Goal: Information Seeking & Learning: Learn about a topic

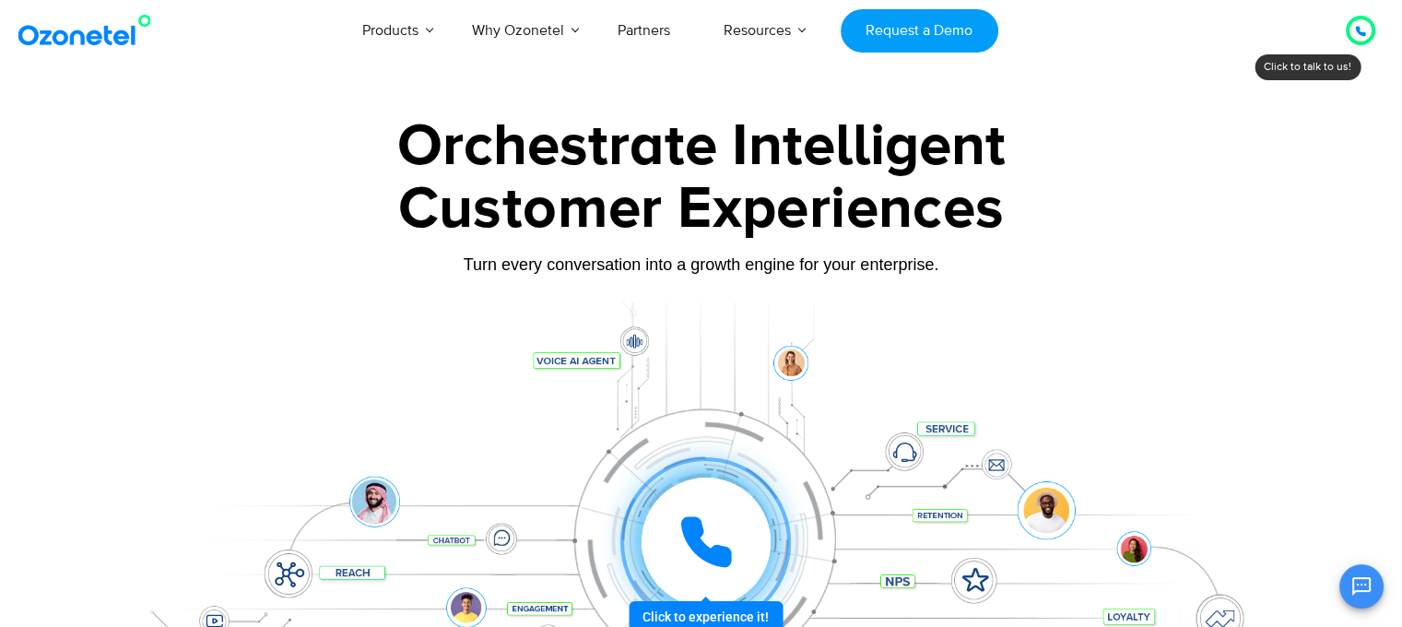
click at [1355, 39] on div at bounding box center [1360, 30] width 11 height 22
click at [1357, 32] on icon at bounding box center [1360, 31] width 11 height 11
click at [1361, 25] on div at bounding box center [1360, 30] width 11 height 22
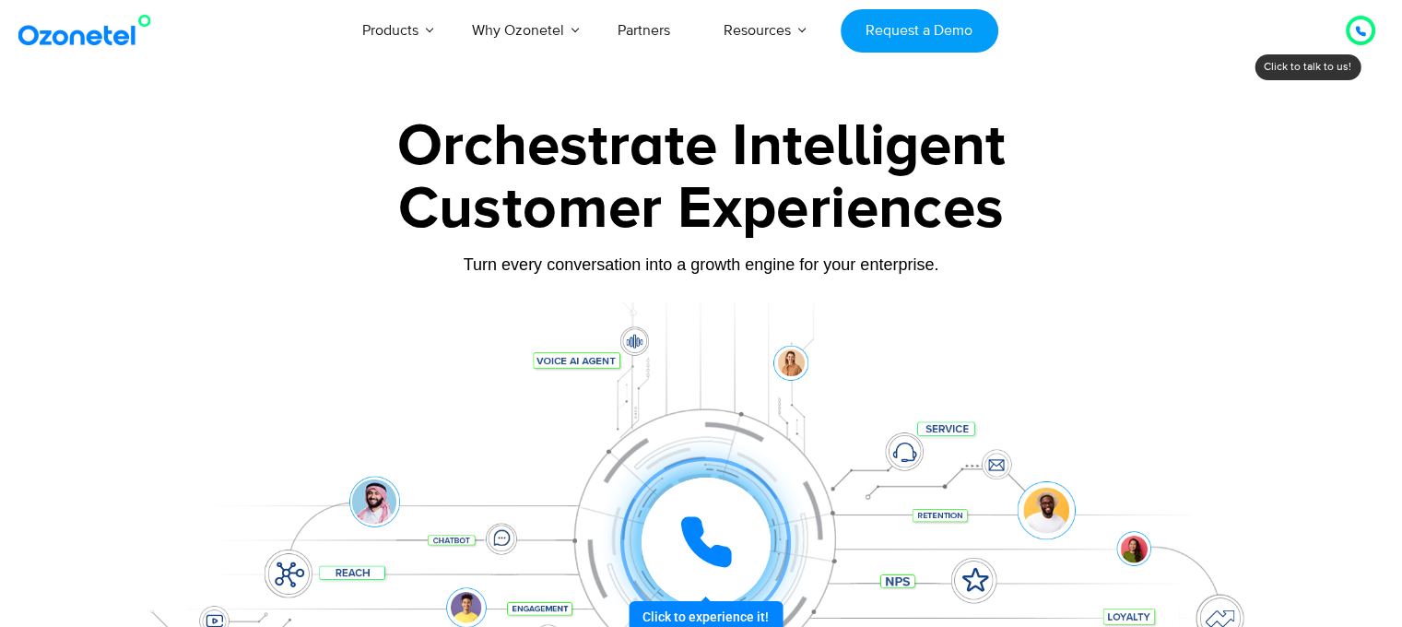
click at [1361, 25] on div at bounding box center [1360, 30] width 11 height 22
click at [1366, 35] on div at bounding box center [1361, 30] width 22 height 22
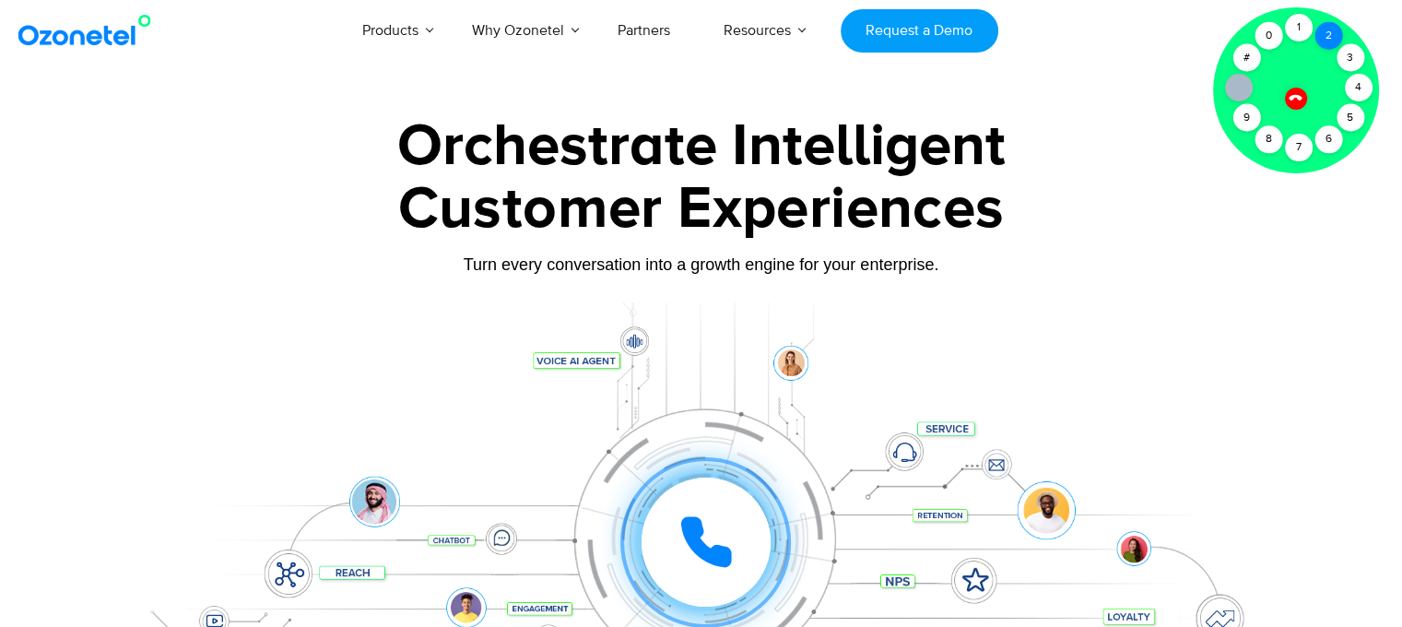
click at [1319, 30] on div "2" at bounding box center [1329, 36] width 28 height 28
click at [1307, 37] on div "1" at bounding box center [1299, 28] width 28 height 28
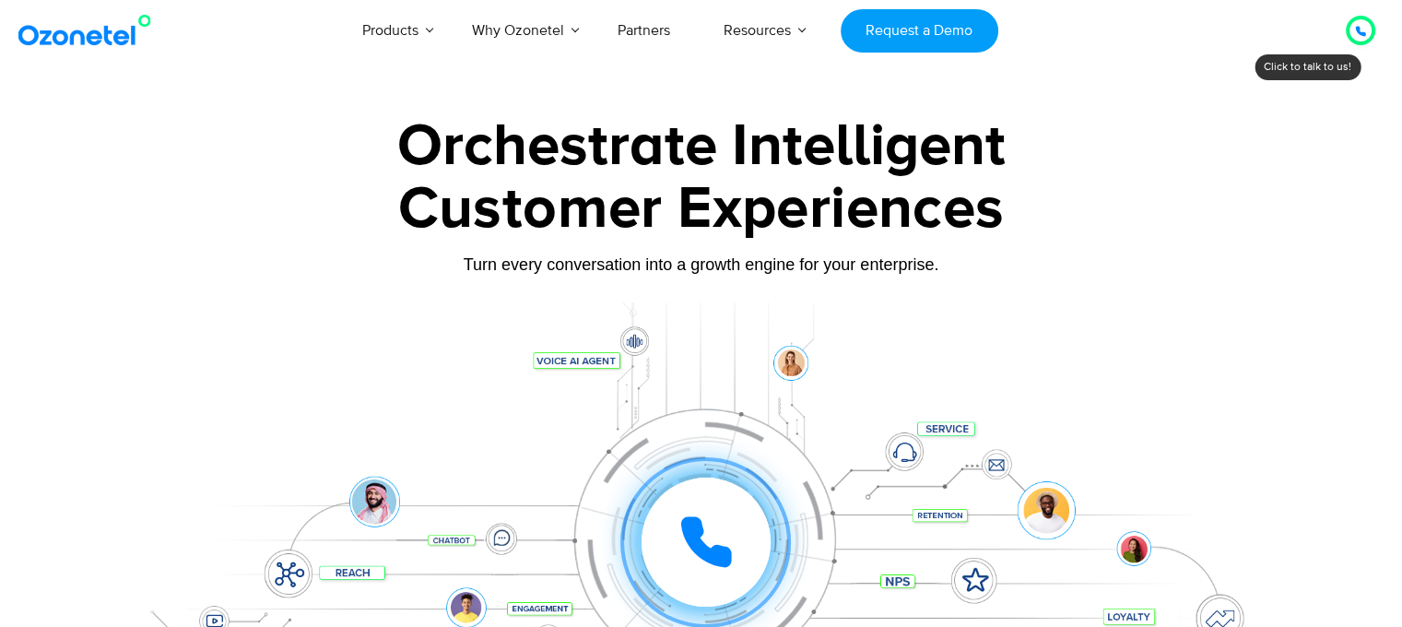
click at [1378, 26] on div at bounding box center [1360, 30] width 36 height 36
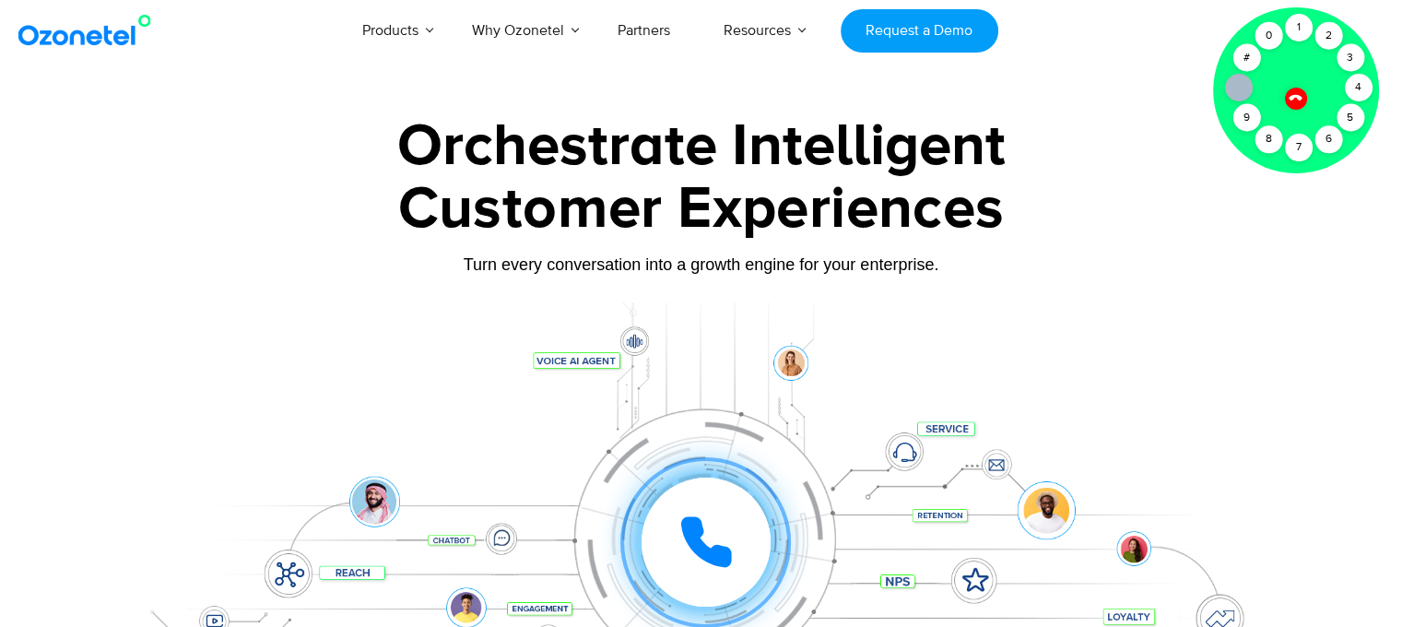
click at [1077, 105] on div at bounding box center [701, 413] width 1402 height 628
click at [1289, 29] on div "1" at bounding box center [1299, 28] width 28 height 28
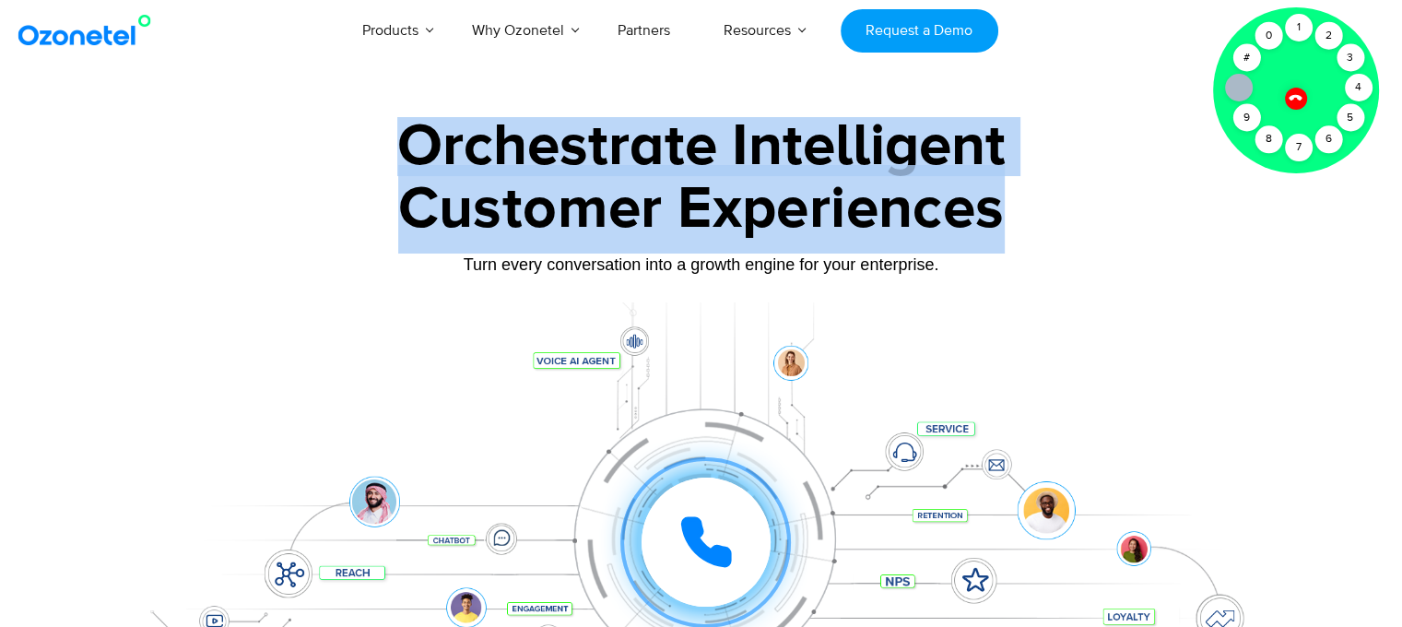
drag, startPoint x: 1043, startPoint y: 218, endPoint x: 398, endPoint y: 129, distance: 650.6
click at [398, 129] on div "Orchestrate Intelligent Customer Experiences Turn every conversation into a gro…" at bounding box center [701, 421] width 1152 height 609
click at [415, 150] on div "Orchestrate Intelligent" at bounding box center [701, 146] width 1152 height 59
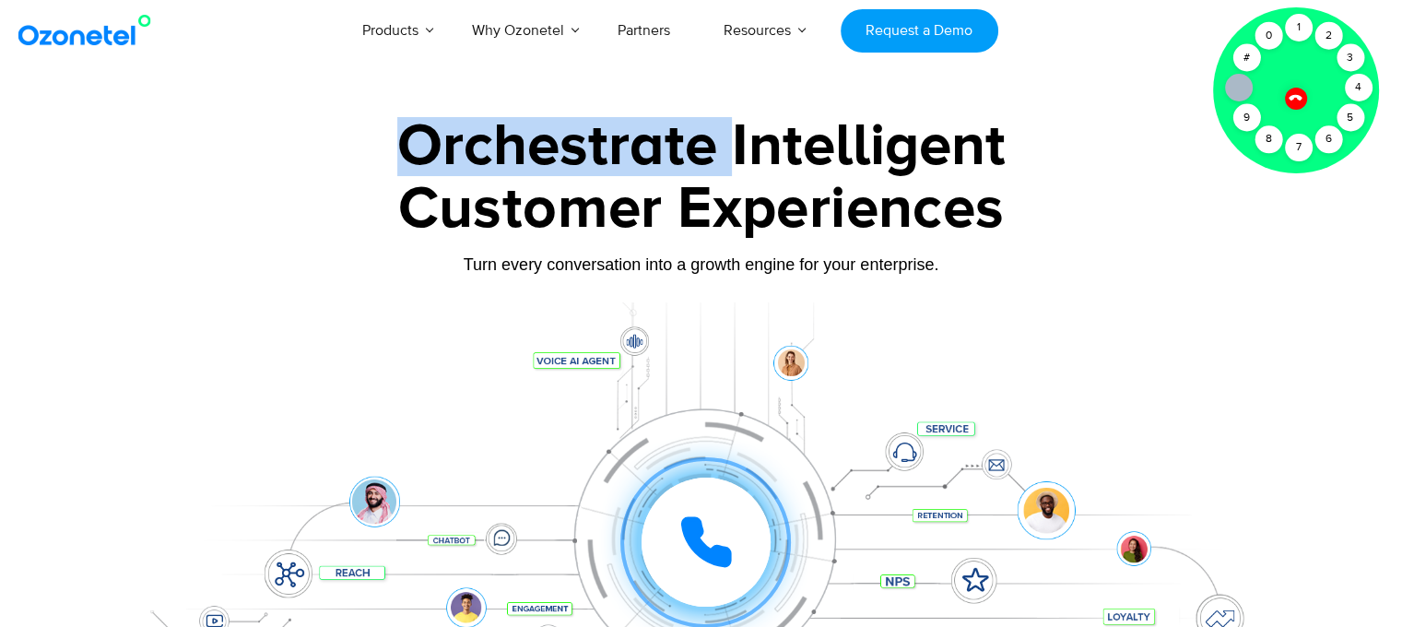
click at [415, 150] on div "Orchestrate Intelligent" at bounding box center [701, 146] width 1152 height 59
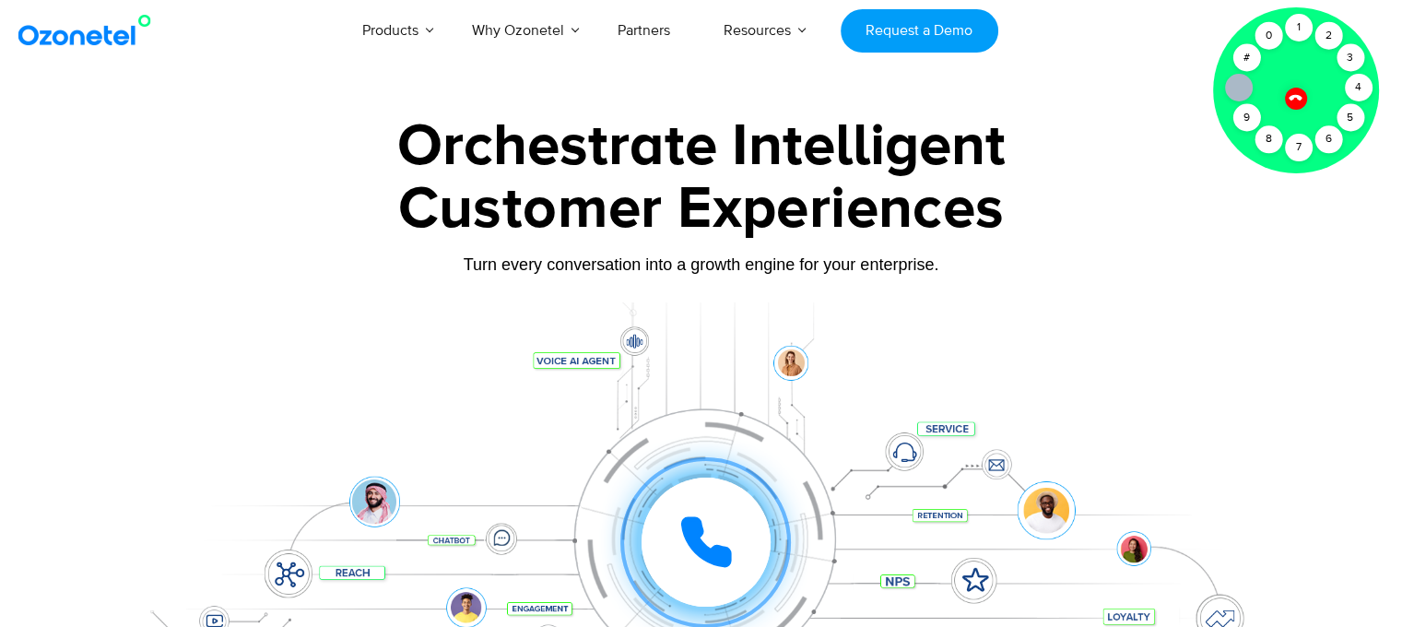
click at [468, 218] on div "Customer Experiences" at bounding box center [701, 209] width 1152 height 89
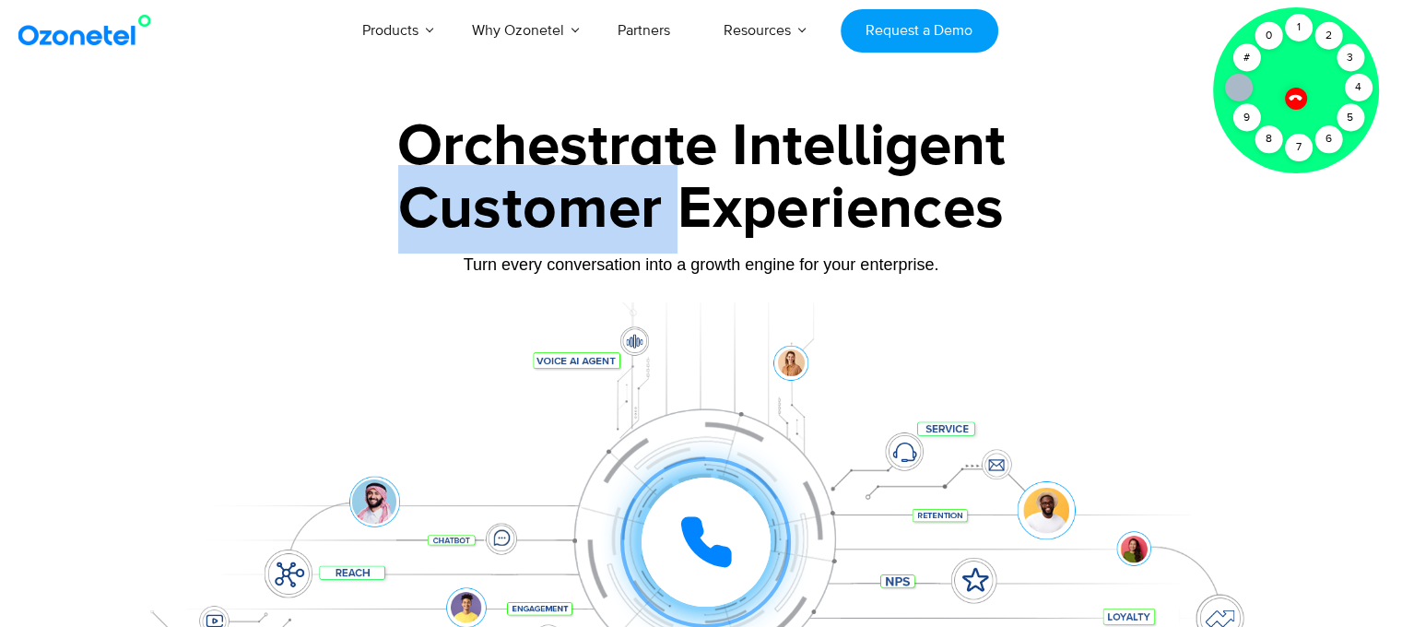
click at [468, 218] on div "Customer Experiences" at bounding box center [701, 209] width 1152 height 89
click at [458, 172] on div "Customer Experiences" at bounding box center [701, 209] width 1152 height 89
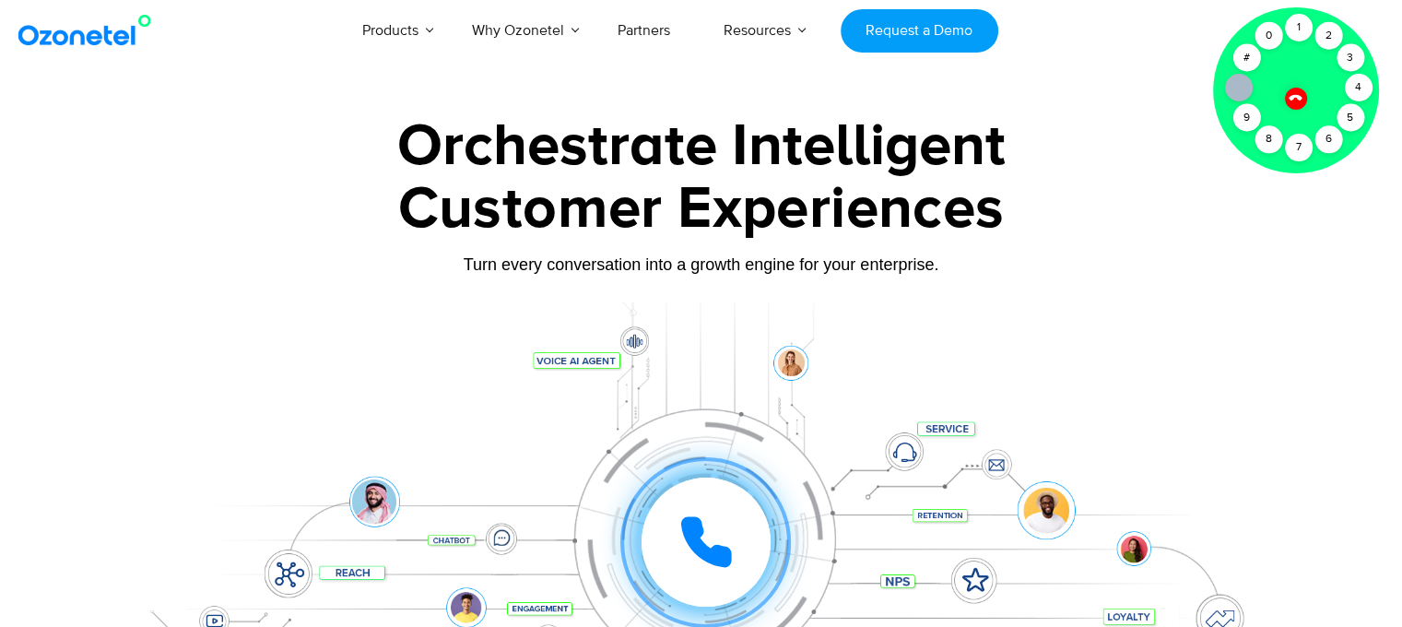
click at [458, 172] on div "Customer Experiences" at bounding box center [701, 209] width 1152 height 89
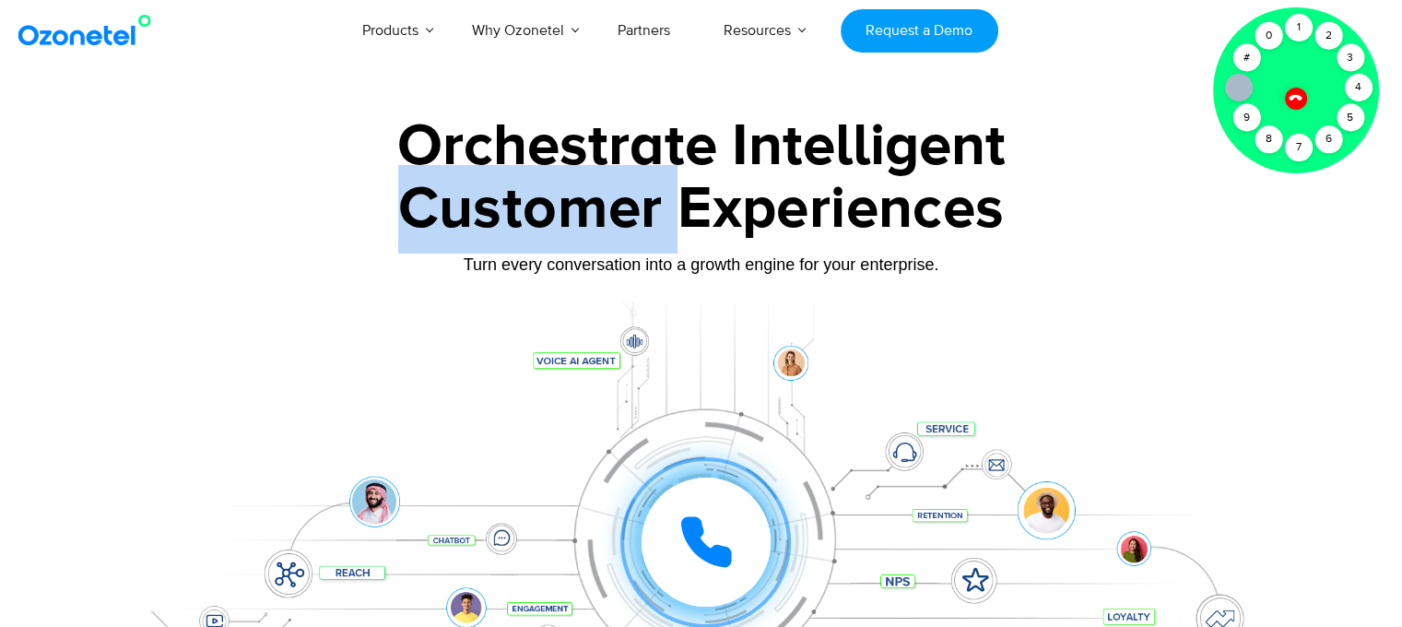
click at [458, 172] on div "Customer Experiences" at bounding box center [701, 209] width 1152 height 89
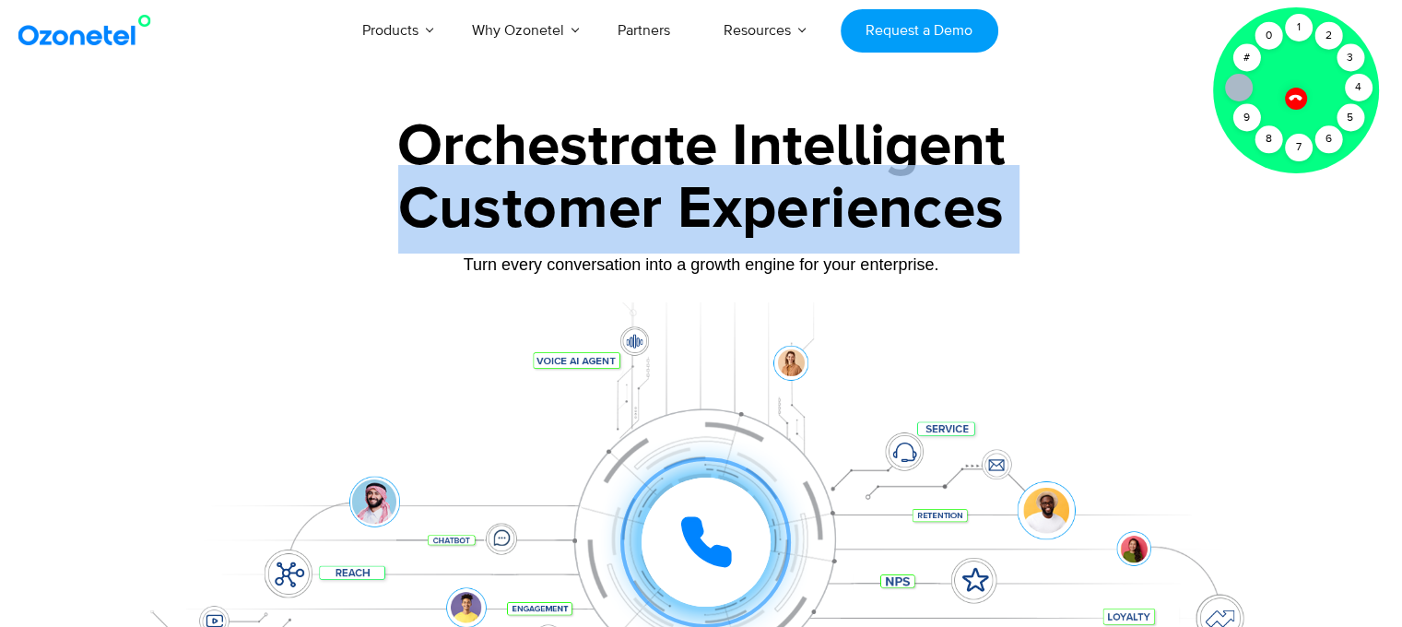
click at [458, 172] on div "Customer Experiences" at bounding box center [701, 209] width 1152 height 89
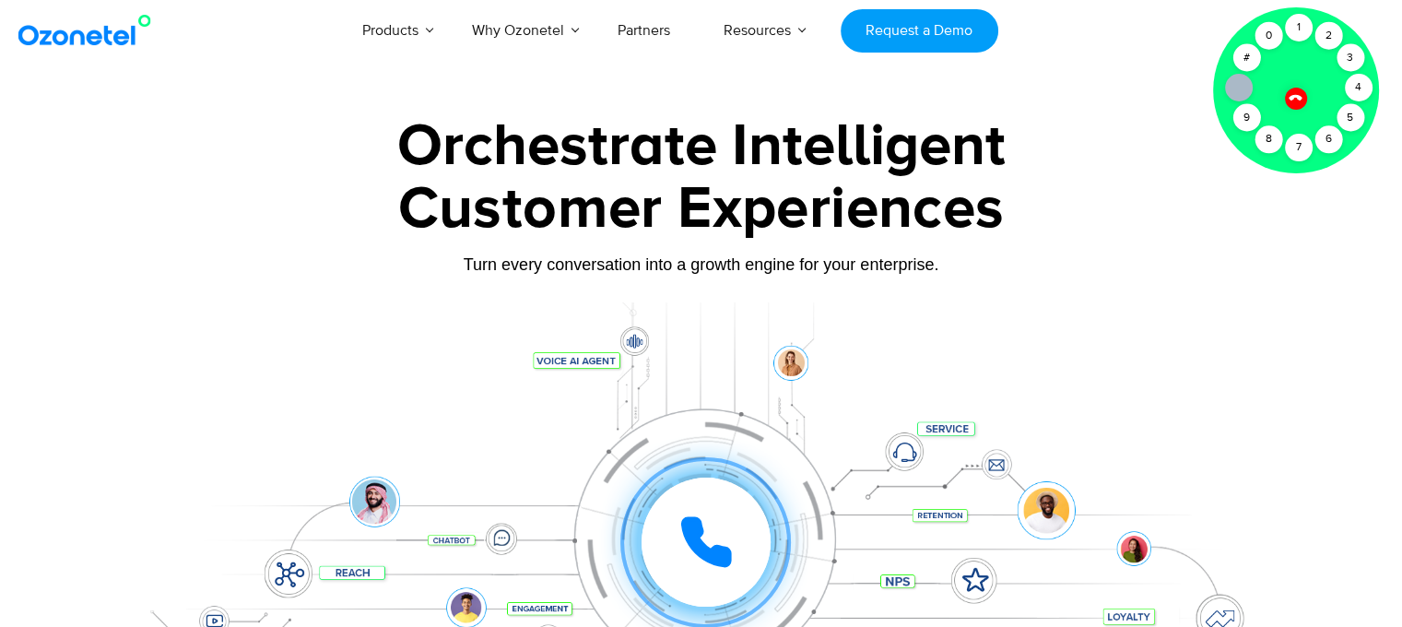
click at [454, 121] on div "Orchestrate Intelligent" at bounding box center [701, 146] width 1152 height 59
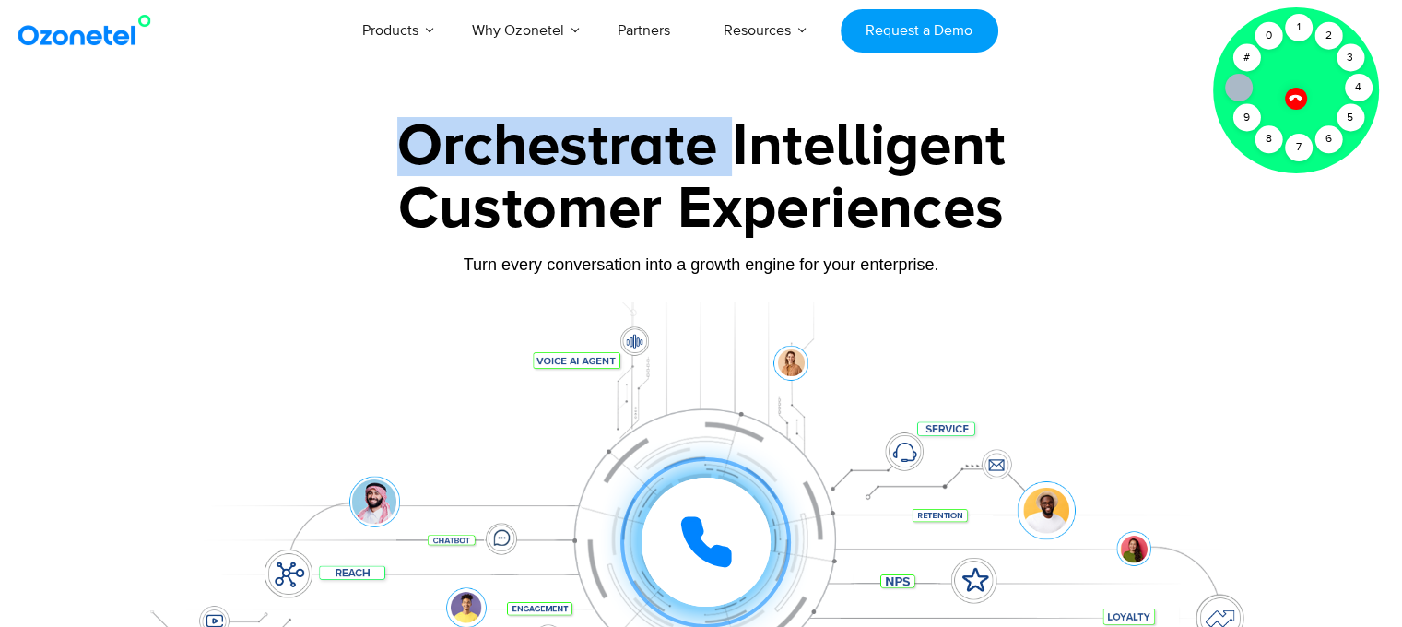
click at [454, 121] on div "Orchestrate Intelligent" at bounding box center [701, 146] width 1152 height 59
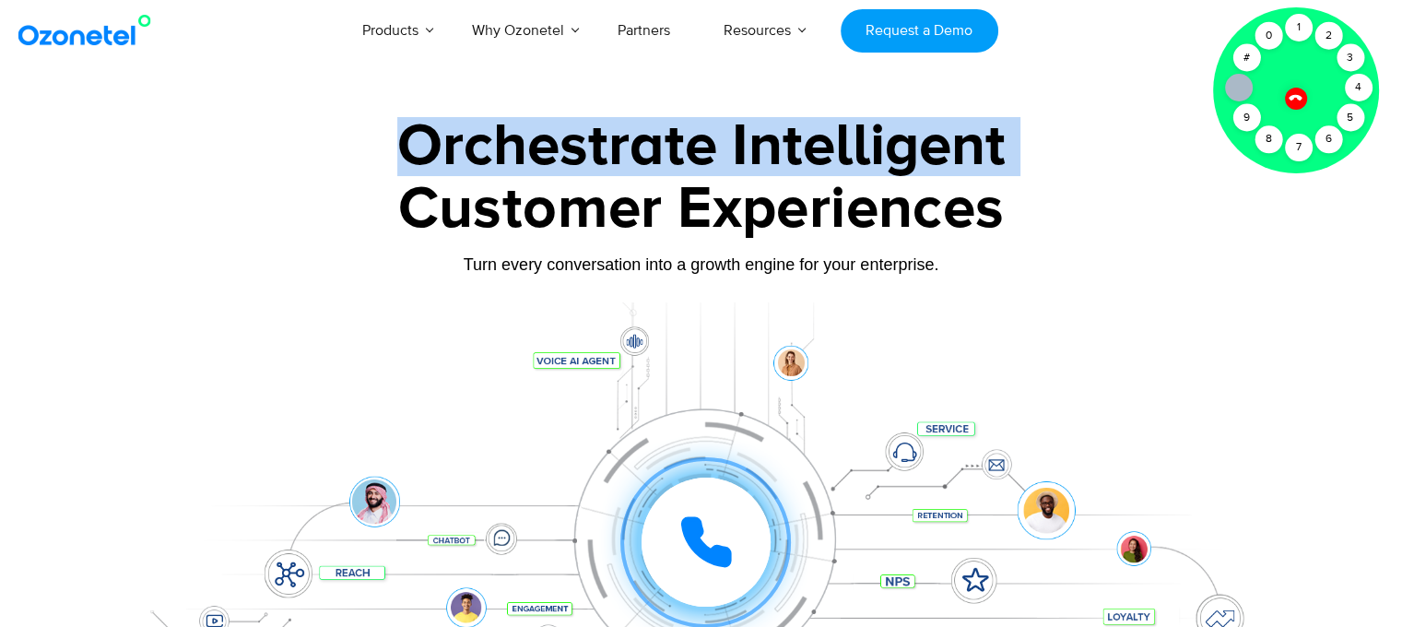
click at [454, 121] on div "Orchestrate Intelligent" at bounding box center [701, 146] width 1152 height 59
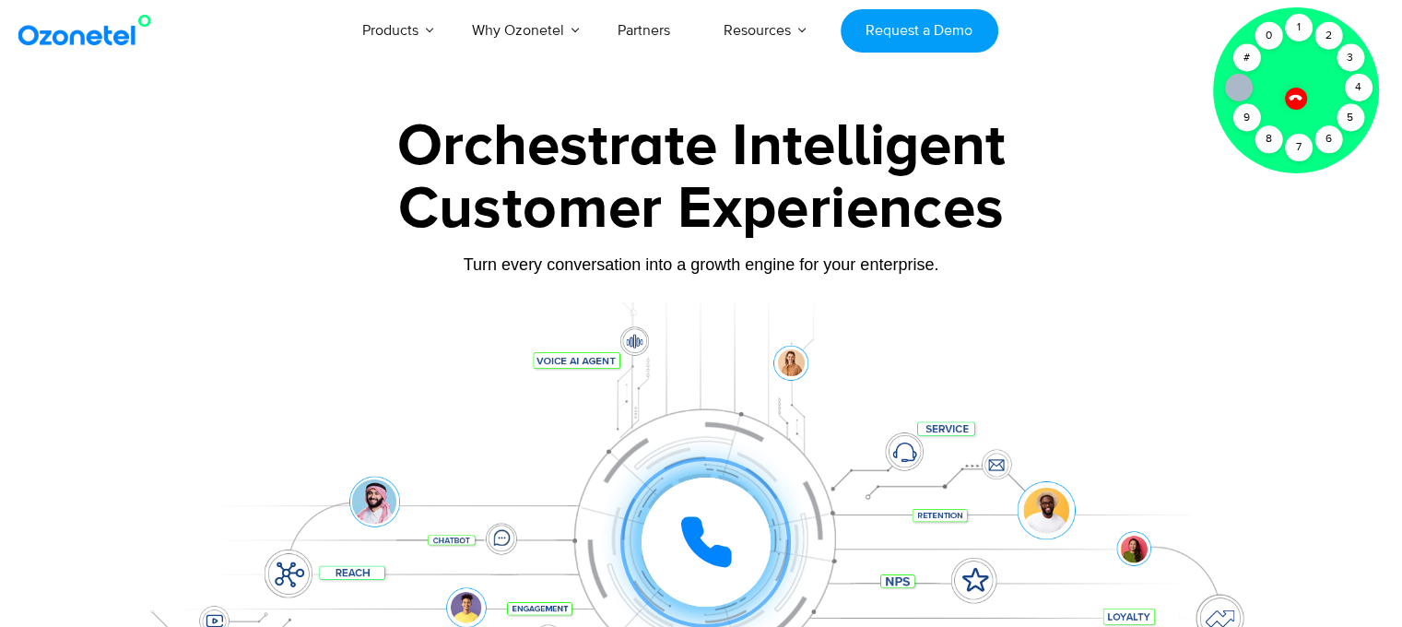
click at [869, 227] on div "Customer Experiences" at bounding box center [701, 209] width 1152 height 89
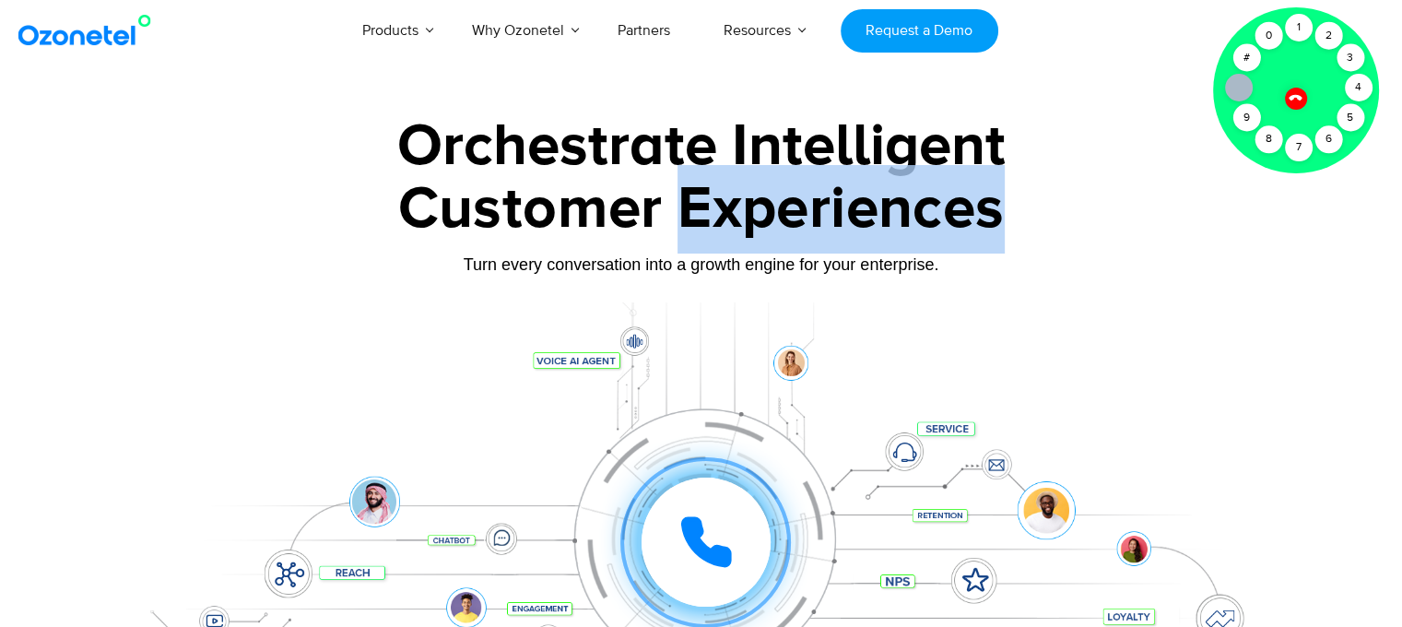
click at [869, 227] on div "Customer Experiences" at bounding box center [701, 209] width 1152 height 89
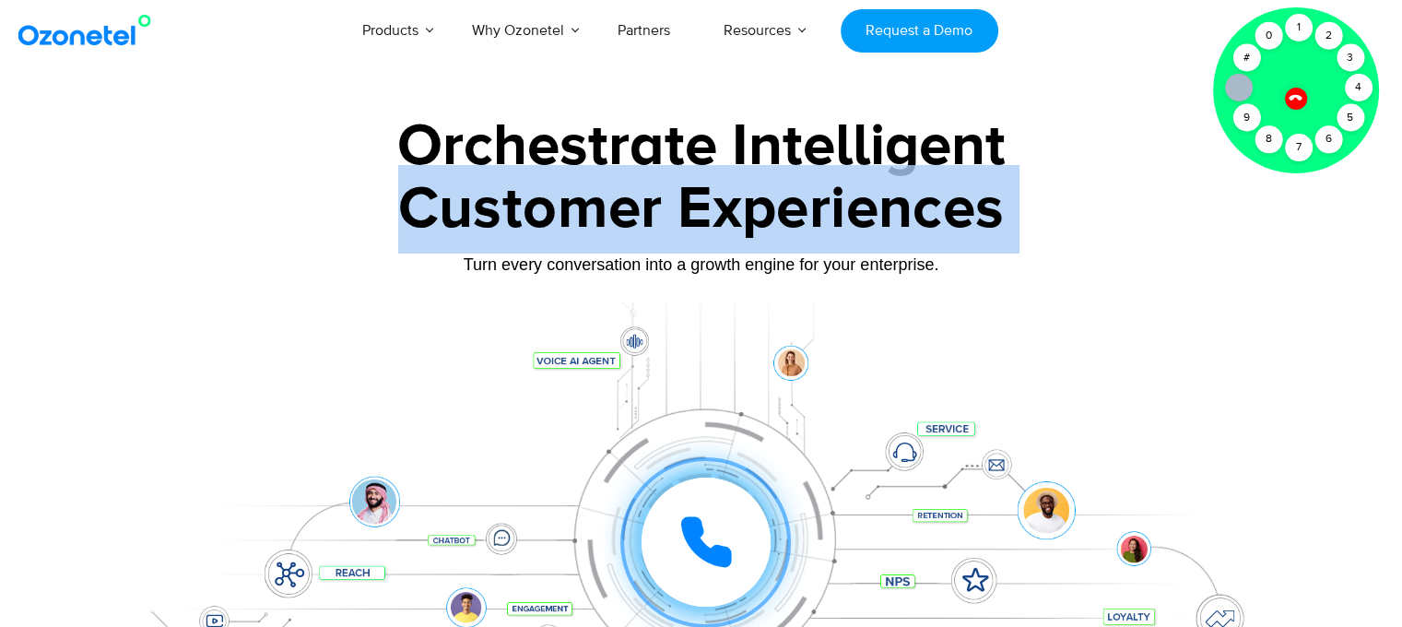
click at [869, 227] on div "Customer Experiences" at bounding box center [701, 209] width 1152 height 89
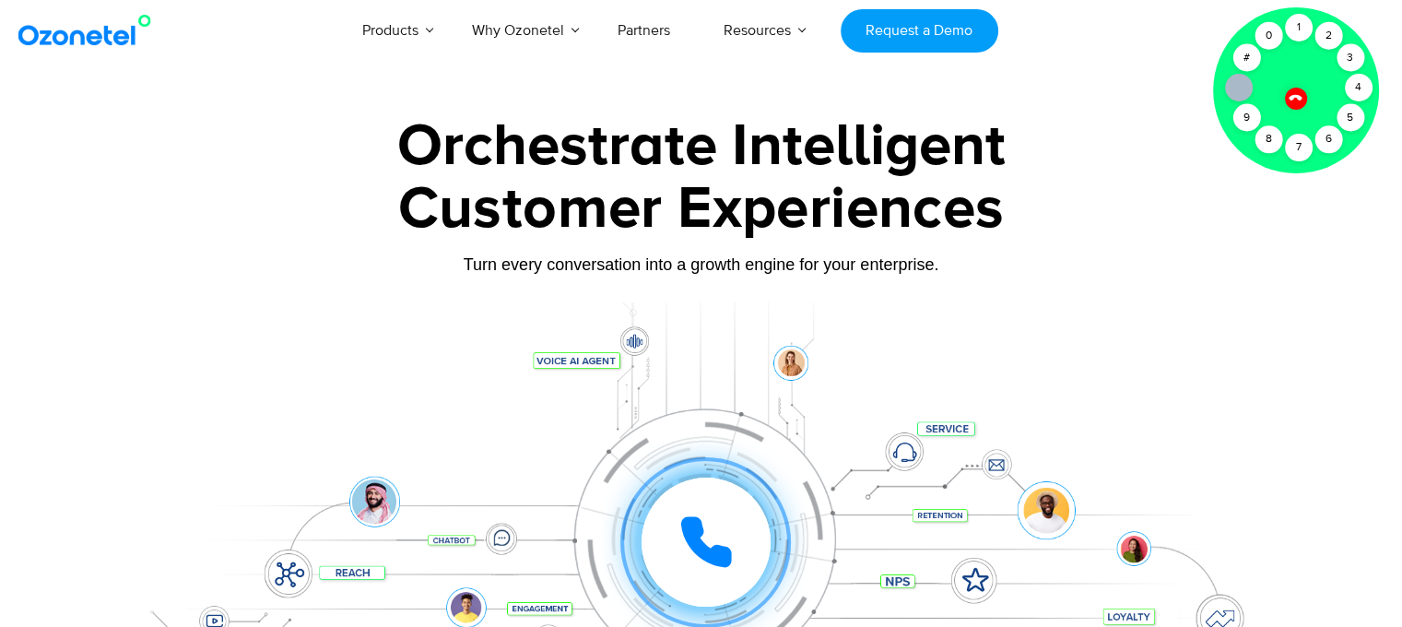
click at [793, 130] on div "Orchestrate Intelligent" at bounding box center [701, 146] width 1152 height 59
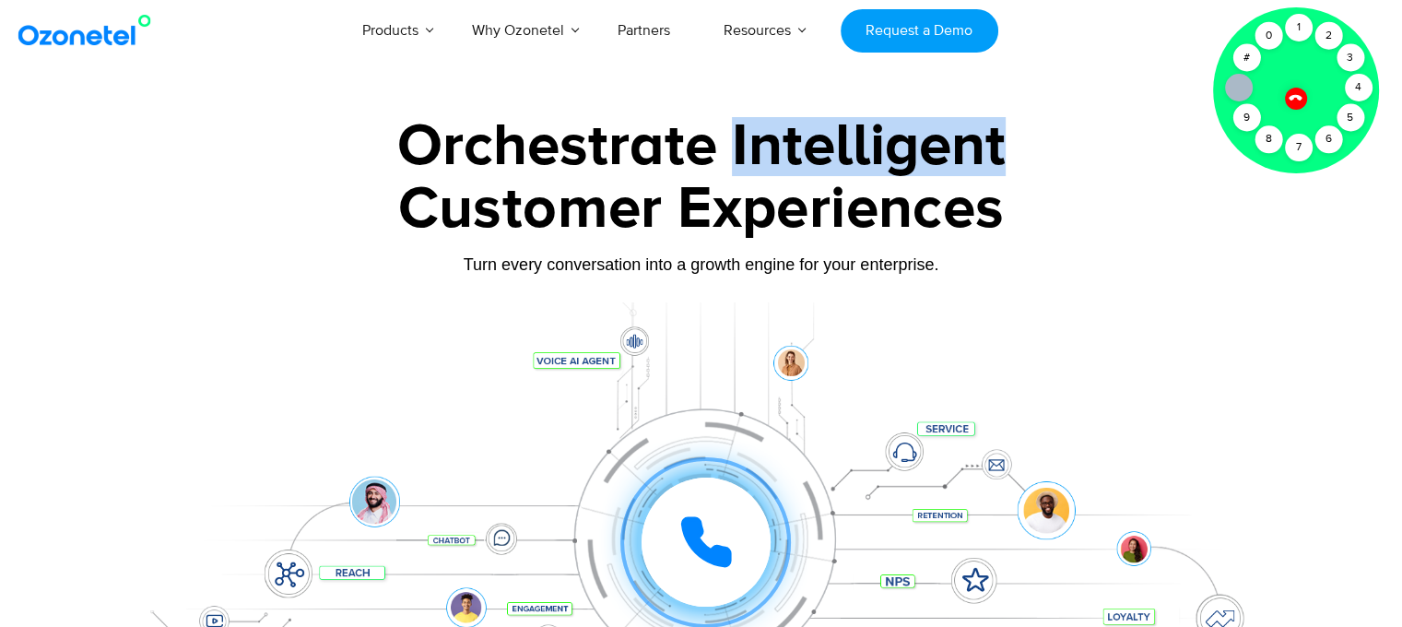
click at [793, 130] on div "Orchestrate Intelligent" at bounding box center [701, 146] width 1152 height 59
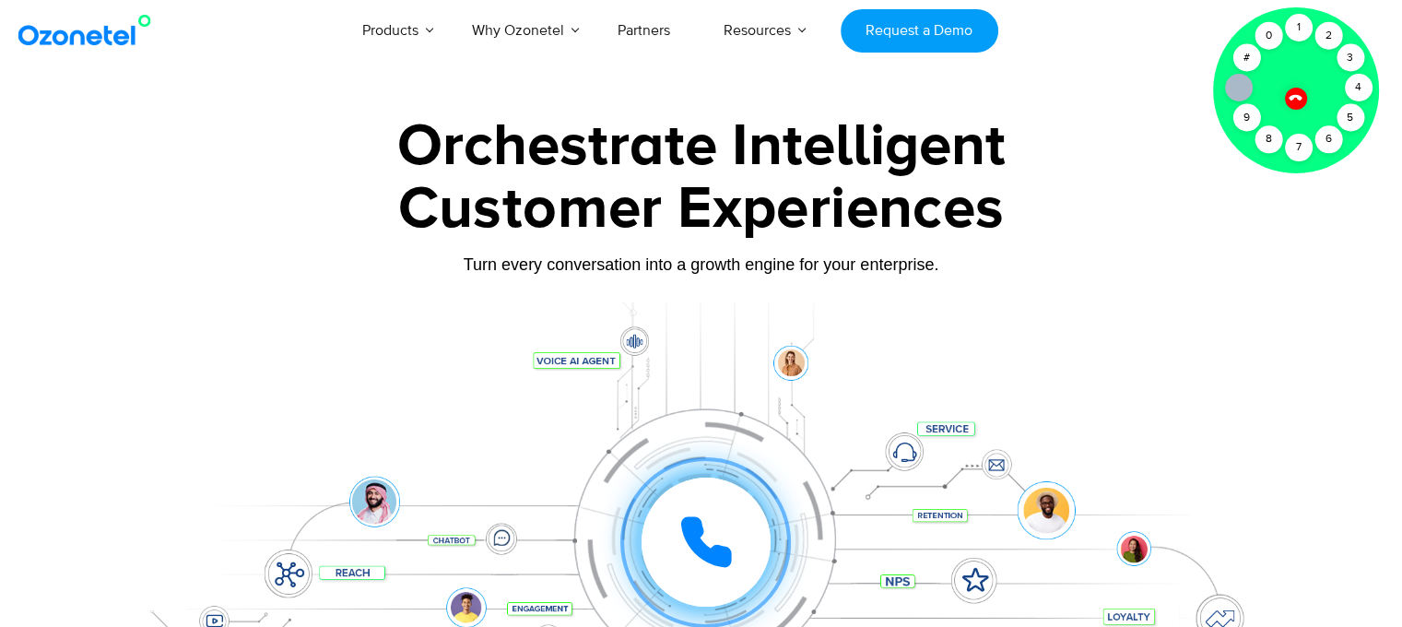
click at [631, 136] on div "Orchestrate Intelligent" at bounding box center [701, 146] width 1152 height 59
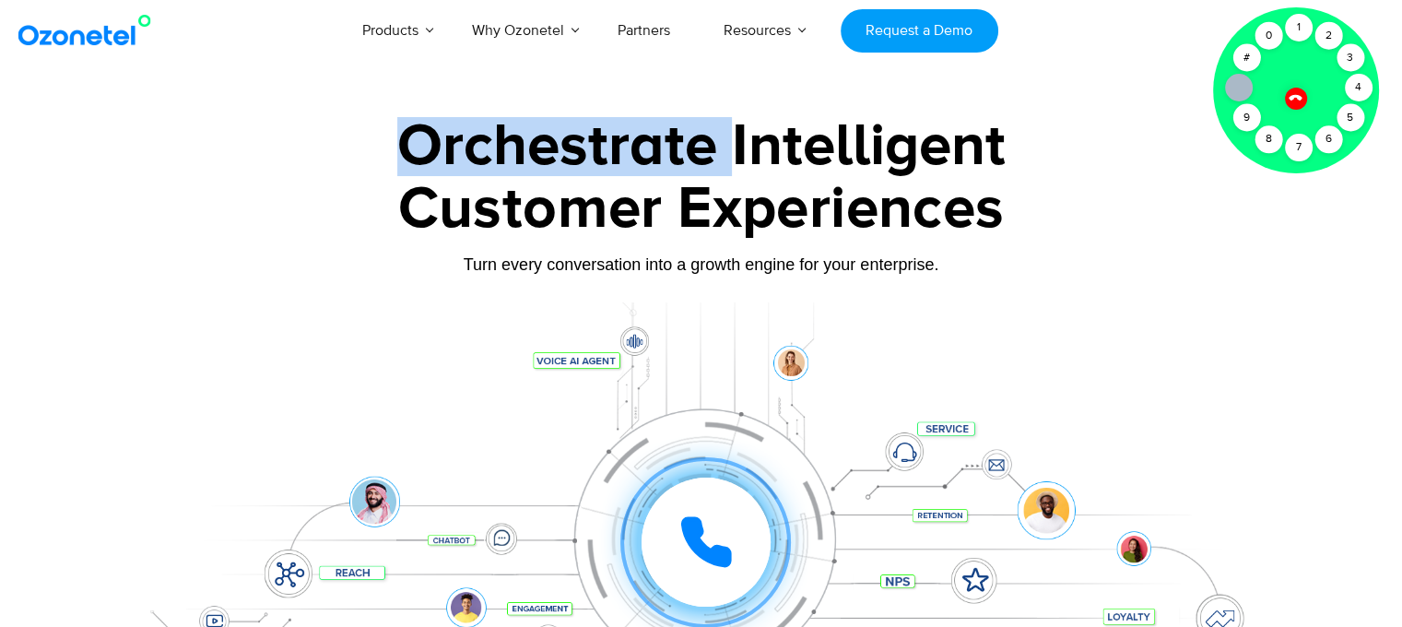
click at [631, 136] on div "Orchestrate Intelligent" at bounding box center [701, 146] width 1152 height 59
click at [611, 162] on div "Orchestrate Intelligent" at bounding box center [701, 146] width 1152 height 59
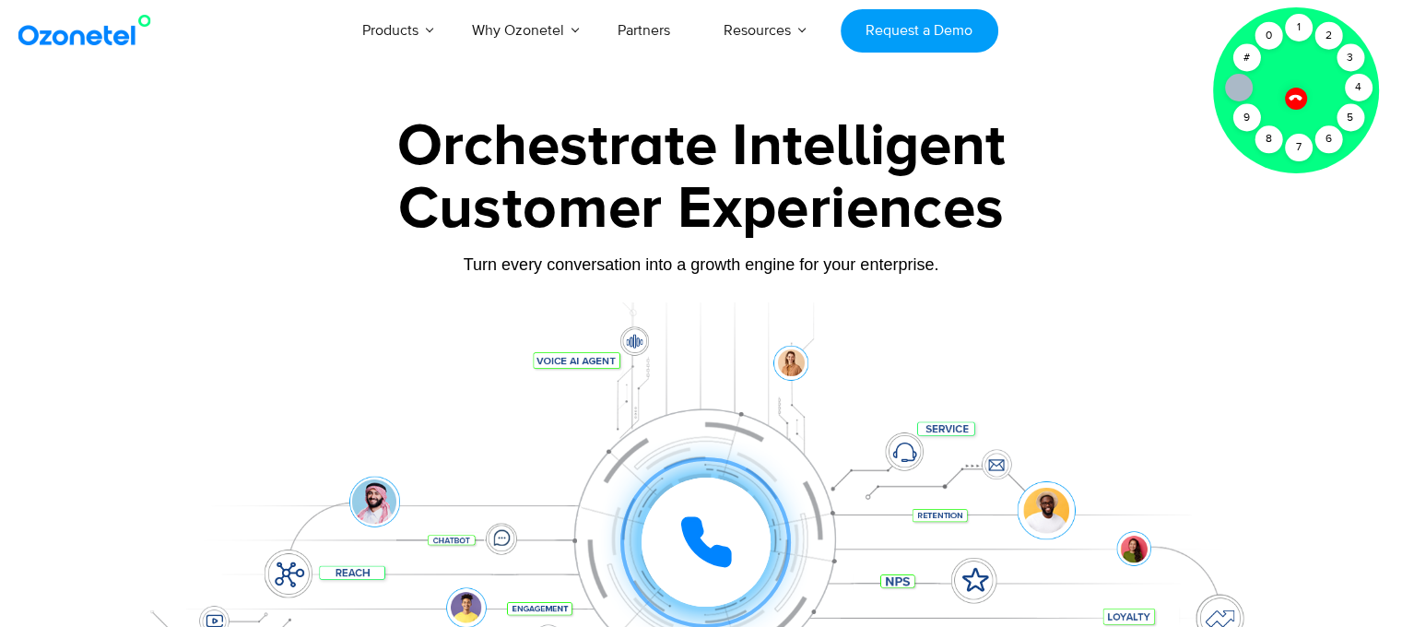
click at [602, 165] on div "Customer Experiences" at bounding box center [701, 209] width 1152 height 89
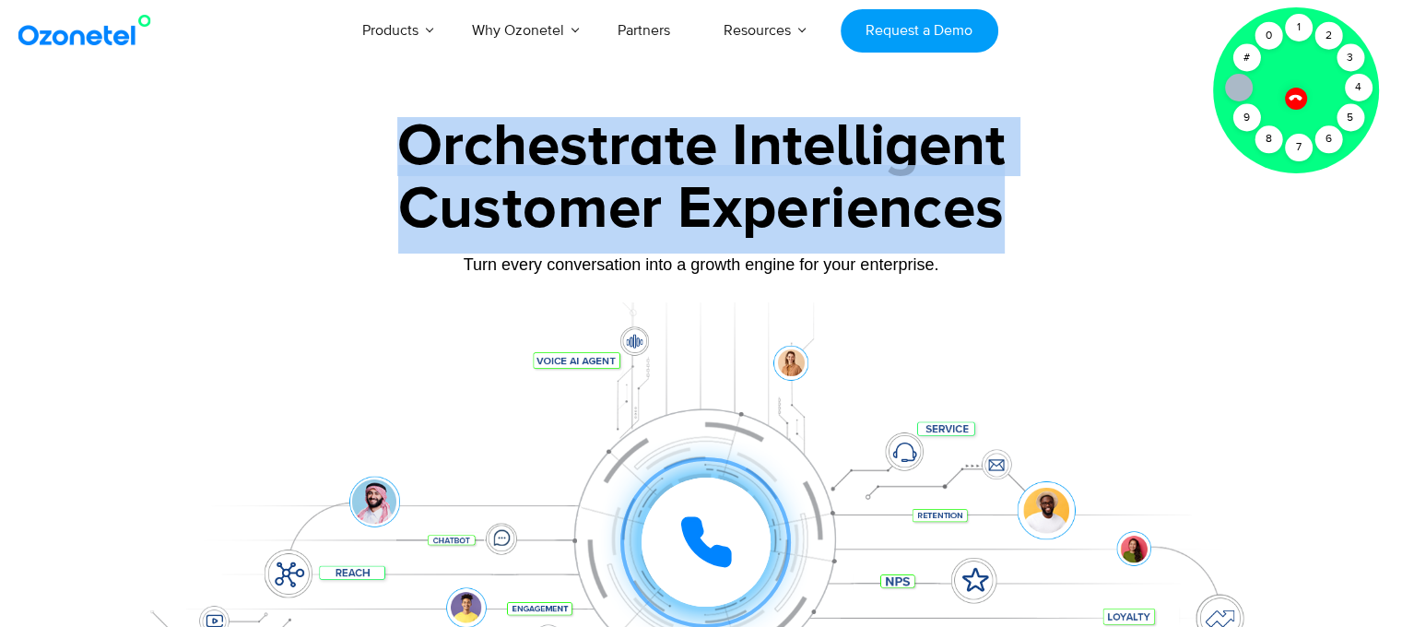
drag, startPoint x: 402, startPoint y: 142, endPoint x: 1008, endPoint y: 231, distance: 612.3
click at [1008, 231] on div "Orchestrate Intelligent Customer Experiences Turn every conversation into a gro…" at bounding box center [701, 421] width 1152 height 609
click at [949, 165] on div "Customer Experiences" at bounding box center [701, 209] width 1152 height 89
click at [896, 147] on div "Orchestrate Intelligent" at bounding box center [701, 146] width 1152 height 59
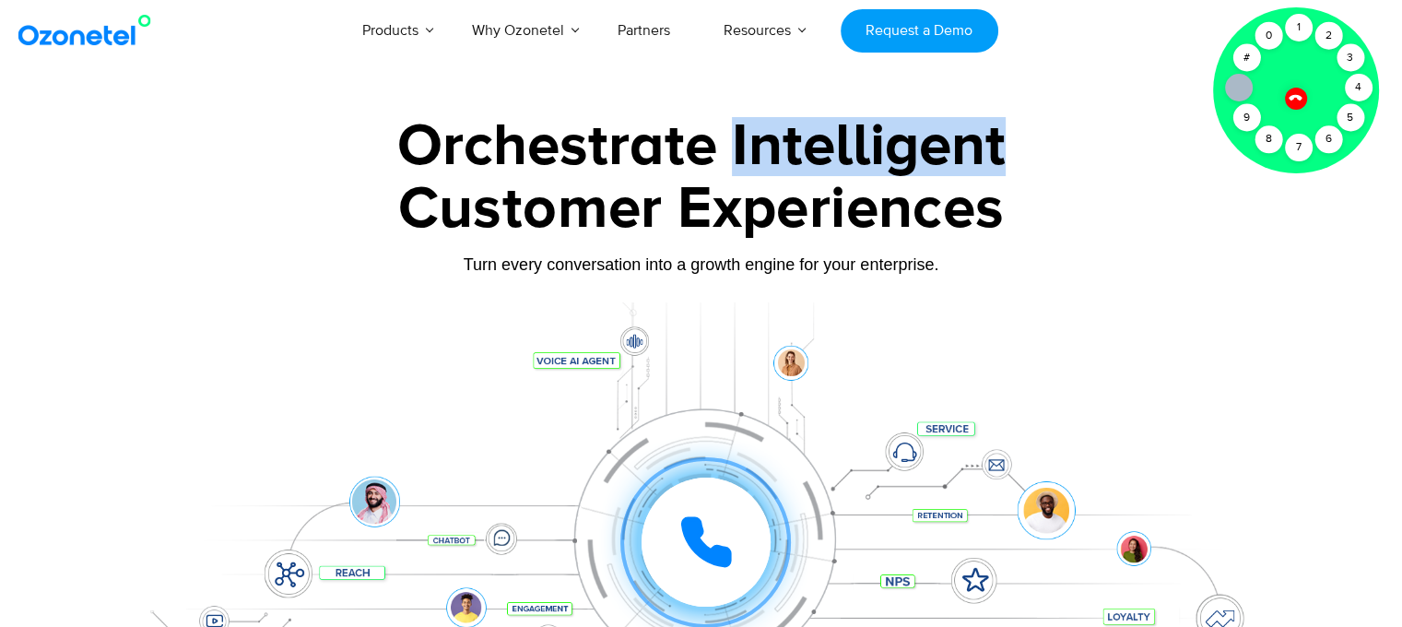
click at [896, 147] on div "Orchestrate Intelligent" at bounding box center [701, 146] width 1152 height 59
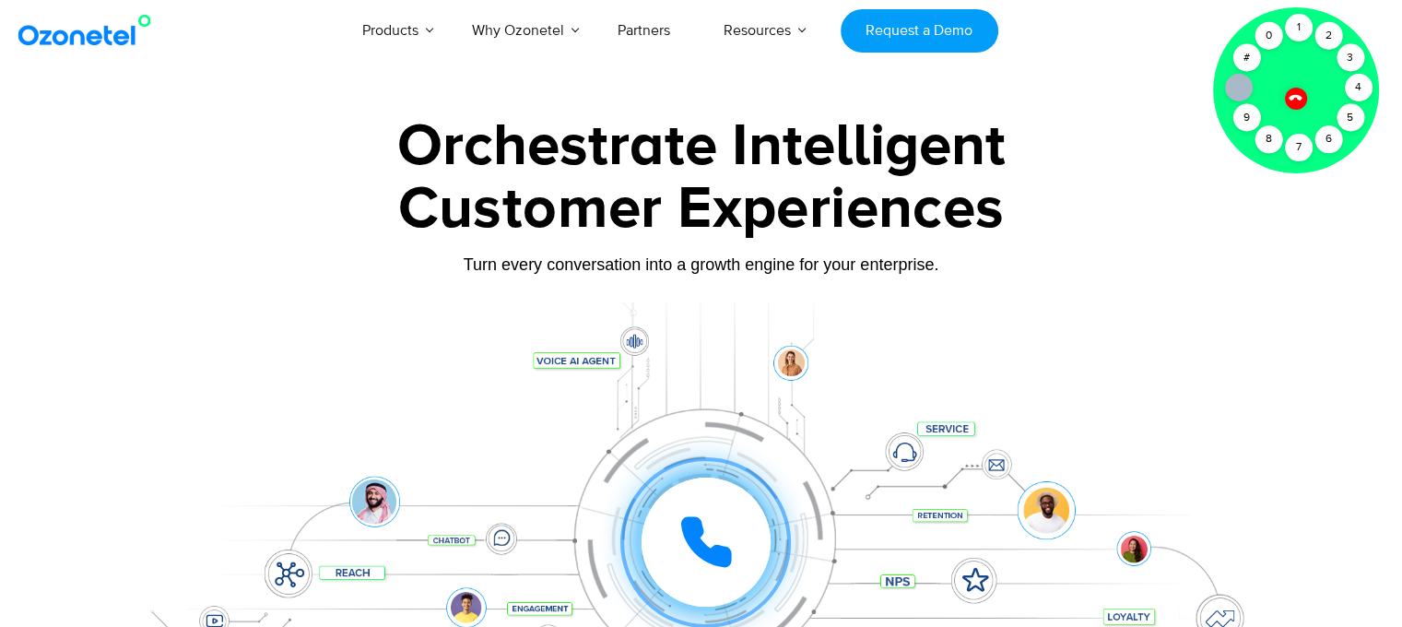
click at [534, 142] on div "Orchestrate Intelligent" at bounding box center [701, 146] width 1152 height 59
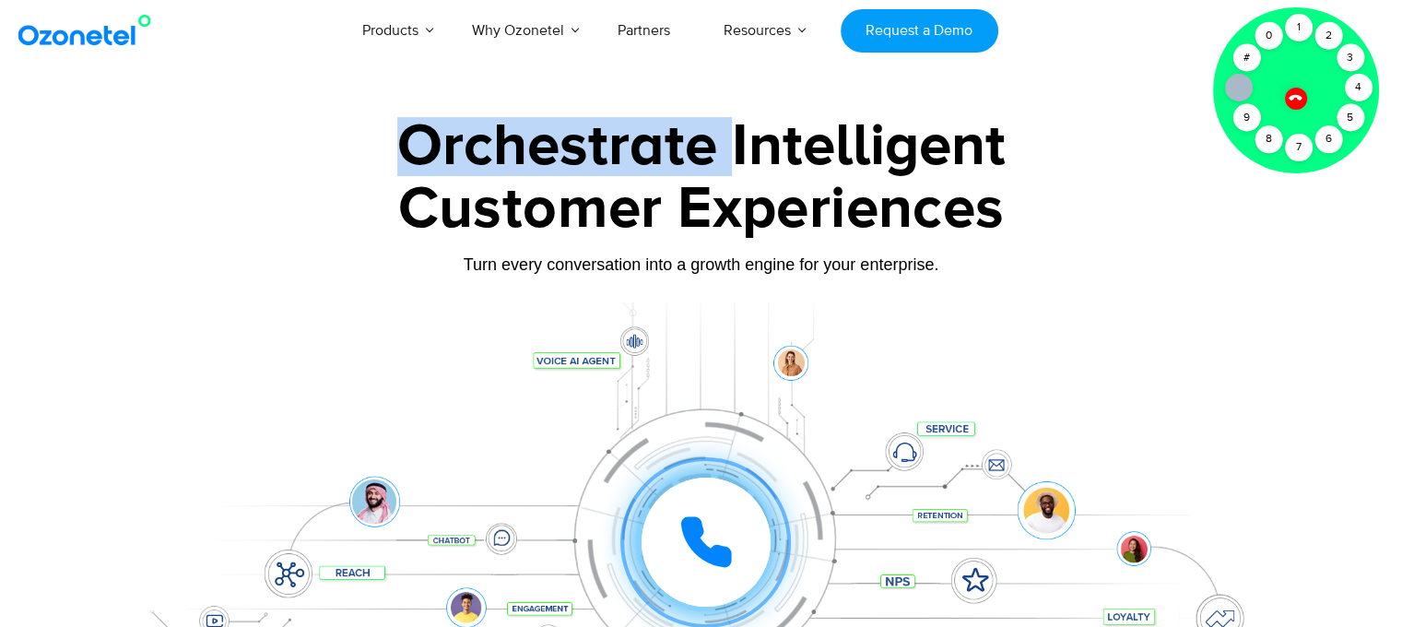
click at [534, 142] on div "Orchestrate Intelligent" at bounding box center [701, 146] width 1152 height 59
click at [499, 132] on div "Orchestrate Intelligent" at bounding box center [701, 146] width 1152 height 59
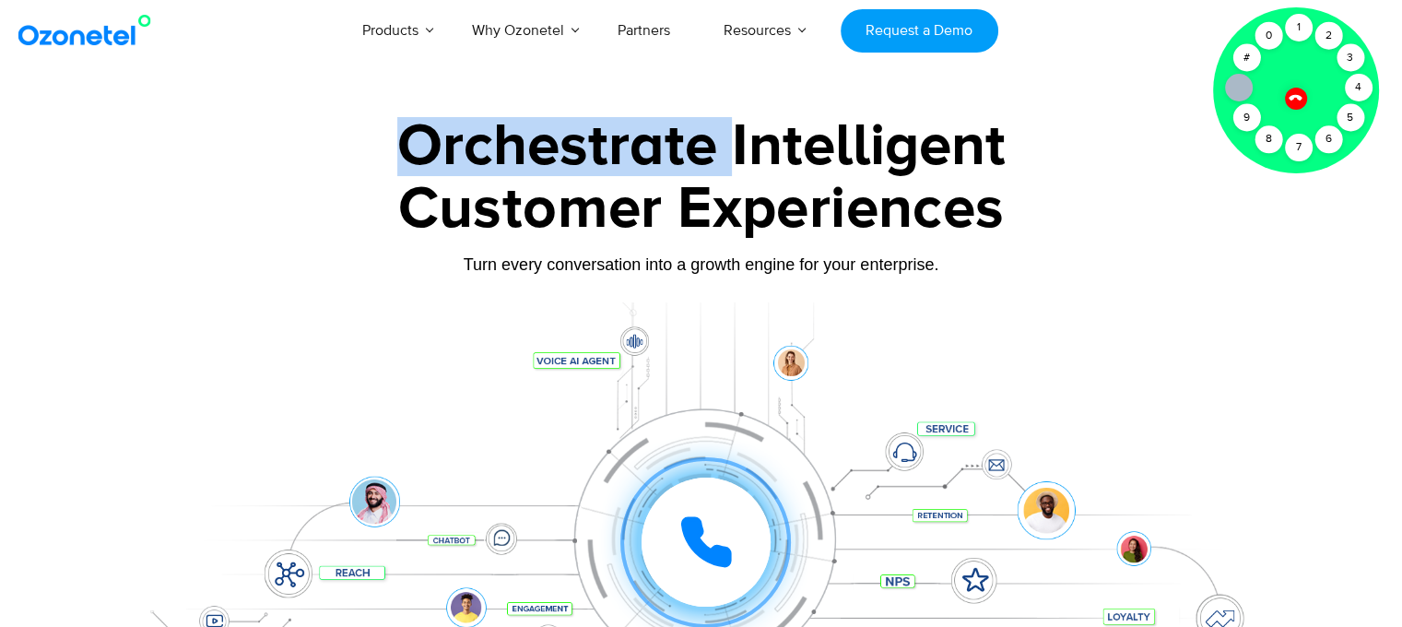
click at [505, 144] on div "Orchestrate Intelligent" at bounding box center [701, 146] width 1152 height 59
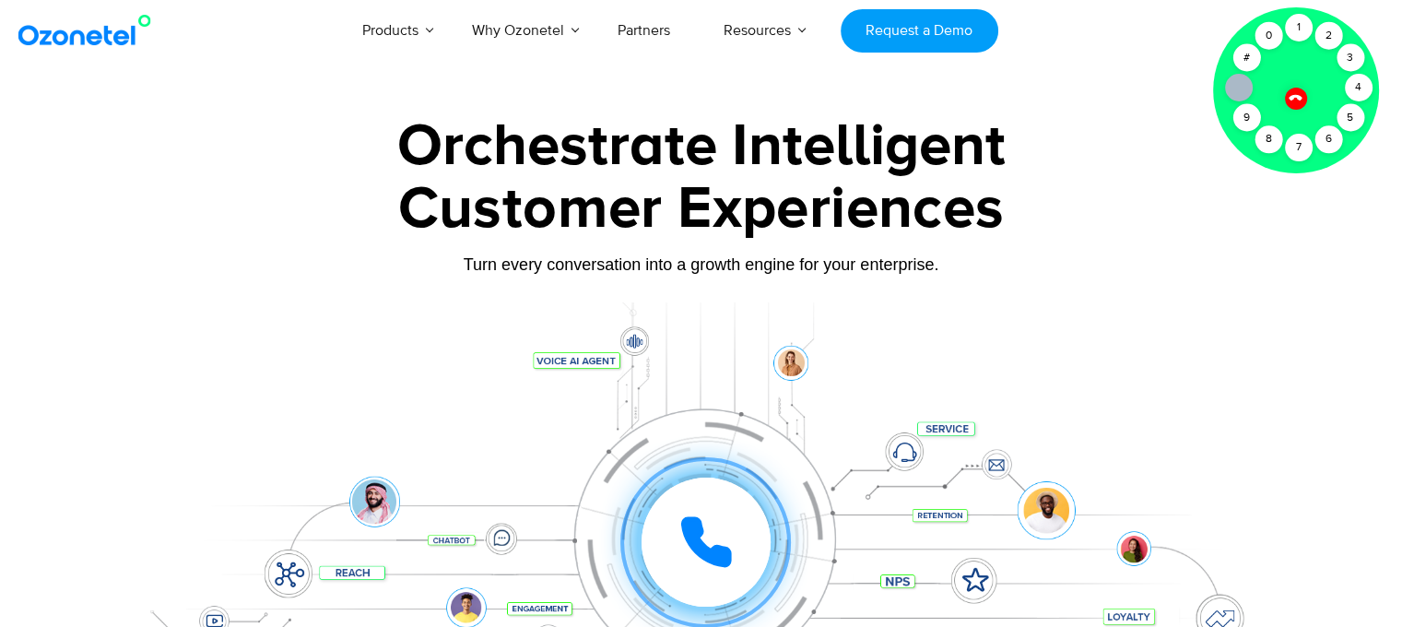
click at [775, 147] on div "Orchestrate Intelligent" at bounding box center [701, 146] width 1152 height 59
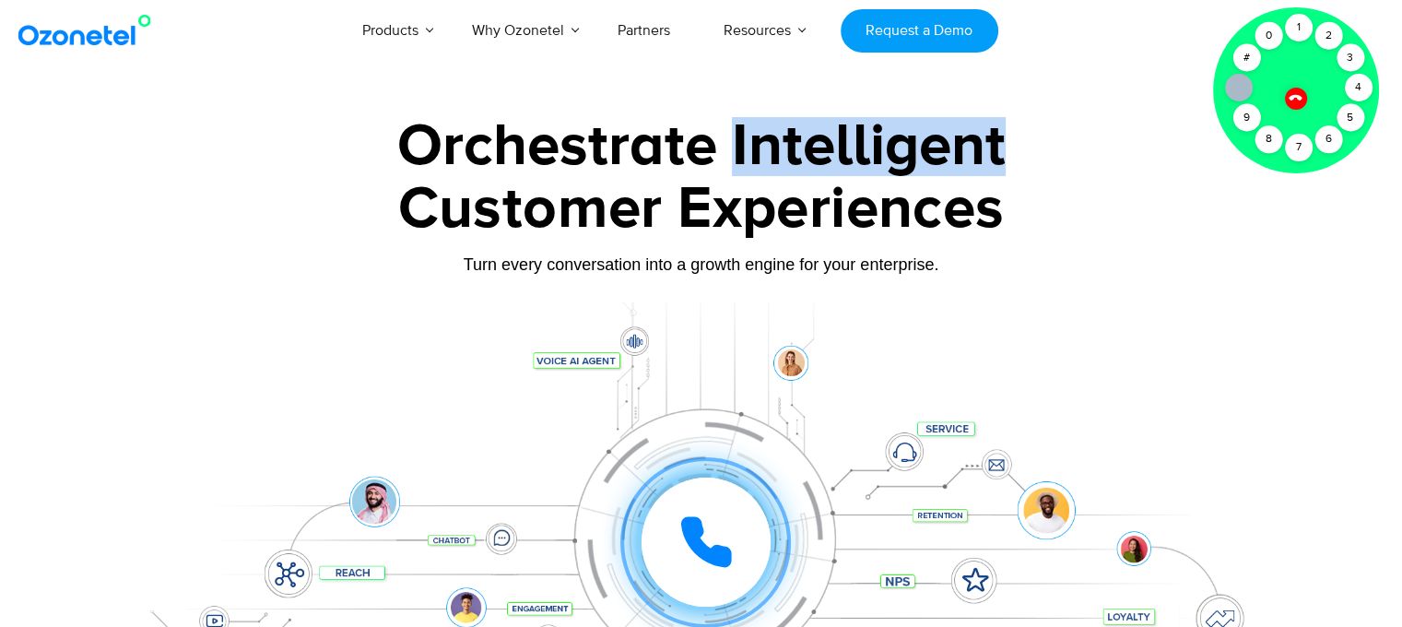
click at [775, 147] on div "Orchestrate Intelligent" at bounding box center [701, 146] width 1152 height 59
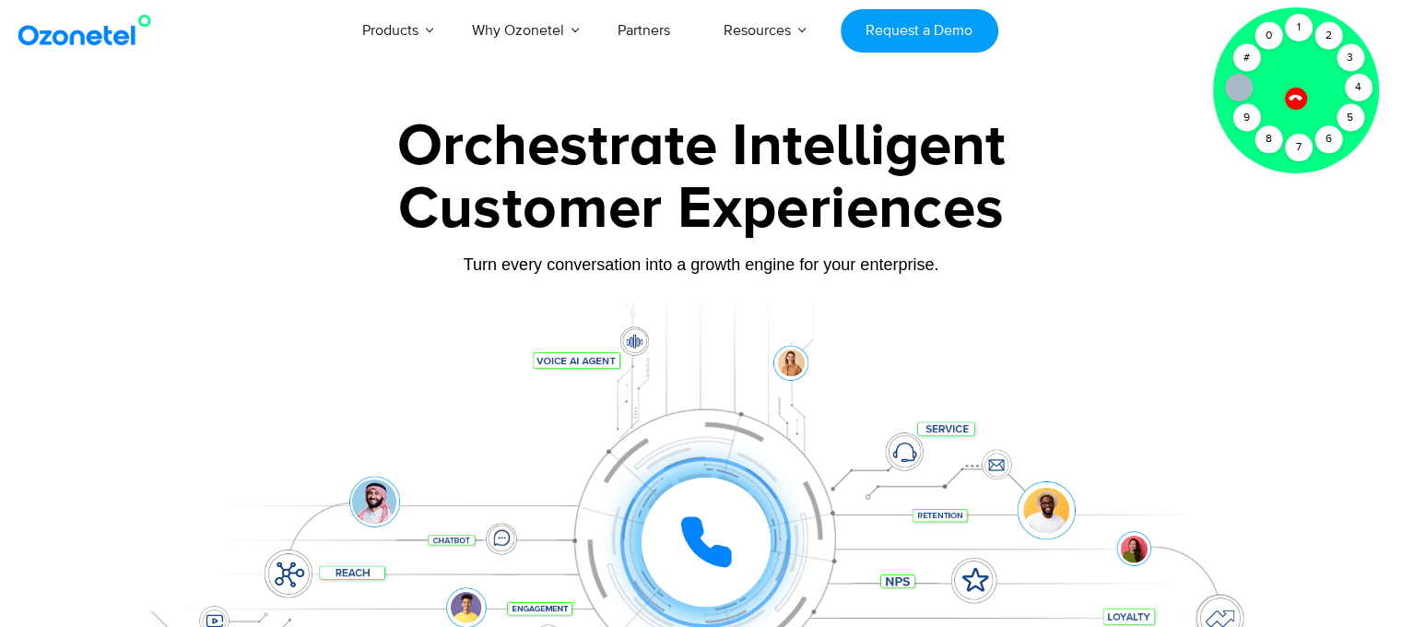
click at [936, 235] on div "Customer Experiences" at bounding box center [701, 209] width 1152 height 89
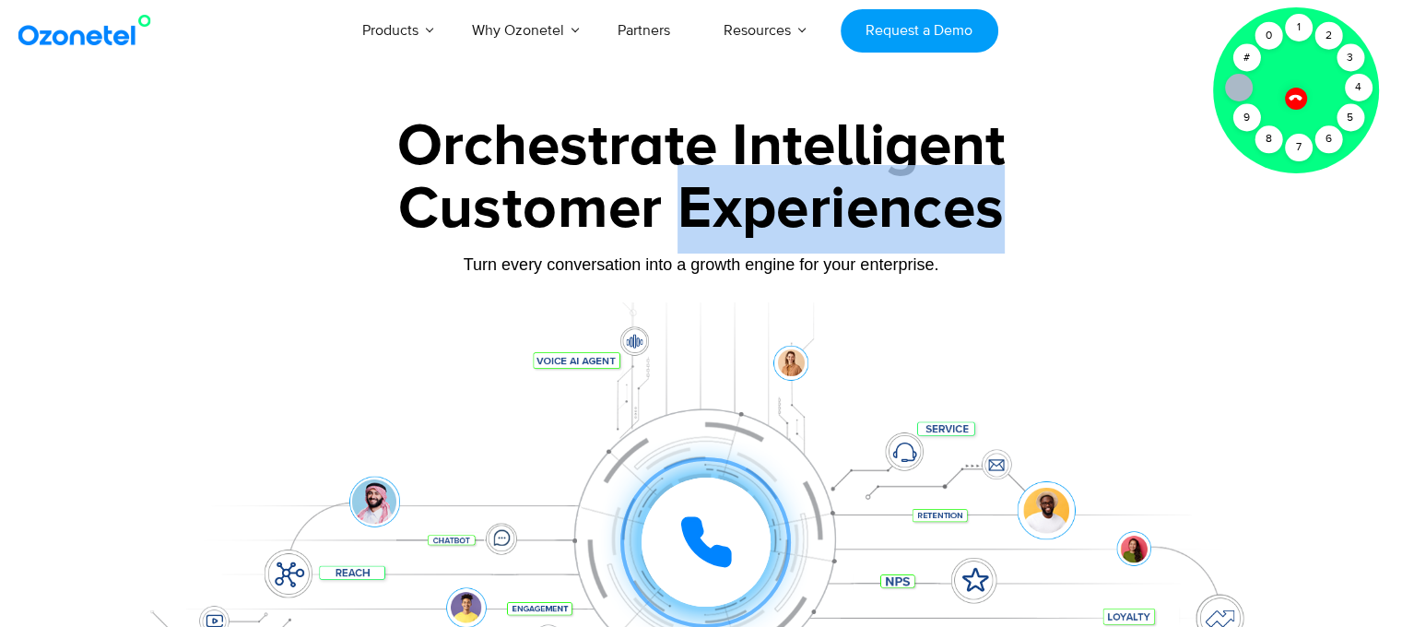
click at [936, 235] on div "Customer Experiences" at bounding box center [701, 209] width 1152 height 89
click at [868, 222] on div "Customer Experiences" at bounding box center [701, 209] width 1152 height 89
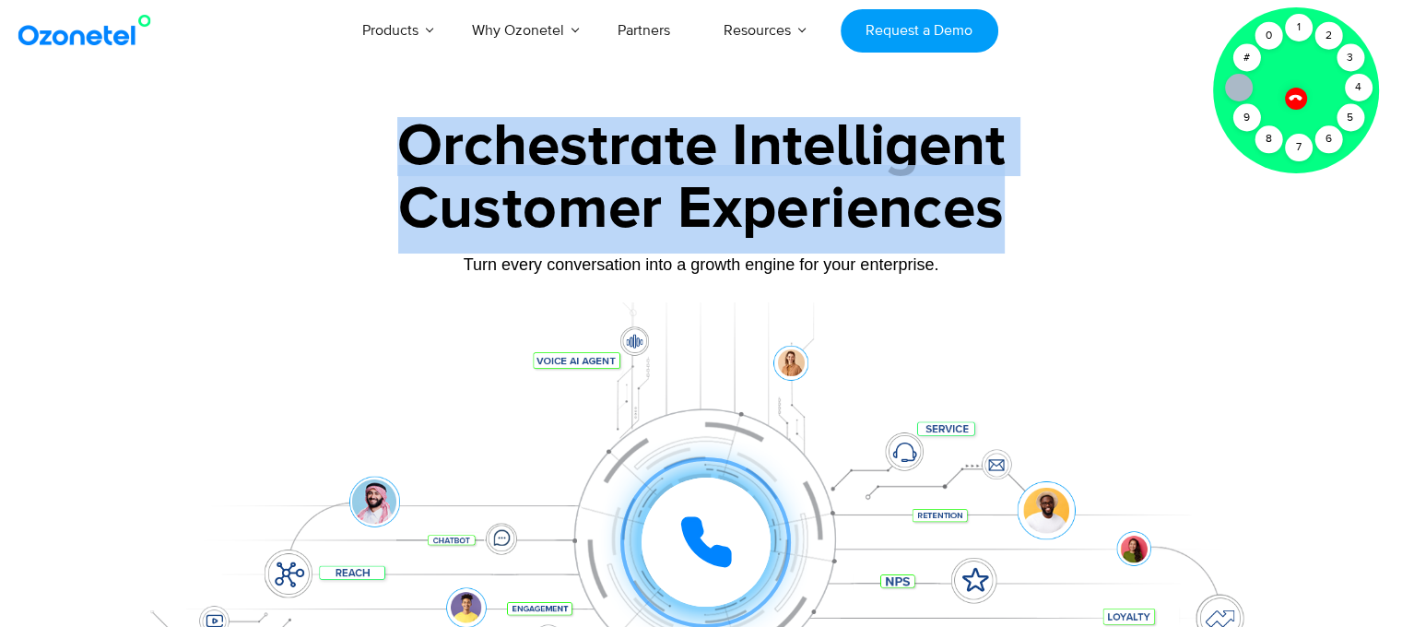
drag, startPoint x: 402, startPoint y: 136, endPoint x: 1007, endPoint y: 233, distance: 612.6
click at [1007, 233] on div "Orchestrate Intelligent Customer Experiences Turn every conversation into a gro…" at bounding box center [701, 421] width 1152 height 609
click at [999, 230] on div "Customer Experiences" at bounding box center [701, 209] width 1152 height 89
drag, startPoint x: 999, startPoint y: 229, endPoint x: 410, endPoint y: 132, distance: 597.0
click at [410, 132] on div "Orchestrate Intelligent Customer Experiences Turn every conversation into a gro…" at bounding box center [701, 421] width 1152 height 609
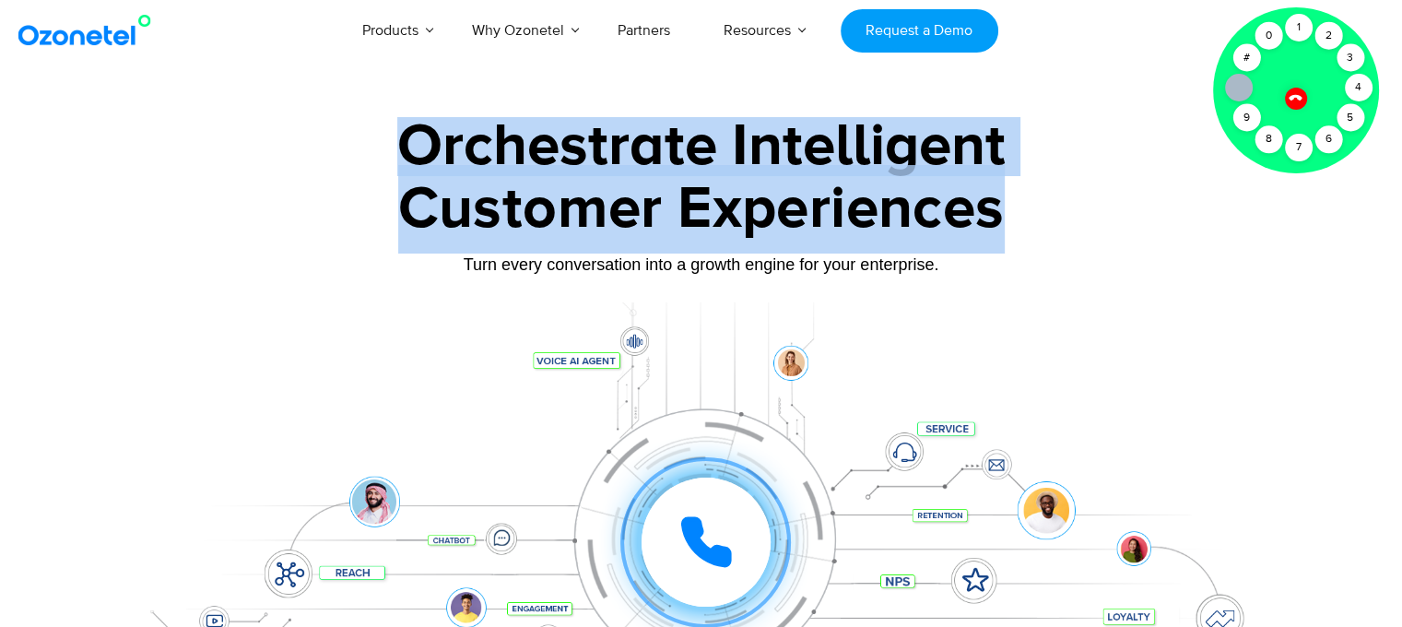
click at [741, 201] on div "Customer Experiences" at bounding box center [701, 209] width 1152 height 89
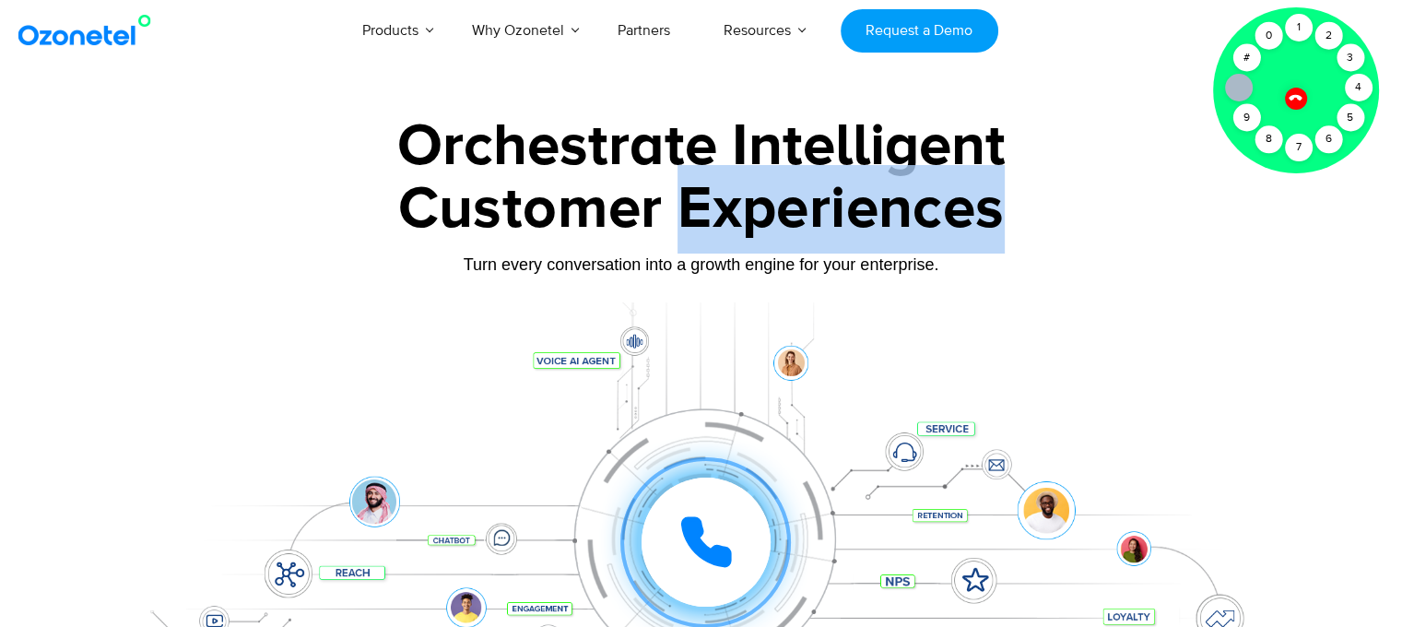
click at [741, 201] on div "Customer Experiences" at bounding box center [701, 209] width 1152 height 89
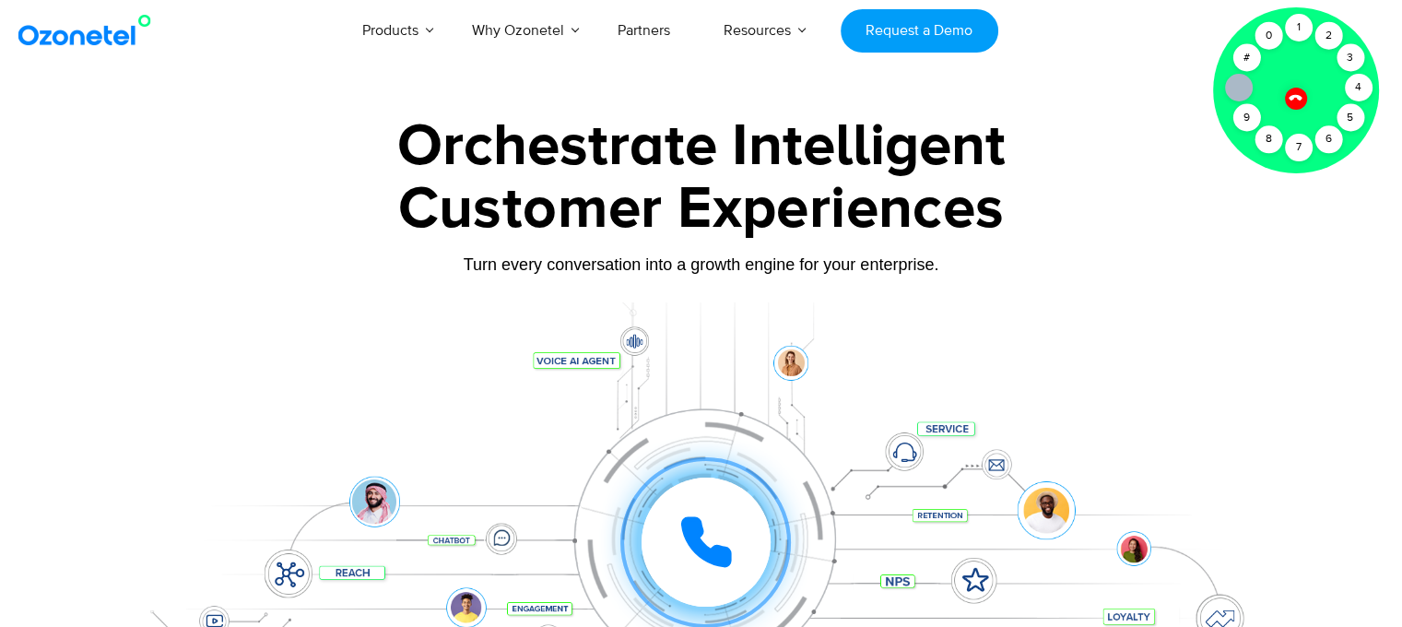
click at [490, 139] on div "Orchestrate Intelligent" at bounding box center [701, 146] width 1152 height 59
click at [480, 156] on div "Orchestrate Intelligent" at bounding box center [701, 146] width 1152 height 59
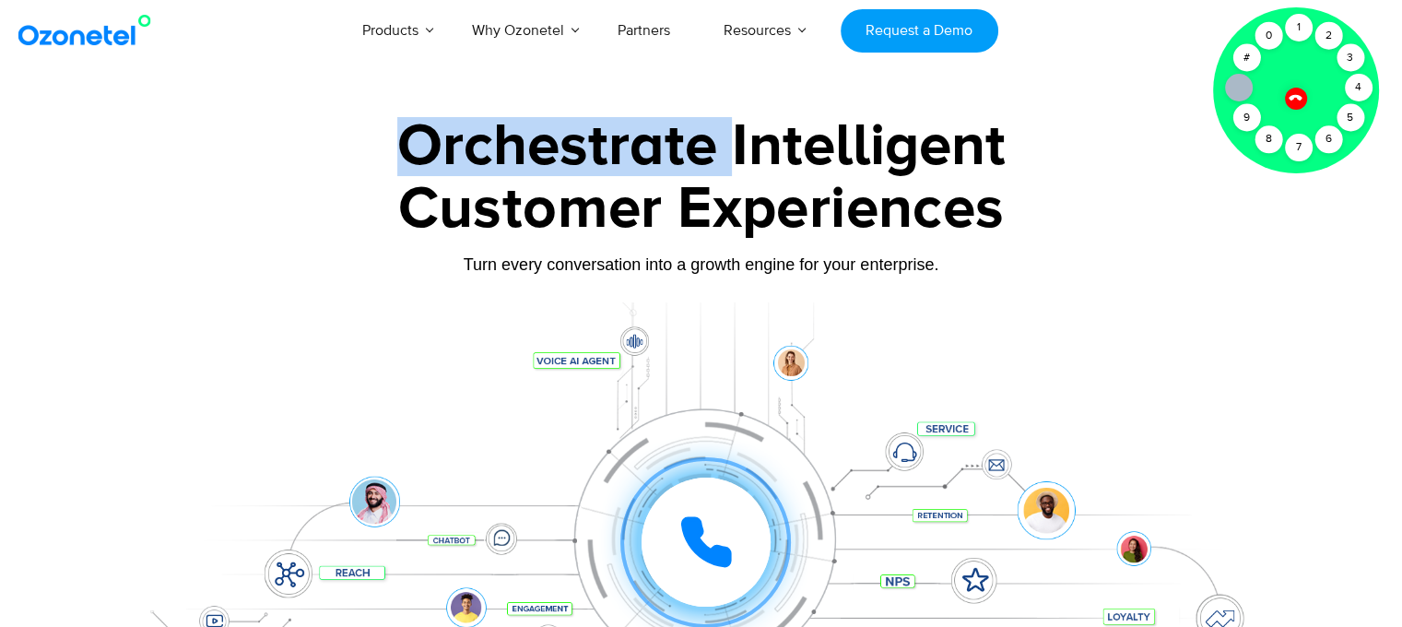
click at [480, 156] on div "Orchestrate Intelligent" at bounding box center [701, 146] width 1152 height 59
click at [518, 164] on div "Orchestrate Intelligent" at bounding box center [701, 146] width 1152 height 59
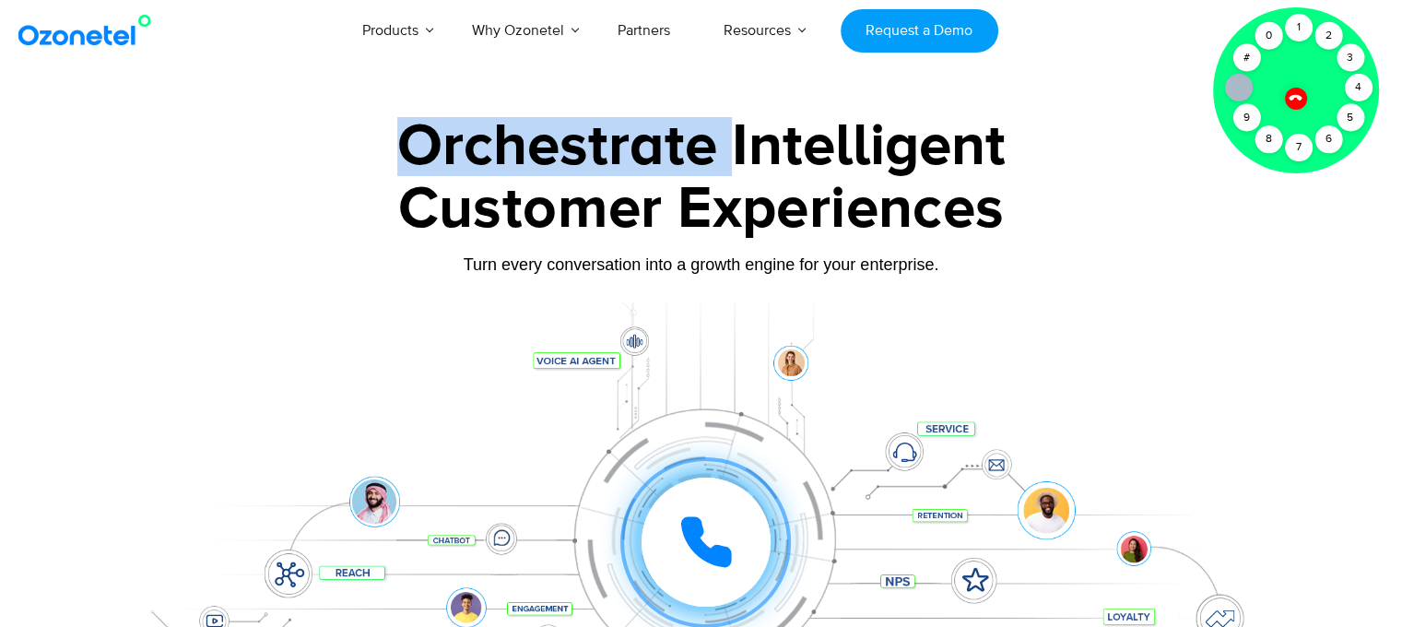
click at [518, 164] on div "Orchestrate Intelligent" at bounding box center [701, 146] width 1152 height 59
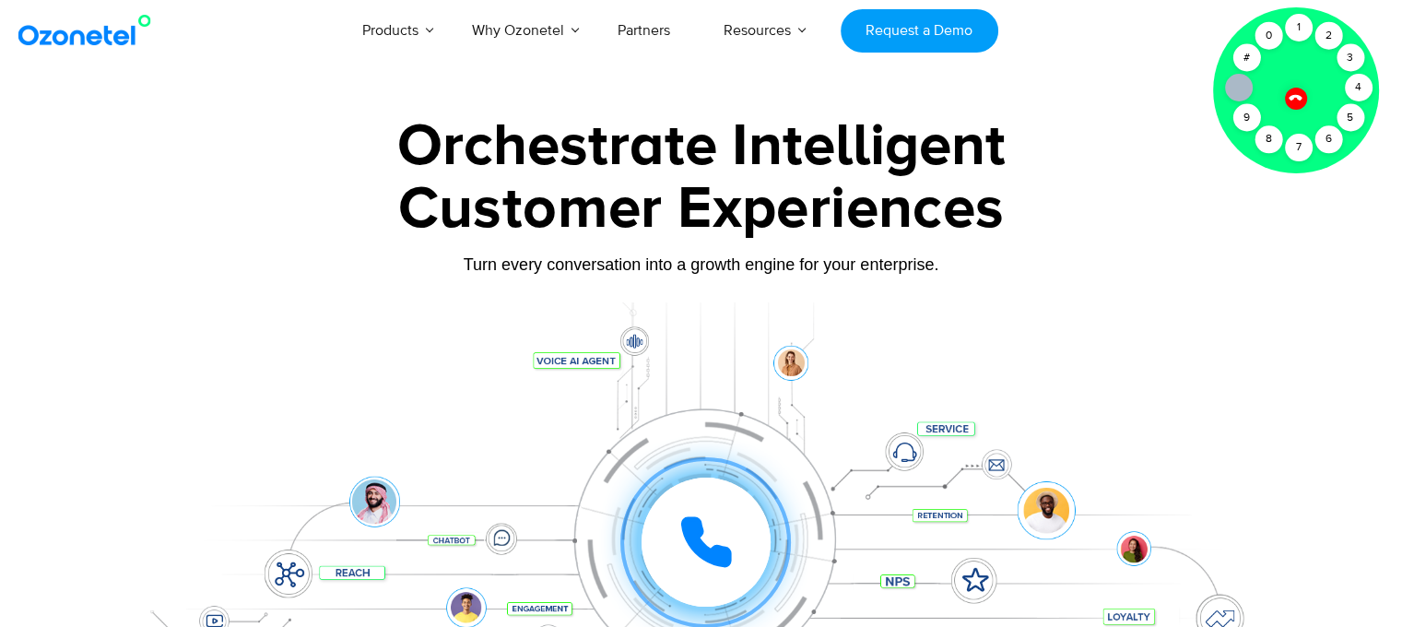
click at [516, 165] on div "Orchestrate Intelligent Customer Experiences Turn every conversation into a gro…" at bounding box center [701, 421] width 1152 height 609
click at [516, 165] on div "Customer Experiences" at bounding box center [701, 209] width 1152 height 89
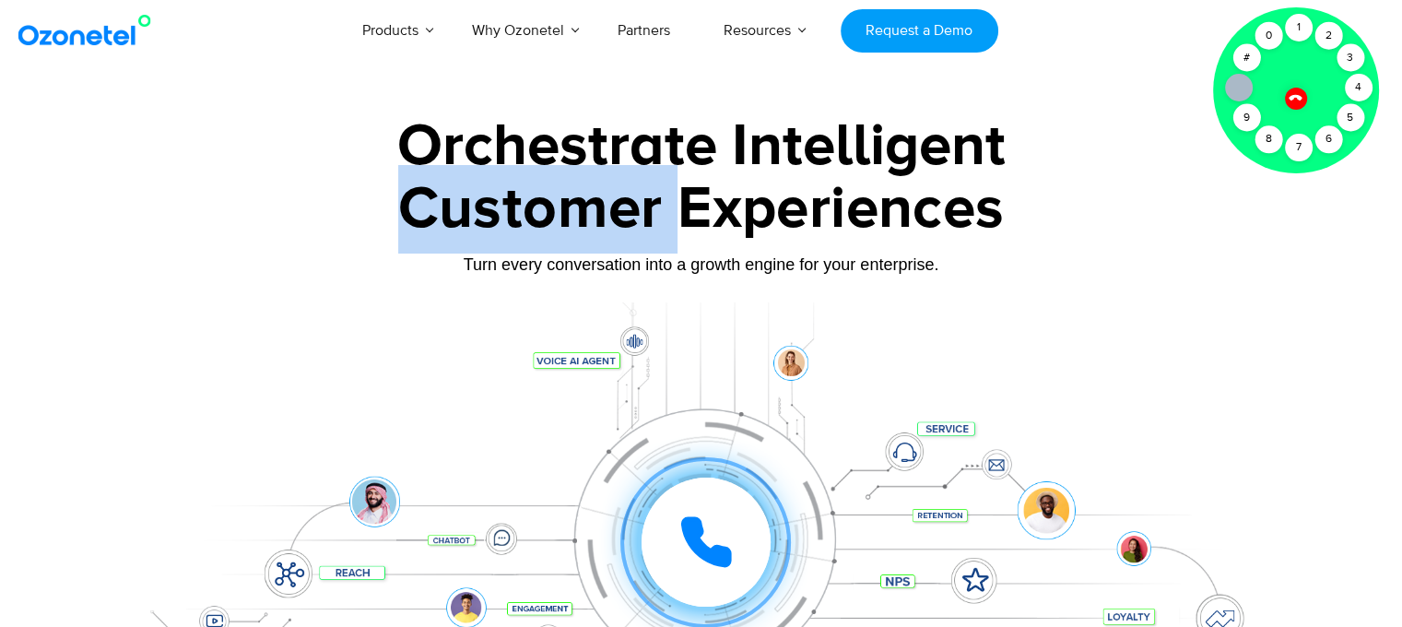
click at [516, 165] on div "Customer Experiences" at bounding box center [701, 209] width 1152 height 89
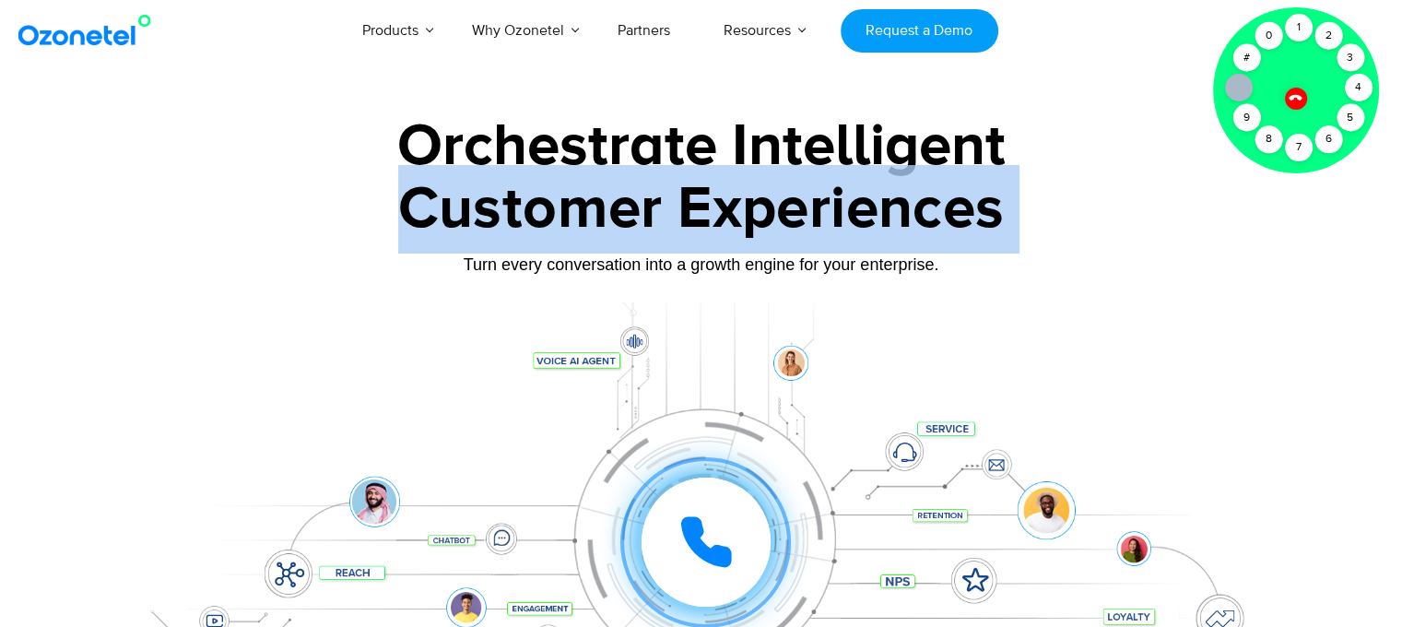
click at [516, 165] on div "Customer Experiences" at bounding box center [701, 209] width 1152 height 89
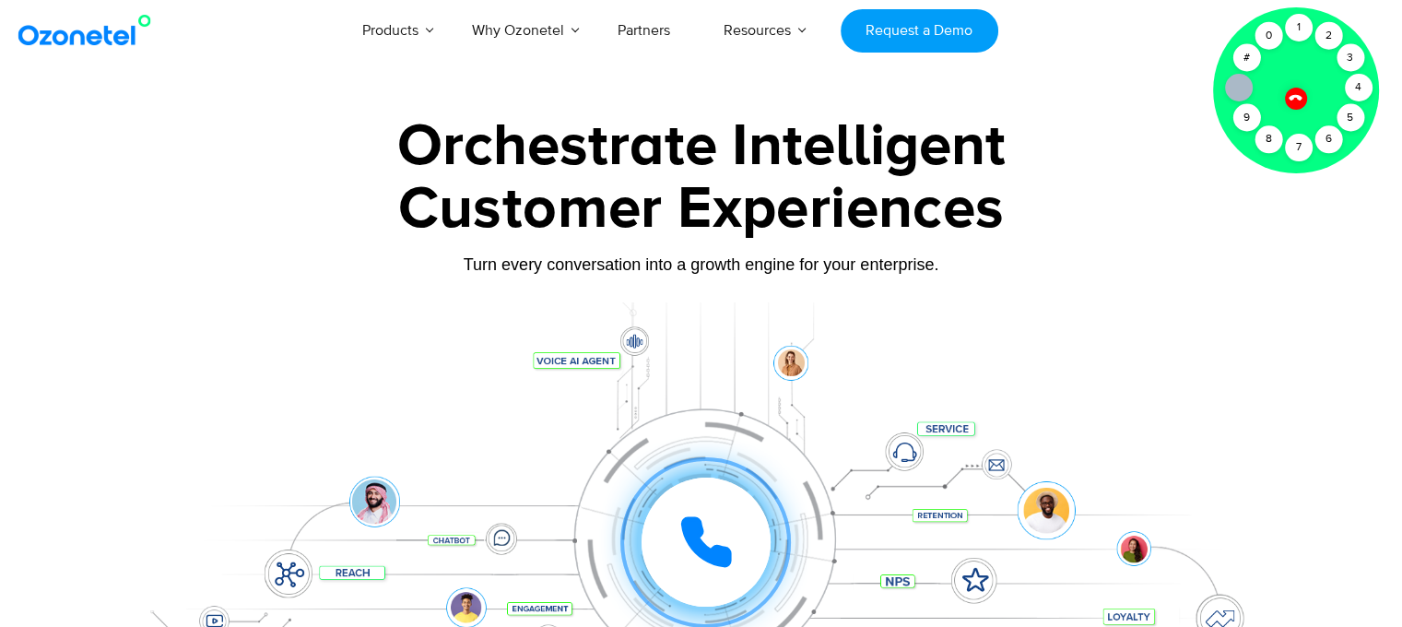
click at [509, 159] on div "Orchestrate Intelligent" at bounding box center [701, 146] width 1152 height 59
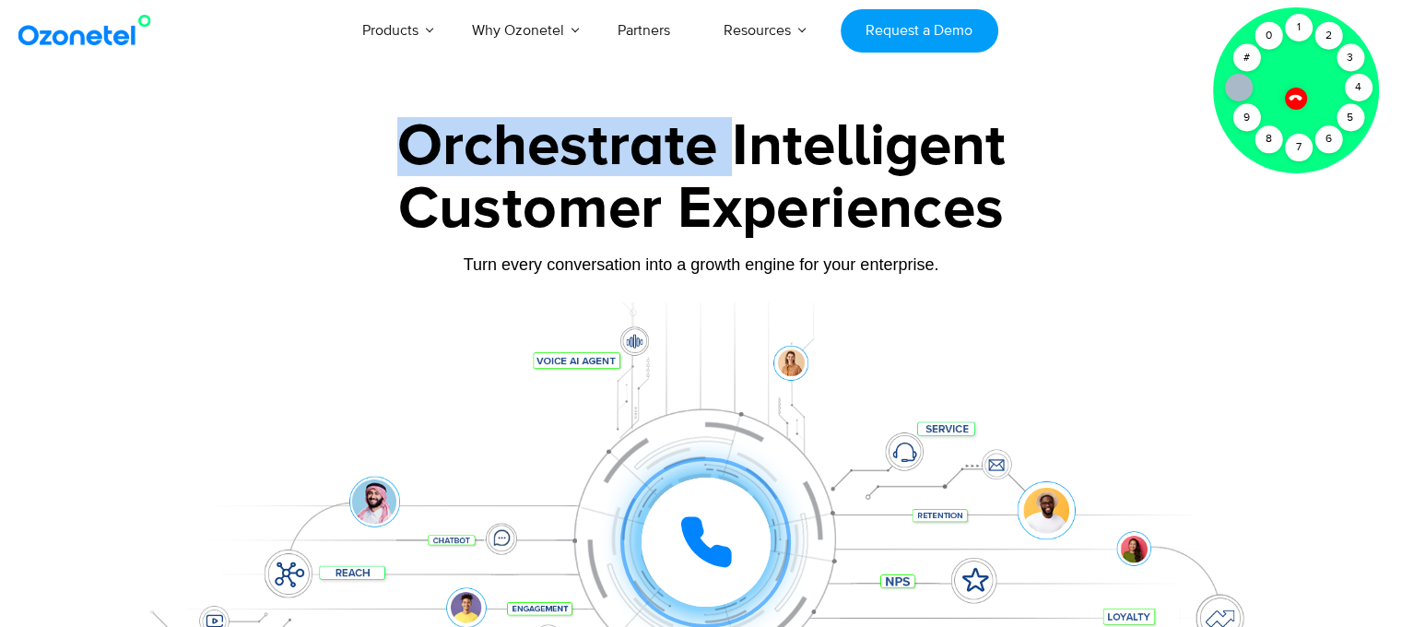
click at [509, 159] on div "Orchestrate Intelligent" at bounding box center [701, 146] width 1152 height 59
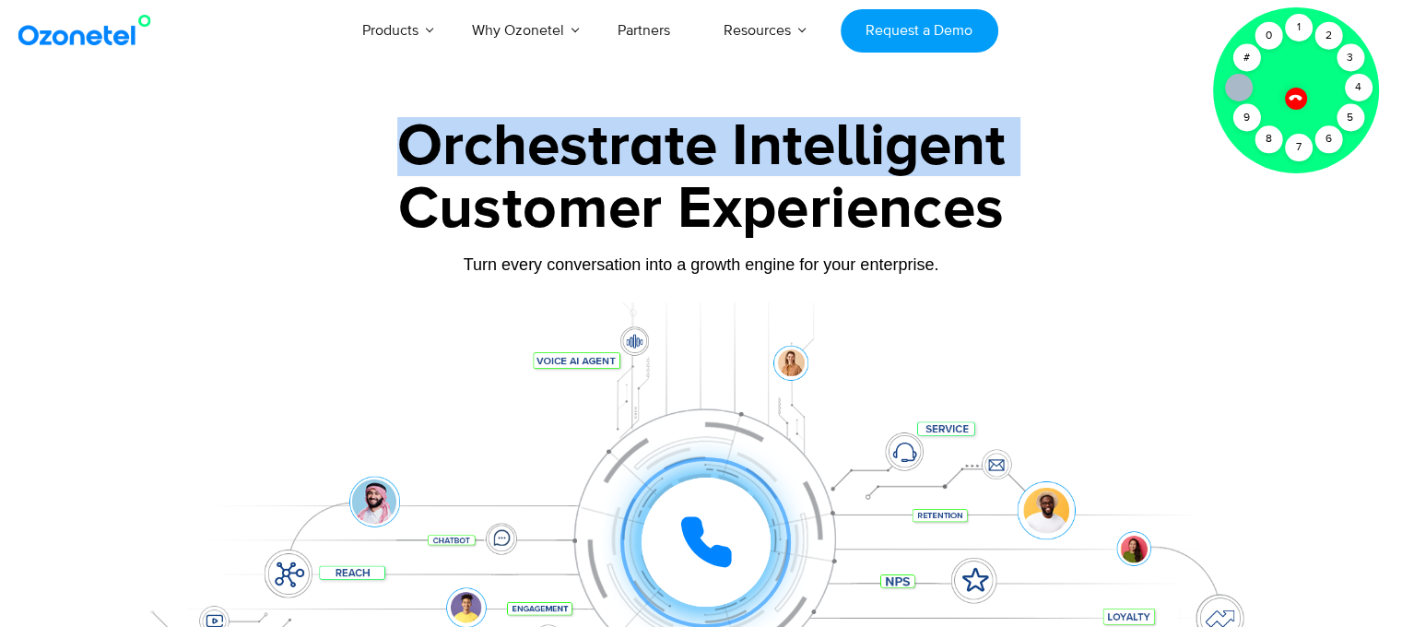
click at [509, 159] on div "Orchestrate Intelligent" at bounding box center [701, 146] width 1152 height 59
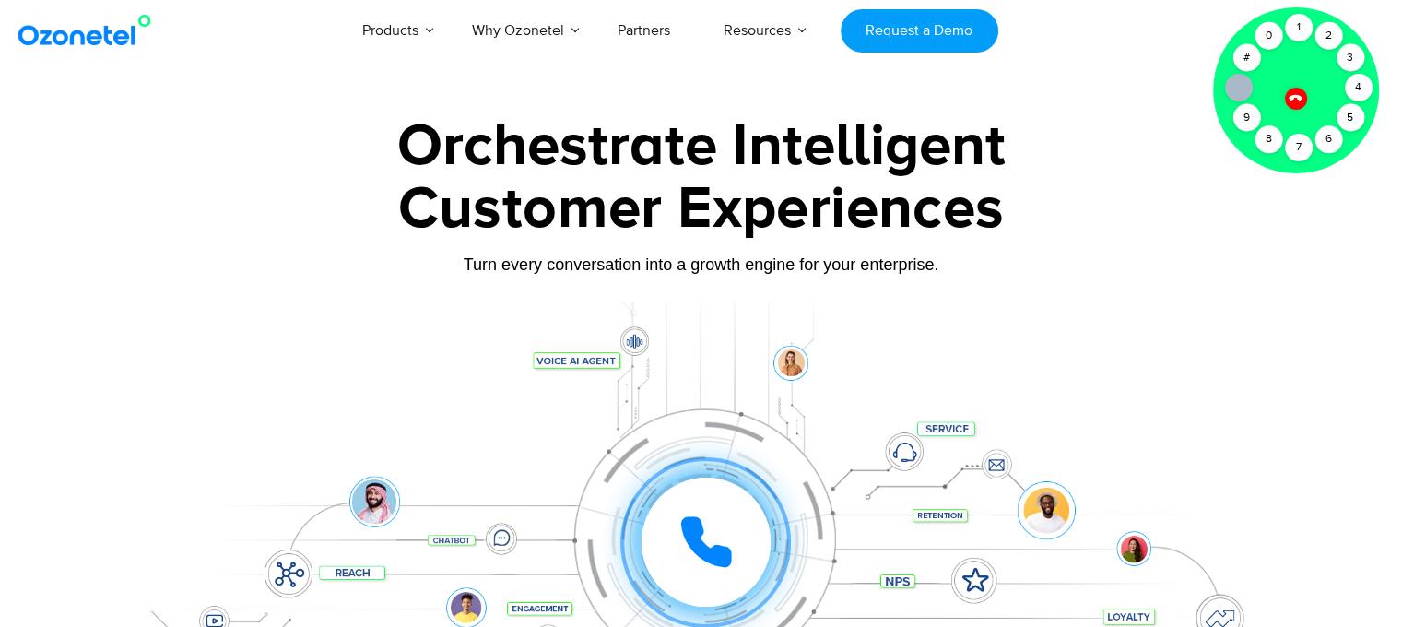
click at [832, 202] on div "Customer Experiences" at bounding box center [701, 209] width 1152 height 89
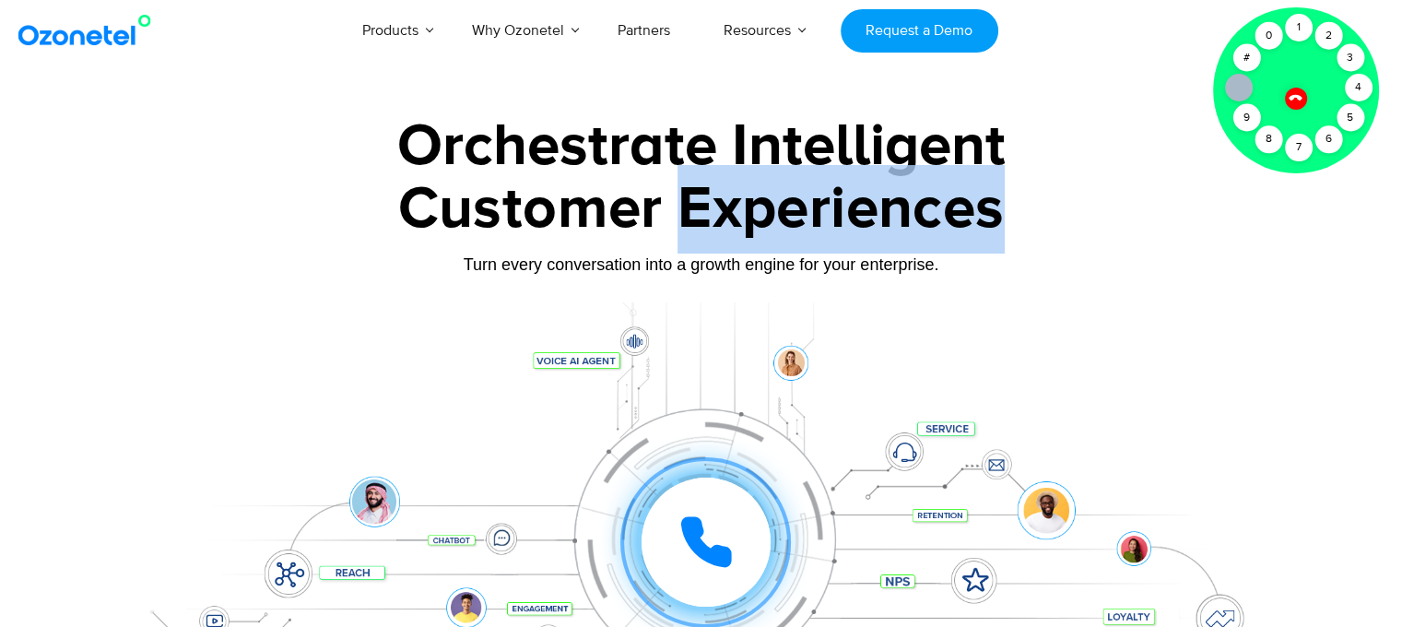
click at [832, 202] on div "Customer Experiences" at bounding box center [701, 209] width 1152 height 89
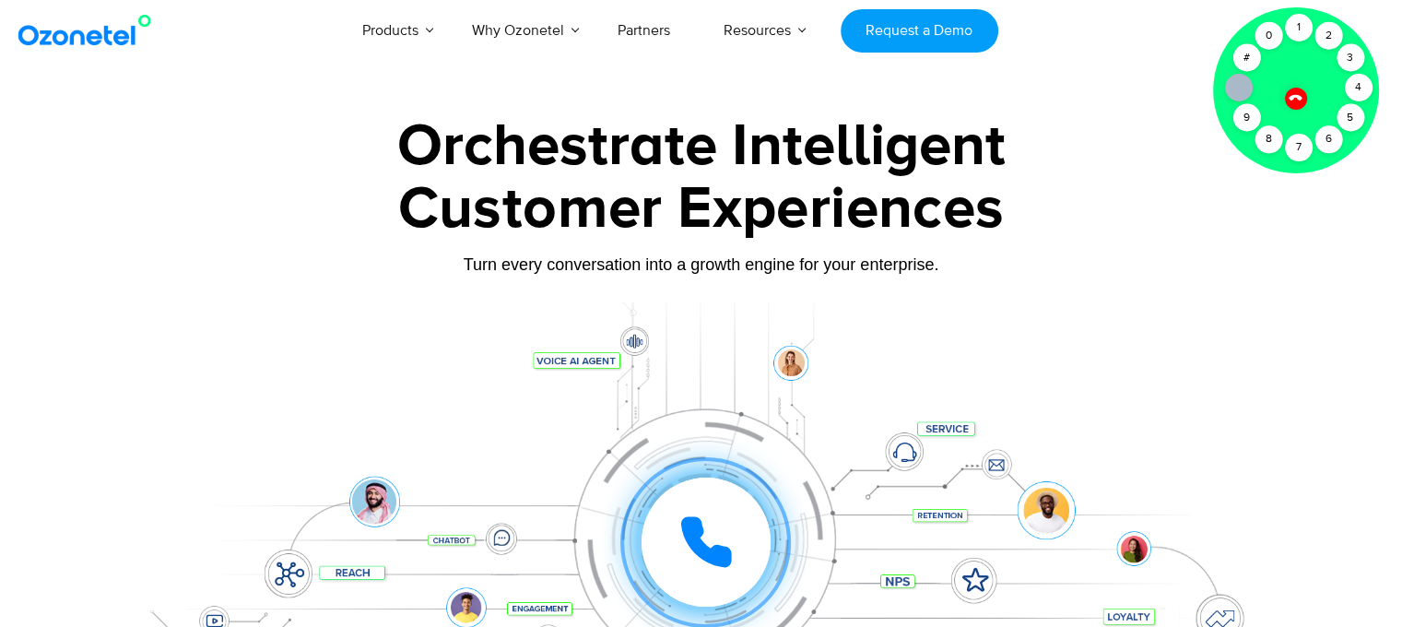
click at [779, 158] on div "Orchestrate Intelligent" at bounding box center [701, 146] width 1152 height 59
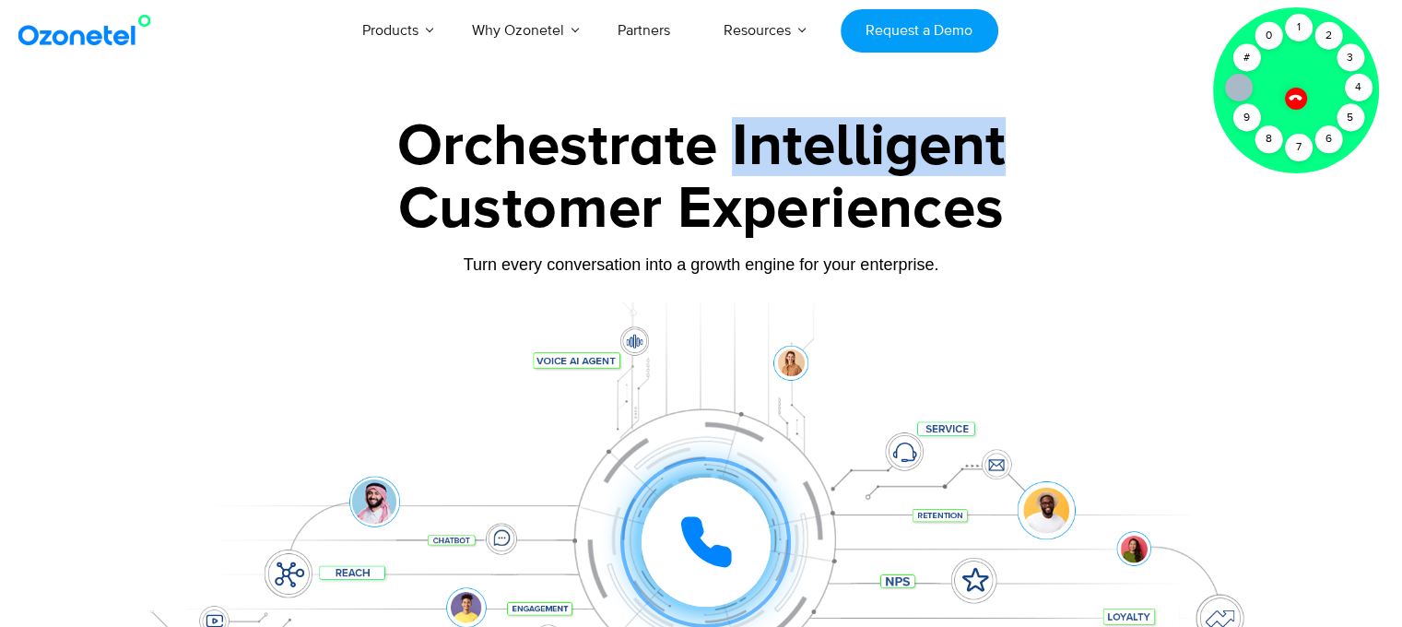
click at [779, 156] on div "Orchestrate Intelligent" at bounding box center [701, 146] width 1152 height 59
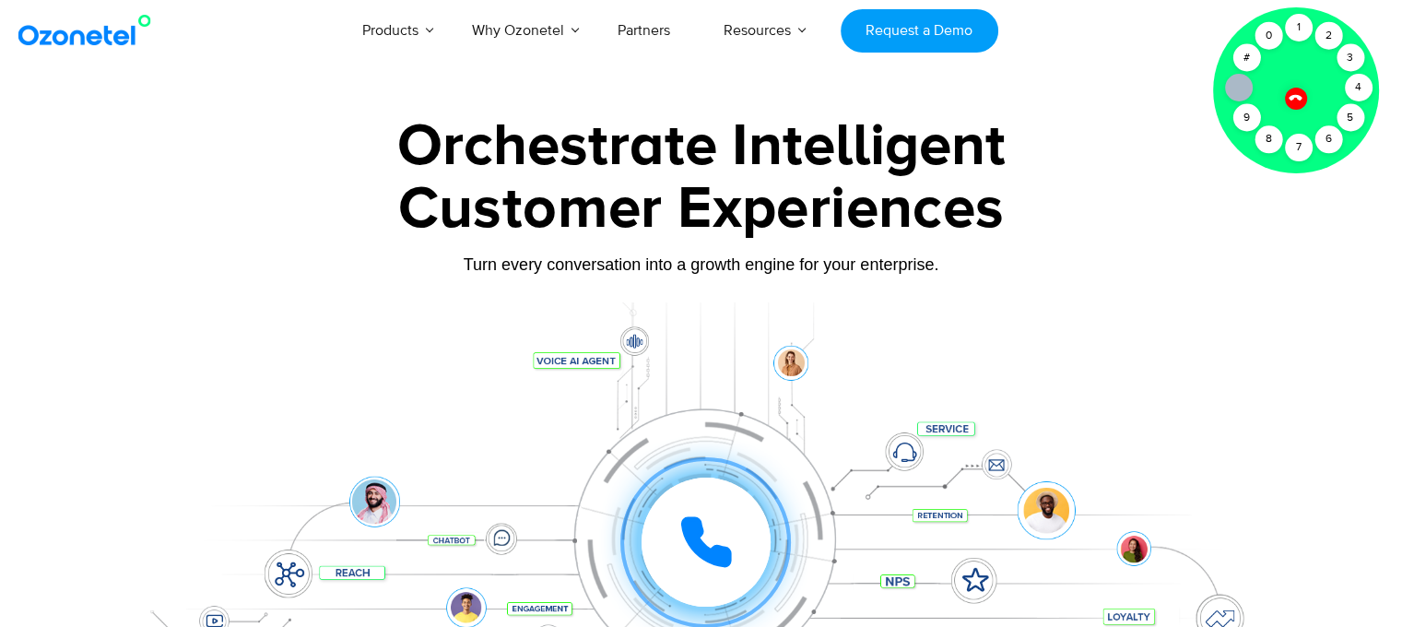
click at [809, 182] on div "Customer Experiences" at bounding box center [701, 209] width 1152 height 89
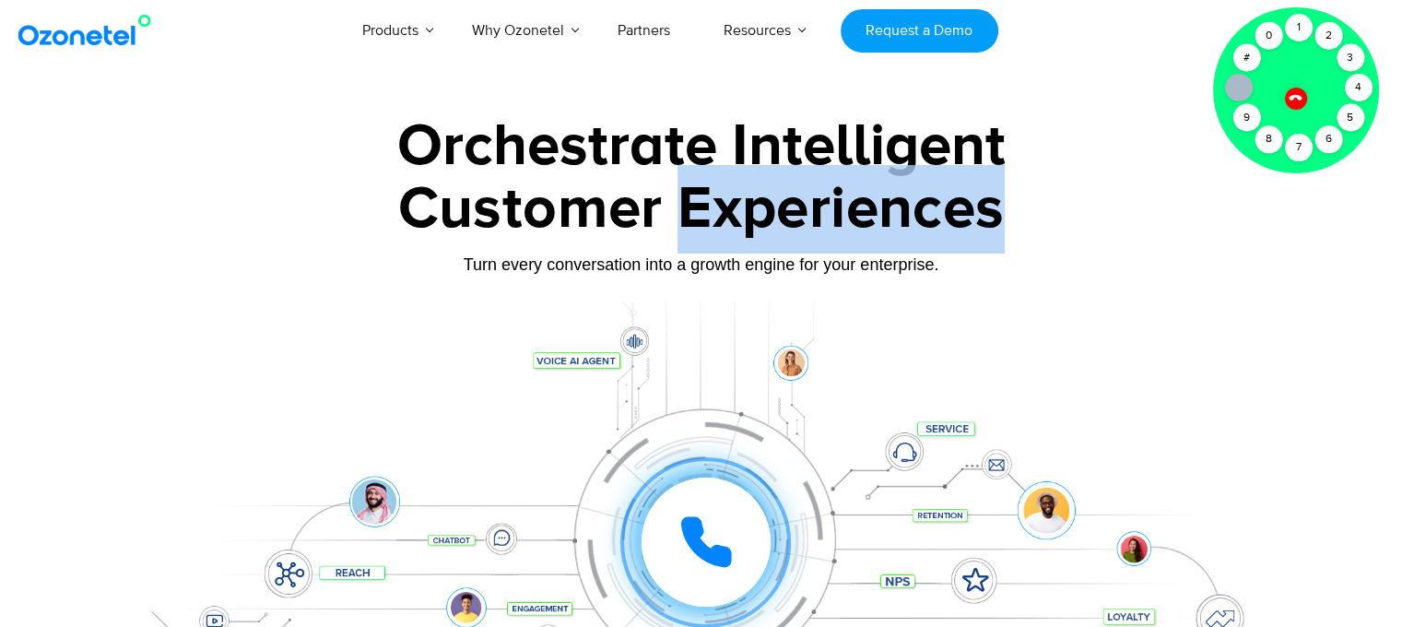
click at [809, 182] on div "Customer Experiences" at bounding box center [701, 209] width 1152 height 89
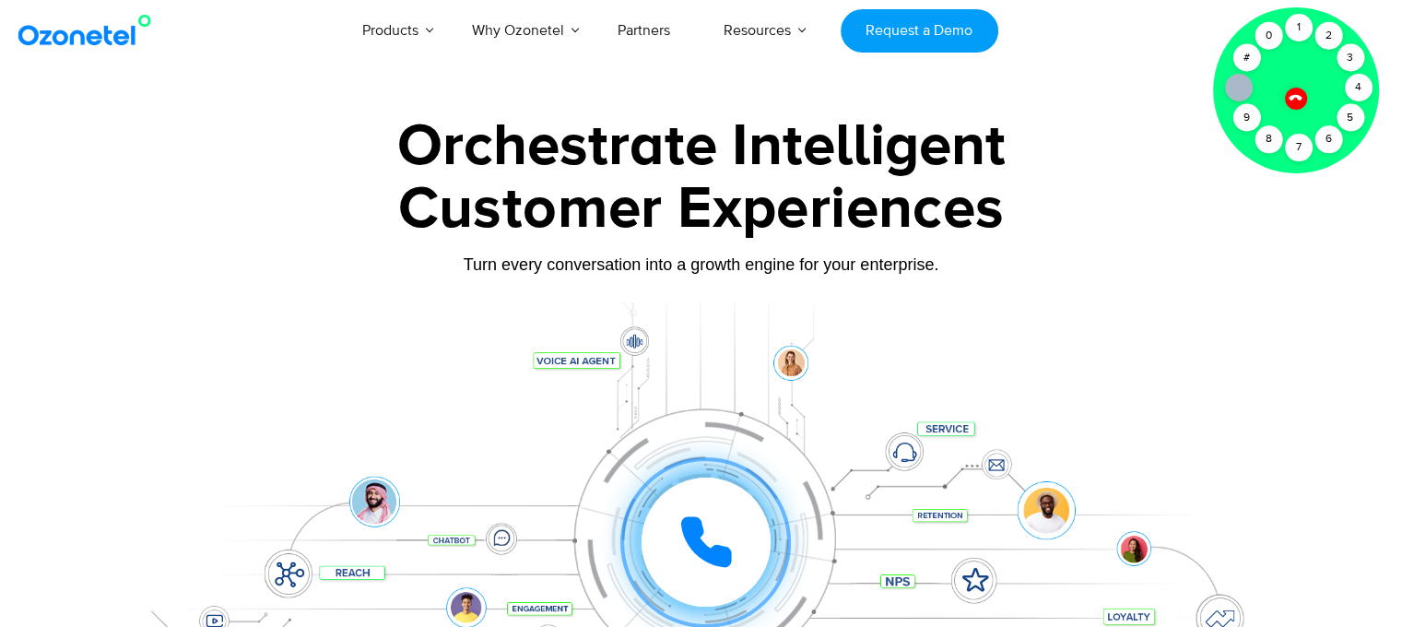
click at [503, 153] on div "Orchestrate Intelligent" at bounding box center [701, 146] width 1152 height 59
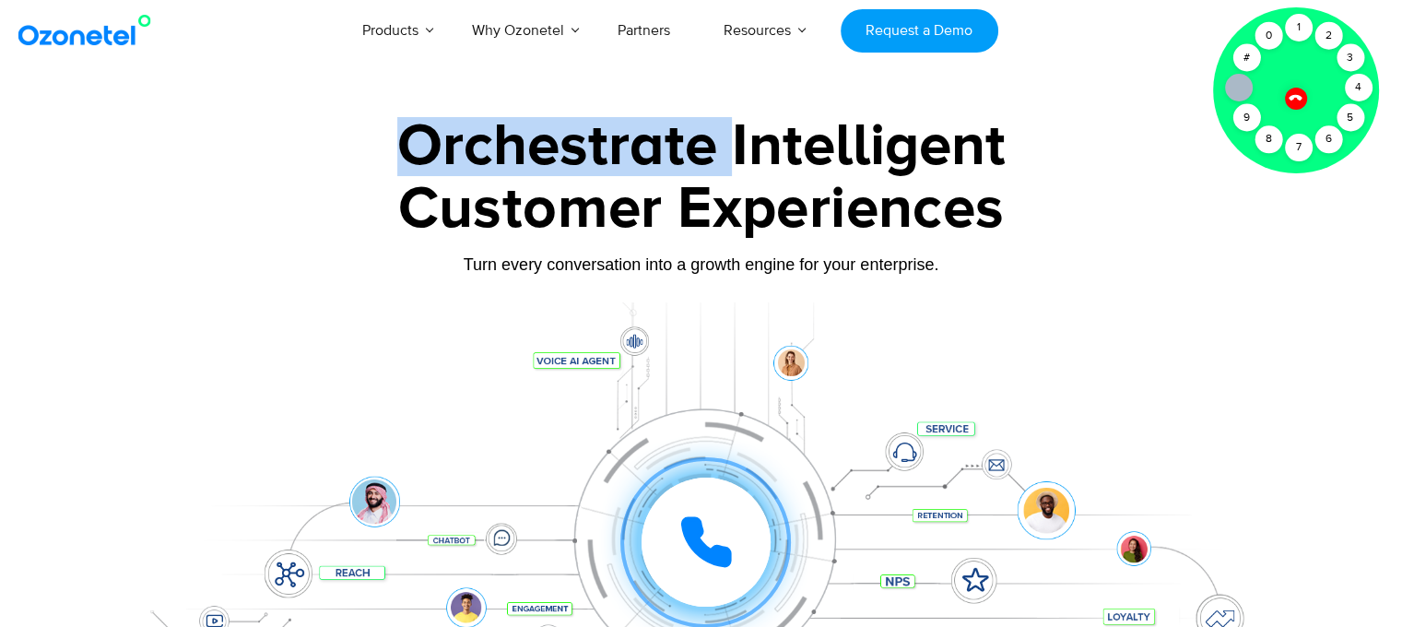
click at [503, 153] on div "Orchestrate Intelligent" at bounding box center [701, 146] width 1152 height 59
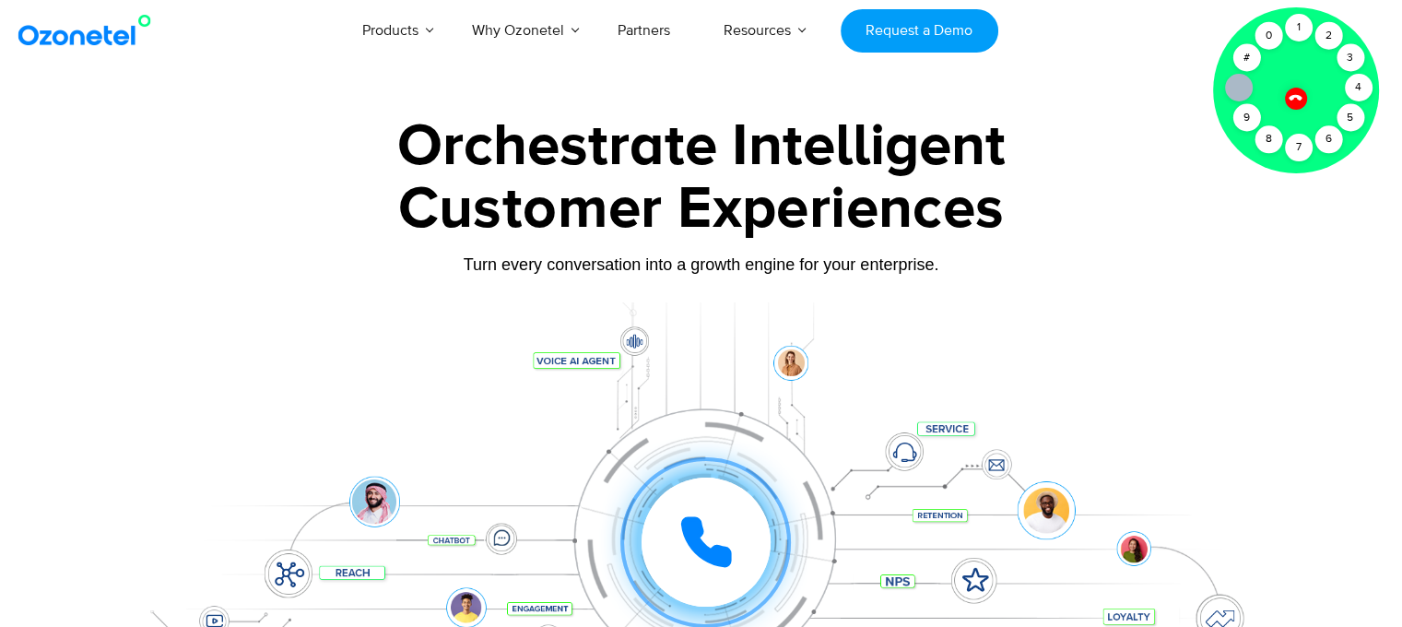
click at [800, 217] on div "Customer Experiences" at bounding box center [701, 209] width 1152 height 89
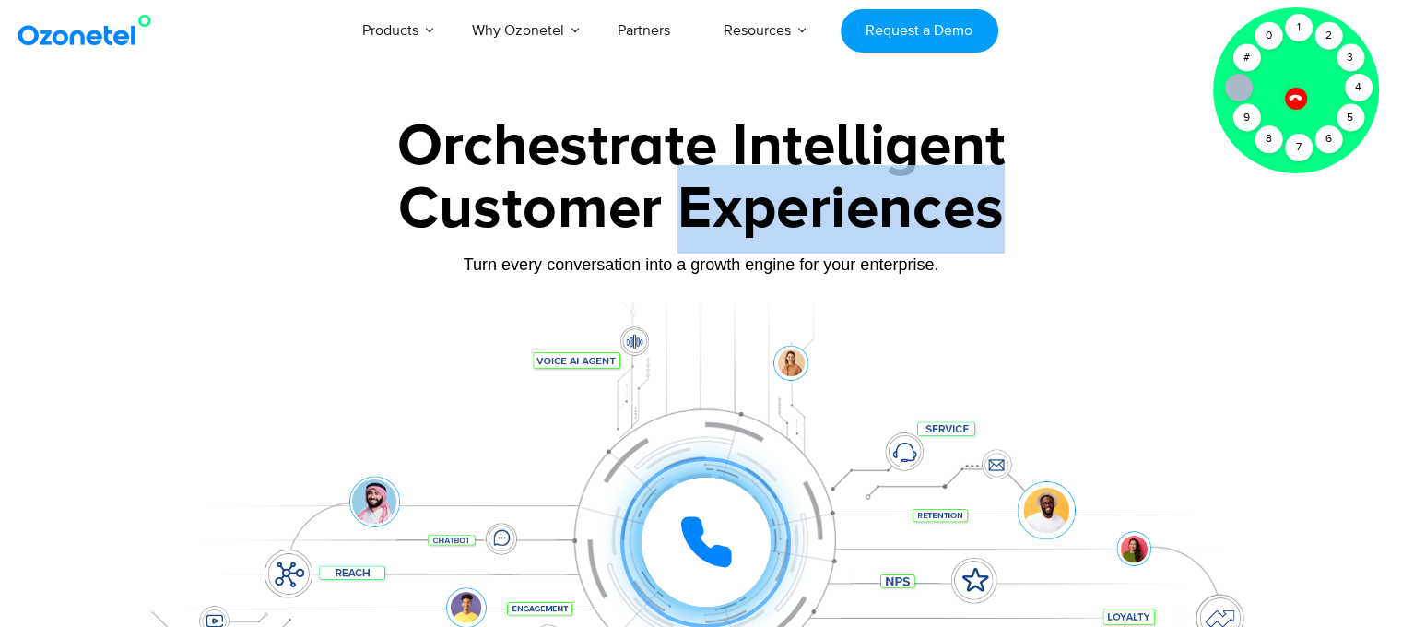
click at [800, 217] on div "Customer Experiences" at bounding box center [701, 209] width 1152 height 89
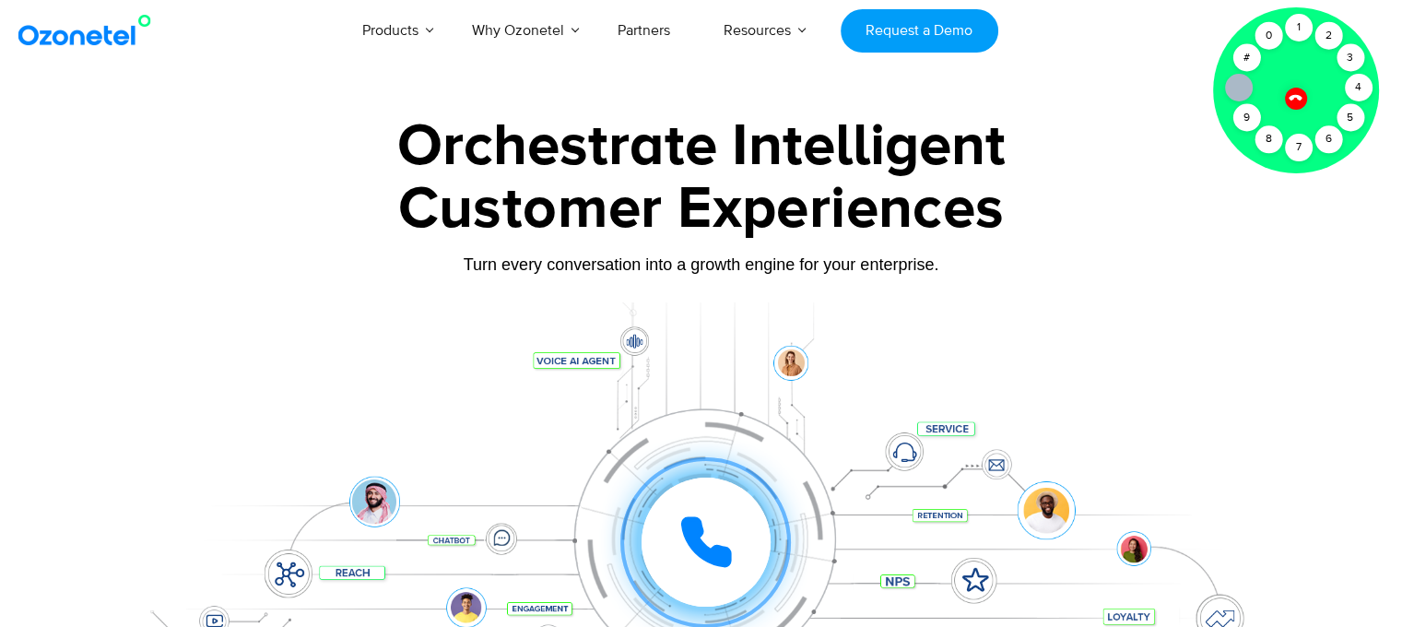
click at [608, 133] on div "Orchestrate Intelligent" at bounding box center [701, 146] width 1152 height 59
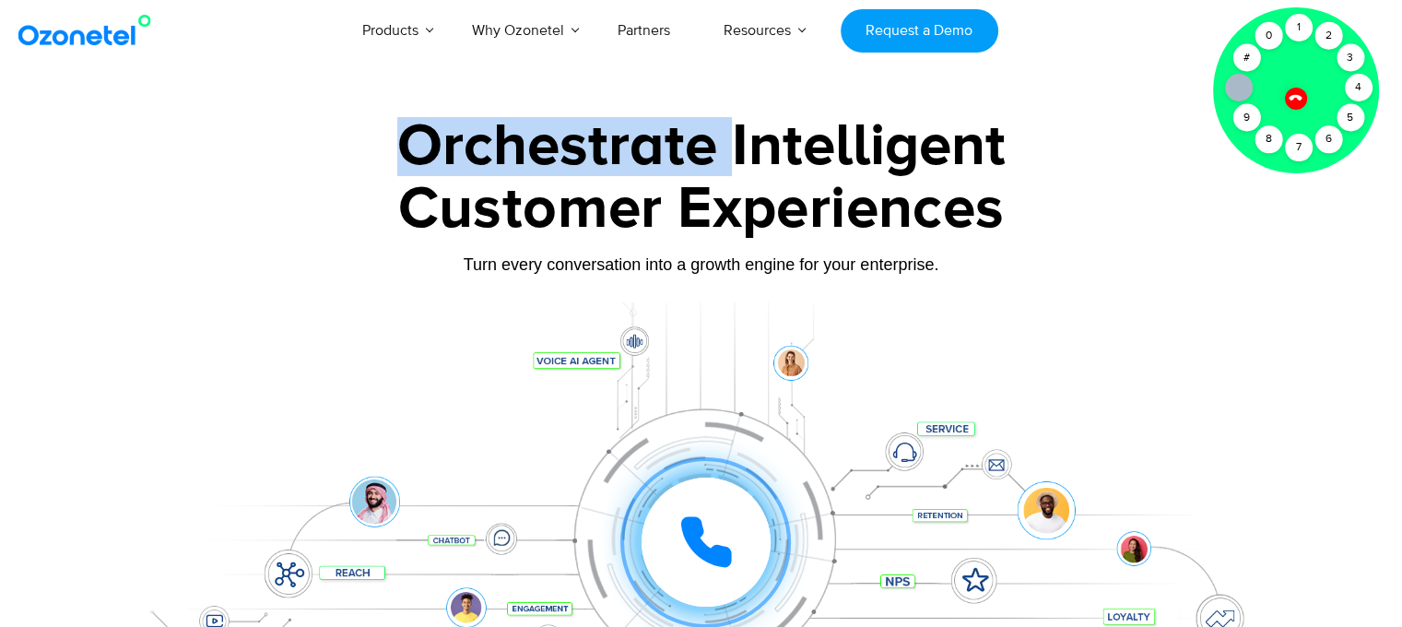
click at [608, 133] on div "Orchestrate Intelligent" at bounding box center [701, 146] width 1152 height 59
click at [624, 148] on div "Orchestrate Intelligent" at bounding box center [701, 146] width 1152 height 59
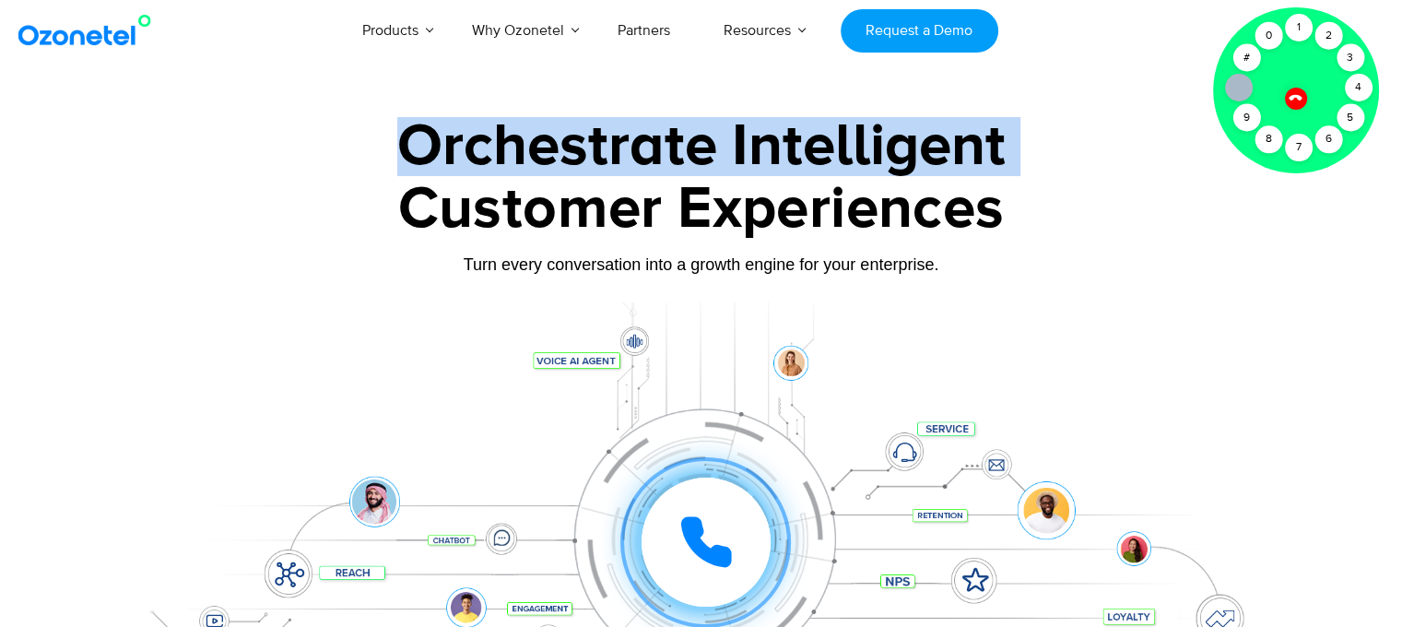
click at [624, 148] on div "Orchestrate Intelligent" at bounding box center [701, 146] width 1152 height 59
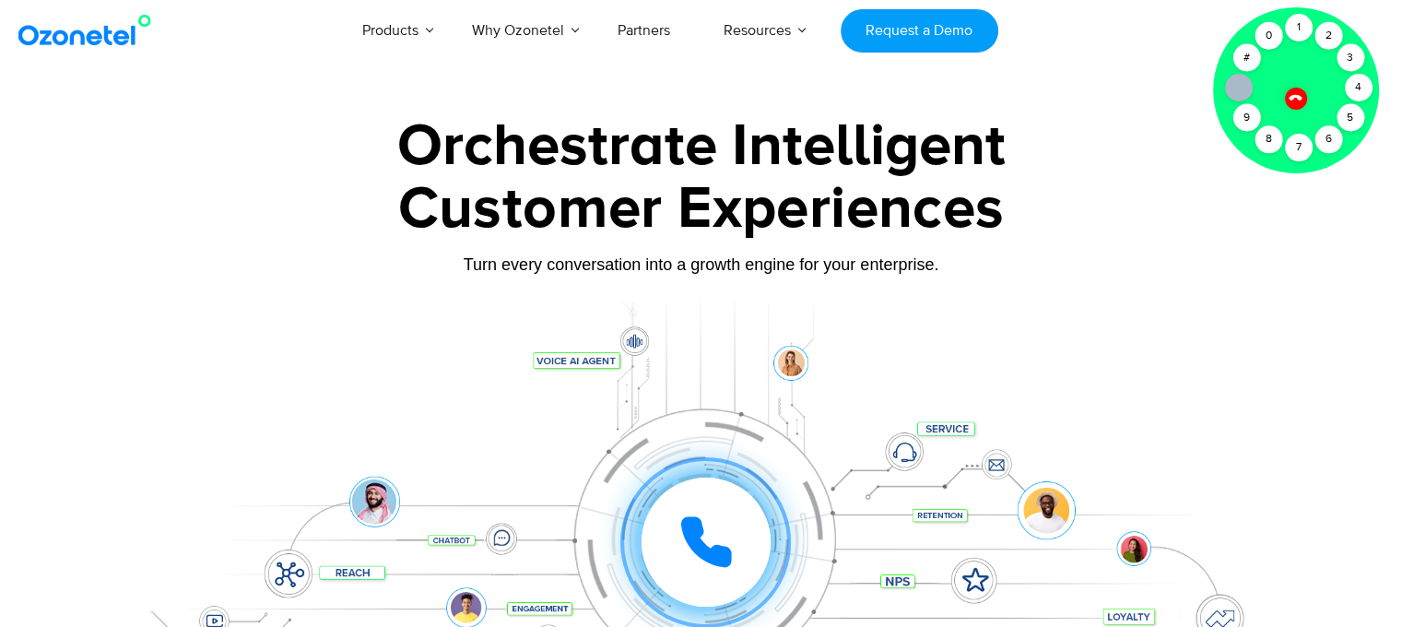
click at [607, 195] on div "Customer Experiences" at bounding box center [701, 209] width 1152 height 89
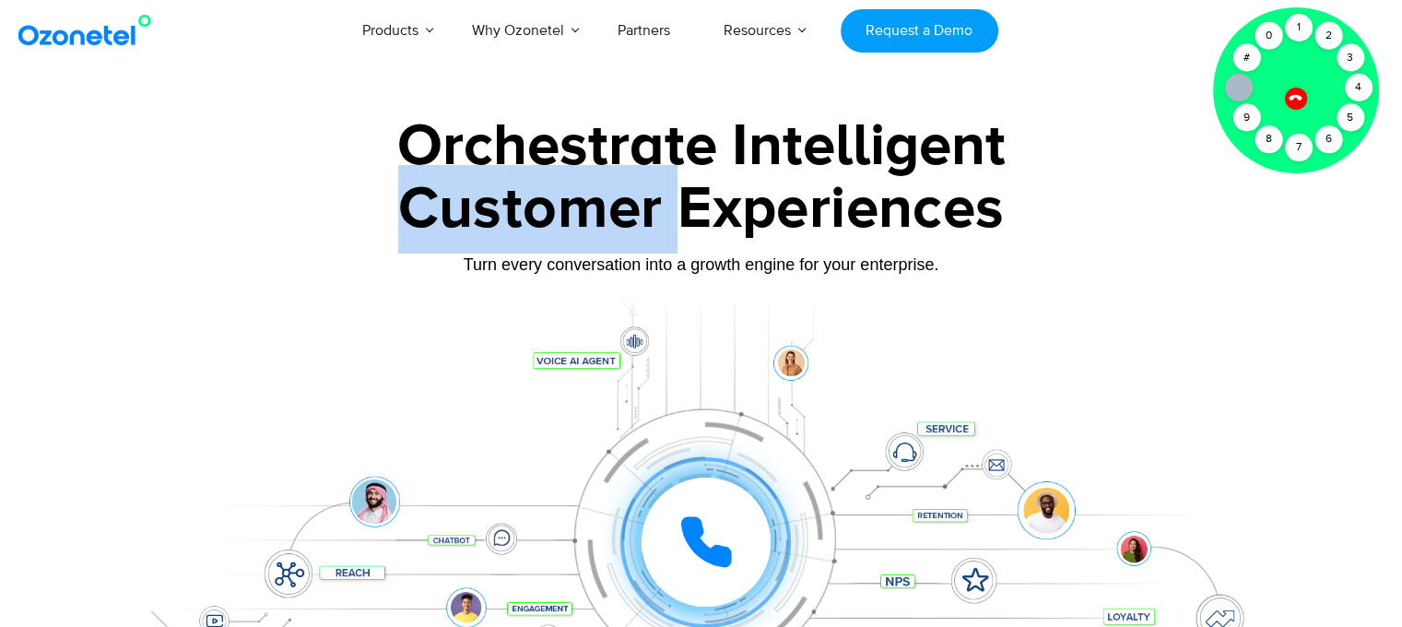
click at [607, 195] on div "Customer Experiences" at bounding box center [701, 209] width 1152 height 89
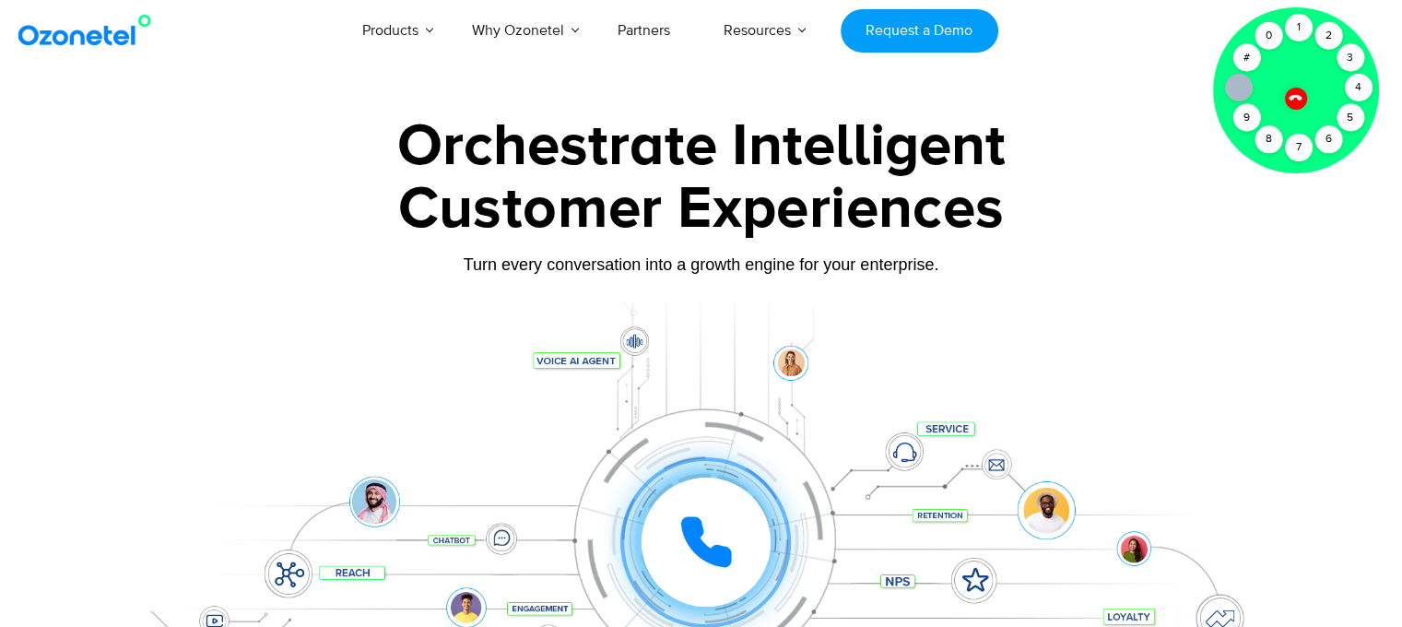
click at [752, 214] on div "Customer Experiences" at bounding box center [701, 209] width 1152 height 89
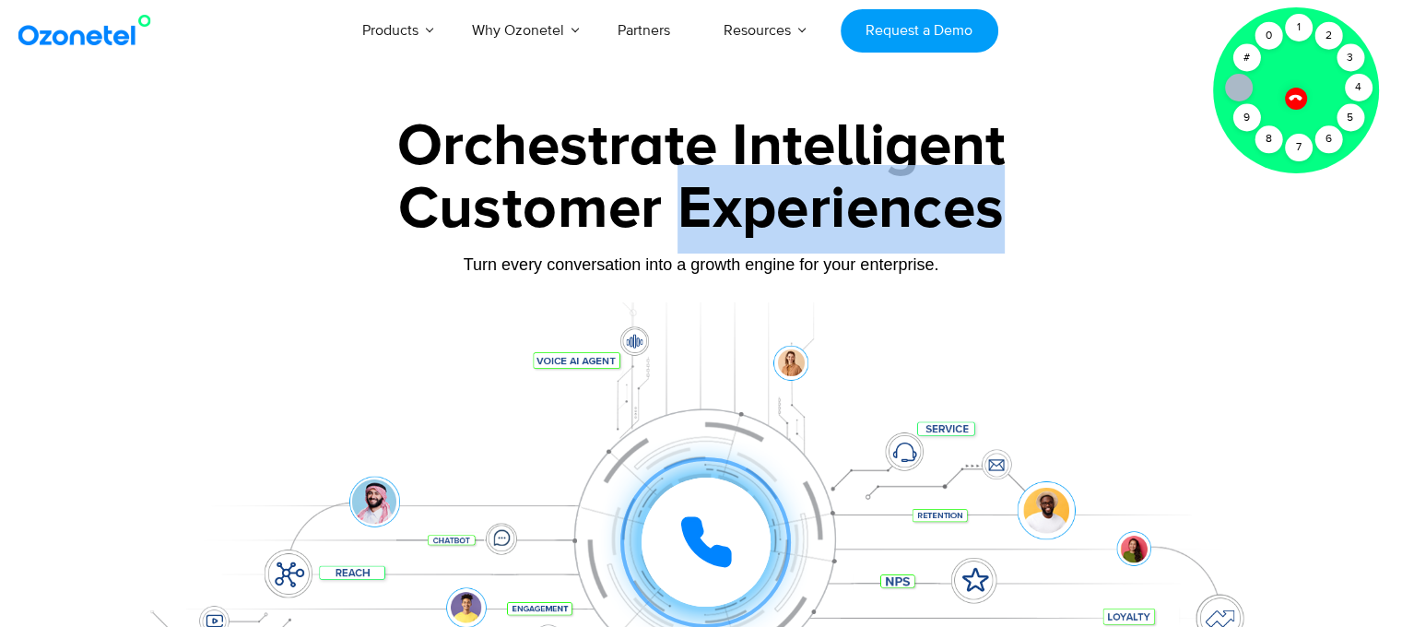
click at [752, 214] on div "Customer Experiences" at bounding box center [701, 209] width 1152 height 89
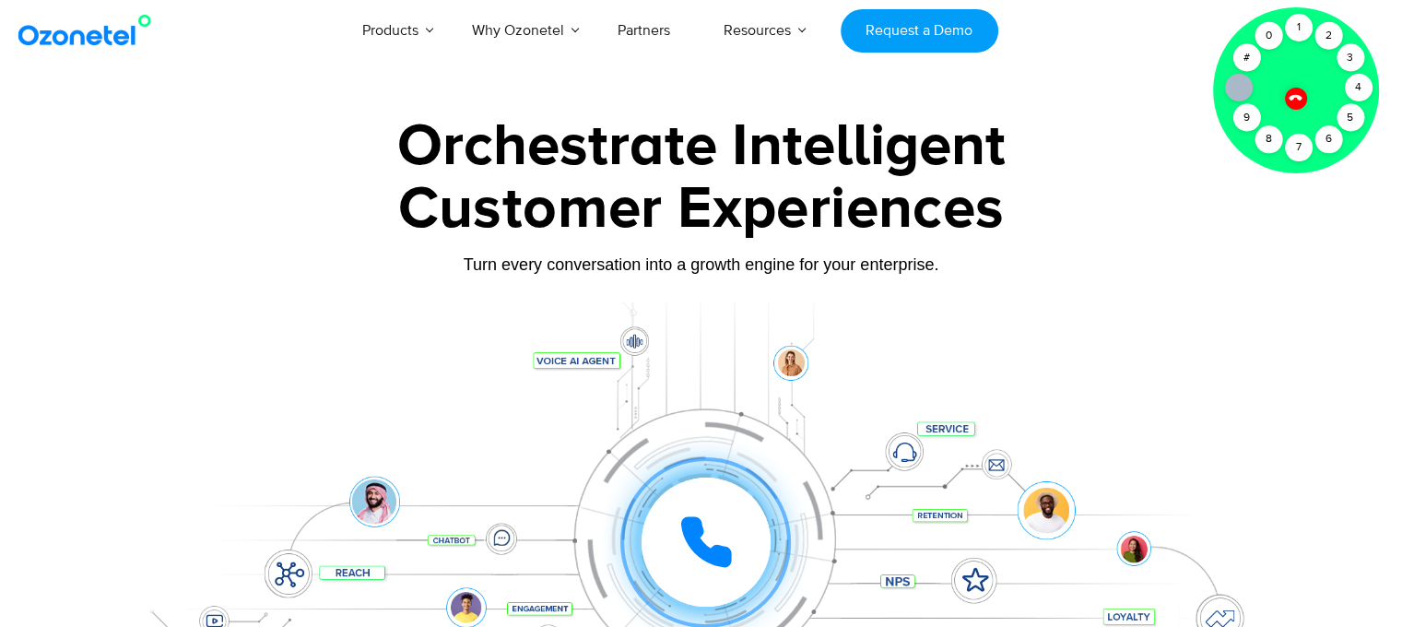
click at [524, 136] on div "Orchestrate Intelligent" at bounding box center [701, 146] width 1152 height 59
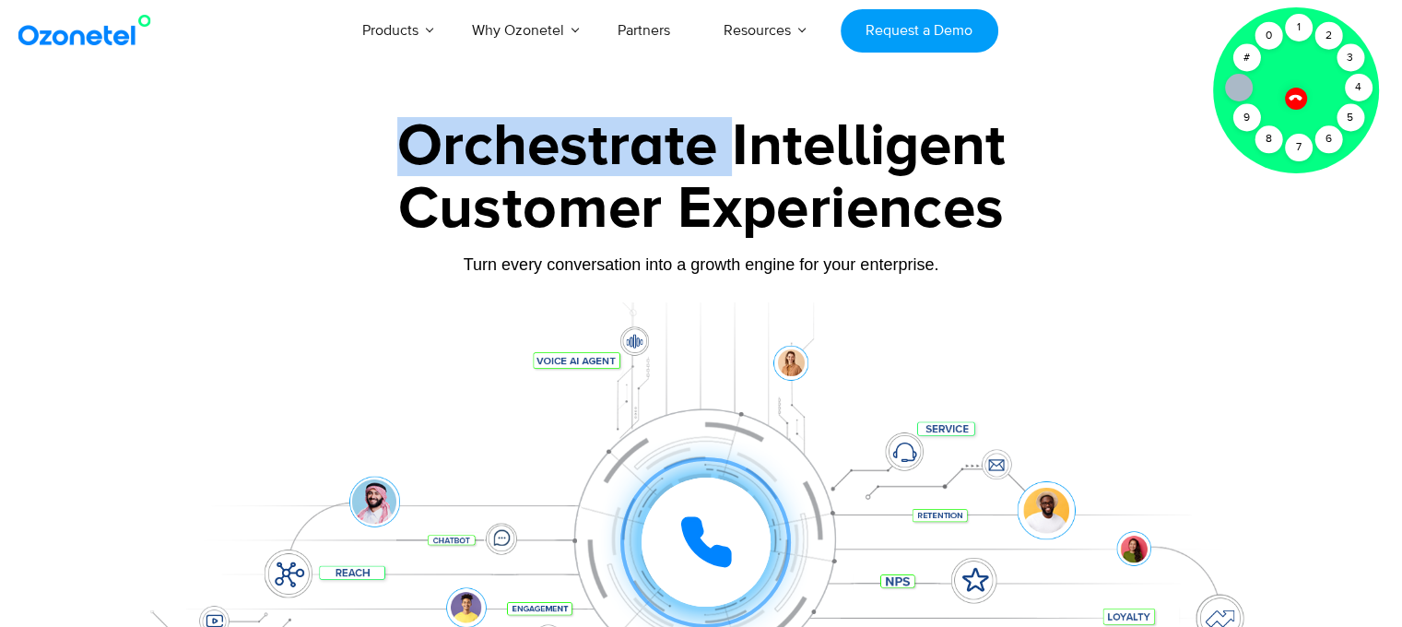
click at [524, 136] on div "Orchestrate Intelligent" at bounding box center [701, 146] width 1152 height 59
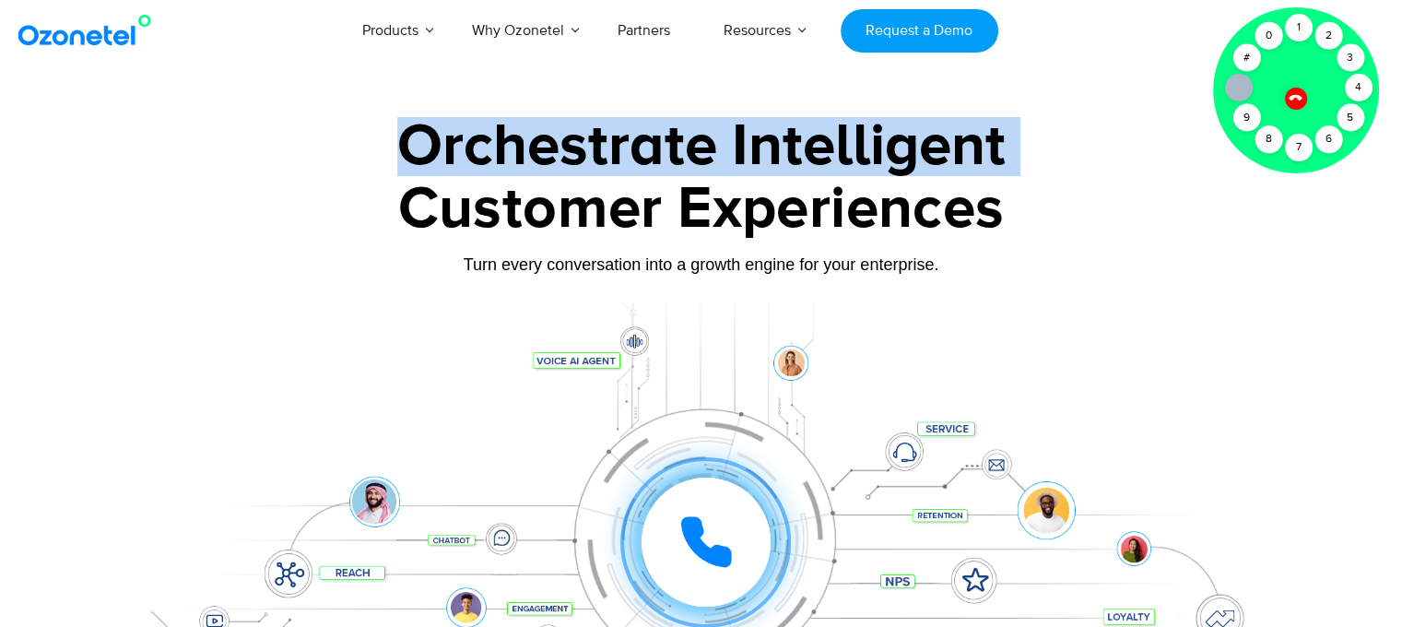
click at [524, 136] on div "Orchestrate Intelligent" at bounding box center [701, 146] width 1152 height 59
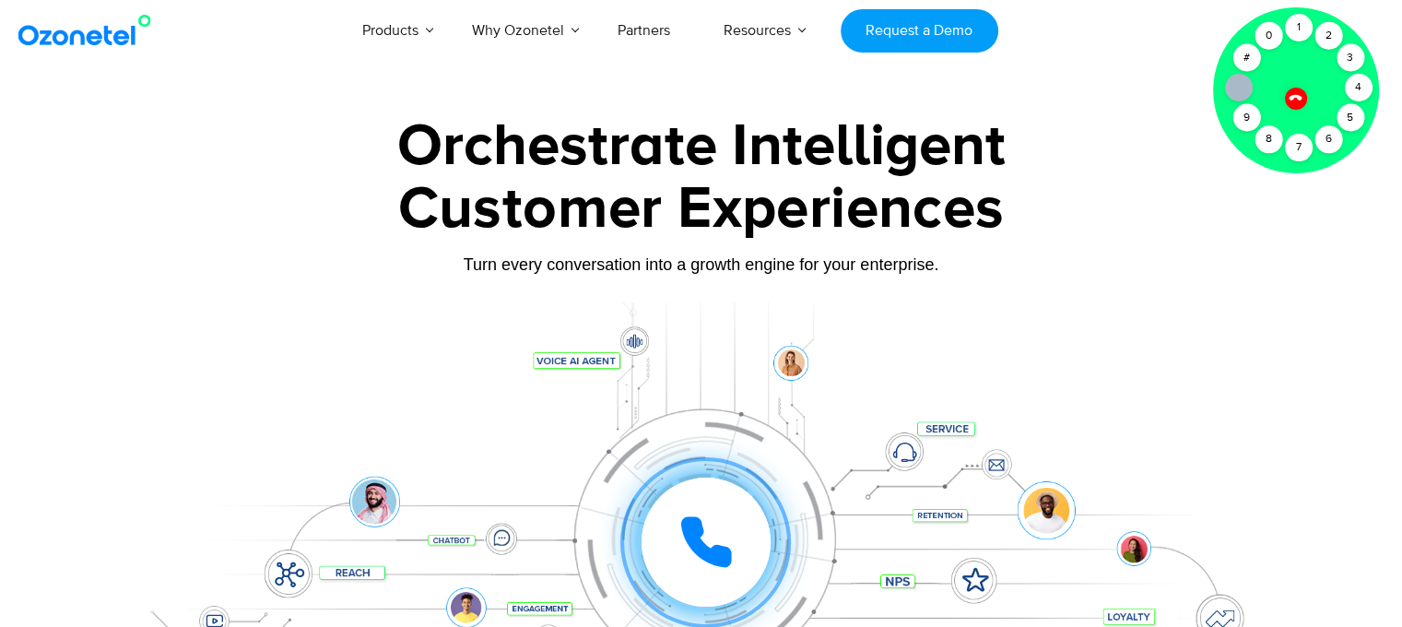
click at [540, 228] on div "Customer Experiences" at bounding box center [701, 209] width 1152 height 89
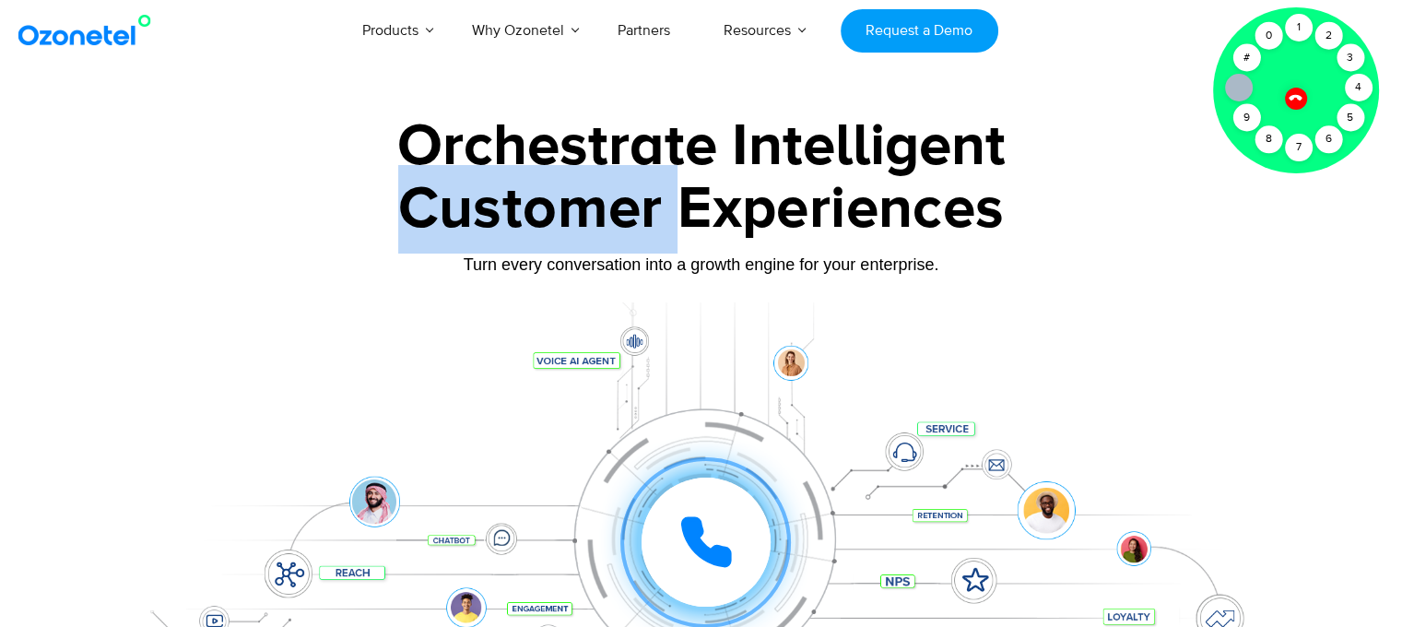
click at [540, 228] on div "Customer Experiences" at bounding box center [701, 209] width 1152 height 89
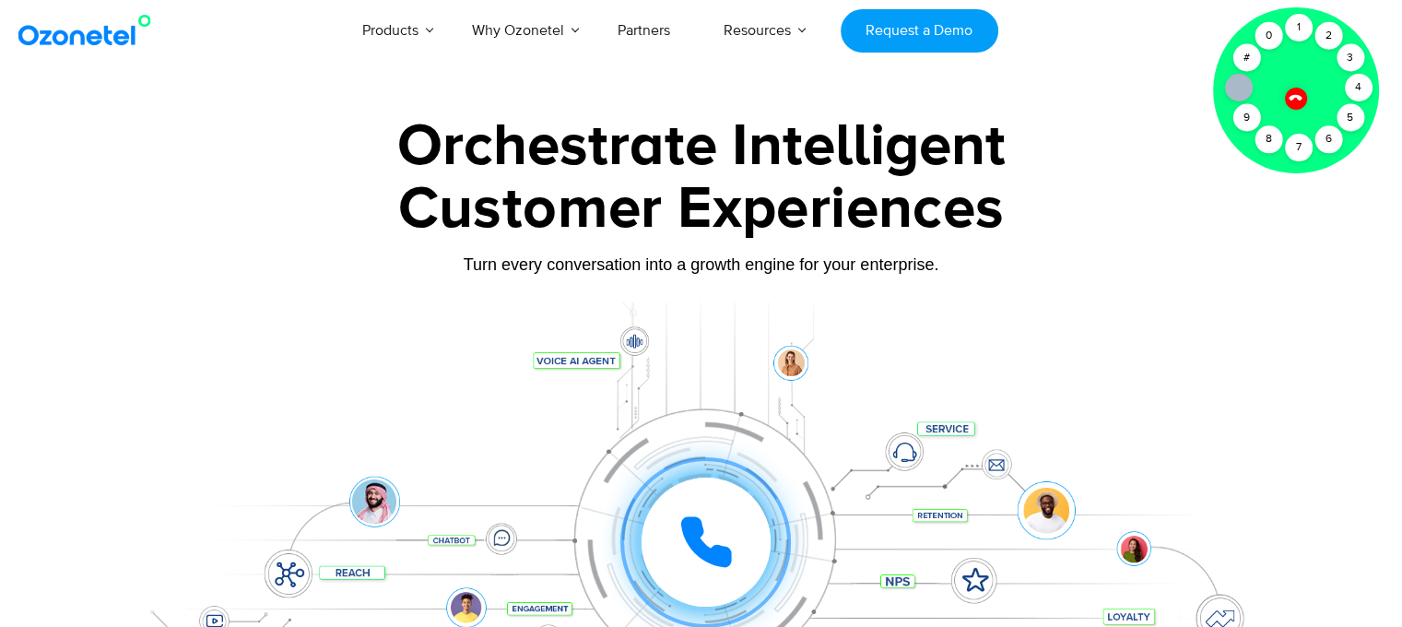
click at [733, 207] on div "Customer Experiences" at bounding box center [701, 209] width 1152 height 89
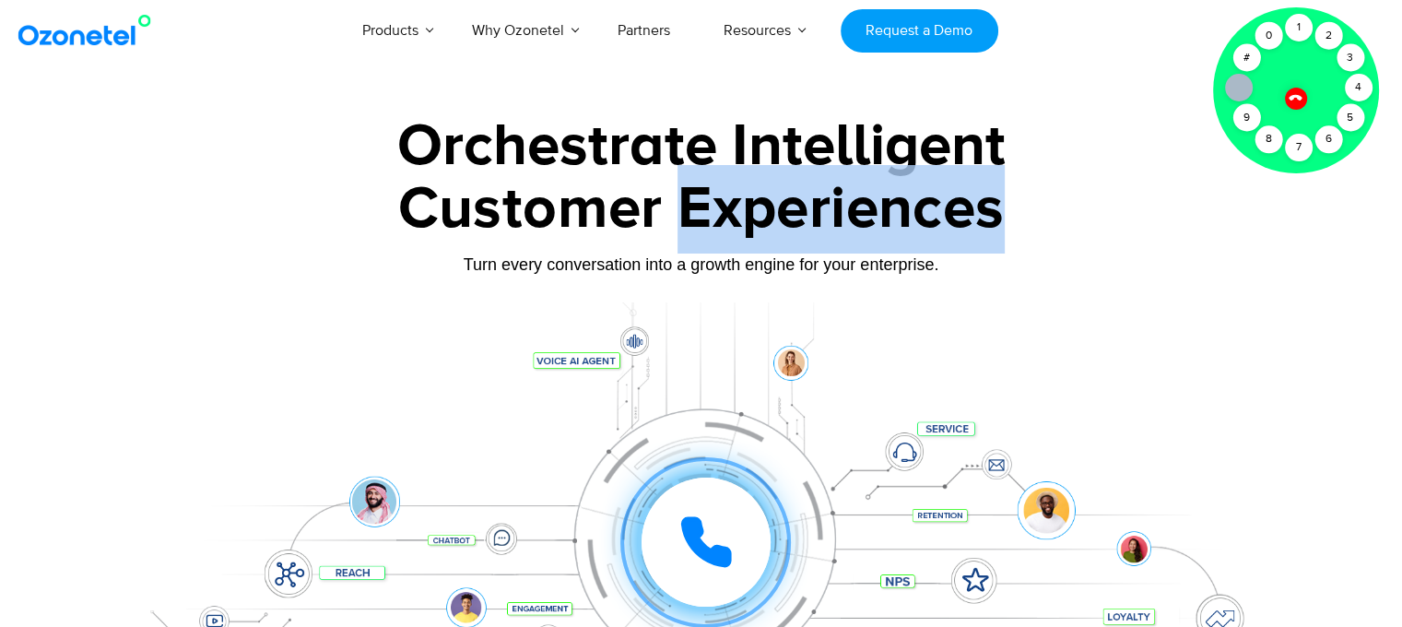
click at [733, 207] on div "Customer Experiences" at bounding box center [701, 209] width 1152 height 89
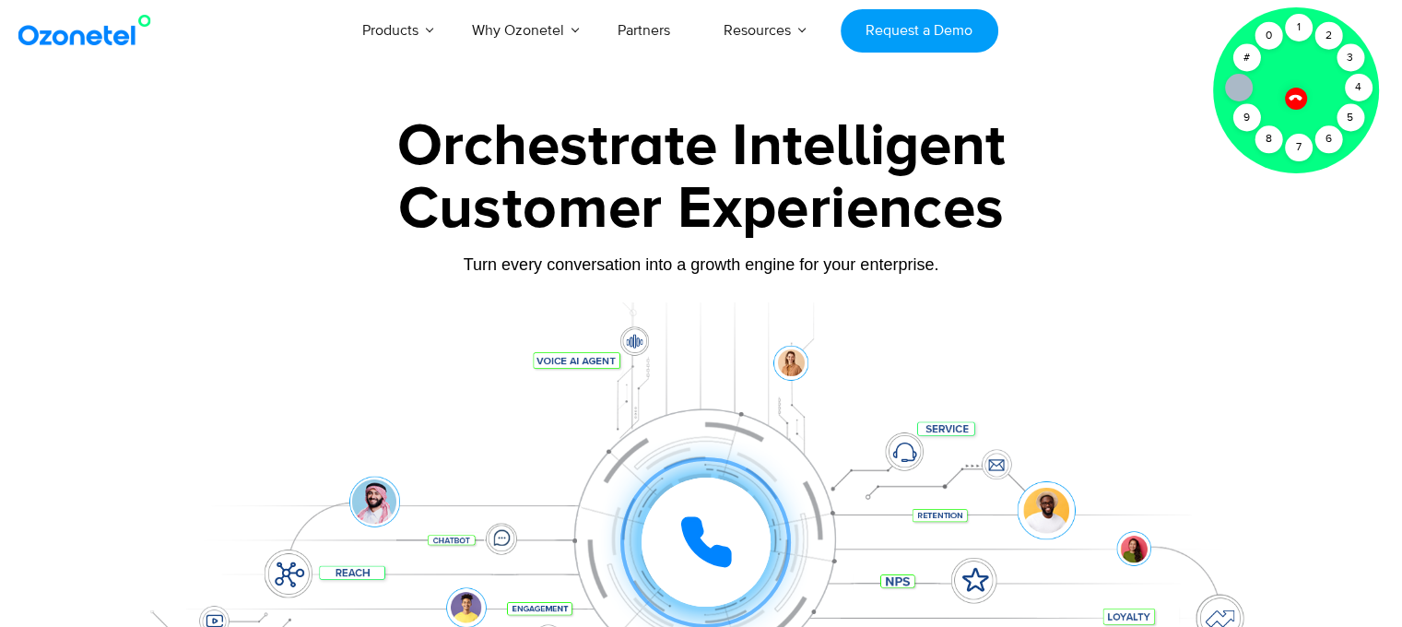
click at [547, 145] on div "Orchestrate Intelligent" at bounding box center [701, 146] width 1152 height 59
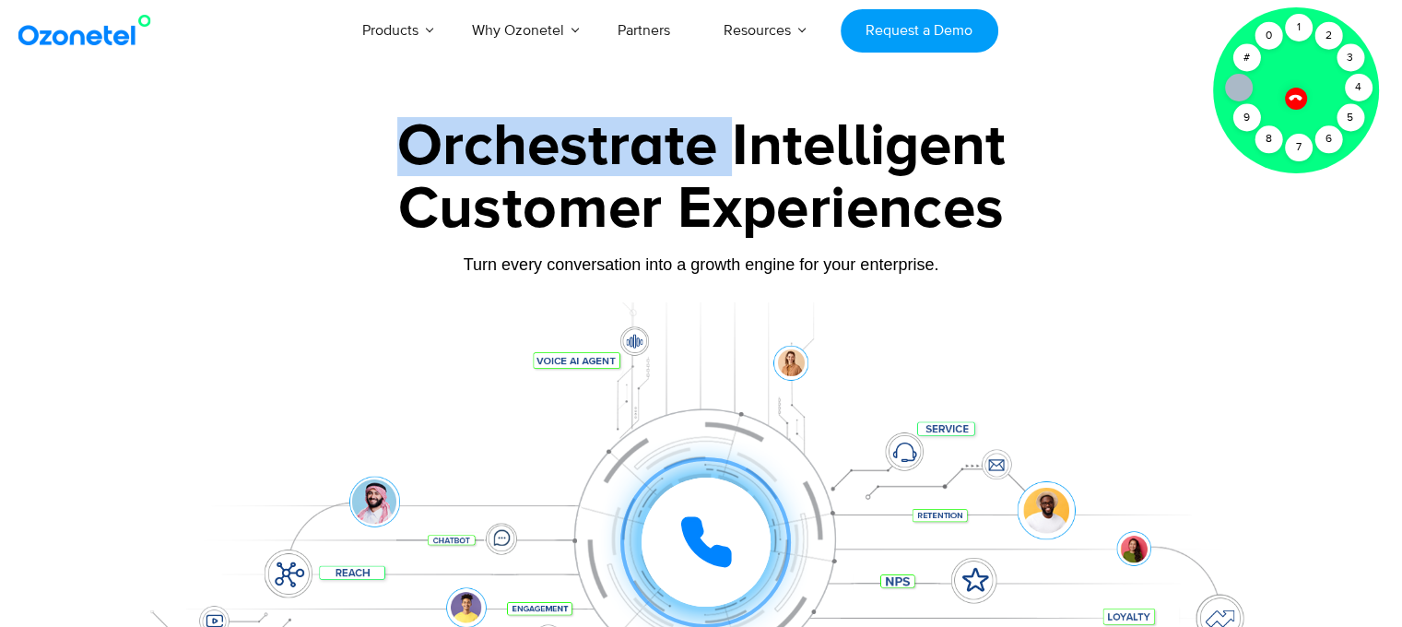
click at [547, 145] on div "Orchestrate Intelligent" at bounding box center [701, 146] width 1152 height 59
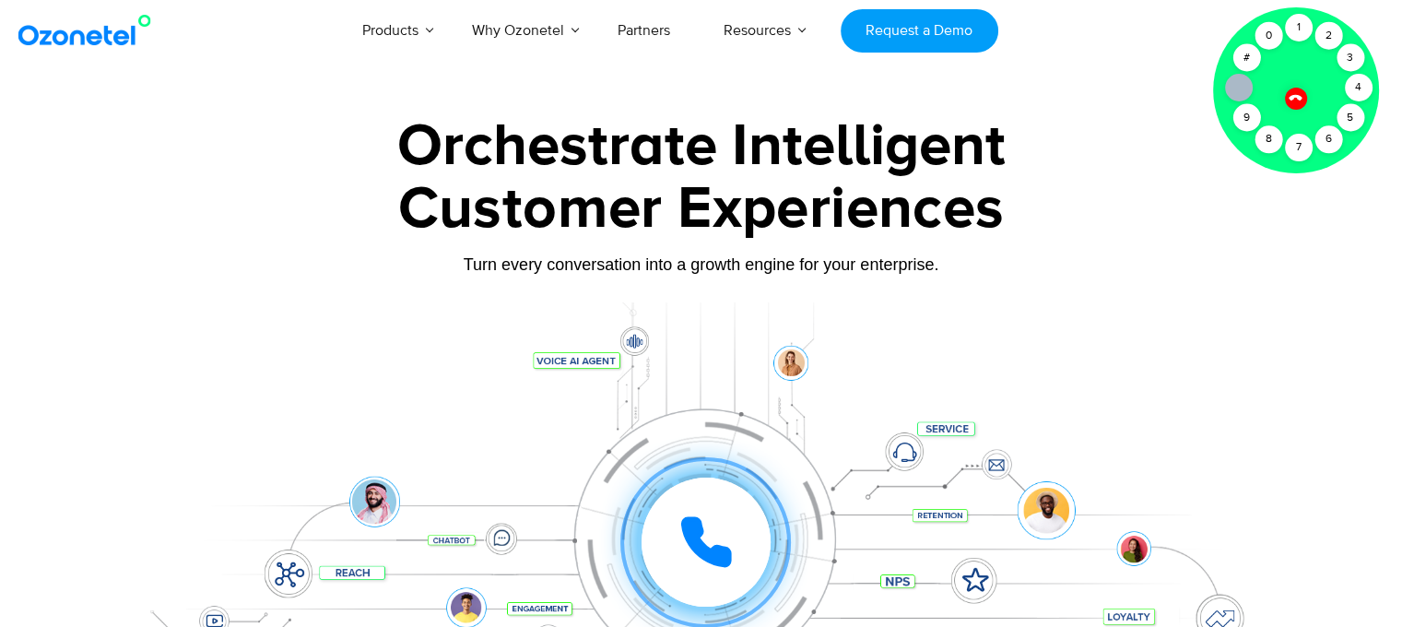
click at [892, 203] on div "Customer Experiences" at bounding box center [701, 209] width 1152 height 89
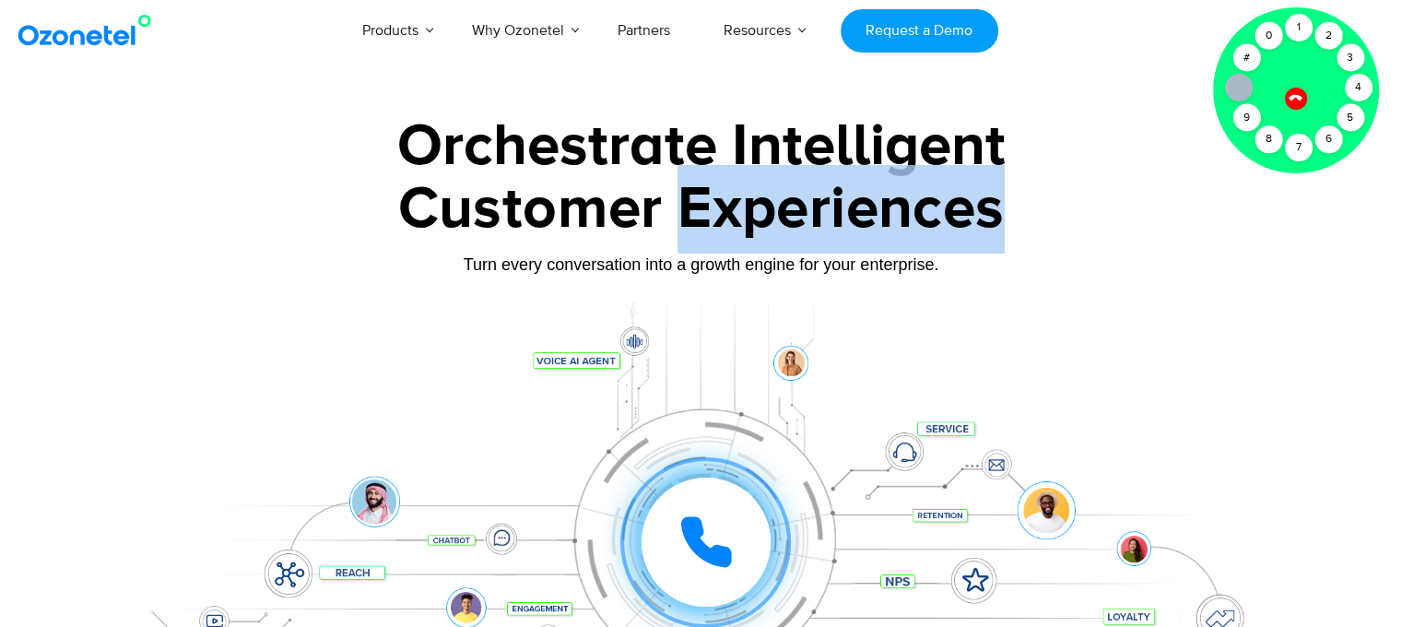
click at [892, 203] on div "Customer Experiences" at bounding box center [701, 209] width 1152 height 89
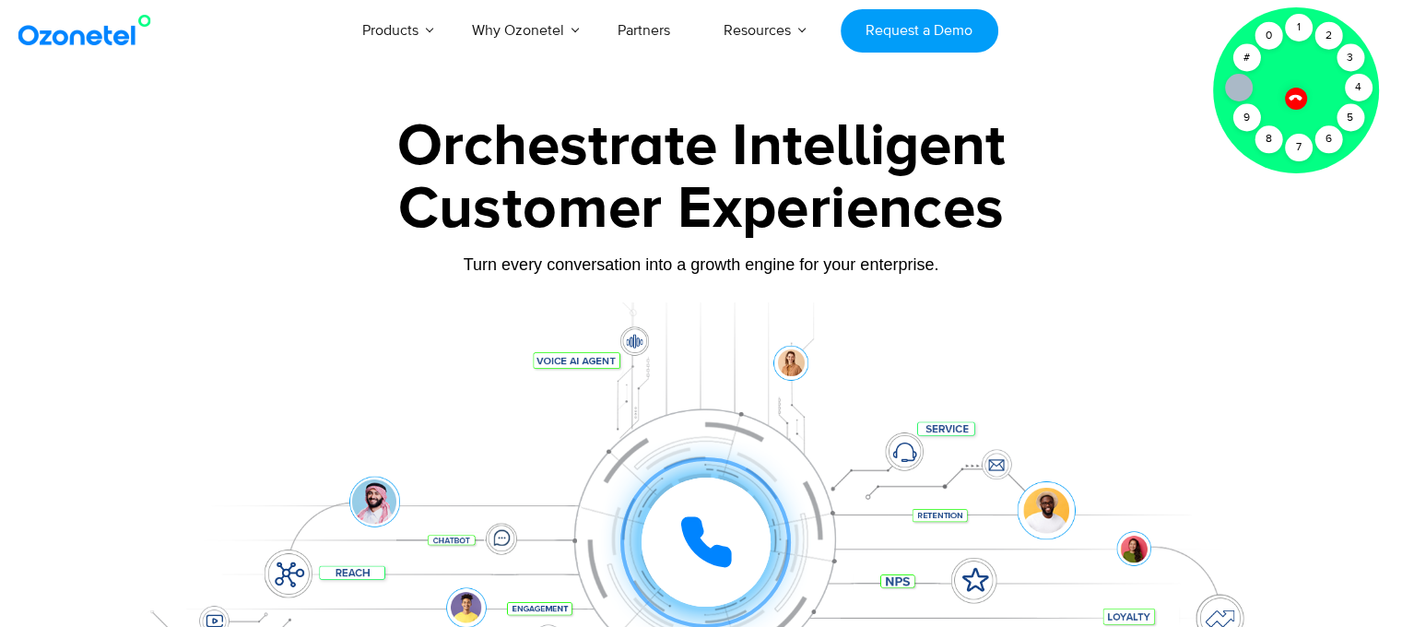
click at [822, 147] on div "Orchestrate Intelligent" at bounding box center [701, 146] width 1152 height 59
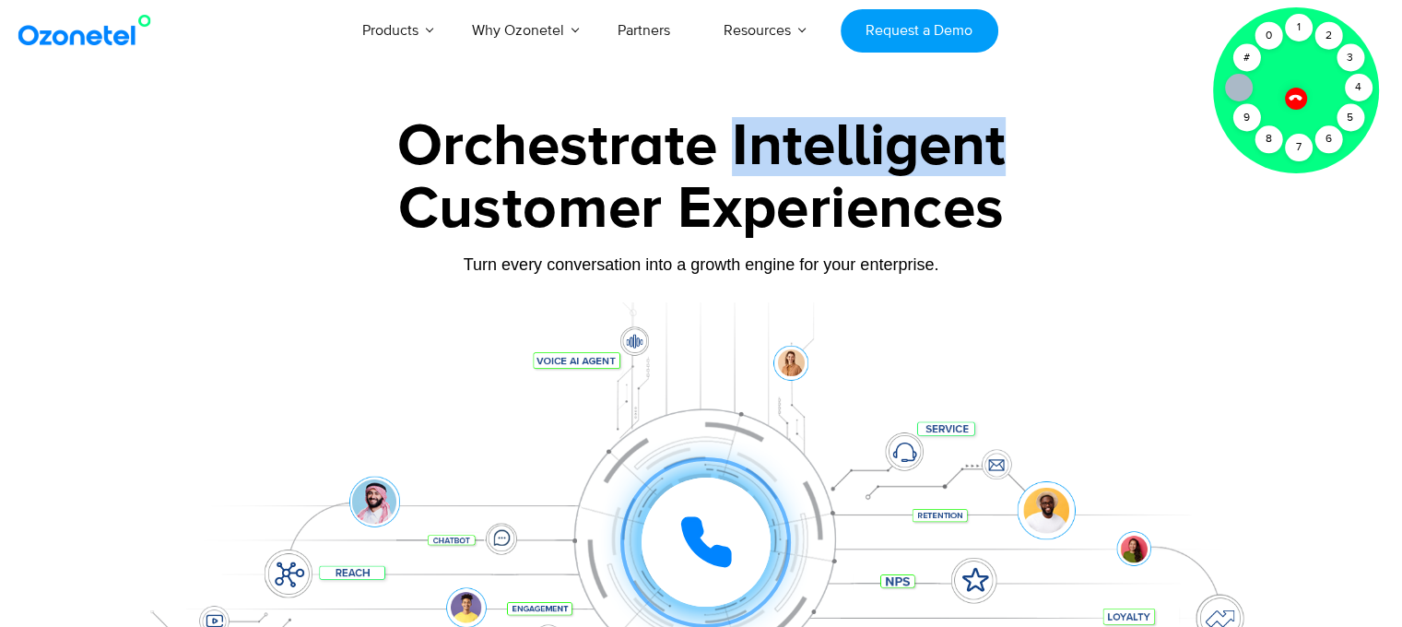
click at [822, 147] on div "Orchestrate Intelligent" at bounding box center [701, 146] width 1152 height 59
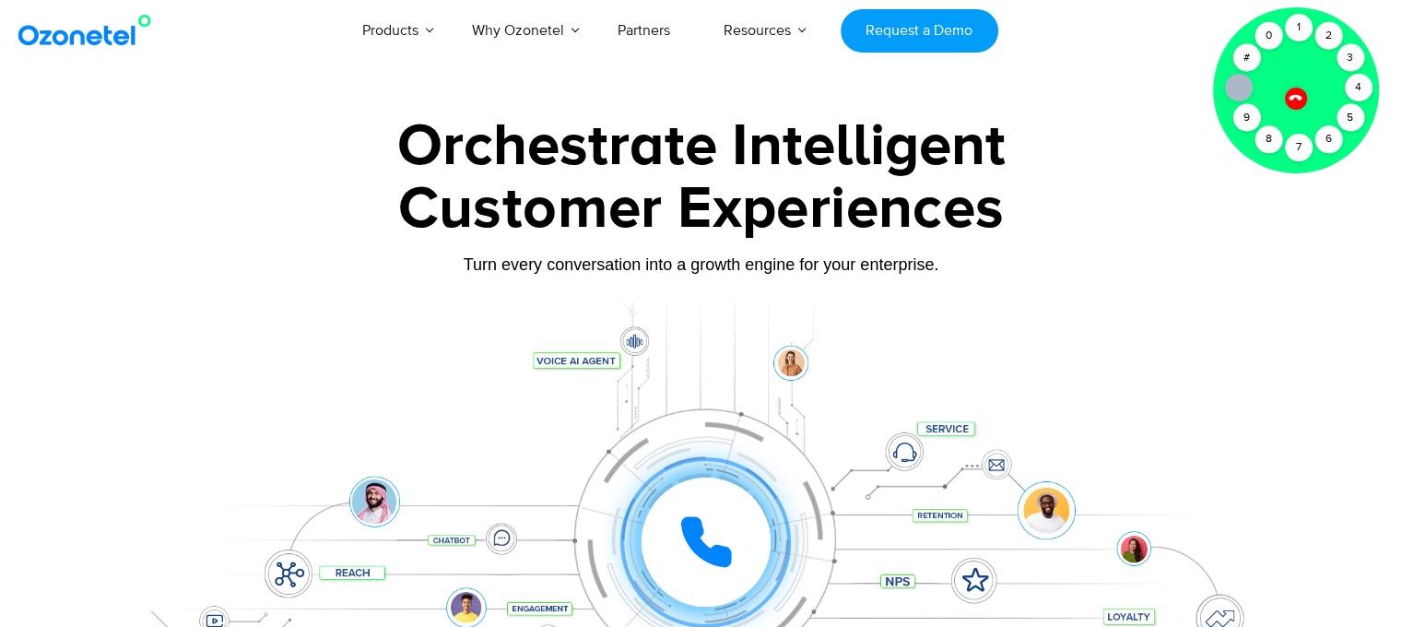
click at [505, 150] on div "Orchestrate Intelligent" at bounding box center [701, 146] width 1152 height 59
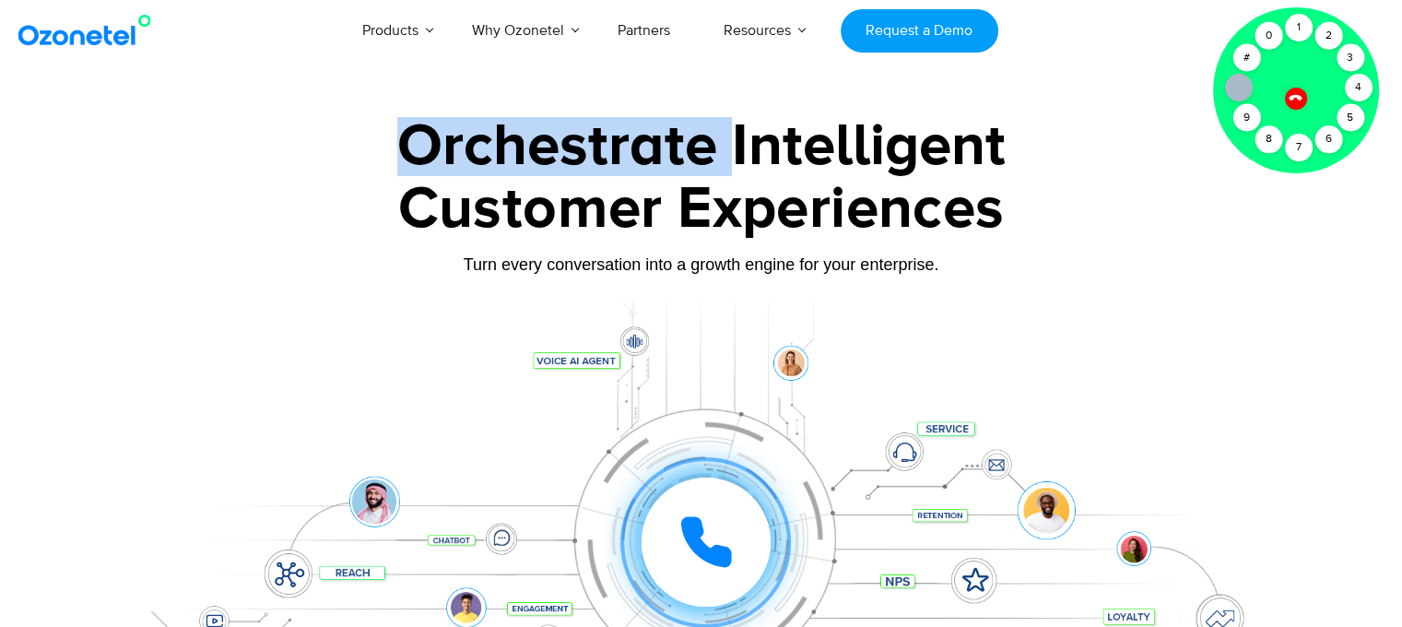
click at [505, 150] on div "Orchestrate Intelligent" at bounding box center [701, 146] width 1152 height 59
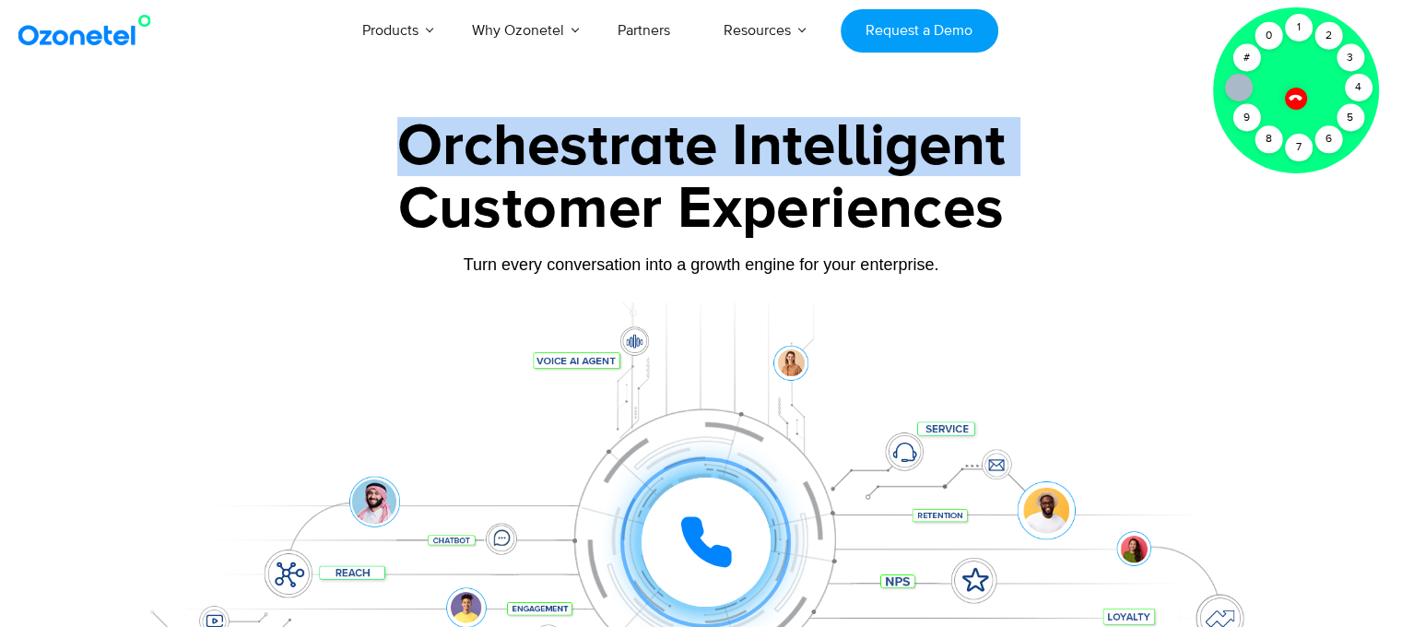
click at [505, 150] on div "Orchestrate Intelligent" at bounding box center [701, 146] width 1152 height 59
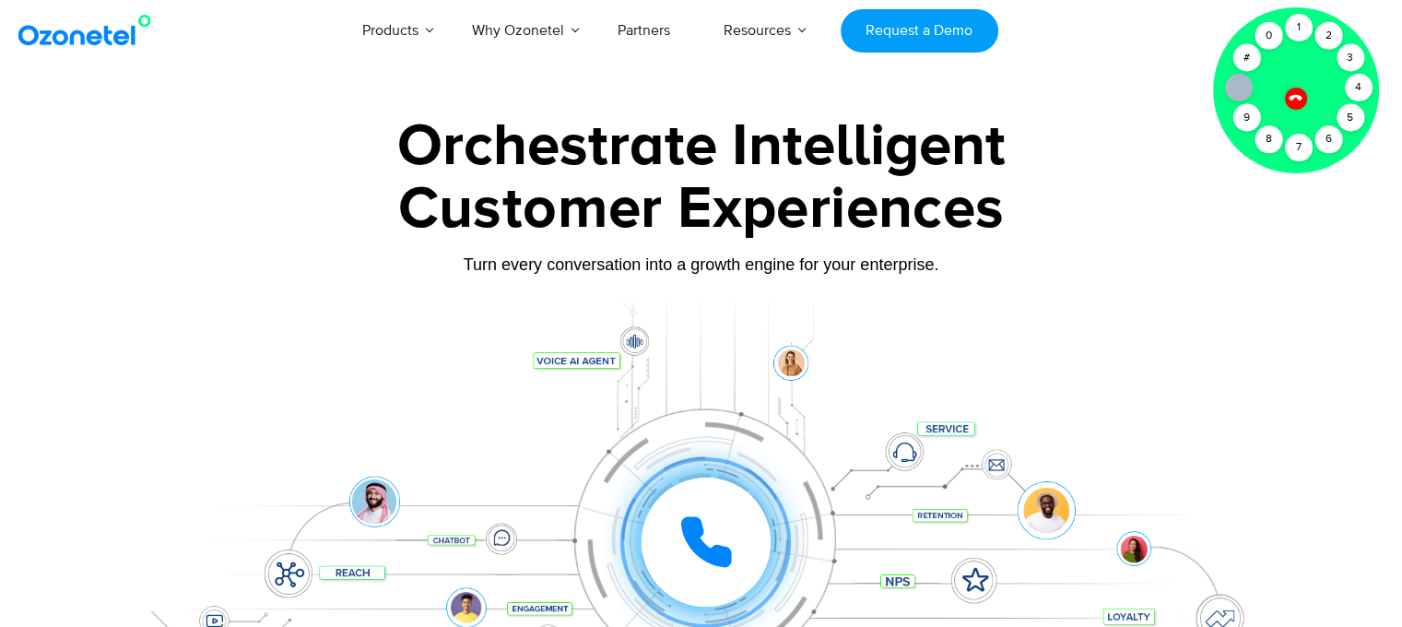
click at [516, 232] on div "Customer Experiences" at bounding box center [701, 209] width 1152 height 89
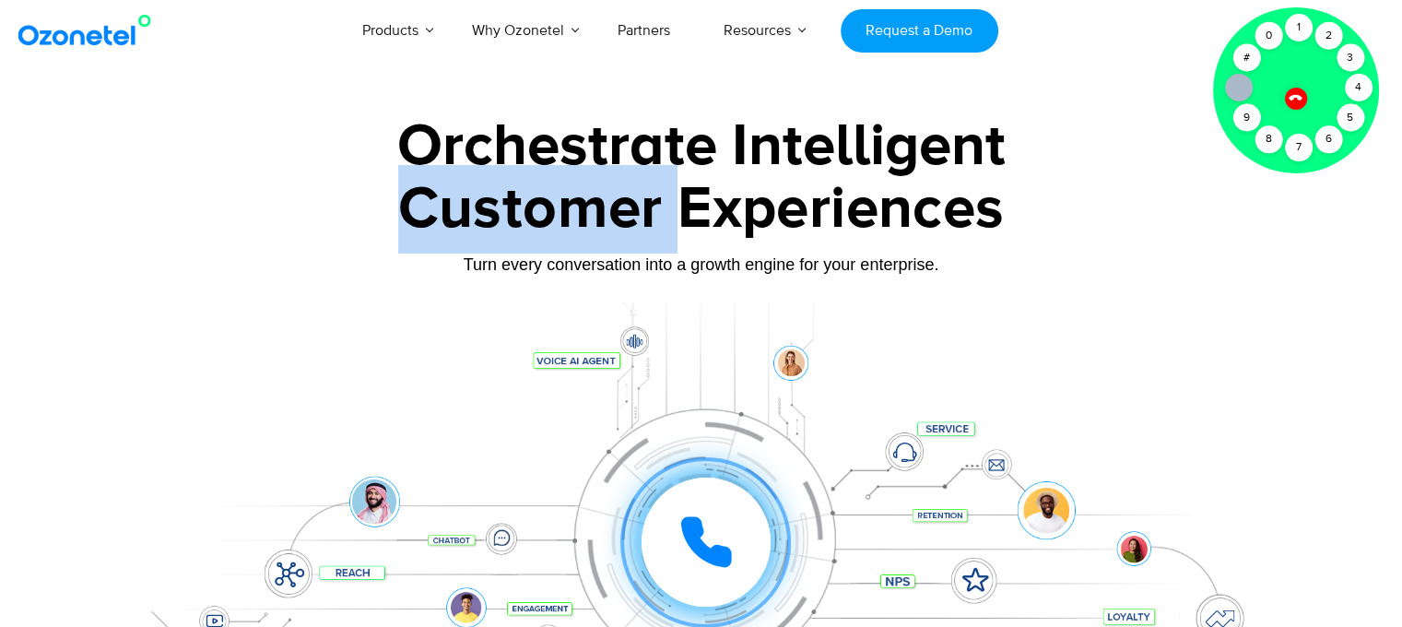
click at [516, 232] on div "Customer Experiences" at bounding box center [701, 209] width 1152 height 89
click at [502, 195] on div "Customer Experiences" at bounding box center [701, 209] width 1152 height 89
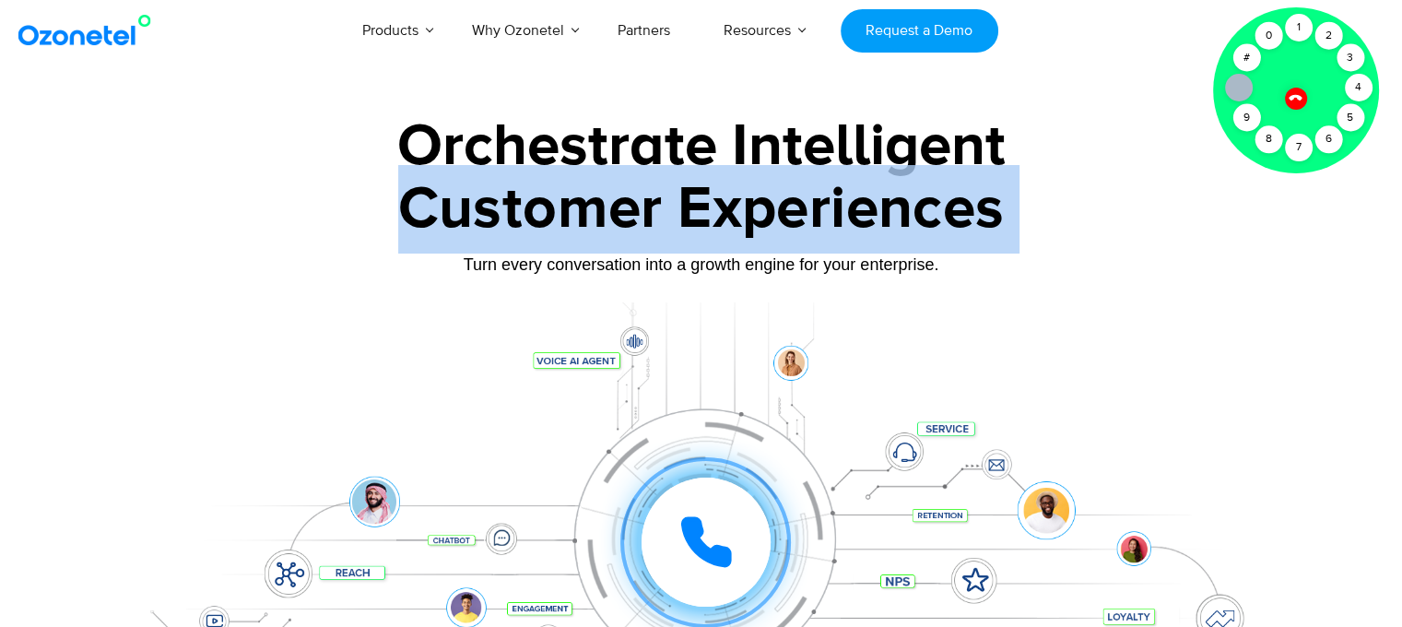
click at [502, 195] on div "Customer Experiences" at bounding box center [701, 209] width 1152 height 89
click at [465, 173] on div "Customer Experiences" at bounding box center [701, 209] width 1152 height 89
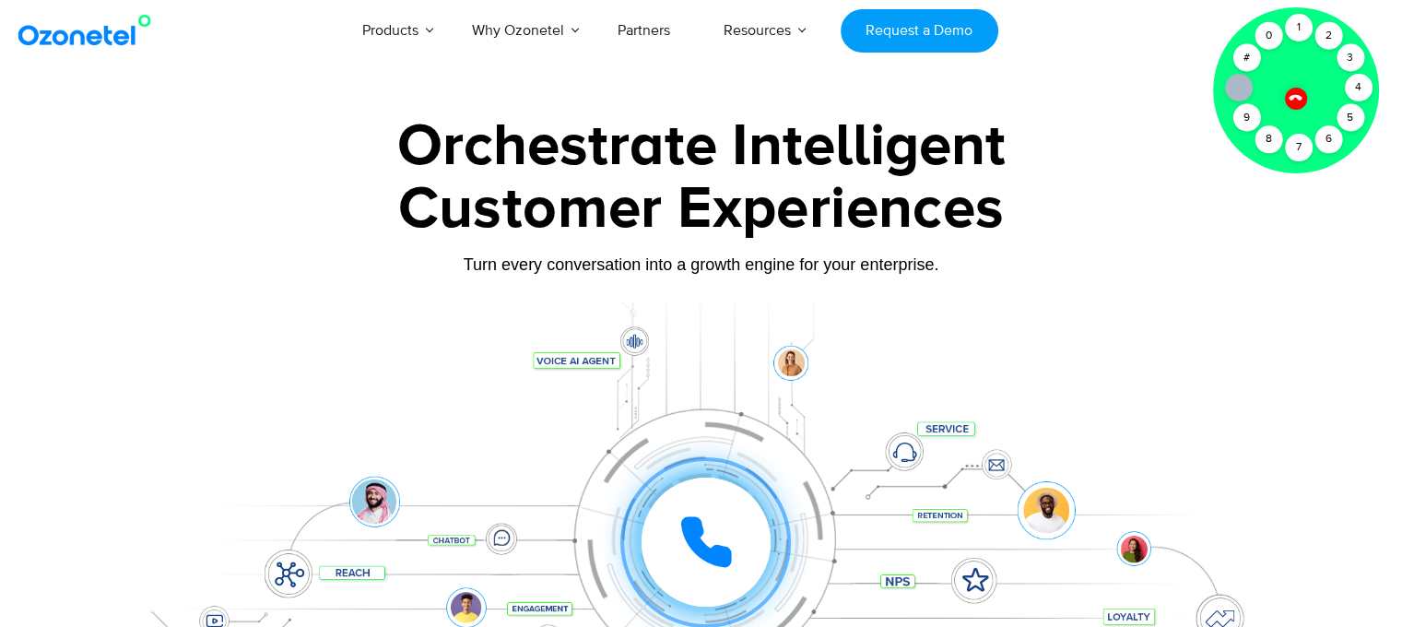
click at [458, 155] on div "Orchestrate Intelligent" at bounding box center [701, 146] width 1152 height 59
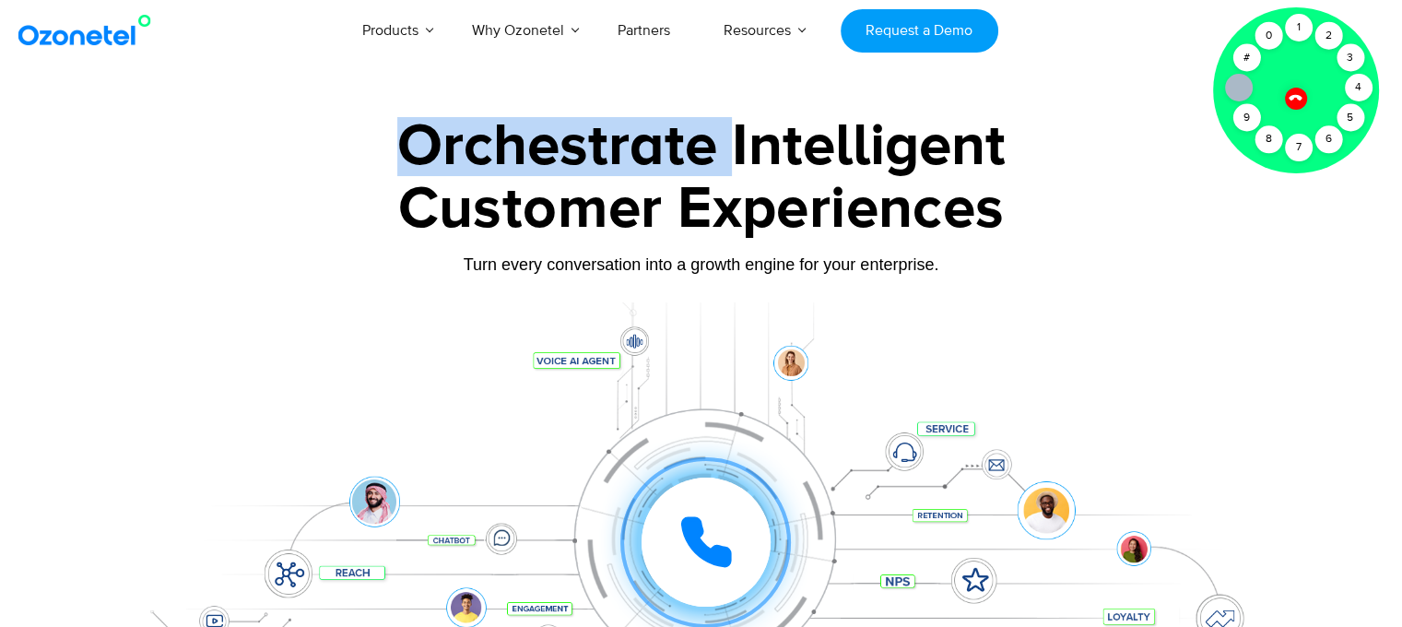
click at [458, 155] on div "Orchestrate Intelligent" at bounding box center [701, 146] width 1152 height 59
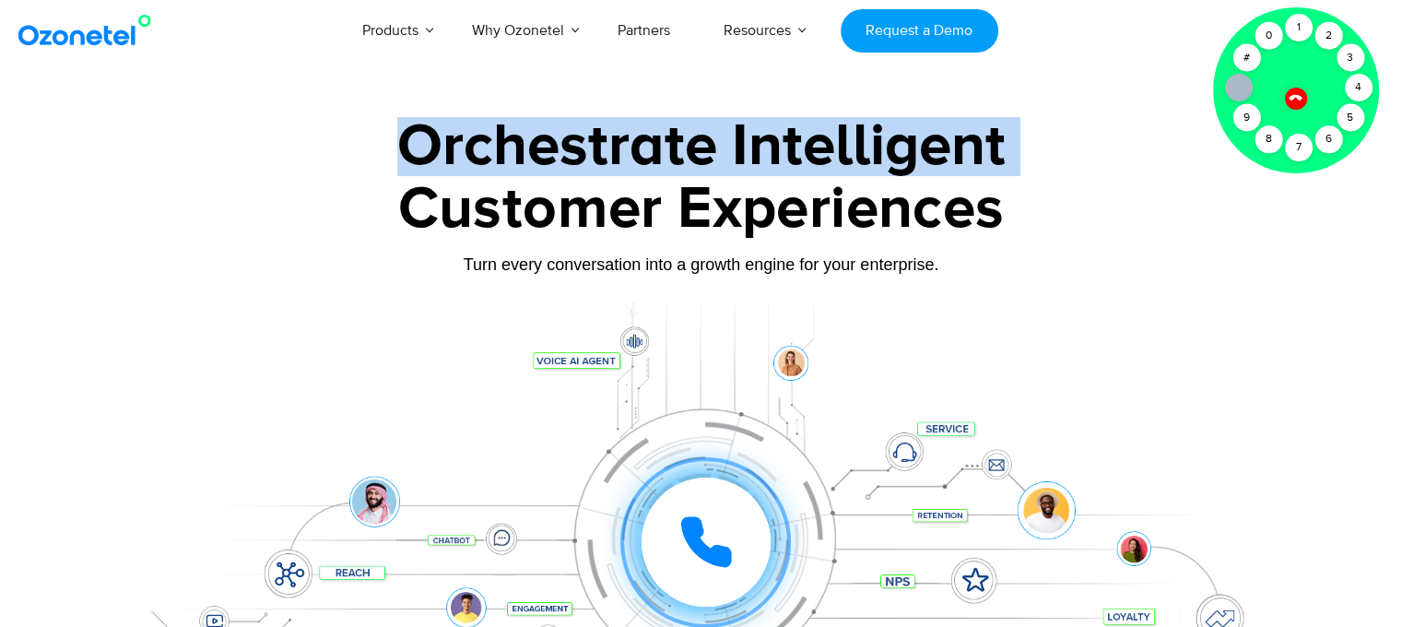
click at [458, 155] on div "Orchestrate Intelligent" at bounding box center [701, 146] width 1152 height 59
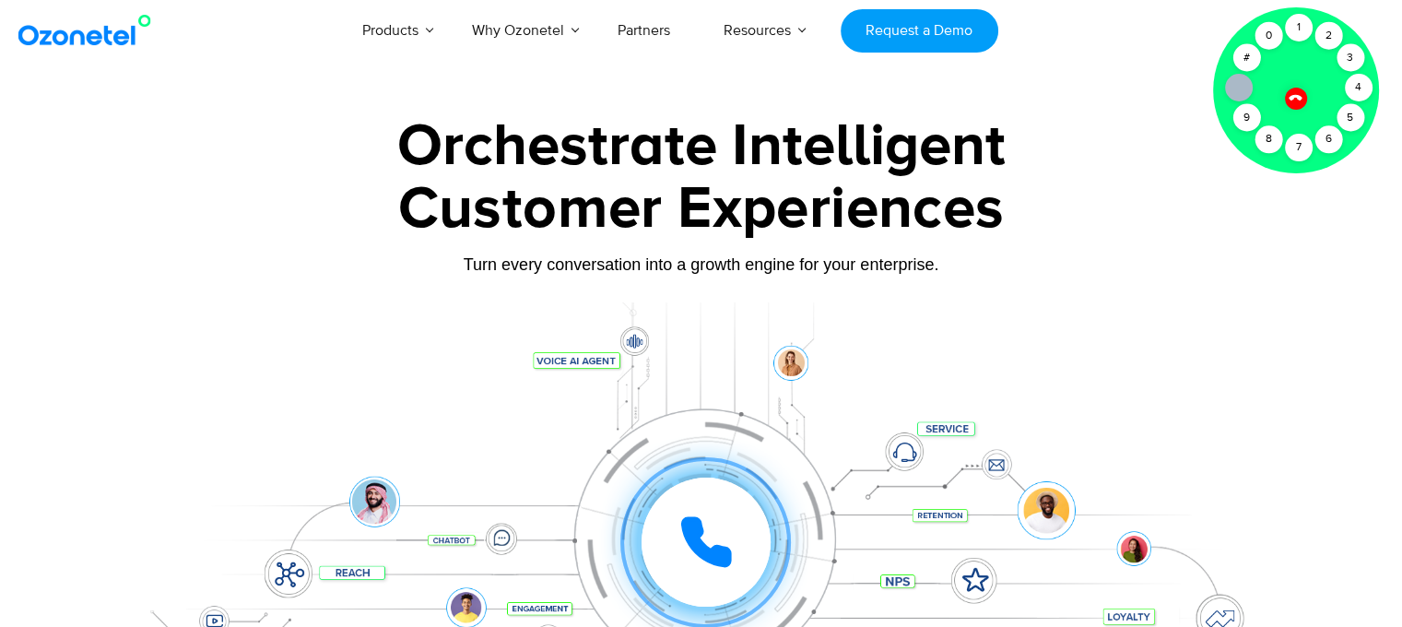
click at [468, 206] on div "Customer Experiences" at bounding box center [701, 209] width 1152 height 89
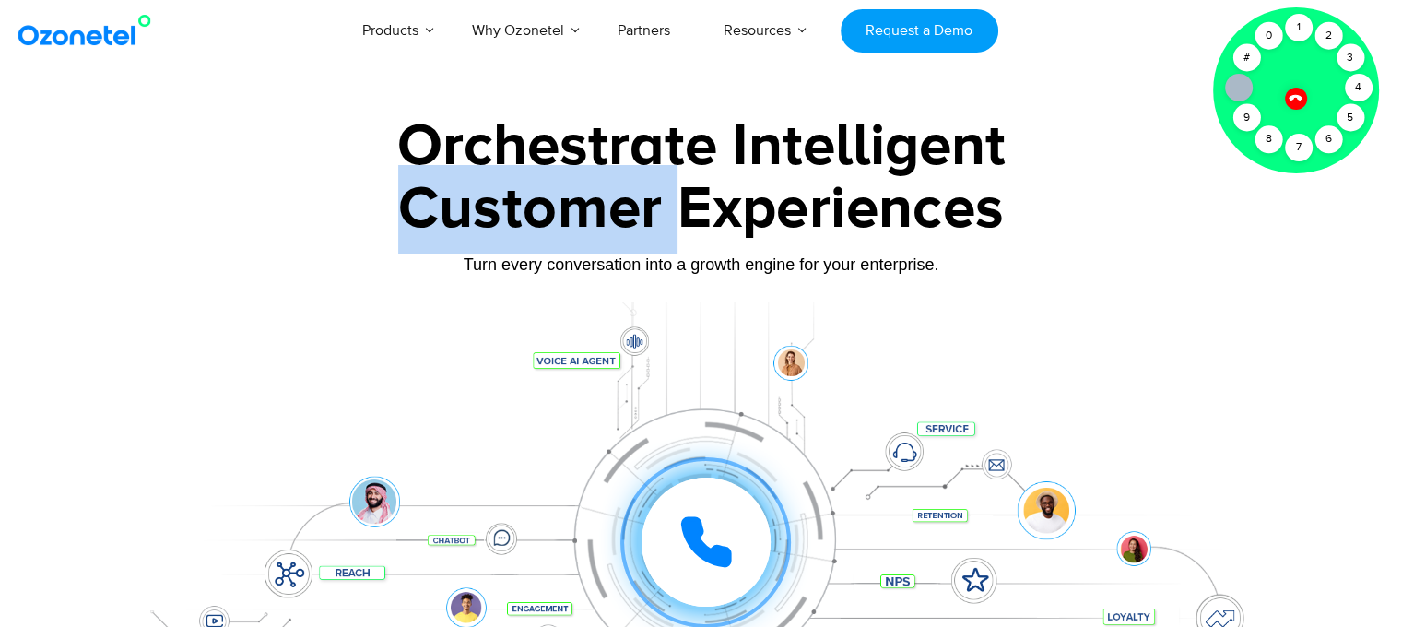
click at [468, 206] on div "Customer Experiences" at bounding box center [701, 209] width 1152 height 89
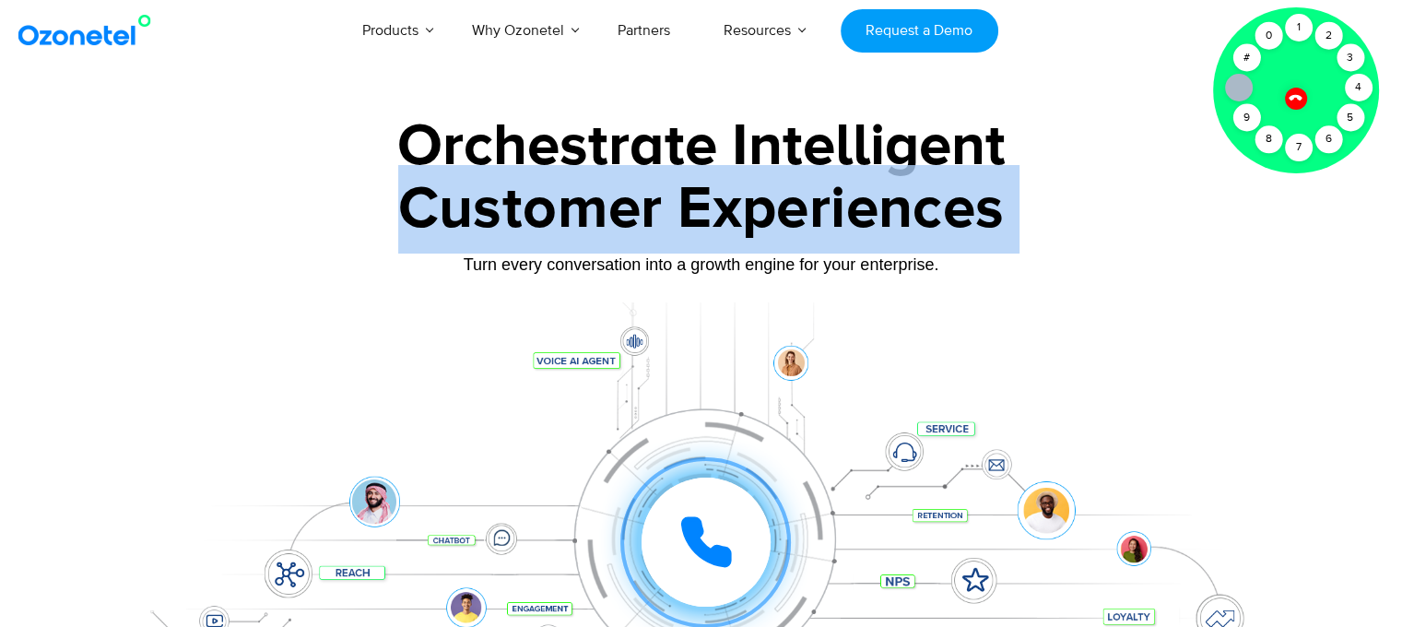
click at [468, 206] on div "Customer Experiences" at bounding box center [701, 209] width 1152 height 89
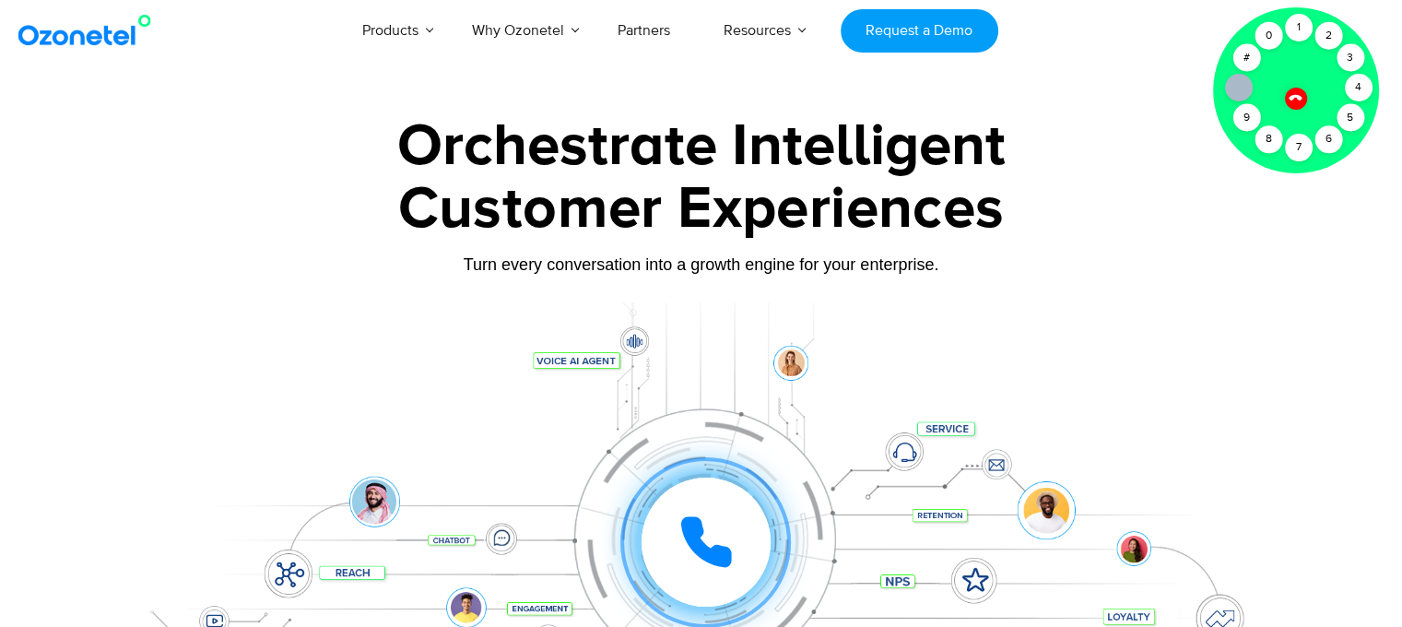
click at [454, 156] on div "Orchestrate Intelligent" at bounding box center [701, 146] width 1152 height 59
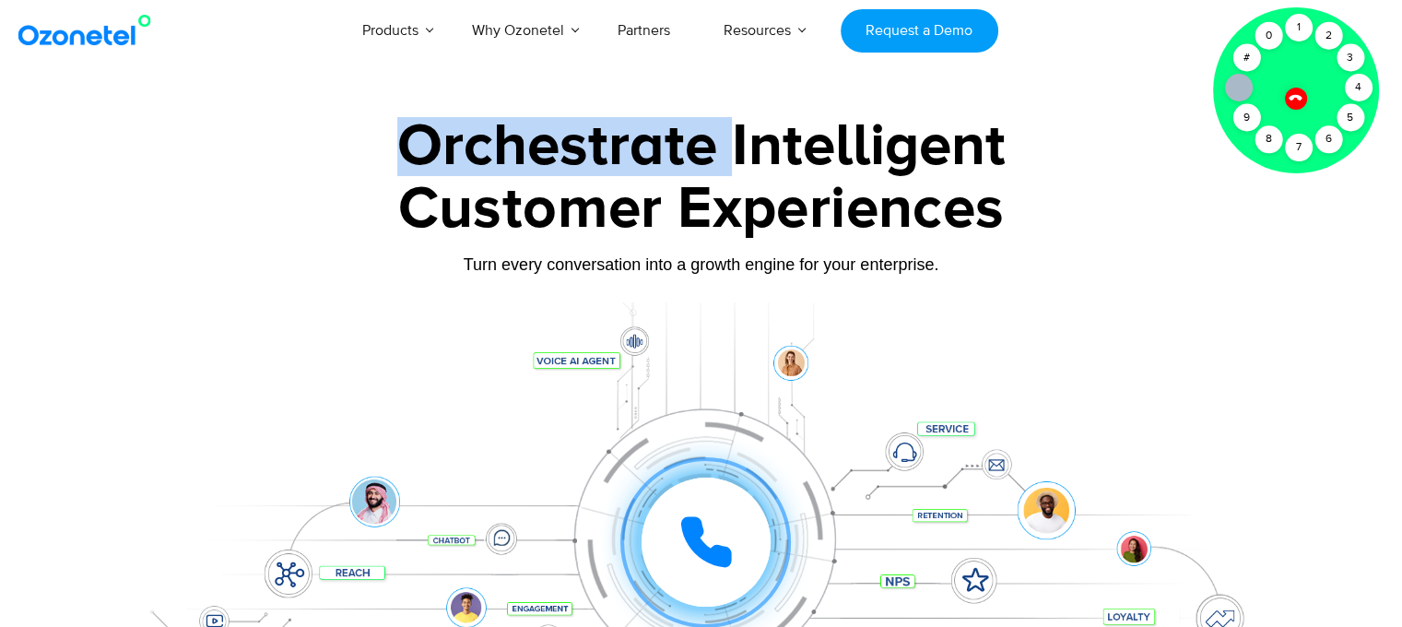
click at [454, 156] on div "Orchestrate Intelligent" at bounding box center [701, 146] width 1152 height 59
click at [631, 133] on div "Orchestrate Intelligent" at bounding box center [701, 146] width 1152 height 59
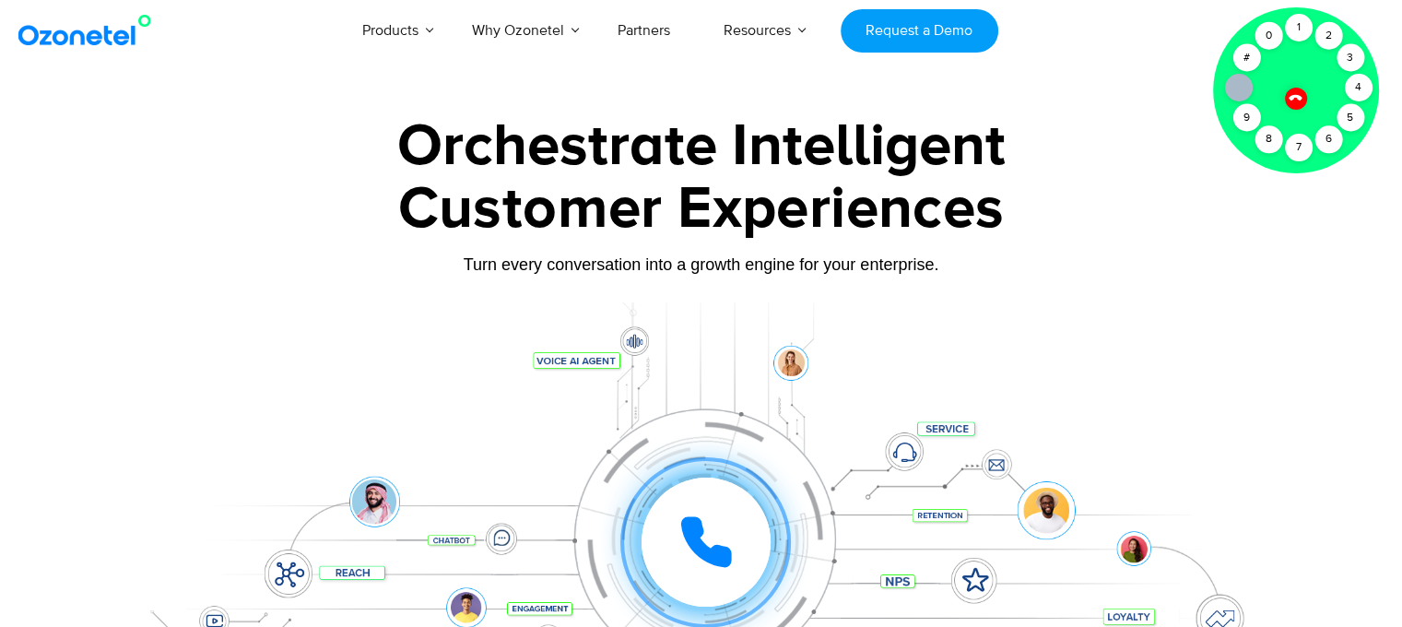
click at [481, 195] on div "Customer Experiences" at bounding box center [701, 209] width 1152 height 89
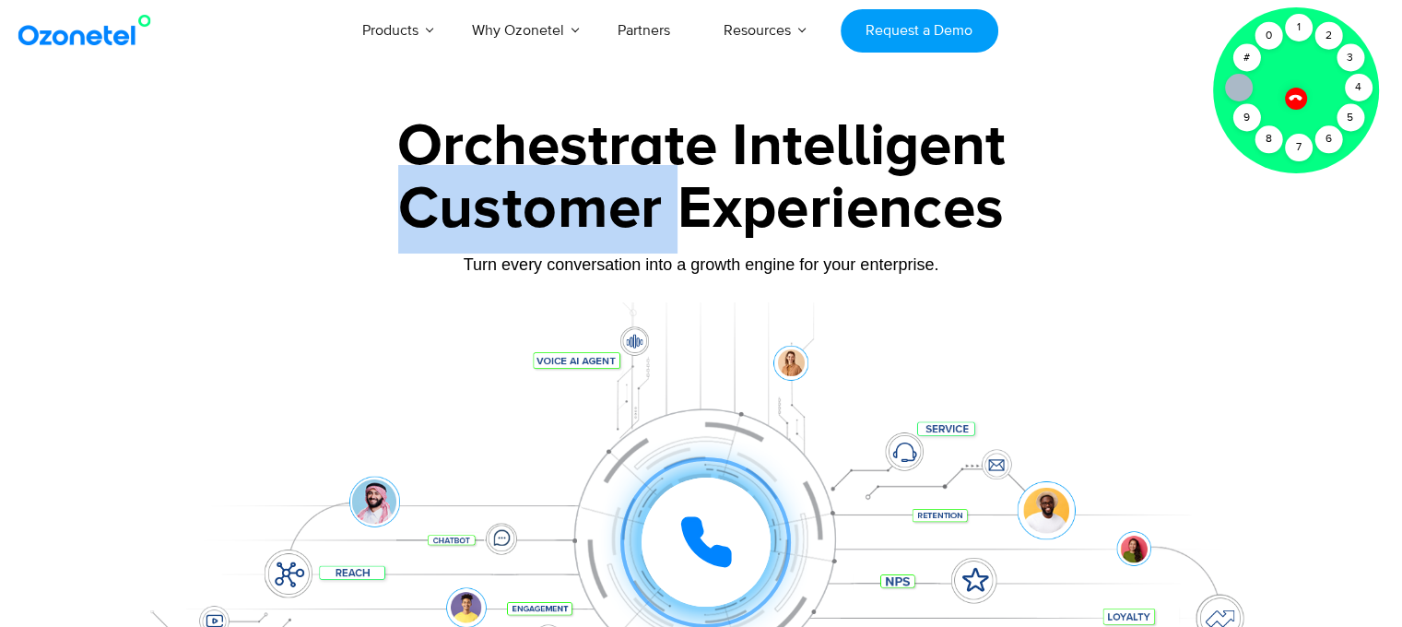
click at [481, 195] on div "Customer Experiences" at bounding box center [701, 209] width 1152 height 89
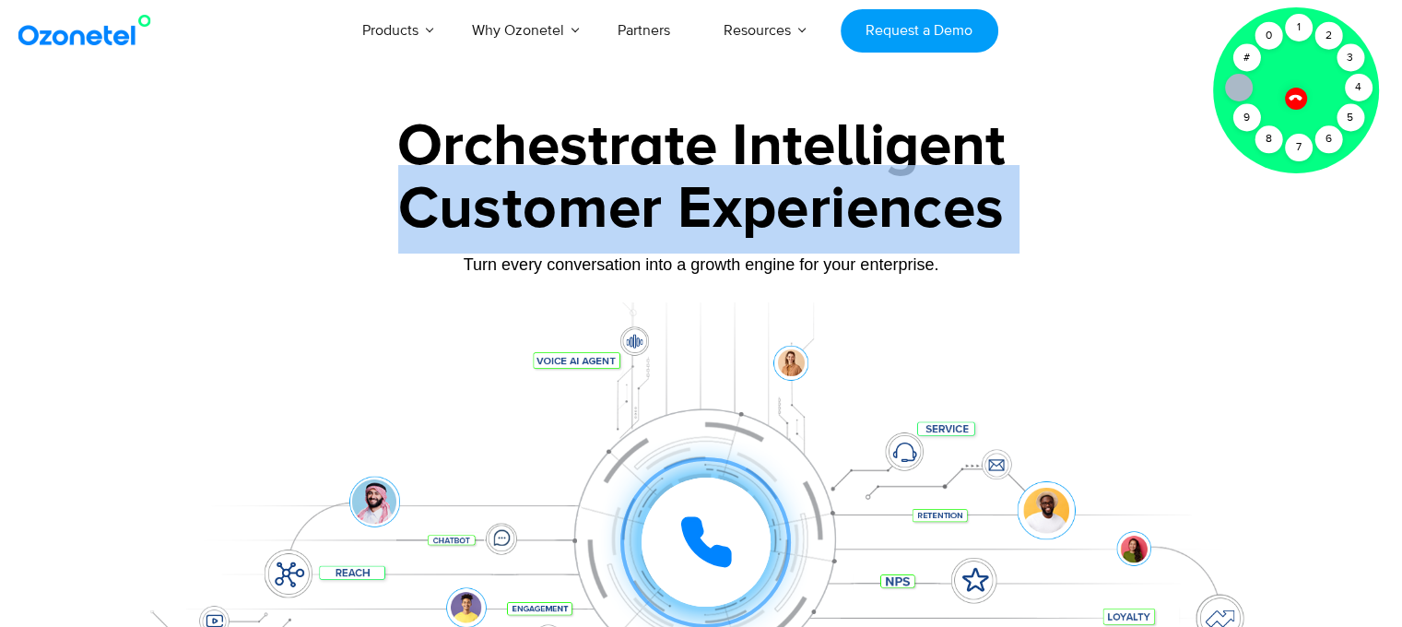
click at [481, 195] on div "Customer Experiences" at bounding box center [701, 209] width 1152 height 89
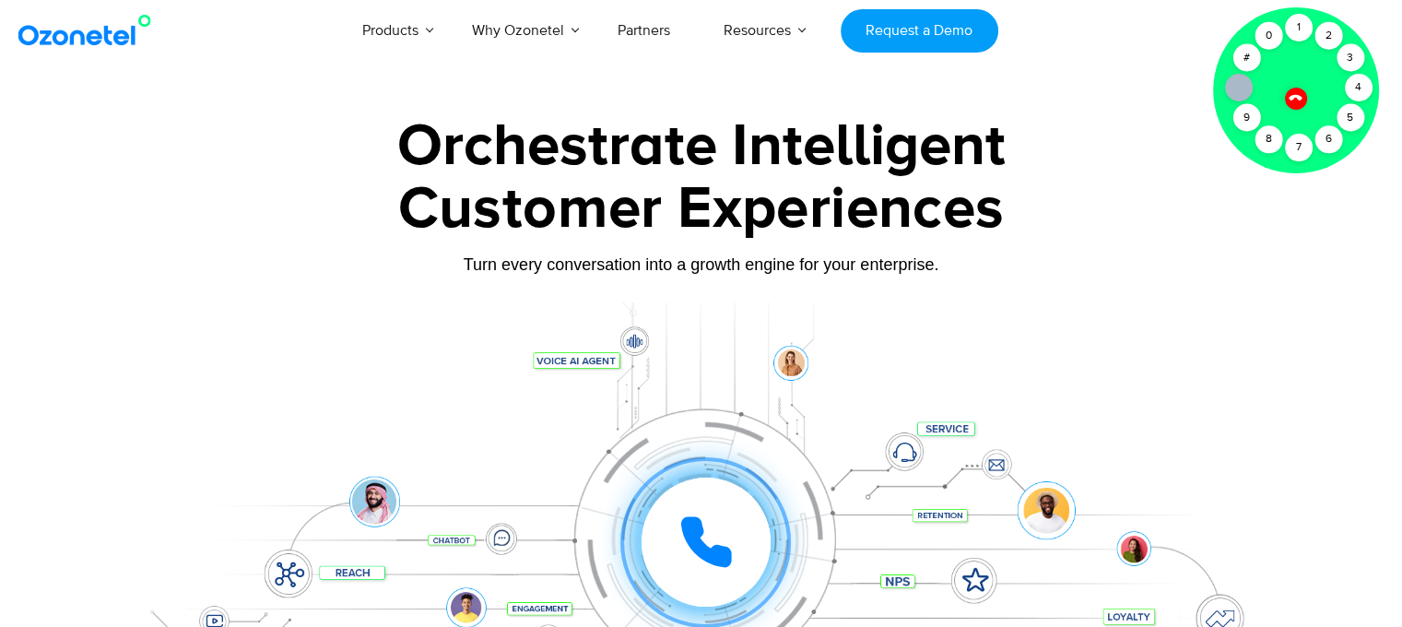
click at [474, 149] on div "Orchestrate Intelligent" at bounding box center [701, 146] width 1152 height 59
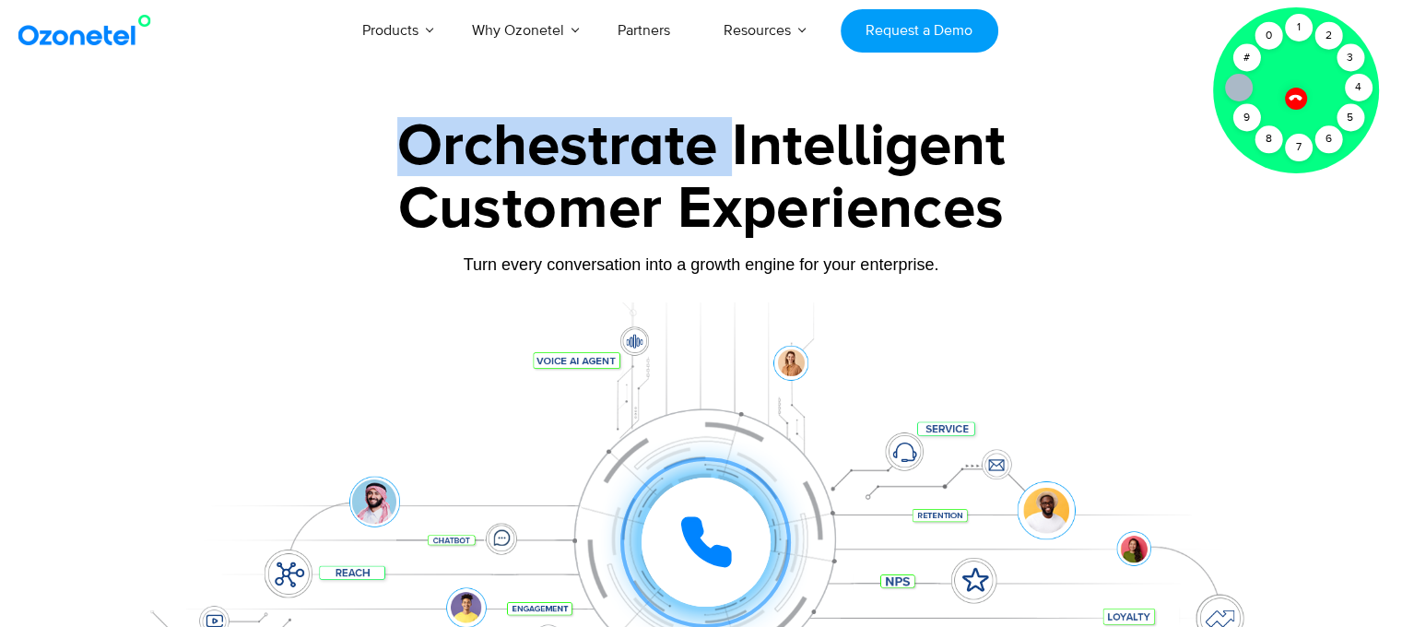
click at [474, 149] on div "Orchestrate Intelligent" at bounding box center [701, 146] width 1152 height 59
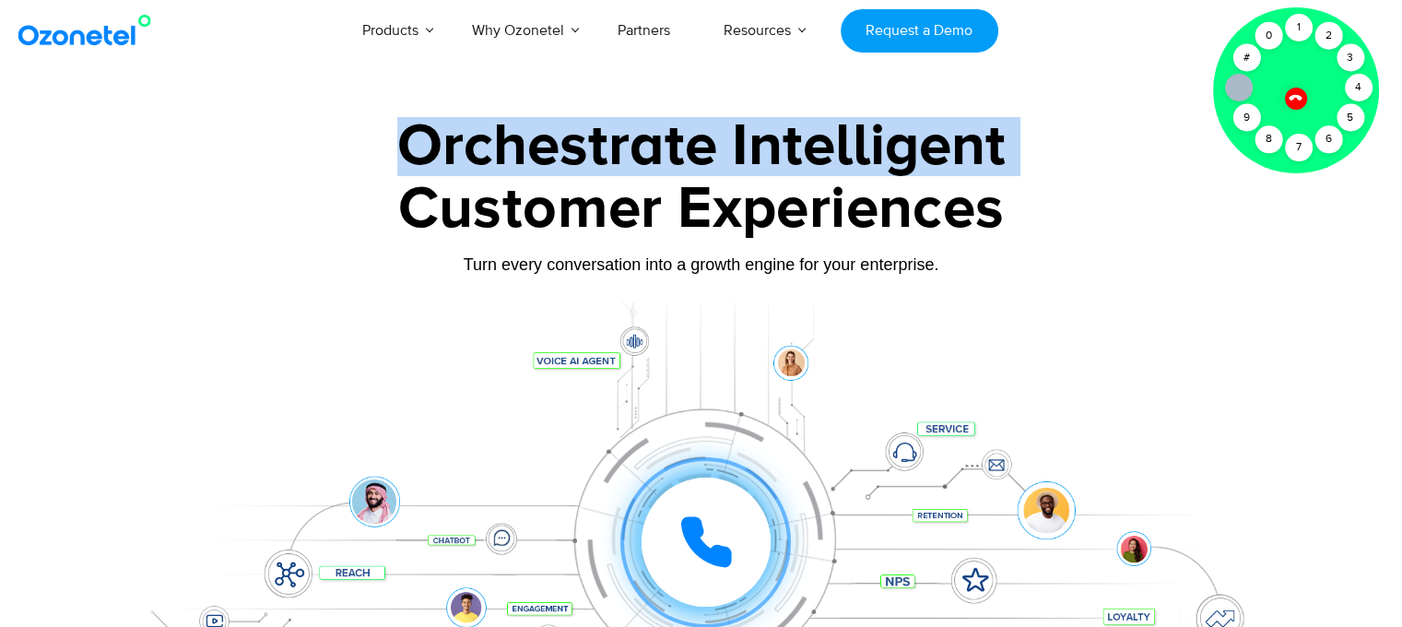
click at [474, 149] on div "Orchestrate Intelligent" at bounding box center [701, 146] width 1152 height 59
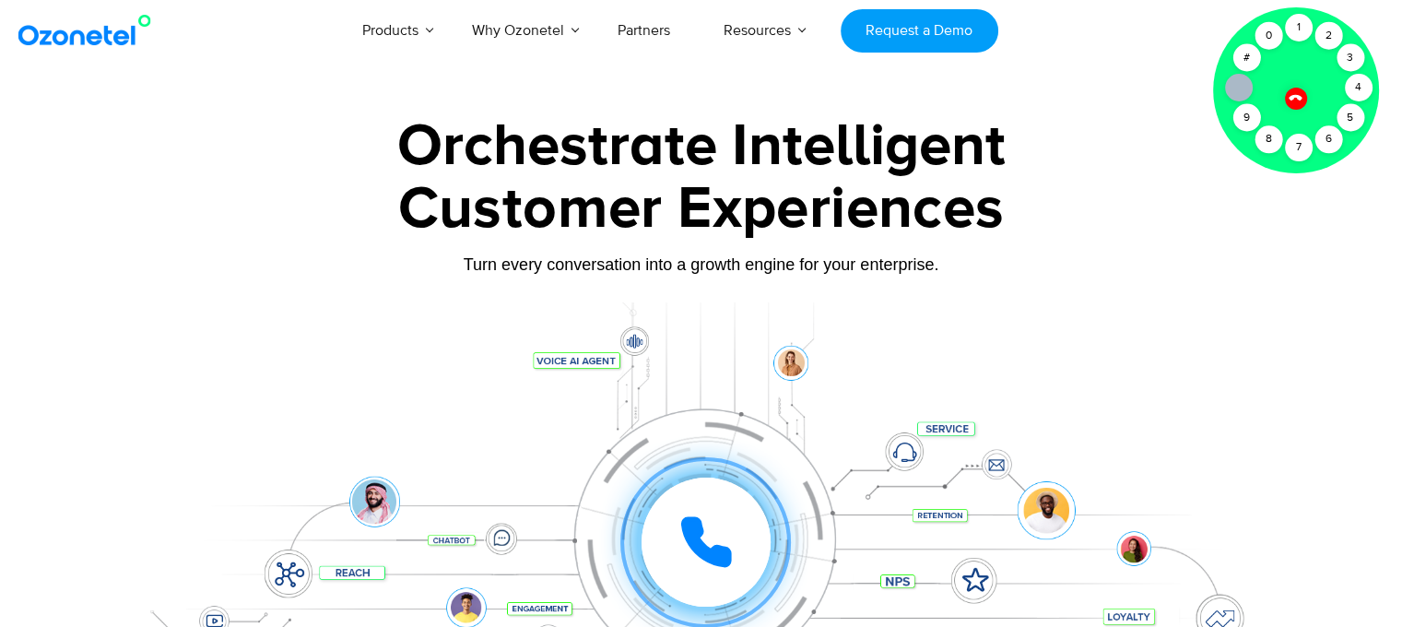
click at [517, 204] on div "Customer Experiences" at bounding box center [701, 209] width 1152 height 89
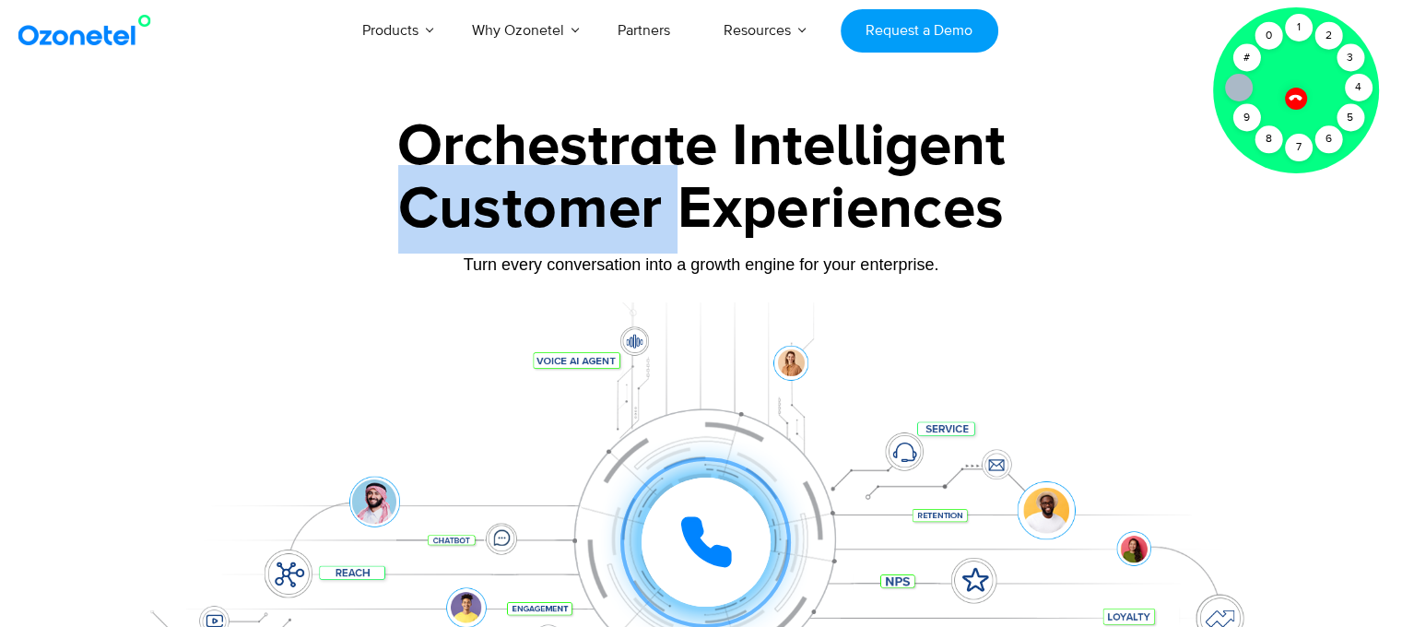
click at [517, 204] on div "Customer Experiences" at bounding box center [701, 209] width 1152 height 89
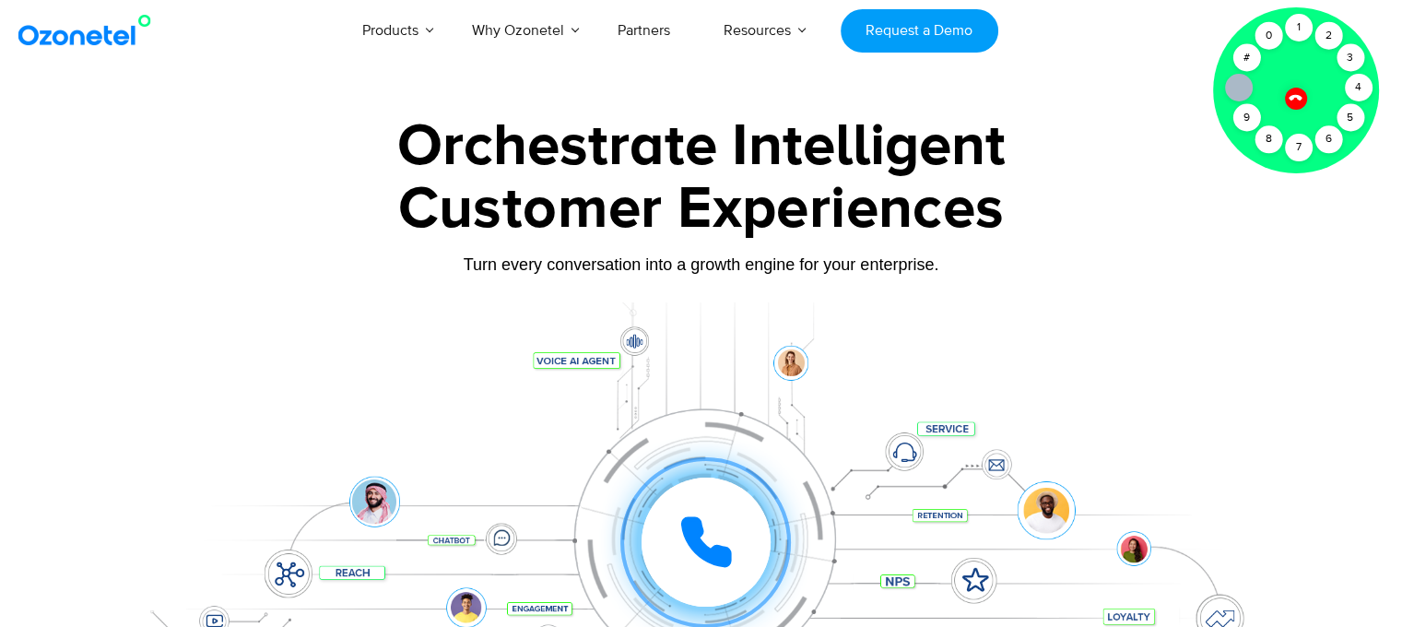
click at [684, 209] on div "Customer Experiences" at bounding box center [701, 209] width 1152 height 89
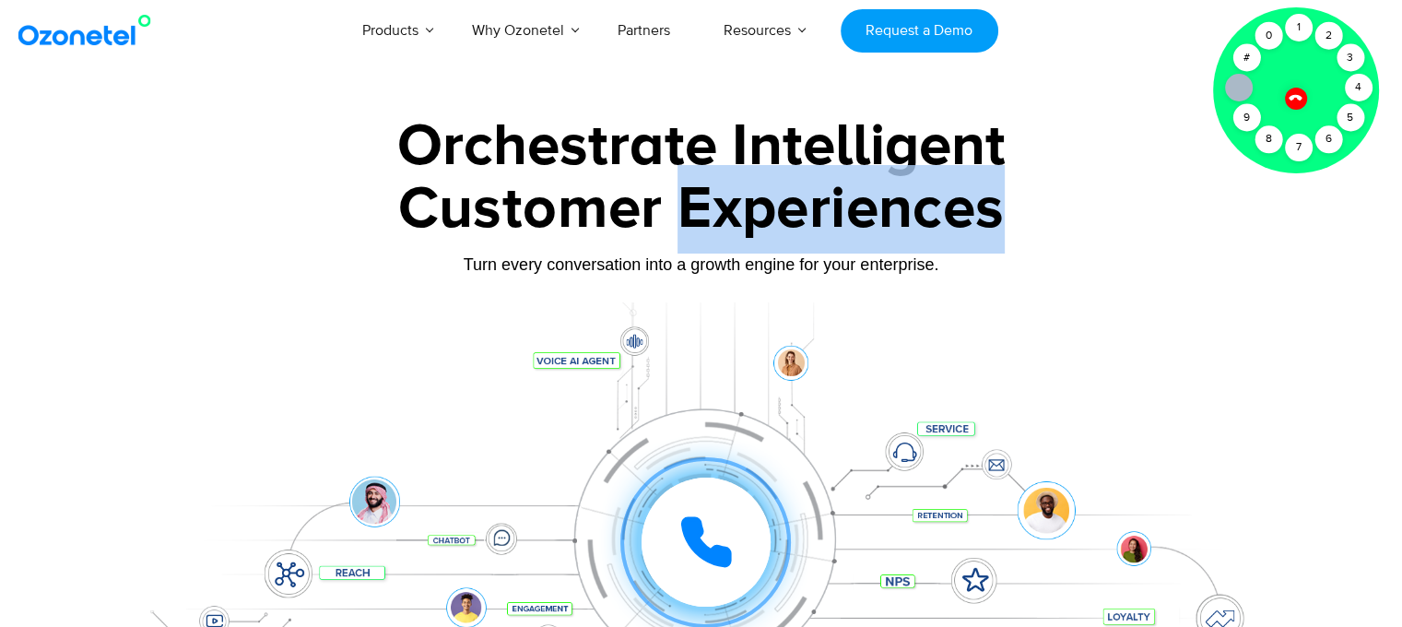
click at [684, 209] on div "Customer Experiences" at bounding box center [701, 209] width 1152 height 89
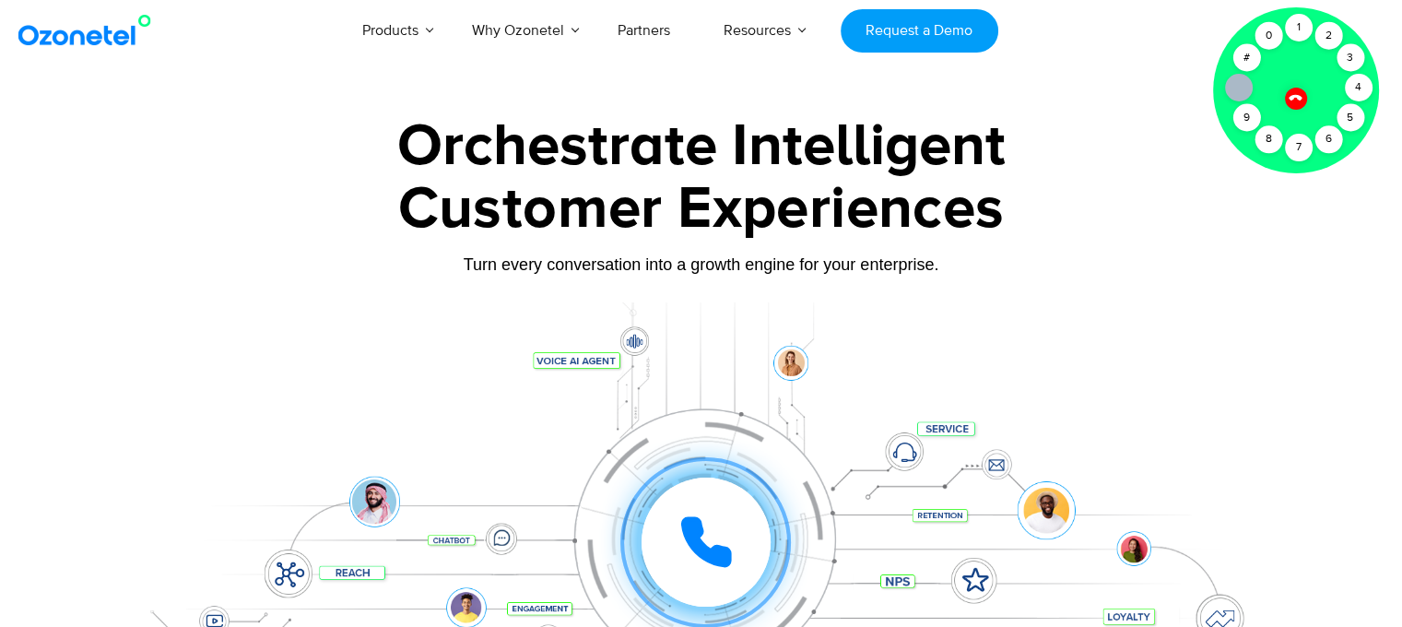
click at [648, 180] on div "Customer Experiences" at bounding box center [701, 209] width 1152 height 89
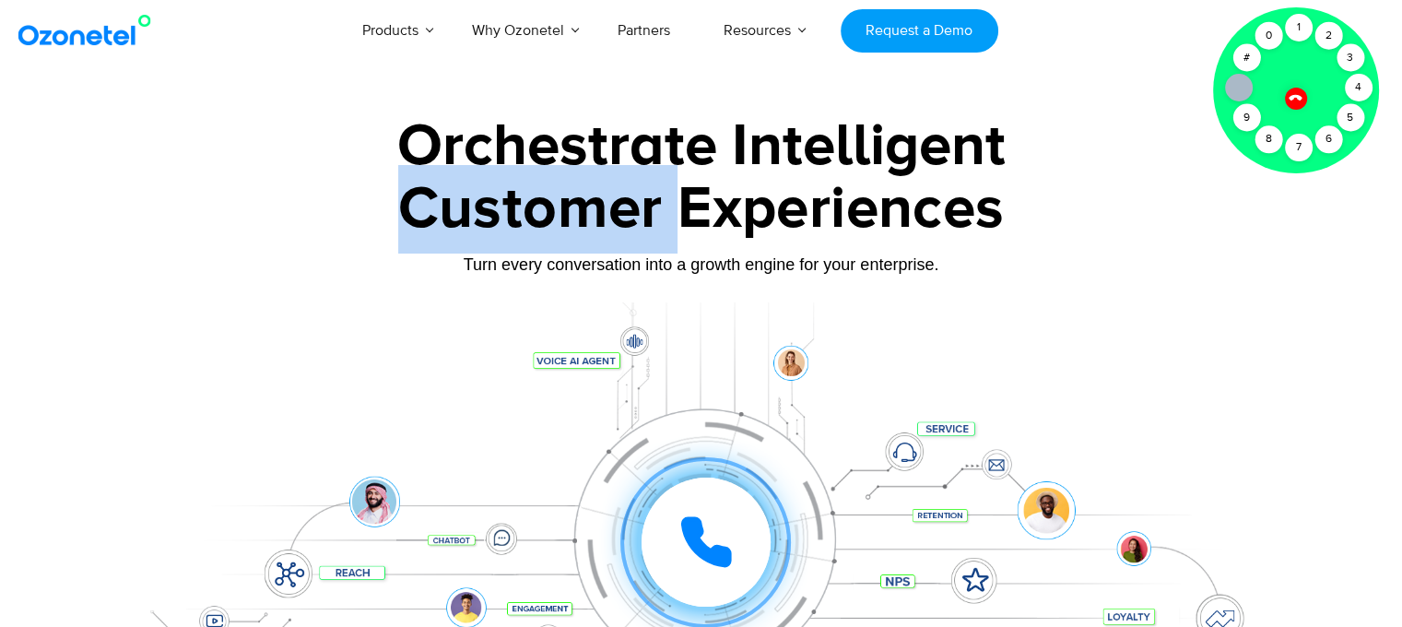
click at [648, 180] on div "Customer Experiences" at bounding box center [701, 209] width 1152 height 89
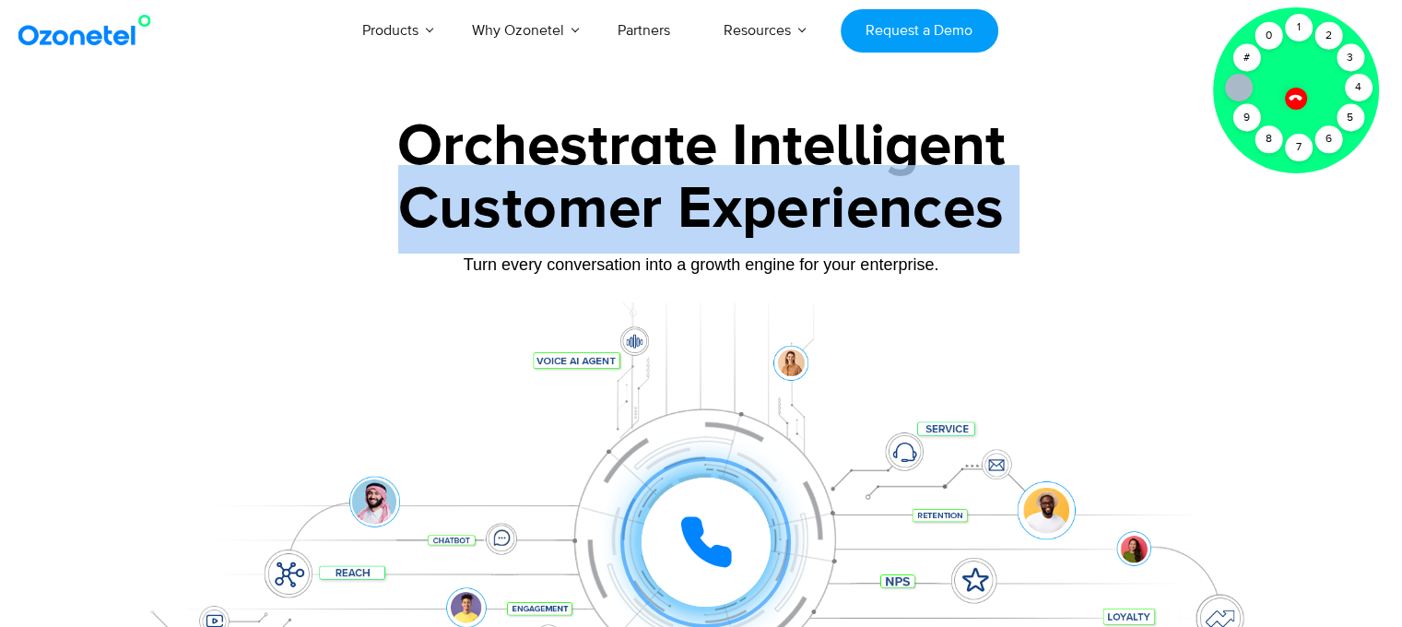
click at [648, 180] on div "Customer Experiences" at bounding box center [701, 209] width 1152 height 89
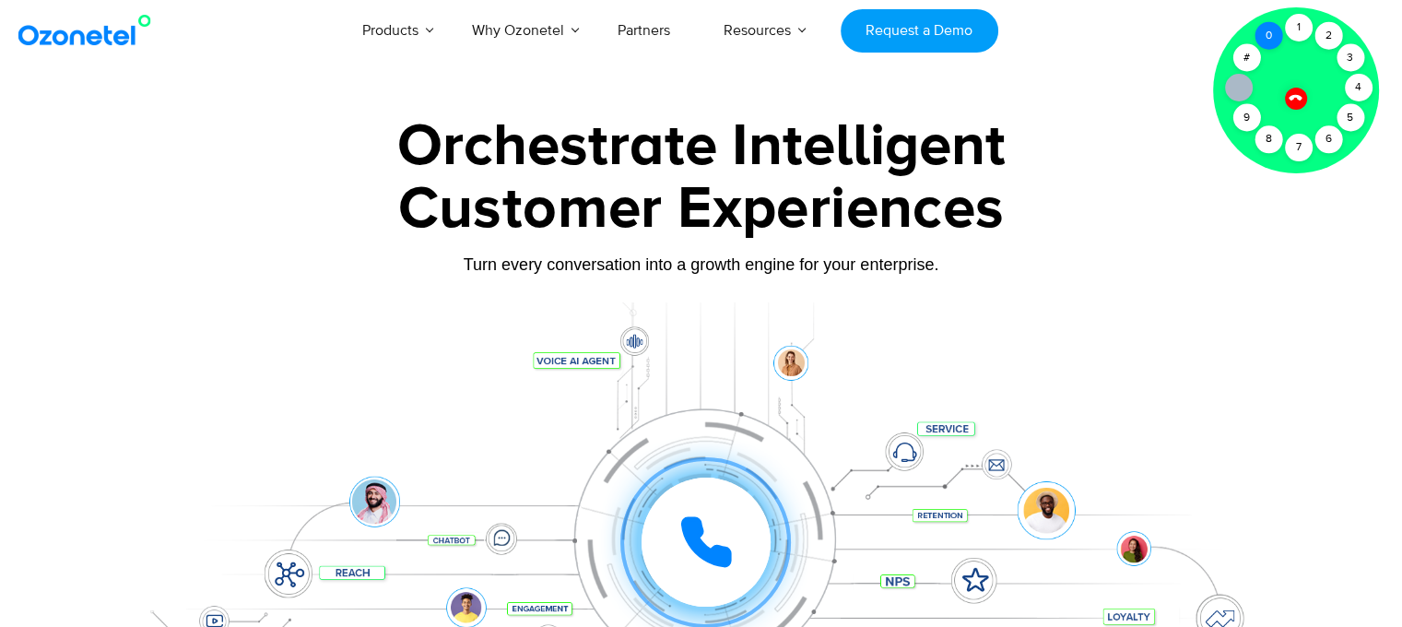
click at [1271, 36] on div "0" at bounding box center [1269, 36] width 28 height 28
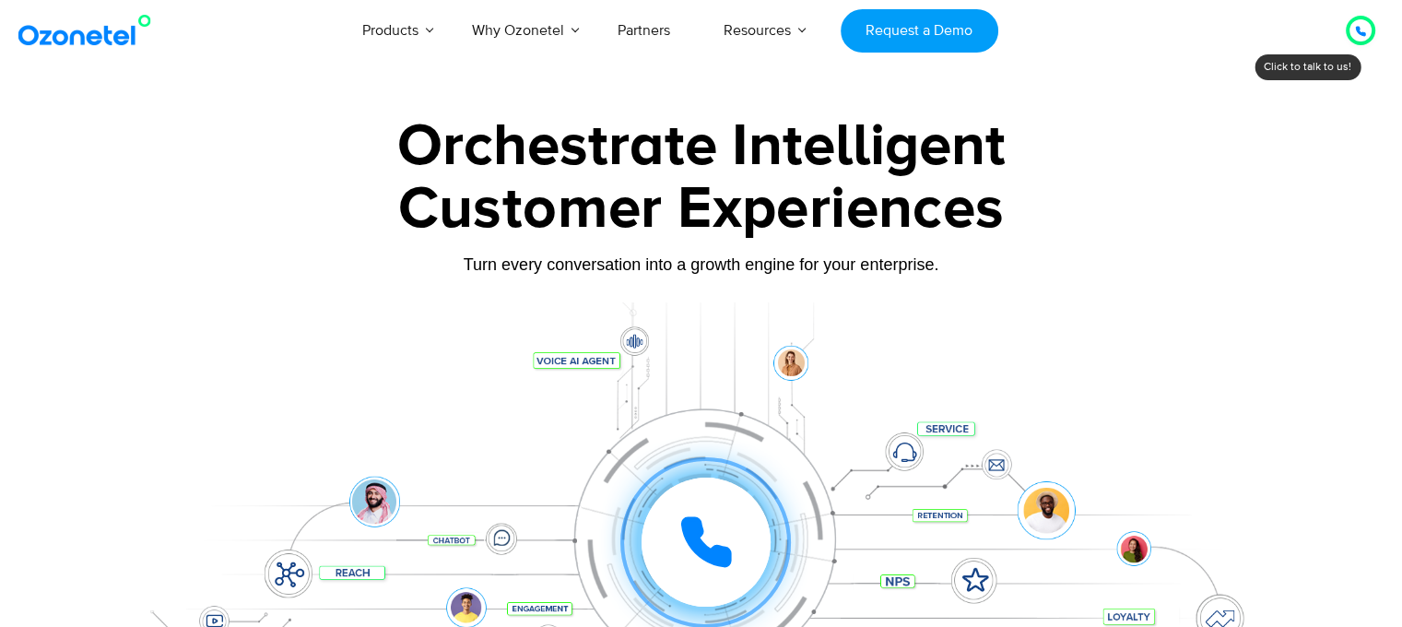
click at [1362, 46] on div at bounding box center [1361, 30] width 48 height 48
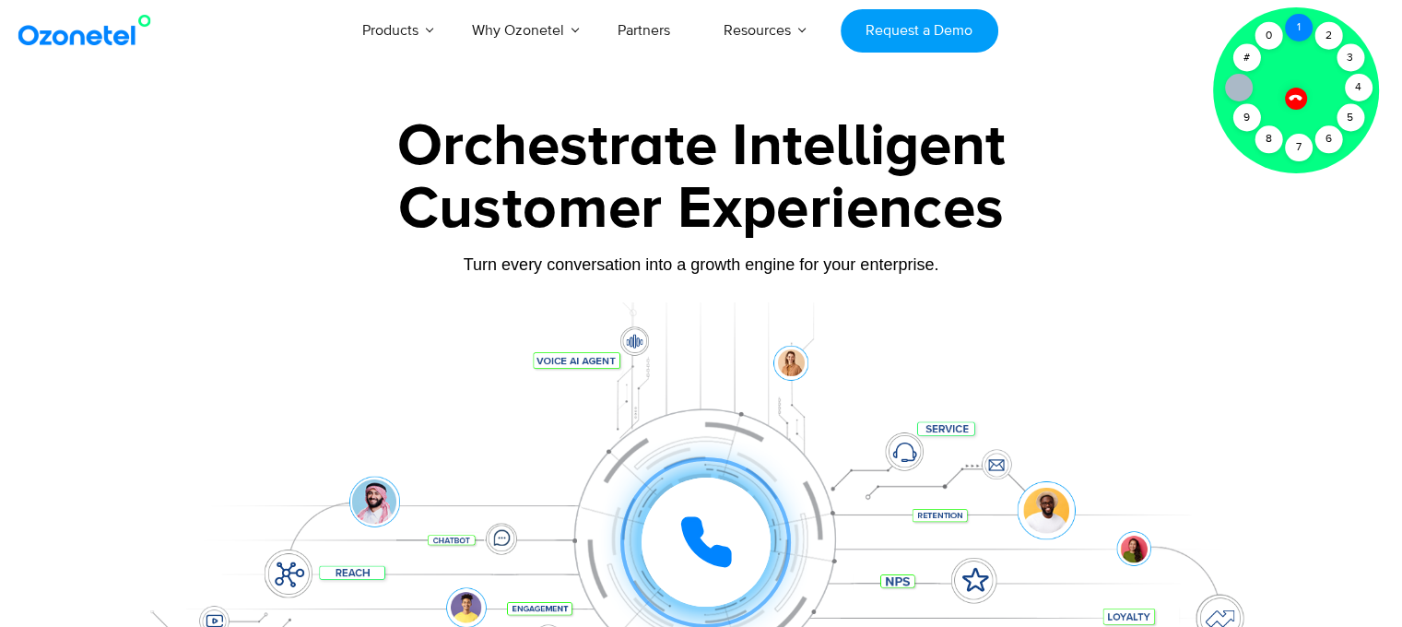
click at [1306, 29] on div "1" at bounding box center [1299, 28] width 28 height 28
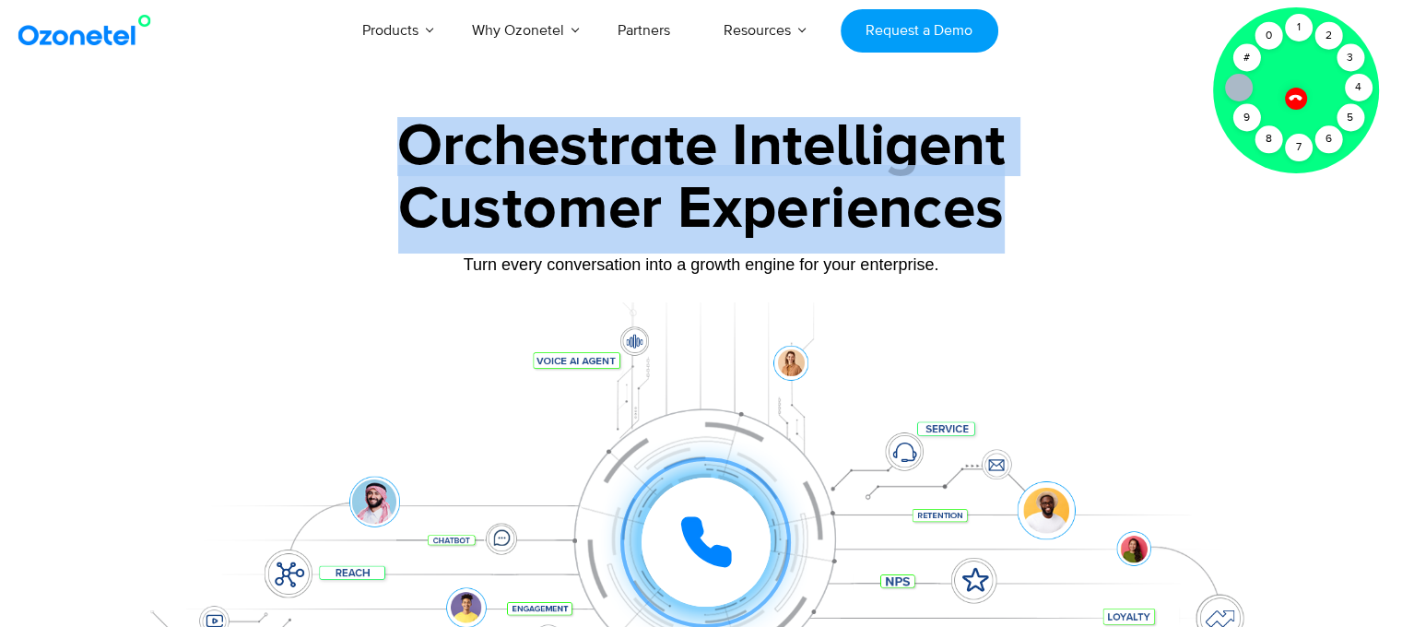
drag, startPoint x: 391, startPoint y: 151, endPoint x: 1055, endPoint y: 220, distance: 667.4
click at [1055, 220] on div "Orchestrate Intelligent Customer Experiences Turn every conversation into a gro…" at bounding box center [701, 421] width 1152 height 609
click at [963, 233] on div "Customer Experiences" at bounding box center [701, 209] width 1152 height 89
click at [962, 233] on div "Customer Experiences" at bounding box center [701, 209] width 1152 height 89
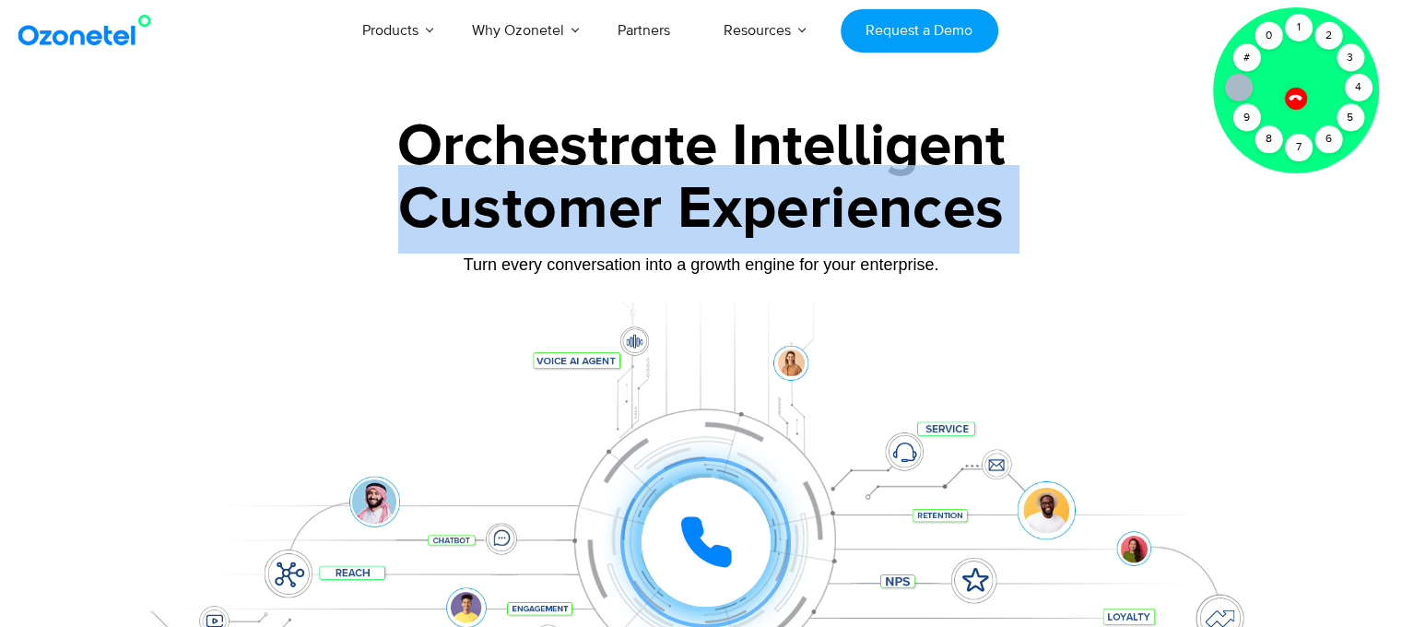
click at [962, 233] on div "Customer Experiences" at bounding box center [701, 209] width 1152 height 89
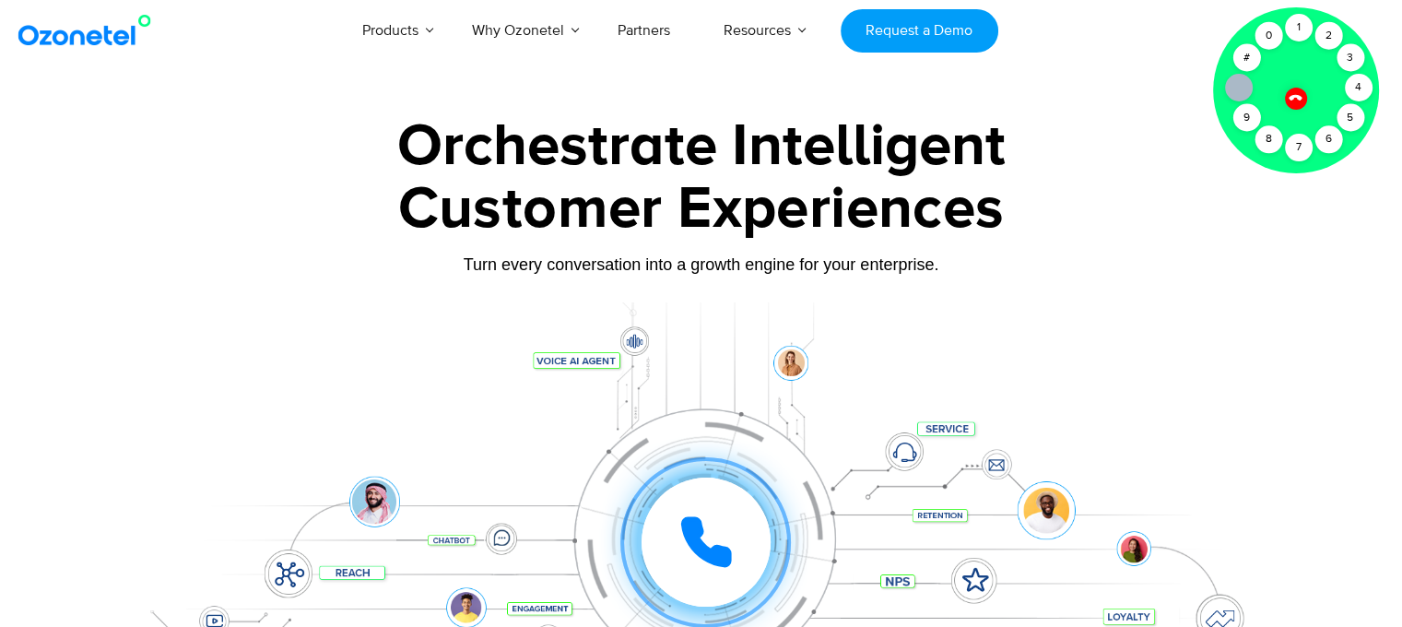
click at [461, 142] on div "Orchestrate Intelligent" at bounding box center [701, 146] width 1152 height 59
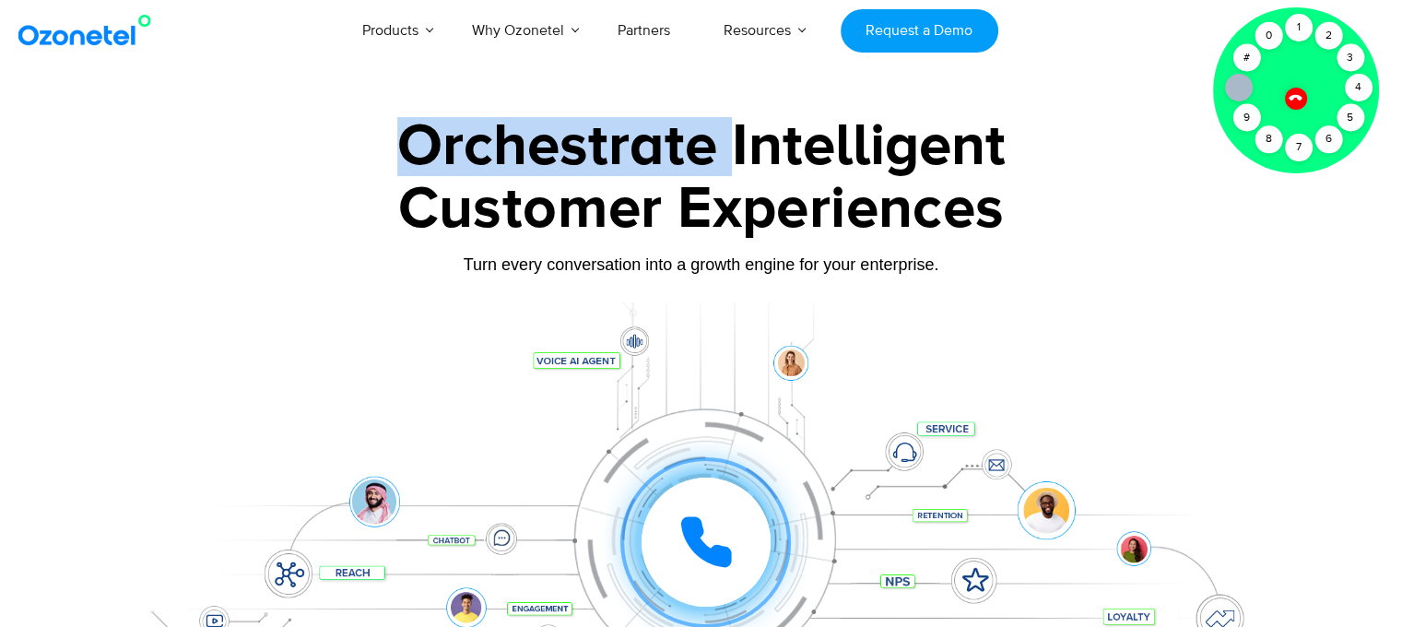
click at [461, 142] on div "Orchestrate Intelligent" at bounding box center [701, 146] width 1152 height 59
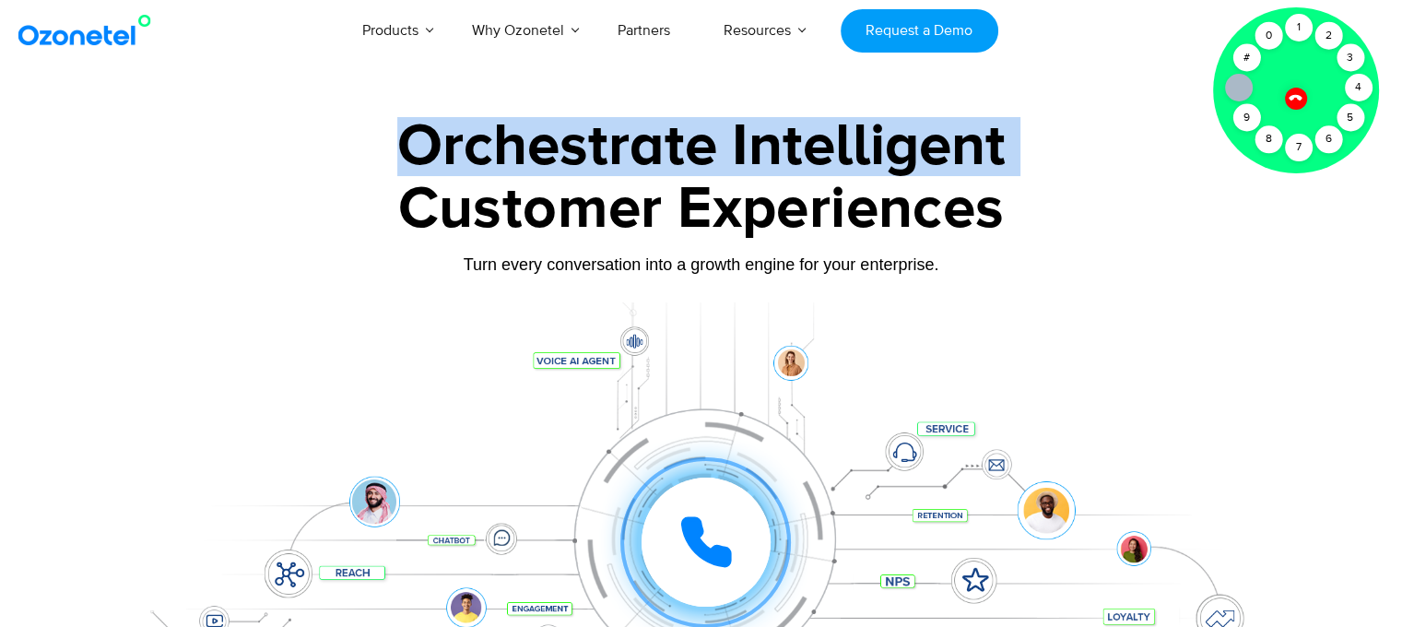
click at [461, 142] on div "Orchestrate Intelligent" at bounding box center [701, 146] width 1152 height 59
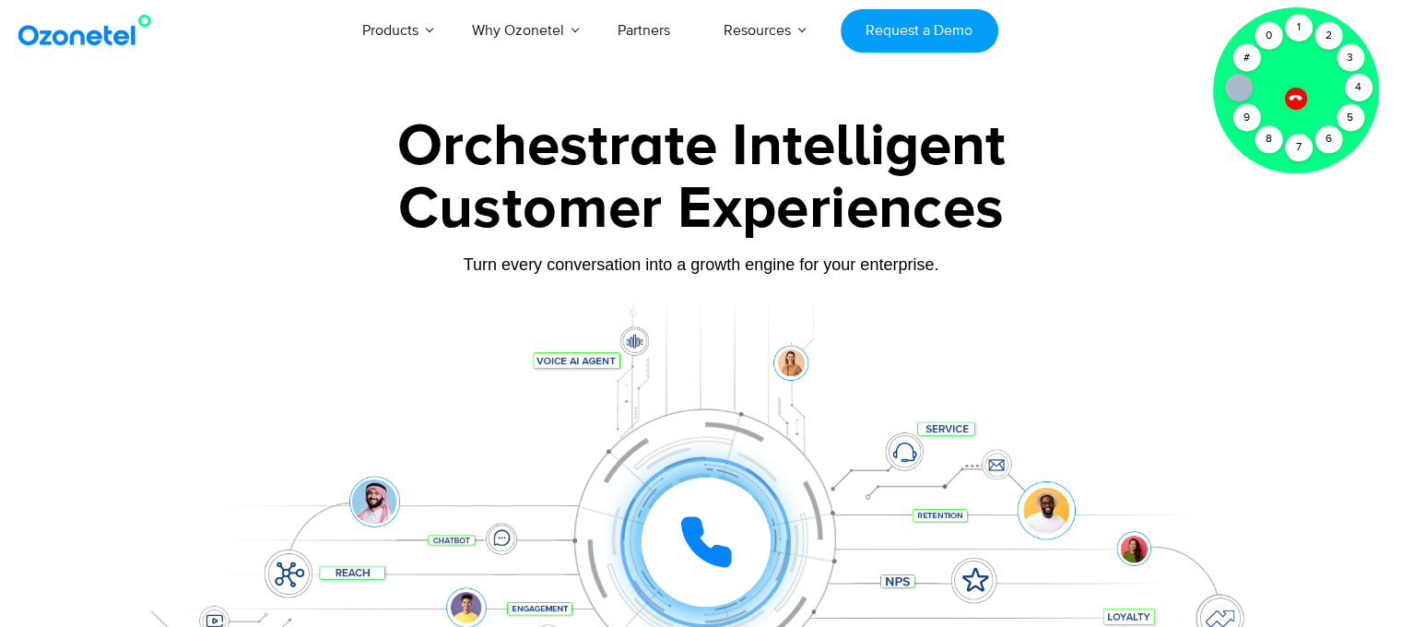
click at [492, 202] on div "Customer Experiences" at bounding box center [701, 209] width 1152 height 89
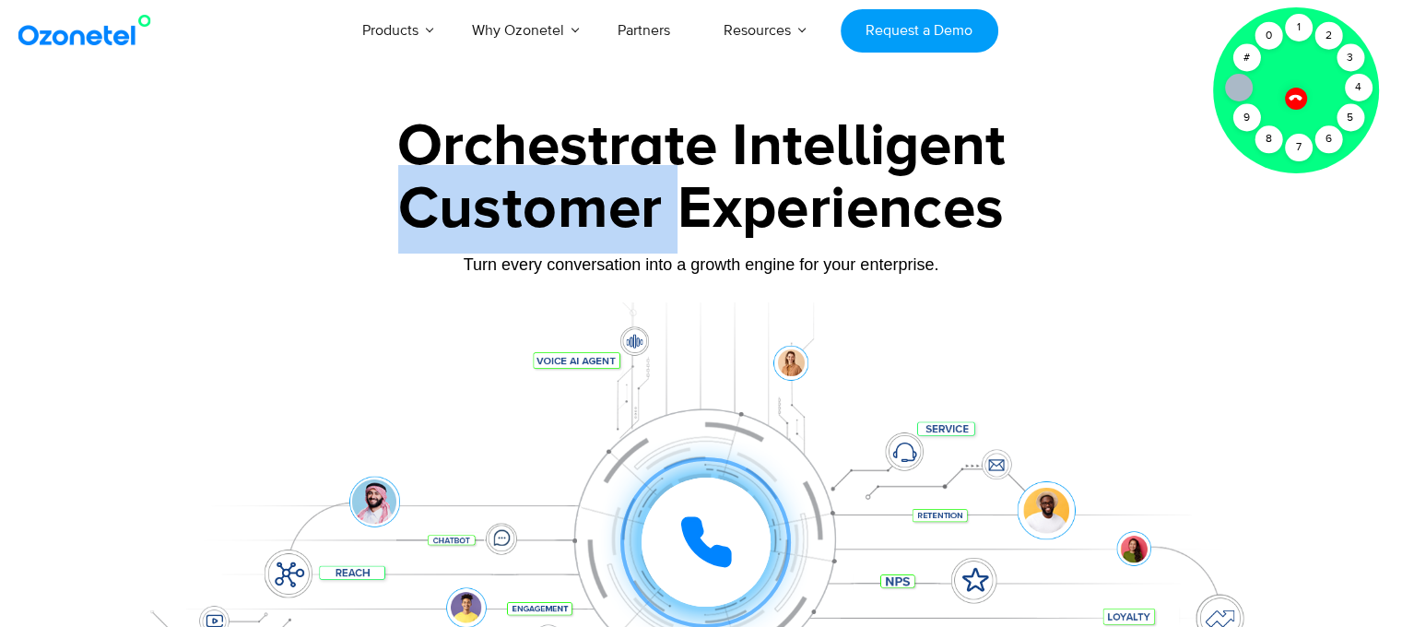
click at [492, 202] on div "Customer Experiences" at bounding box center [701, 209] width 1152 height 89
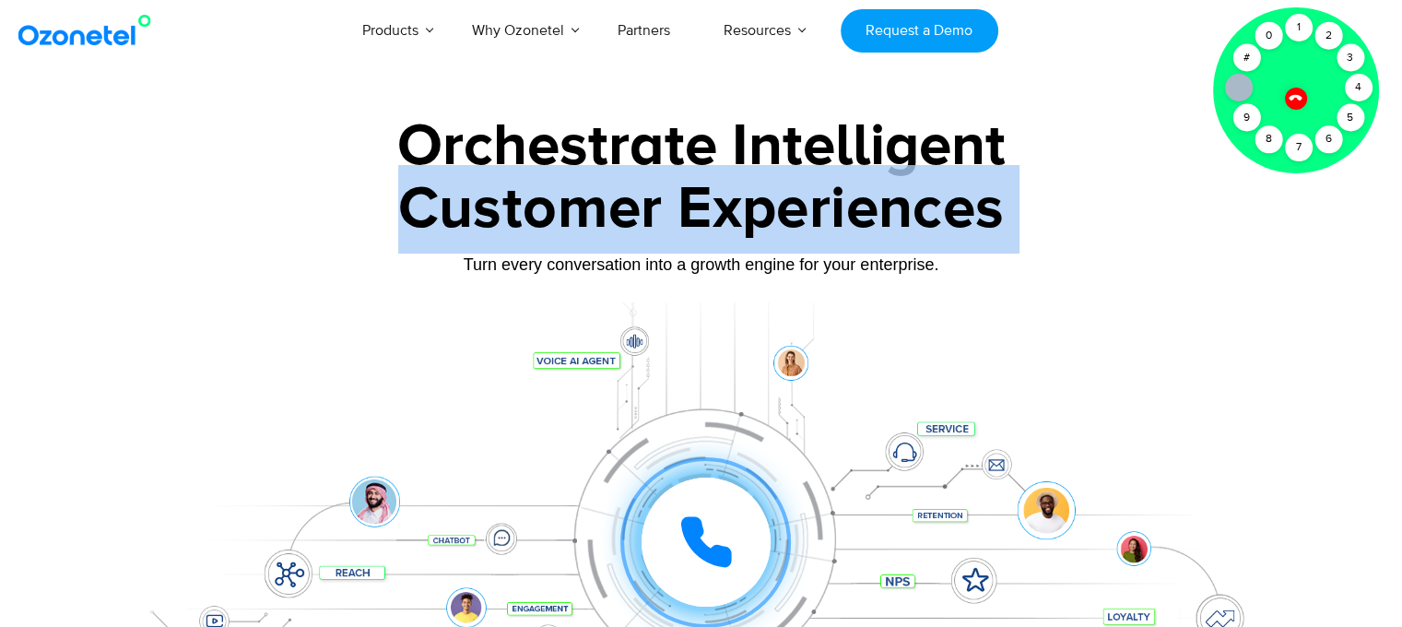
click at [492, 202] on div "Customer Experiences" at bounding box center [701, 209] width 1152 height 89
click at [490, 165] on div "Customer Experiences" at bounding box center [701, 209] width 1152 height 89
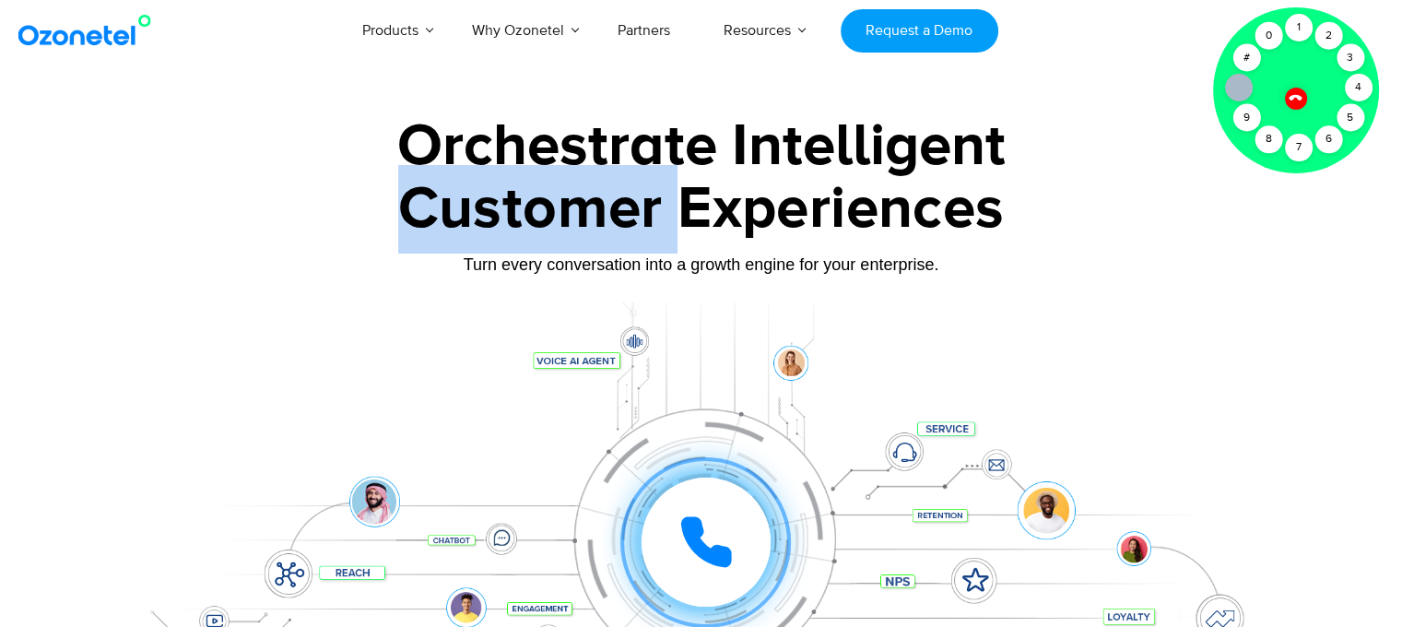
click at [490, 165] on div "Customer Experiences" at bounding box center [701, 209] width 1152 height 89
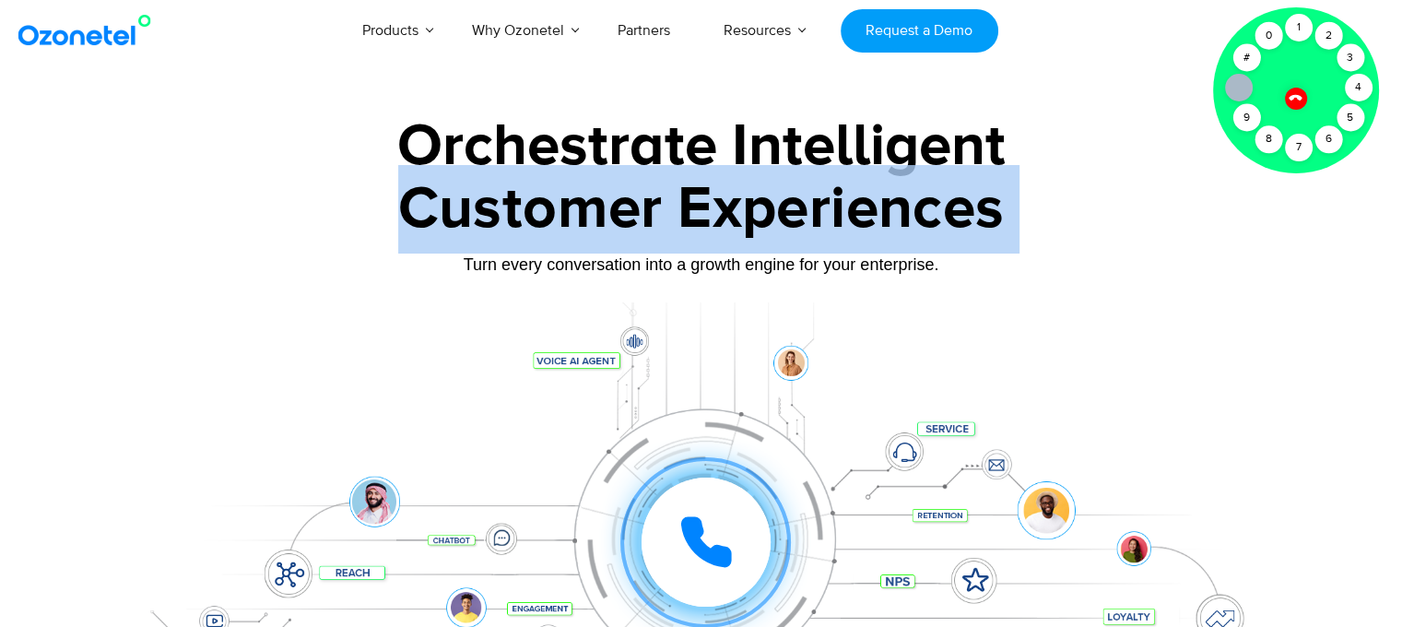
click at [490, 165] on div "Customer Experiences" at bounding box center [701, 209] width 1152 height 89
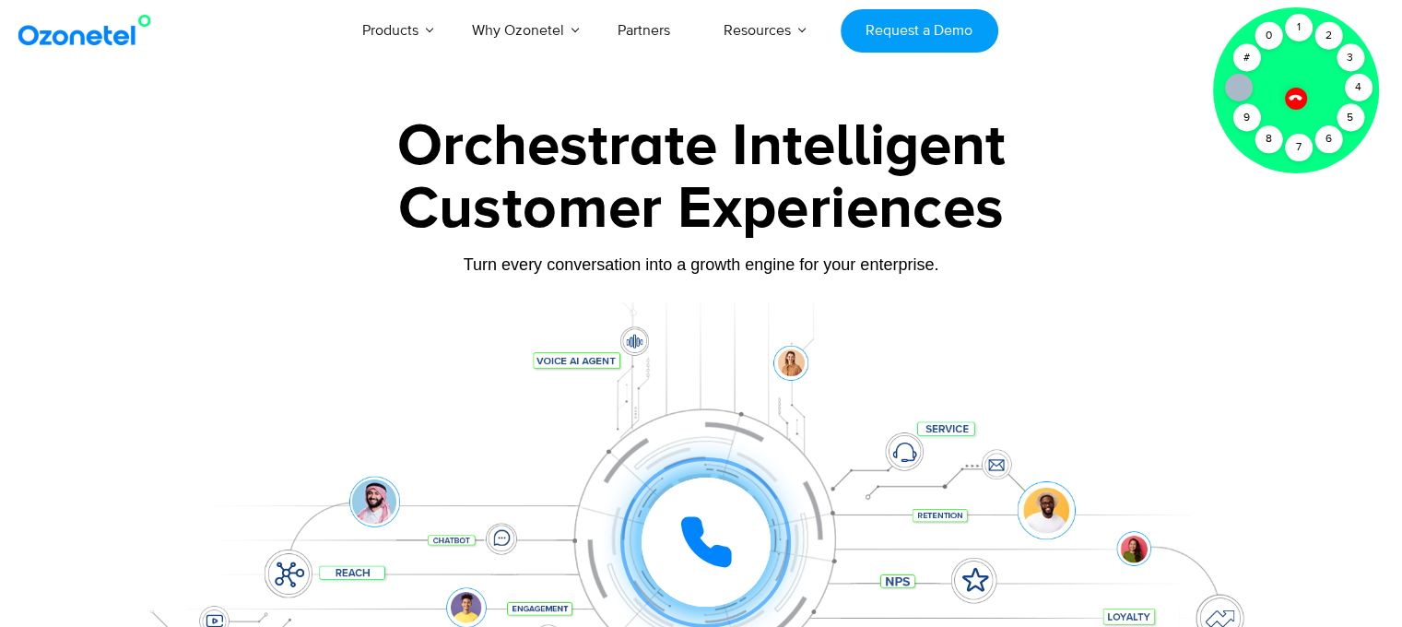
click at [484, 134] on div "Orchestrate Intelligent" at bounding box center [701, 146] width 1152 height 59
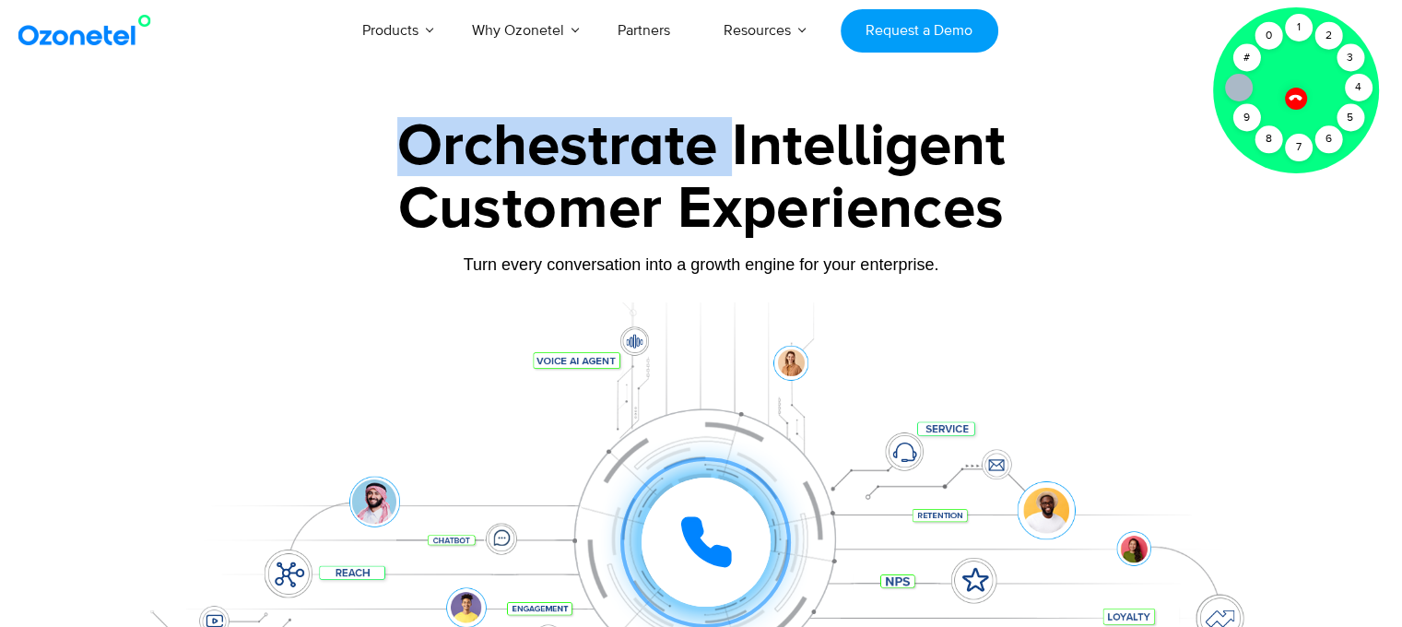
click at [484, 134] on div "Orchestrate Intelligent" at bounding box center [701, 146] width 1152 height 59
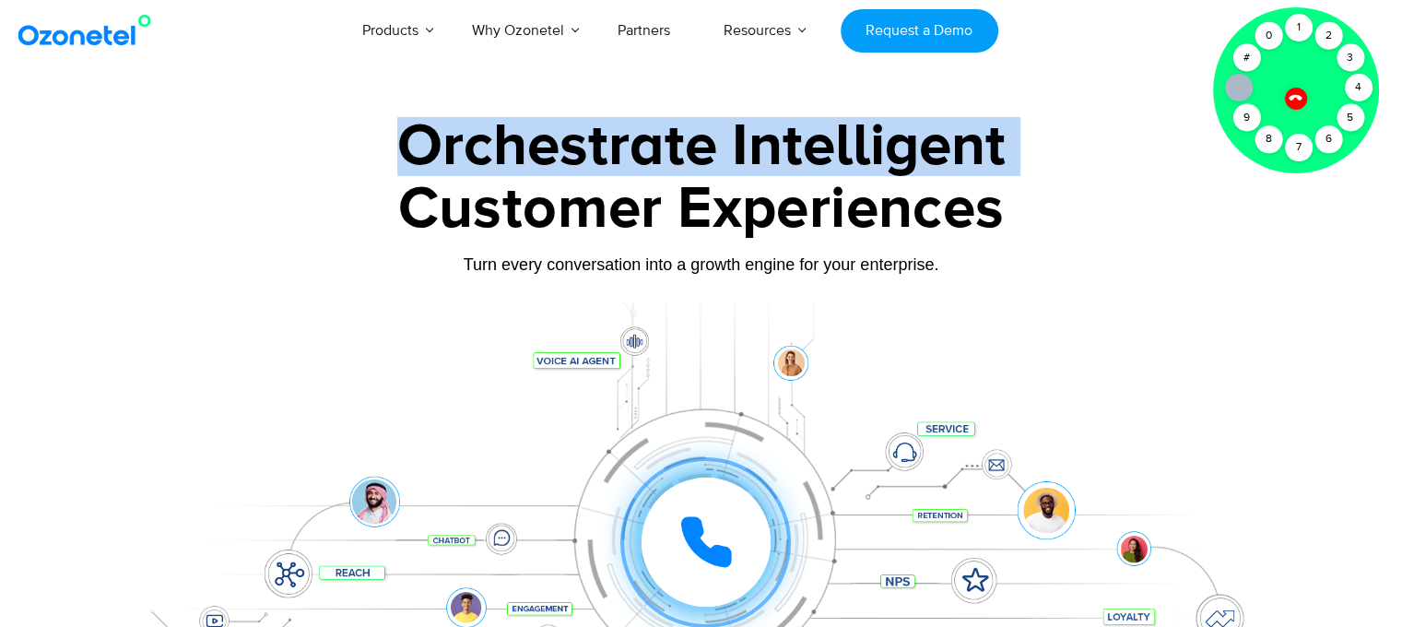
click at [484, 134] on div "Orchestrate Intelligent" at bounding box center [701, 146] width 1152 height 59
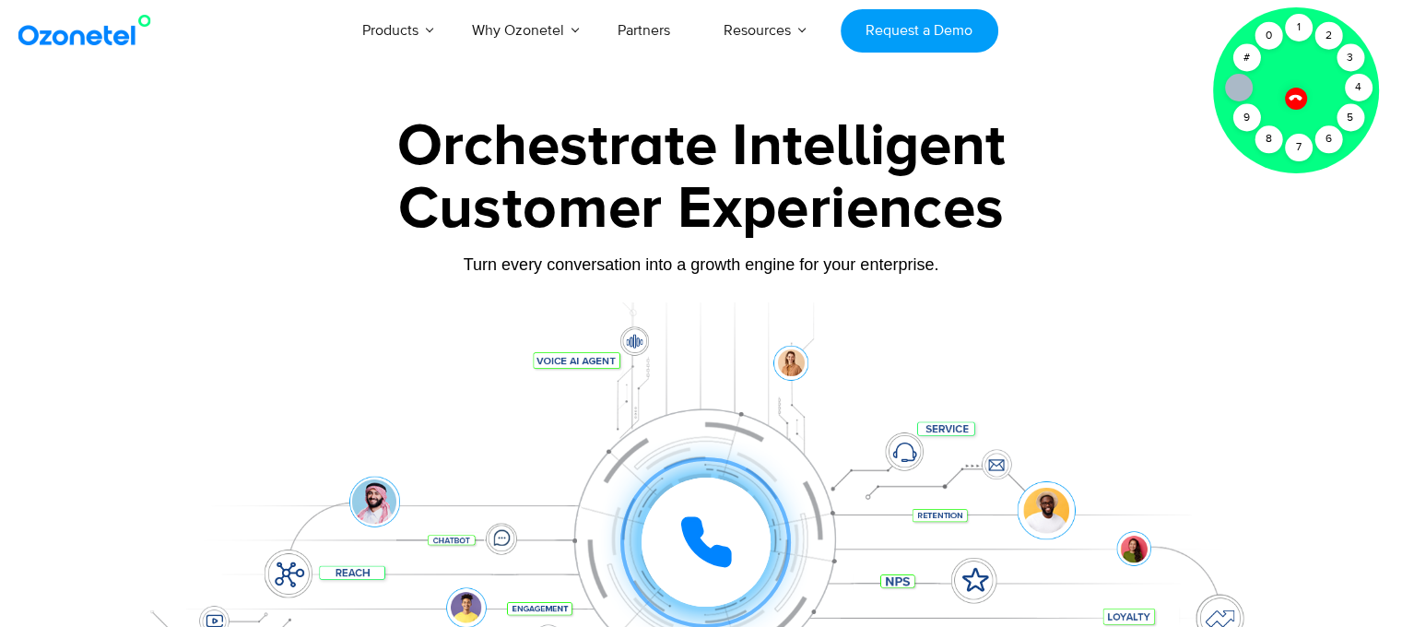
click at [501, 187] on div "Customer Experiences" at bounding box center [701, 209] width 1152 height 89
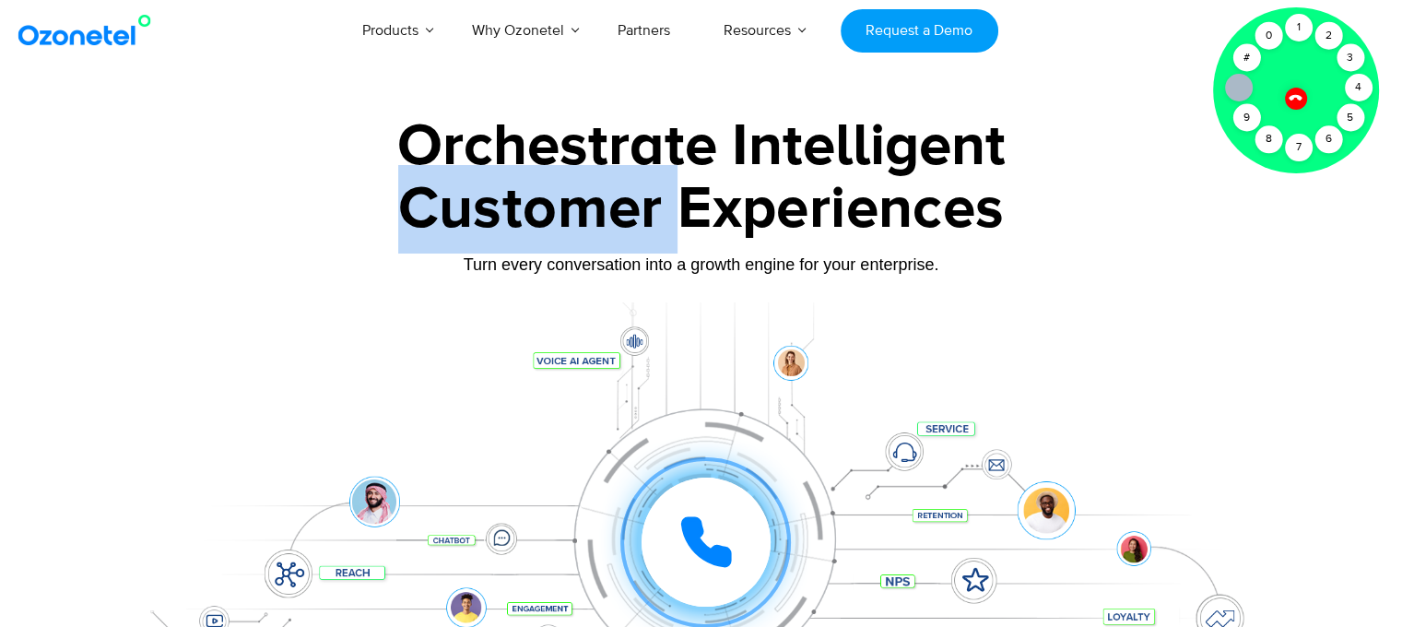
click at [501, 187] on div "Customer Experiences" at bounding box center [701, 209] width 1152 height 89
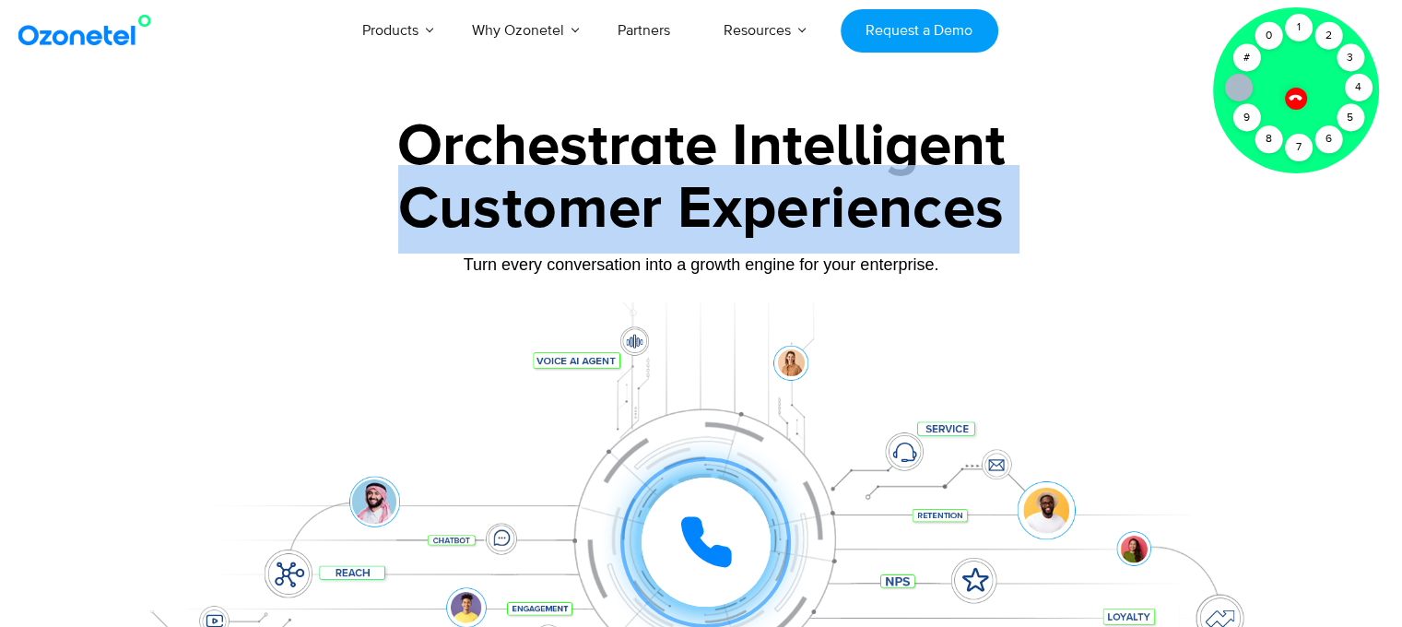
click at [501, 187] on div "Customer Experiences" at bounding box center [701, 209] width 1152 height 89
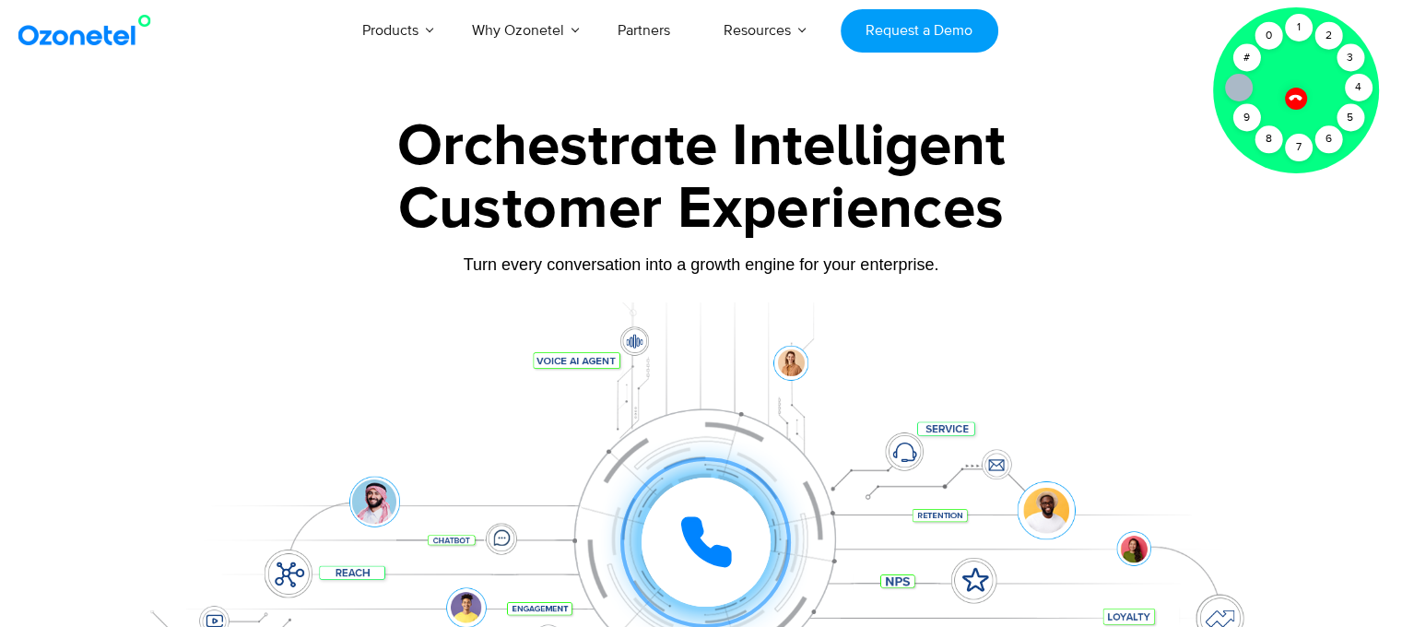
click at [495, 152] on div "Orchestrate Intelligent" at bounding box center [701, 146] width 1152 height 59
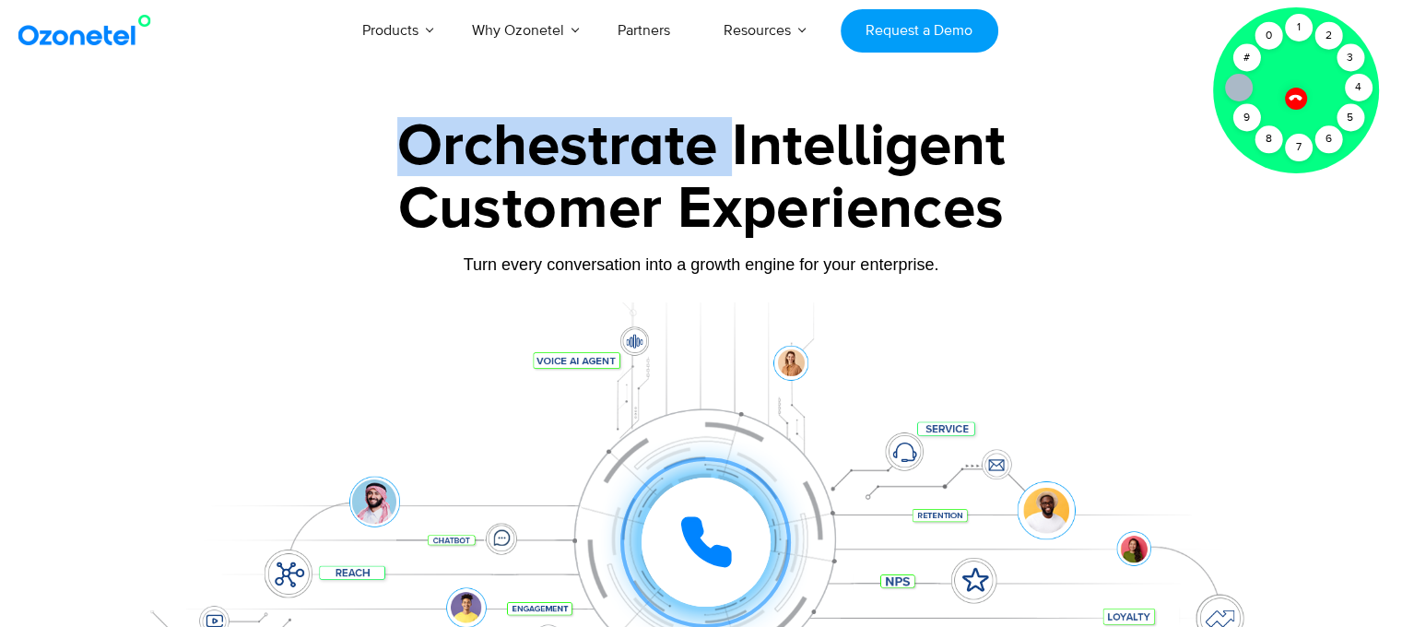
click at [495, 152] on div "Orchestrate Intelligent" at bounding box center [701, 146] width 1152 height 59
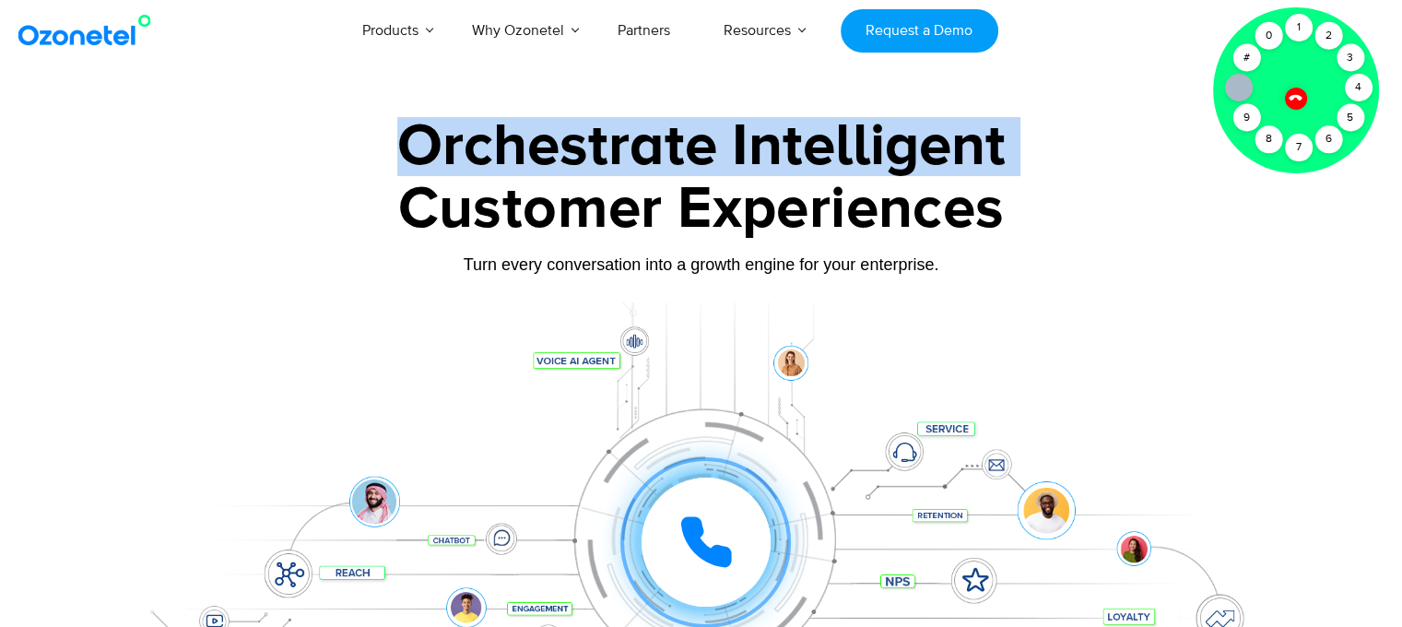
click at [495, 152] on div "Orchestrate Intelligent" at bounding box center [701, 146] width 1152 height 59
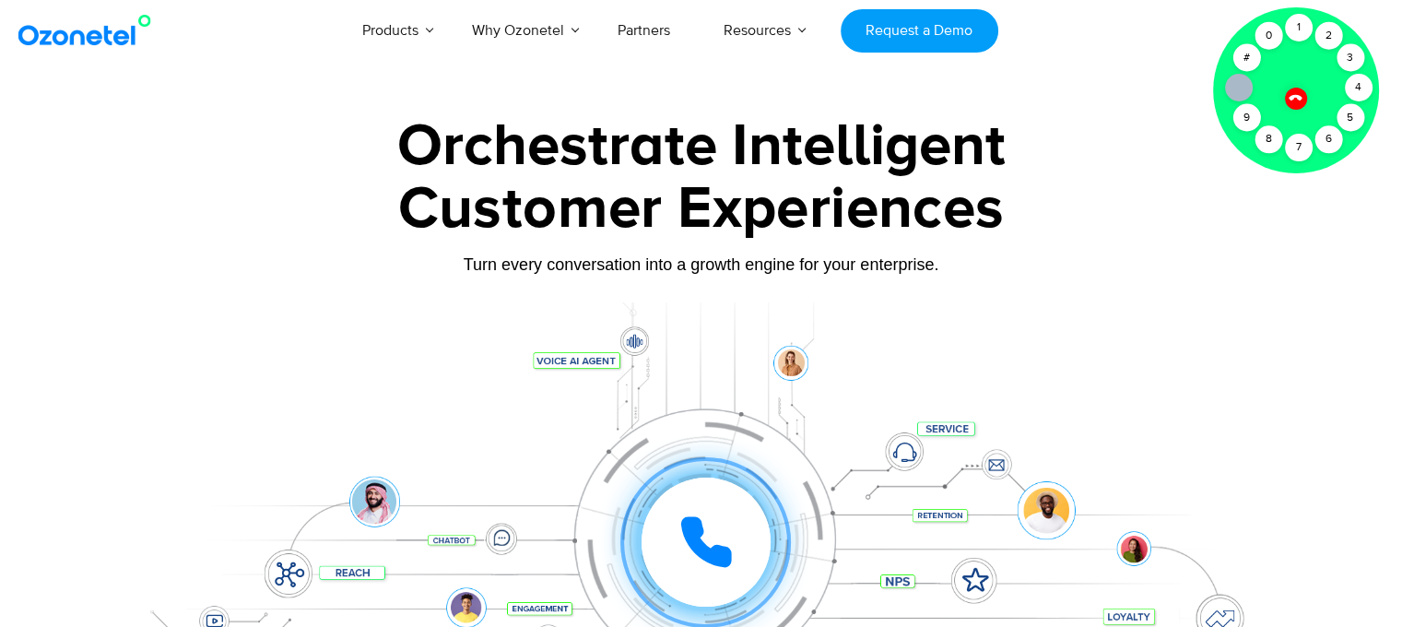
click at [529, 205] on div "Customer Experiences" at bounding box center [701, 209] width 1152 height 89
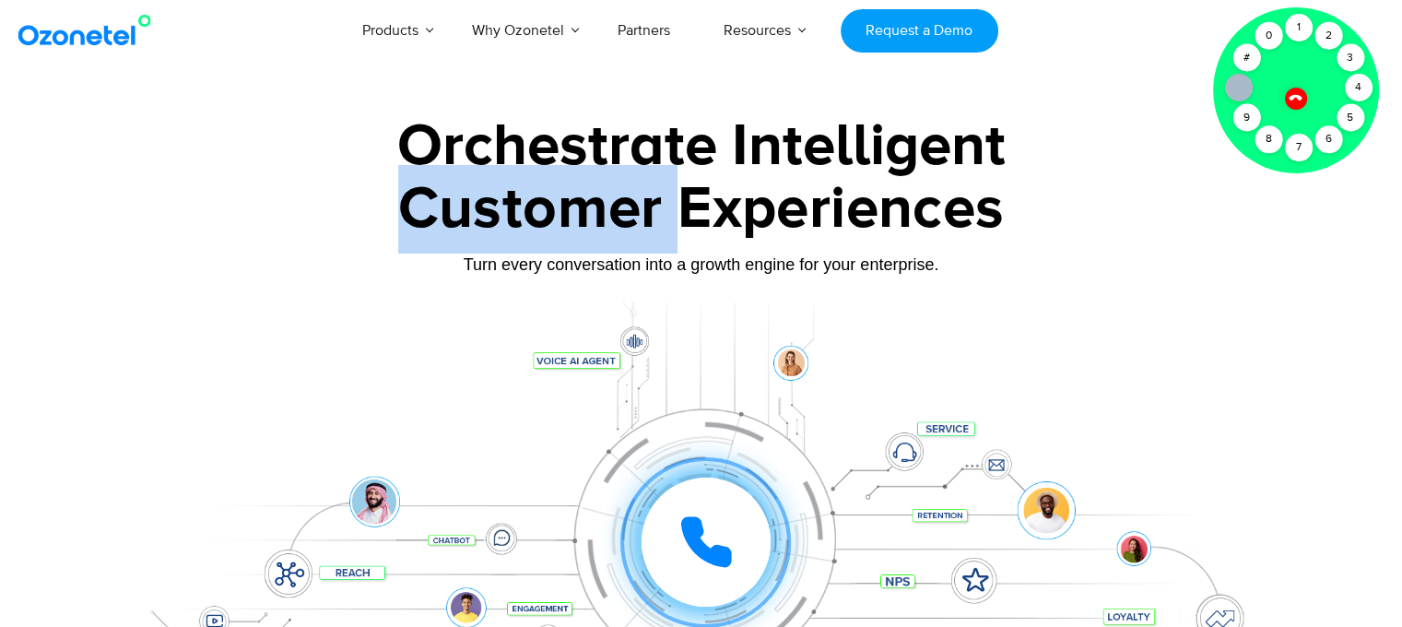
click at [529, 205] on div "Customer Experiences" at bounding box center [701, 209] width 1152 height 89
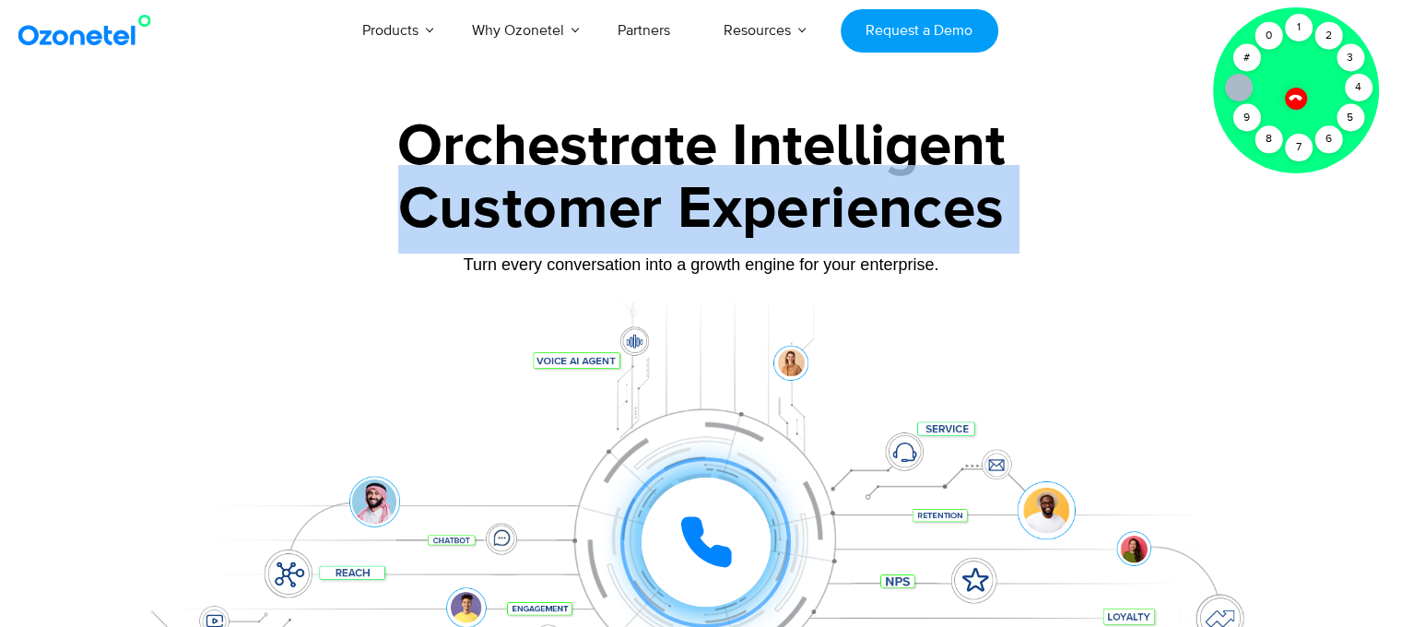
click at [529, 205] on div "Customer Experiences" at bounding box center [701, 209] width 1152 height 89
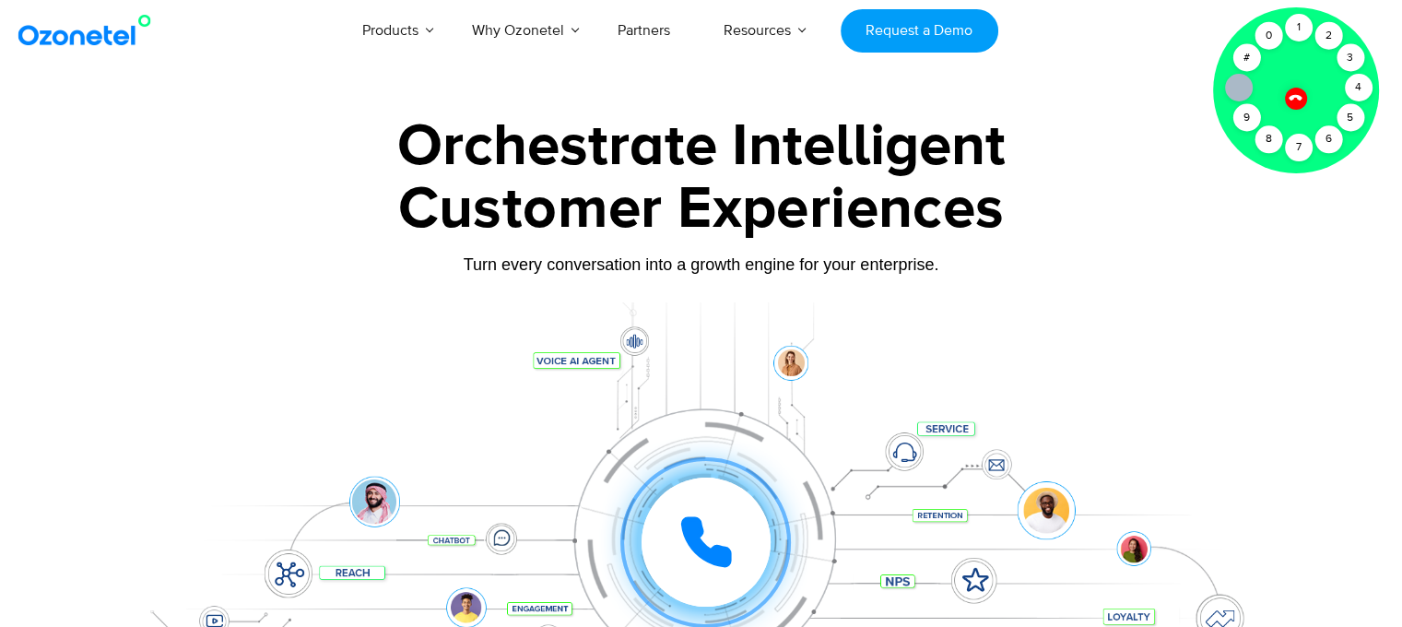
click at [423, 150] on div "Orchestrate Intelligent" at bounding box center [701, 146] width 1152 height 59
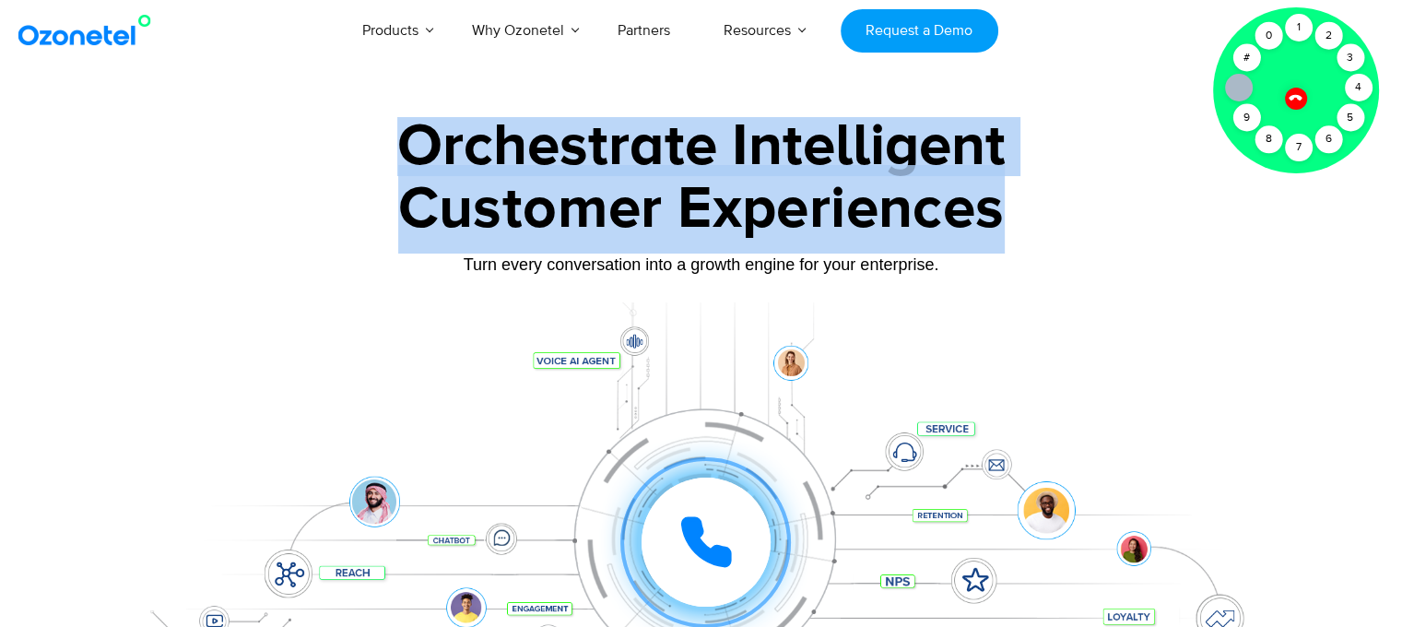
drag, startPoint x: 384, startPoint y: 139, endPoint x: 1036, endPoint y: 213, distance: 655.9
click at [1036, 213] on div "Orchestrate Intelligent Customer Experiences Turn every conversation into a gro…" at bounding box center [701, 421] width 1152 height 609
click at [1036, 213] on div "Customer Experiences" at bounding box center [701, 209] width 1152 height 89
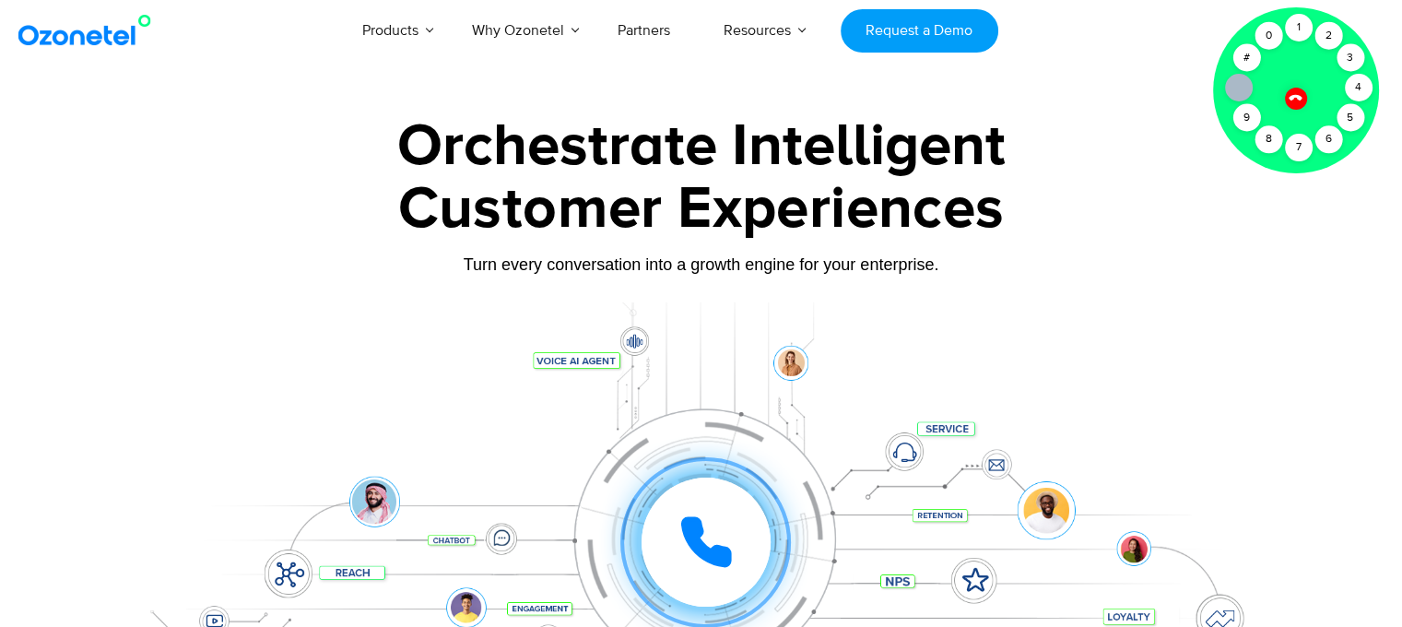
click at [1036, 213] on div "Customer Experiences" at bounding box center [701, 209] width 1152 height 89
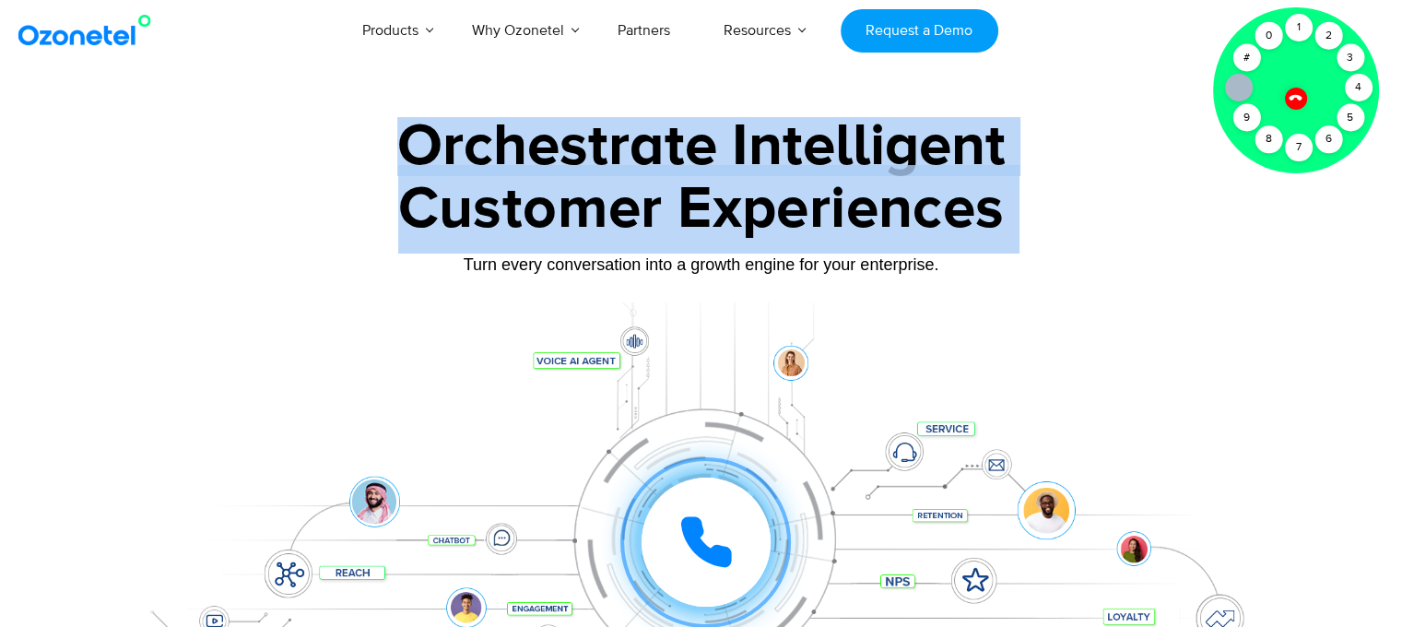
drag, startPoint x: 1036, startPoint y: 213, endPoint x: 423, endPoint y: 141, distance: 617.3
click at [423, 141] on div "Orchestrate Intelligent Customer Experiences Turn every conversation into a gro…" at bounding box center [701, 421] width 1152 height 609
click at [423, 141] on div "Orchestrate Intelligent" at bounding box center [701, 146] width 1152 height 59
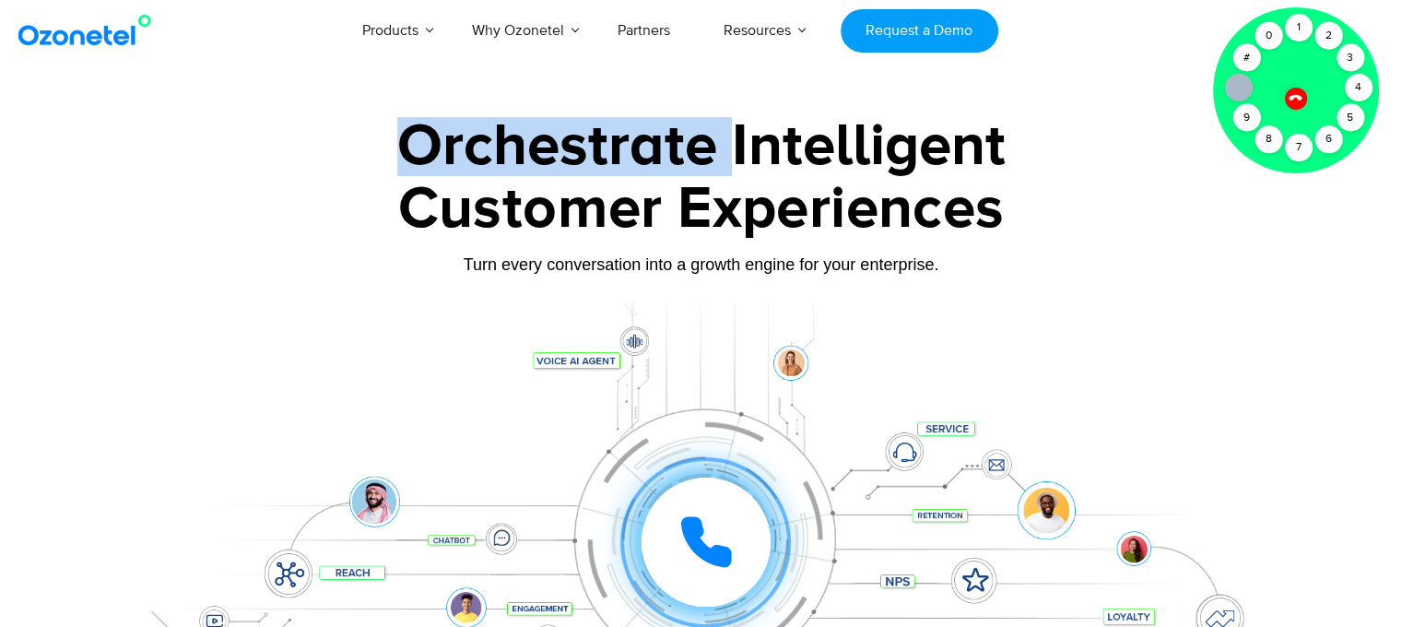
click at [423, 141] on div "Orchestrate Intelligent" at bounding box center [701, 146] width 1152 height 59
click at [686, 152] on div "Orchestrate Intelligent" at bounding box center [701, 146] width 1152 height 59
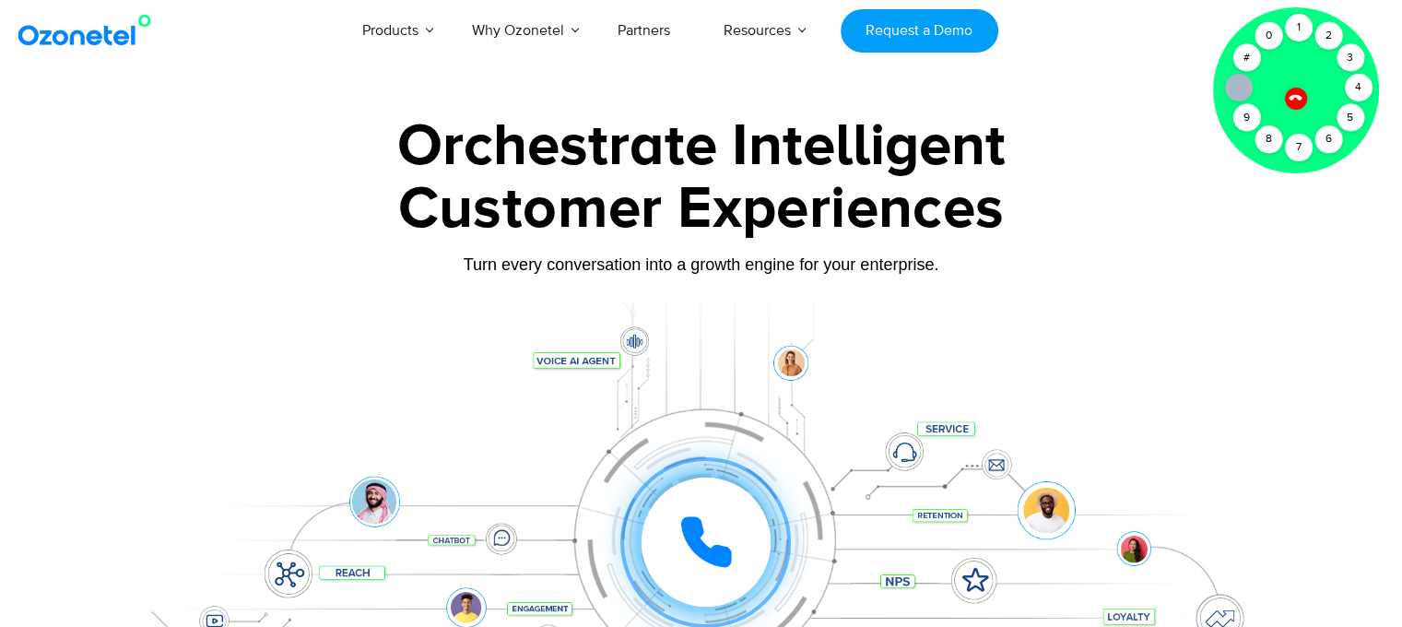
click at [647, 169] on div "Customer Experiences" at bounding box center [701, 209] width 1152 height 89
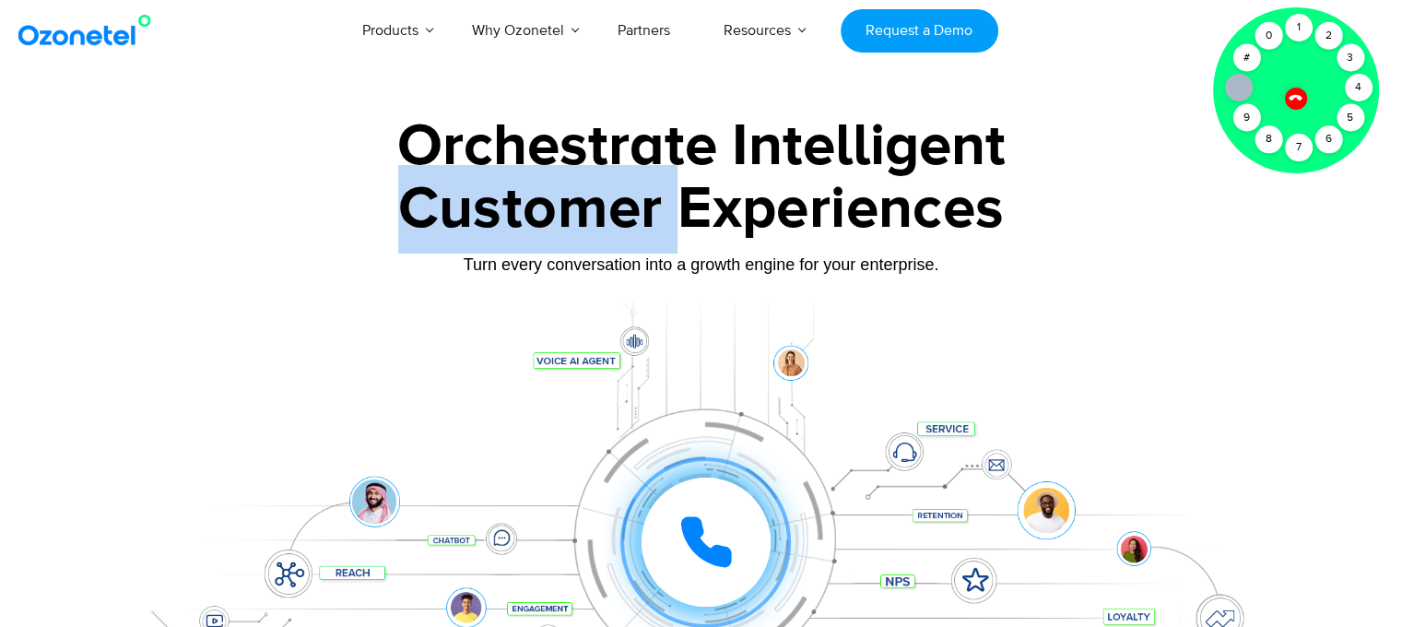
click at [647, 169] on div "Customer Experiences" at bounding box center [701, 209] width 1152 height 89
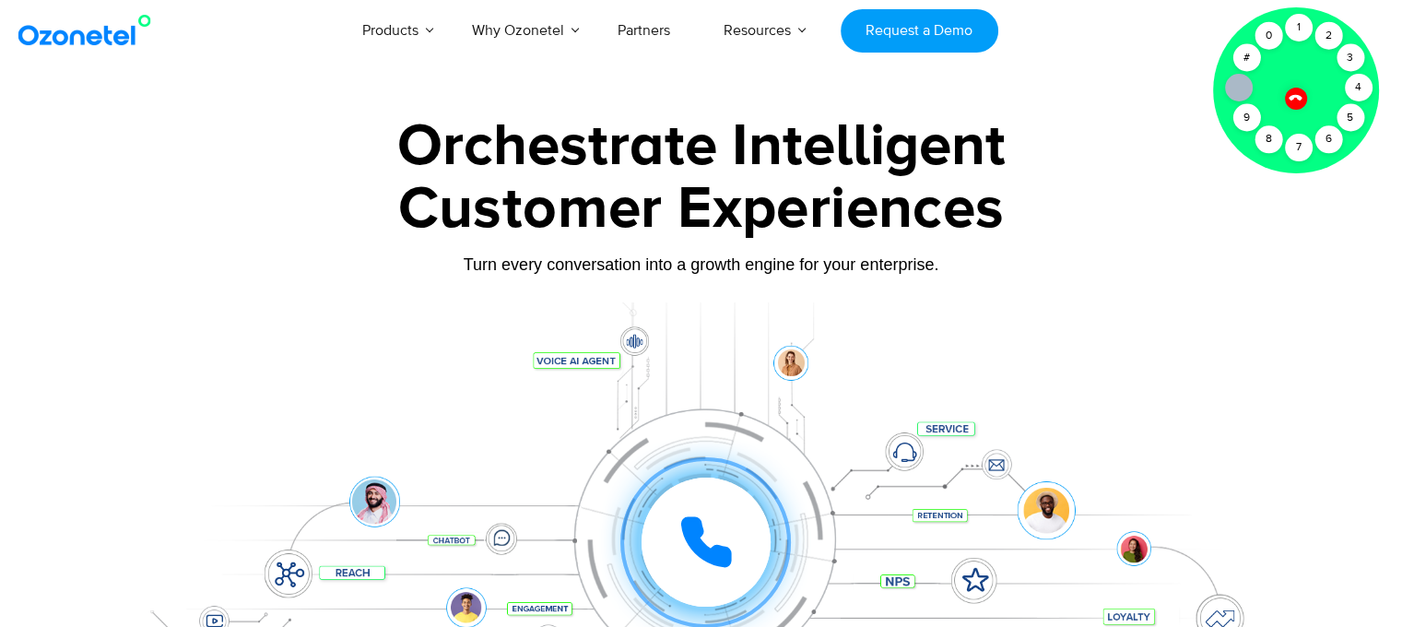
click at [725, 222] on div "Customer Experiences" at bounding box center [701, 209] width 1152 height 89
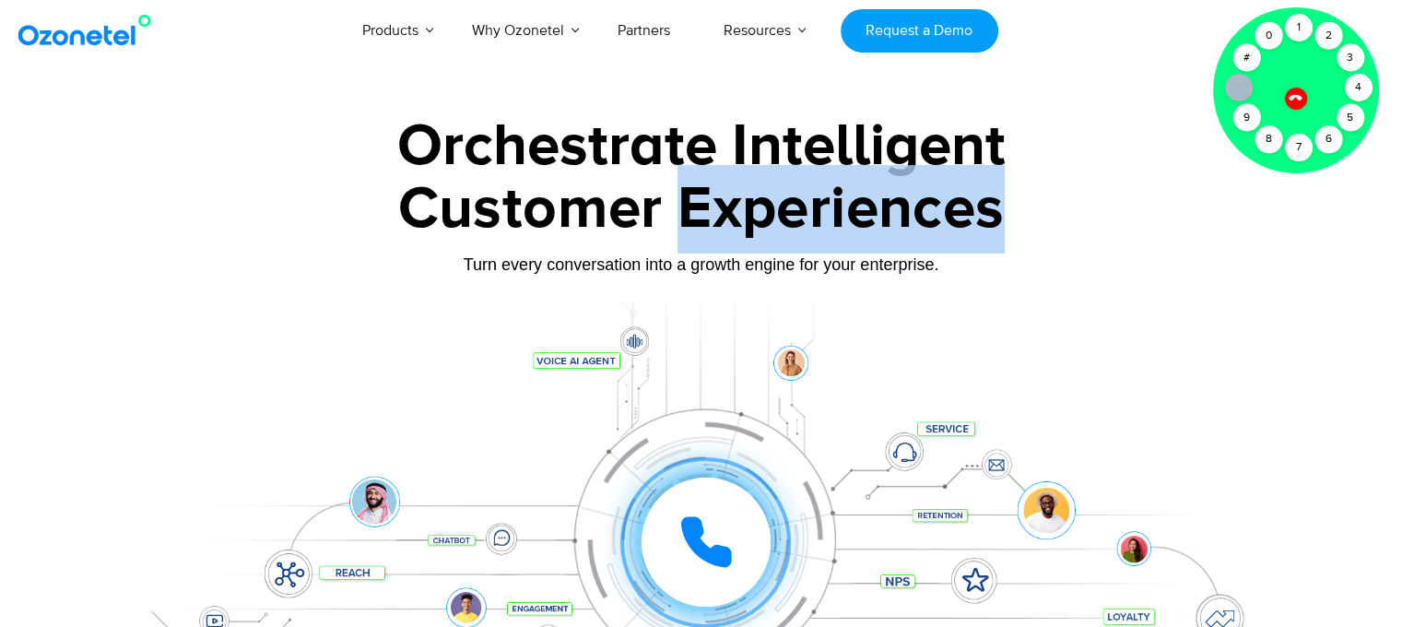
click at [725, 222] on div "Customer Experiences" at bounding box center [701, 209] width 1152 height 89
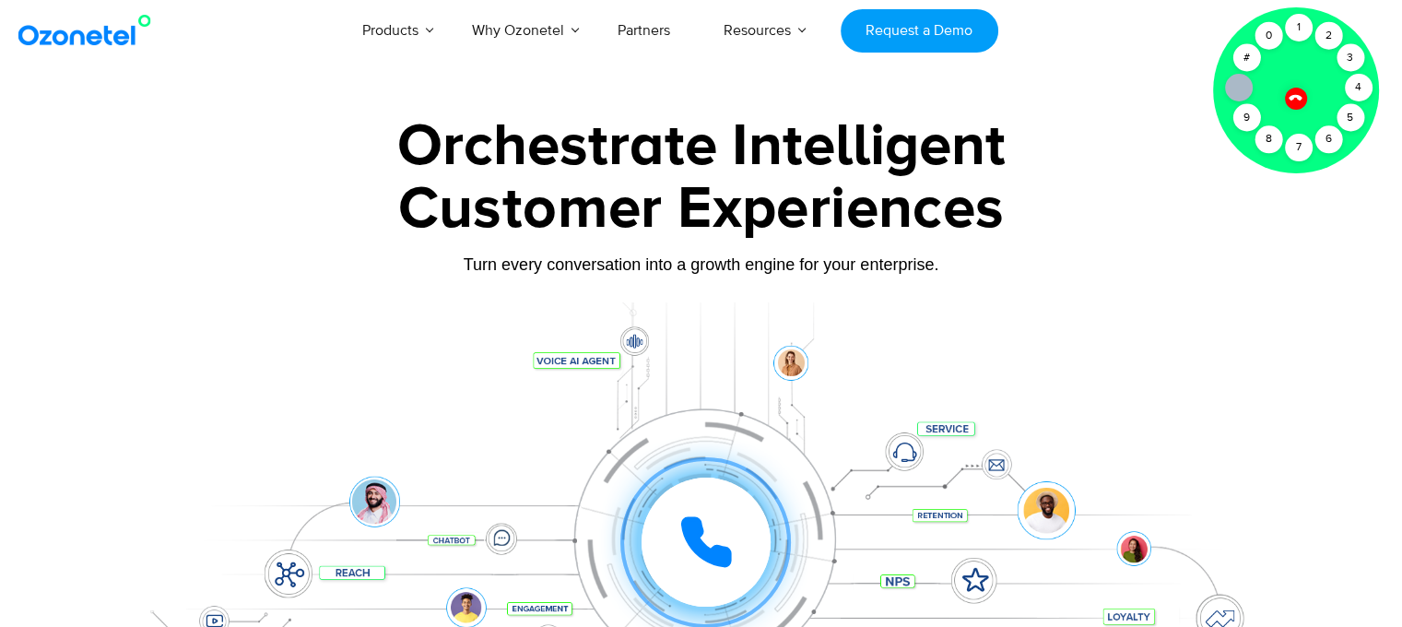
click at [578, 154] on div "Orchestrate Intelligent" at bounding box center [701, 146] width 1152 height 59
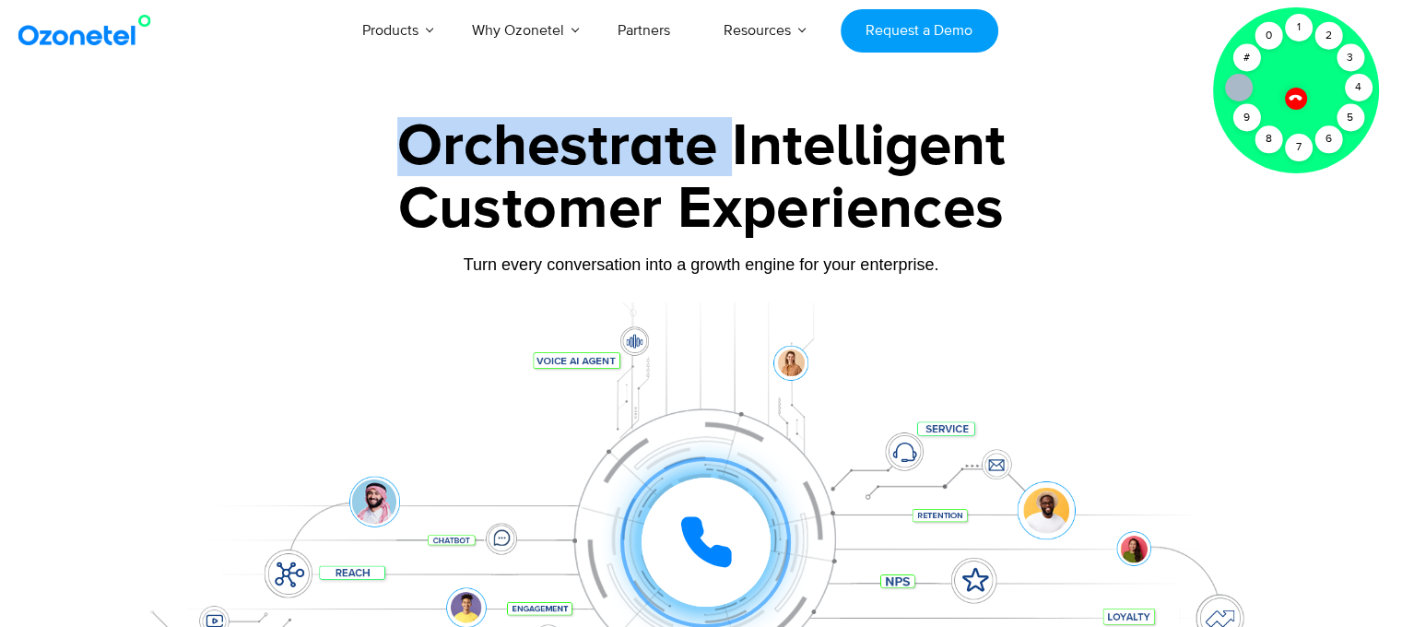
click at [578, 154] on div "Orchestrate Intelligent" at bounding box center [701, 146] width 1152 height 59
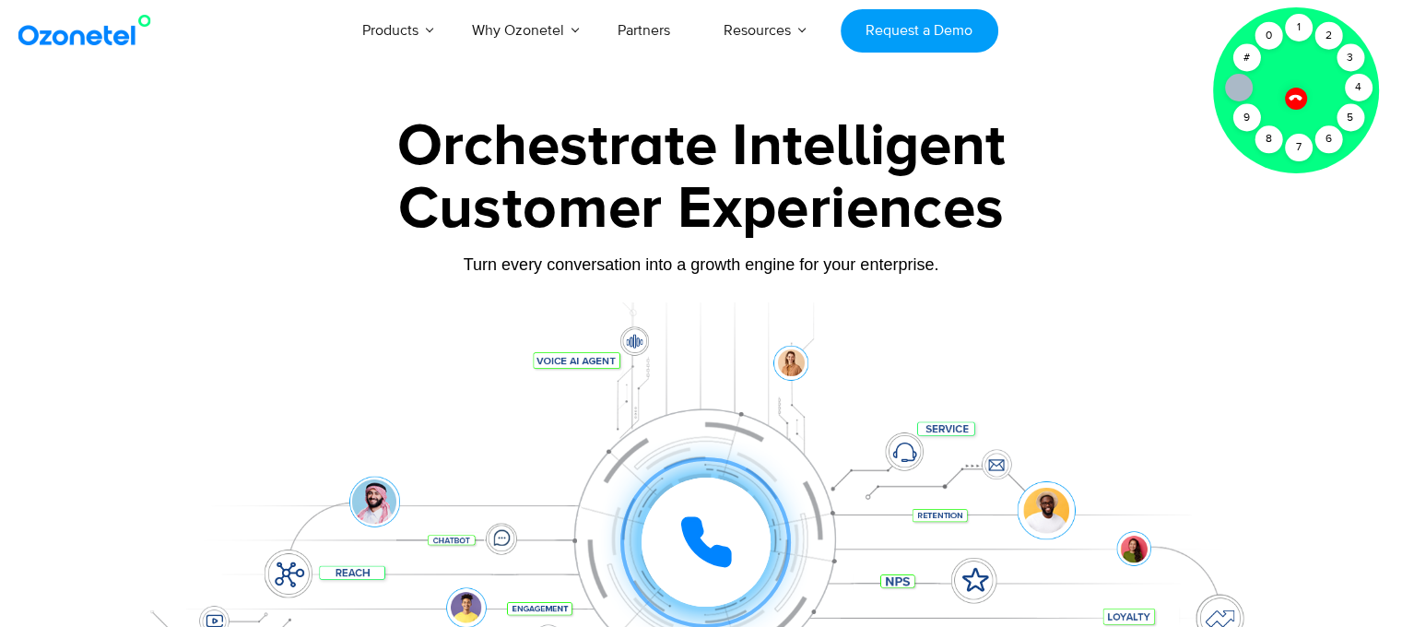
click at [823, 161] on div "Orchestrate Intelligent" at bounding box center [701, 146] width 1152 height 59
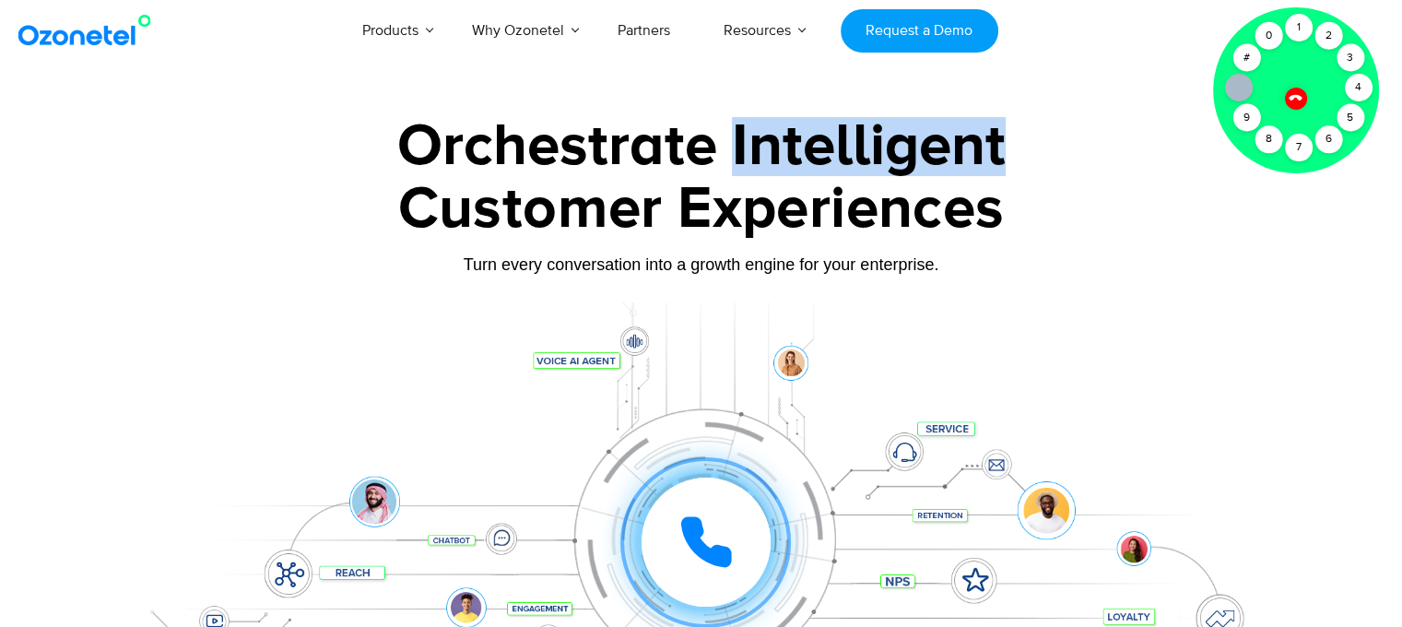
click at [823, 161] on div "Orchestrate Intelligent" at bounding box center [701, 146] width 1152 height 59
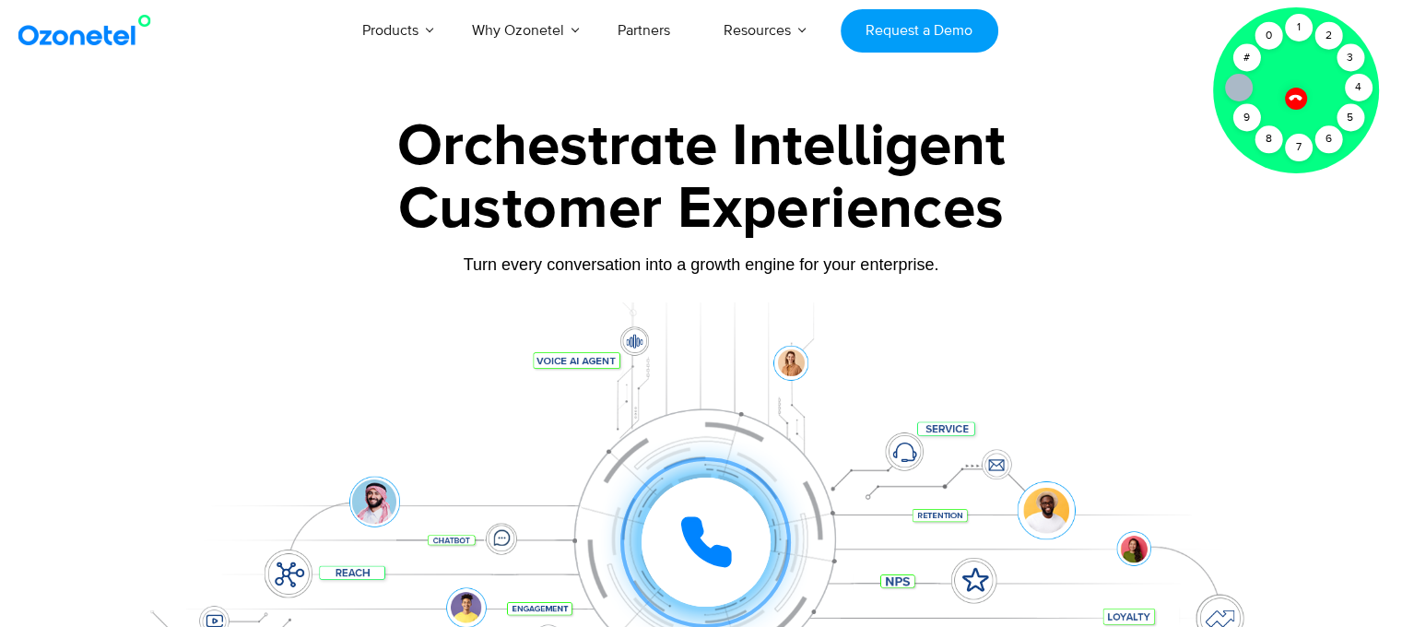
click at [1296, 95] on icon at bounding box center [1295, 97] width 13 height 13
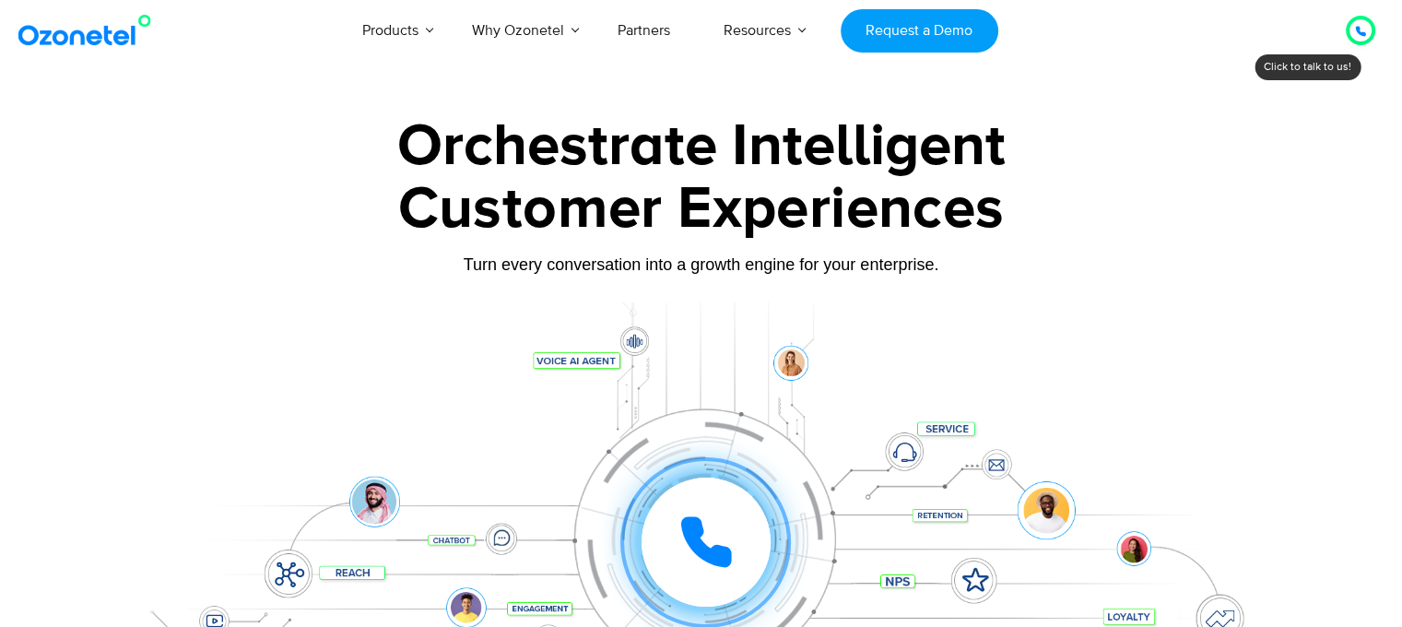
click at [992, 124] on div "Orchestrate Intelligent" at bounding box center [701, 146] width 1152 height 59
click at [697, 201] on div "Customer Experiences" at bounding box center [701, 209] width 1152 height 89
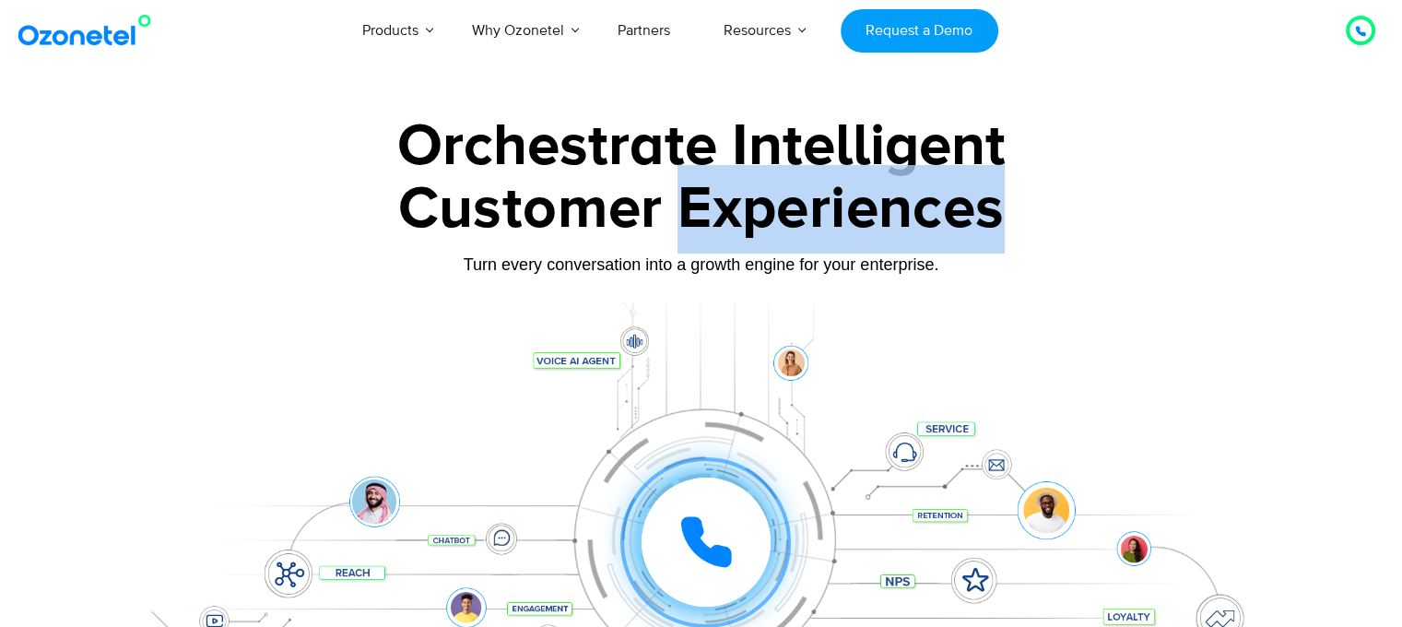
click at [697, 201] on div "Customer Experiences" at bounding box center [701, 209] width 1152 height 89
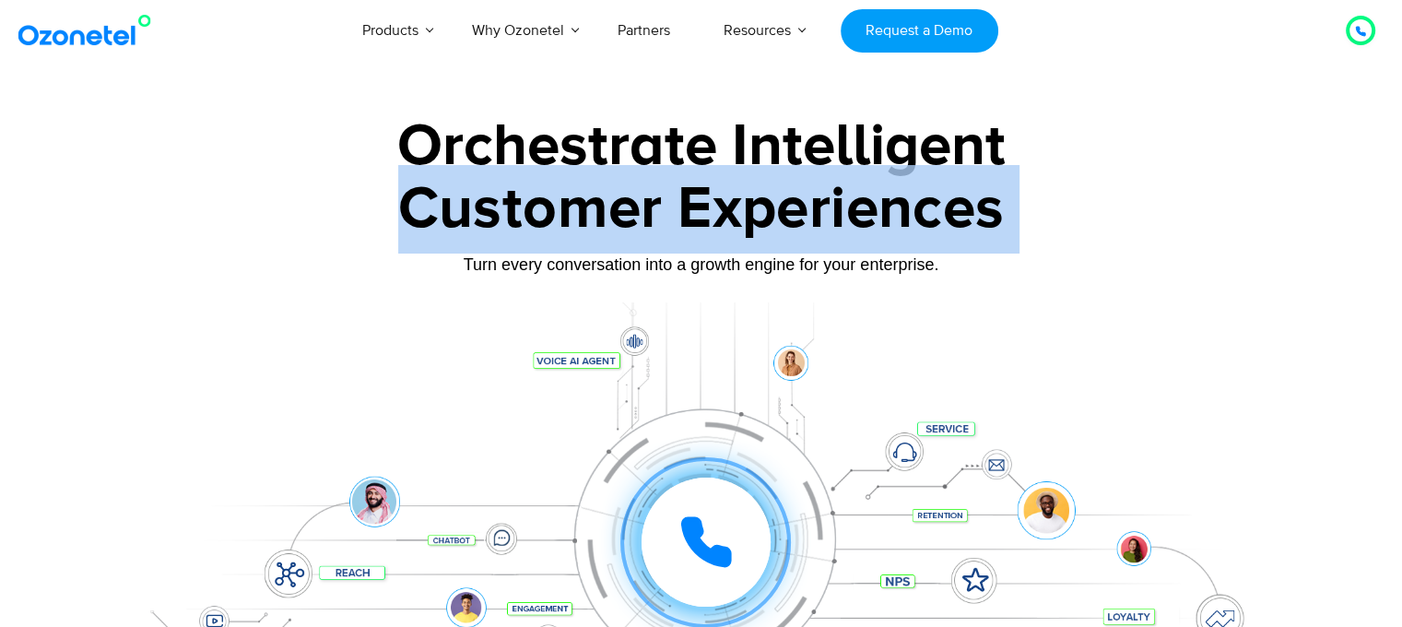
click at [697, 201] on div "Customer Experiences" at bounding box center [701, 209] width 1152 height 89
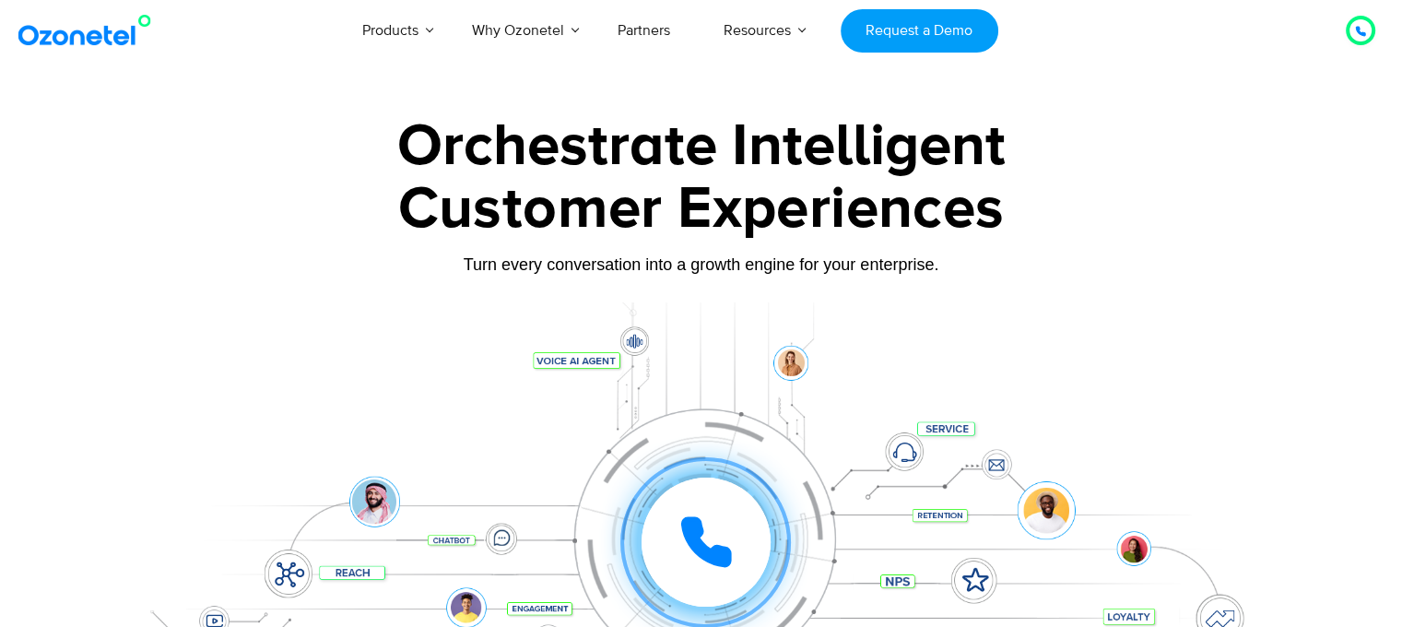
click at [603, 150] on div "Orchestrate Intelligent" at bounding box center [701, 146] width 1152 height 59
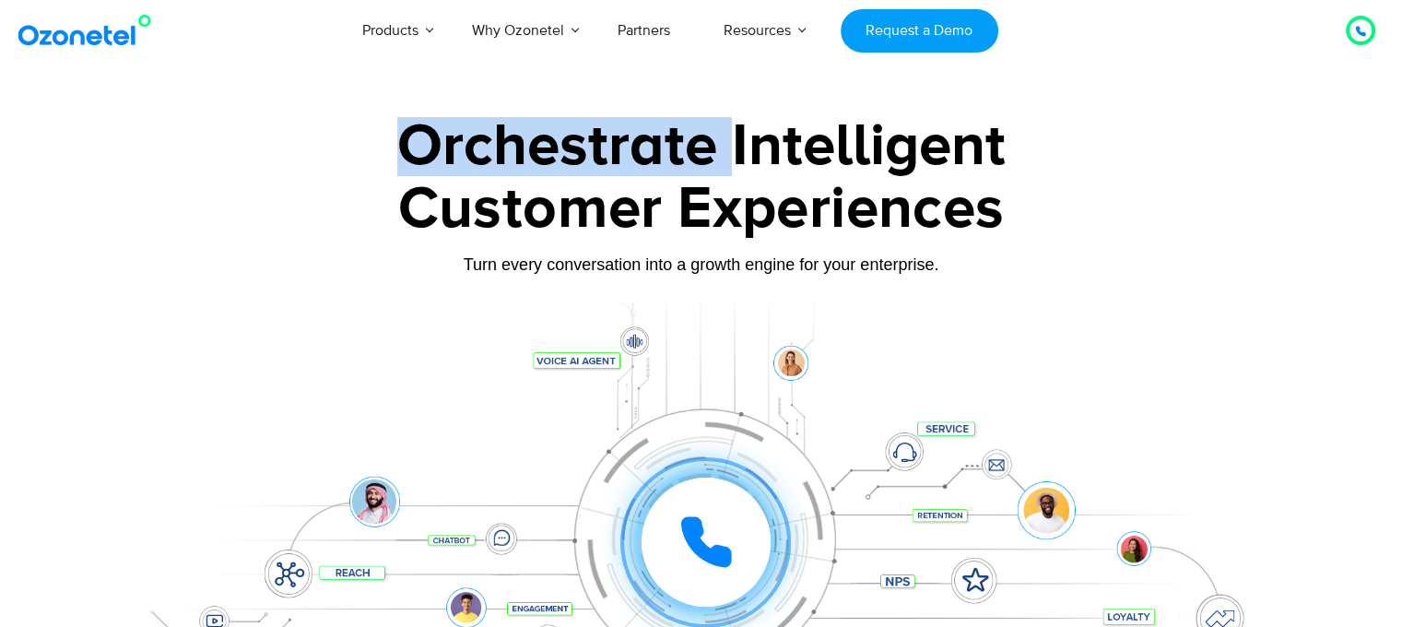
click at [603, 150] on div "Orchestrate Intelligent" at bounding box center [701, 146] width 1152 height 59
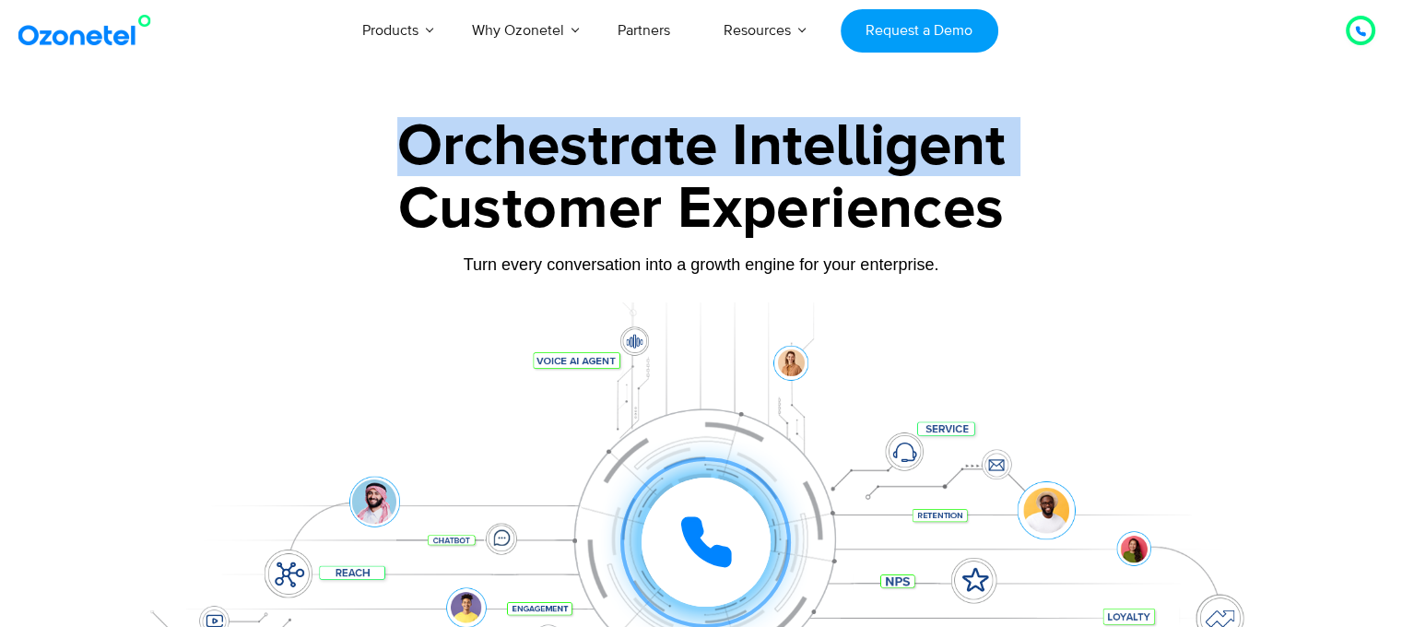
click at [603, 150] on div "Orchestrate Intelligent" at bounding box center [701, 146] width 1152 height 59
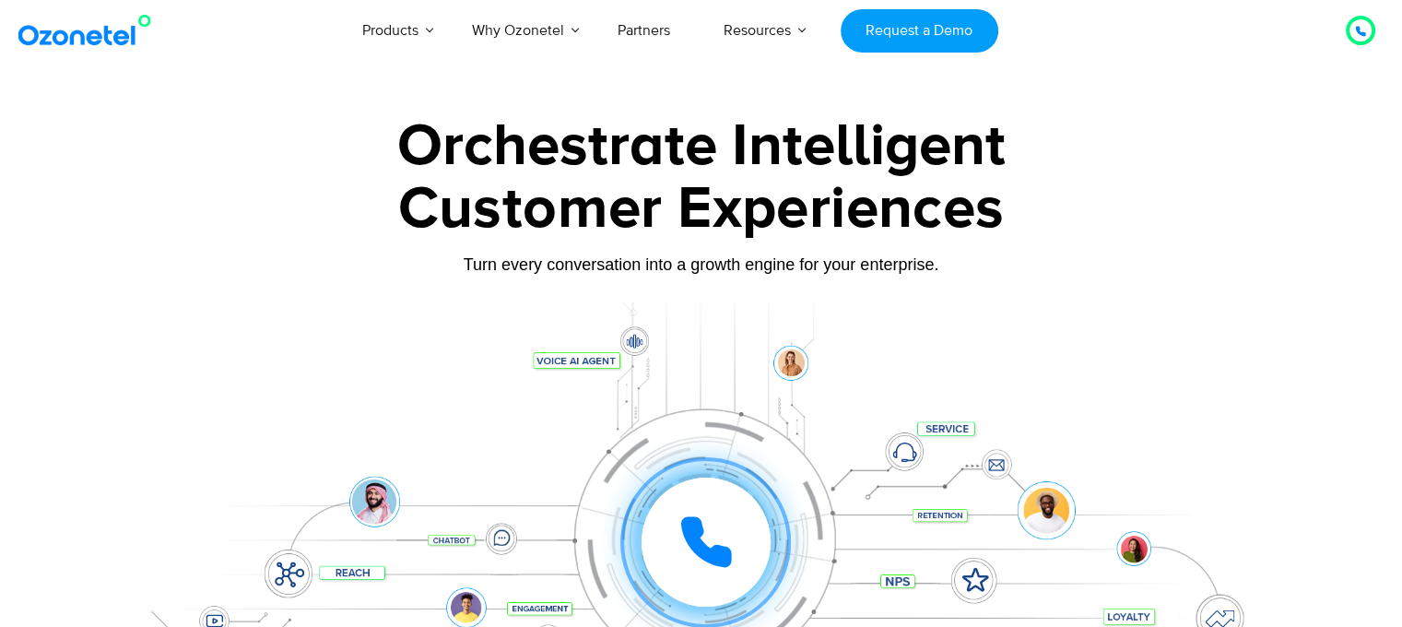
click at [659, 188] on div "Customer Experiences" at bounding box center [701, 209] width 1152 height 89
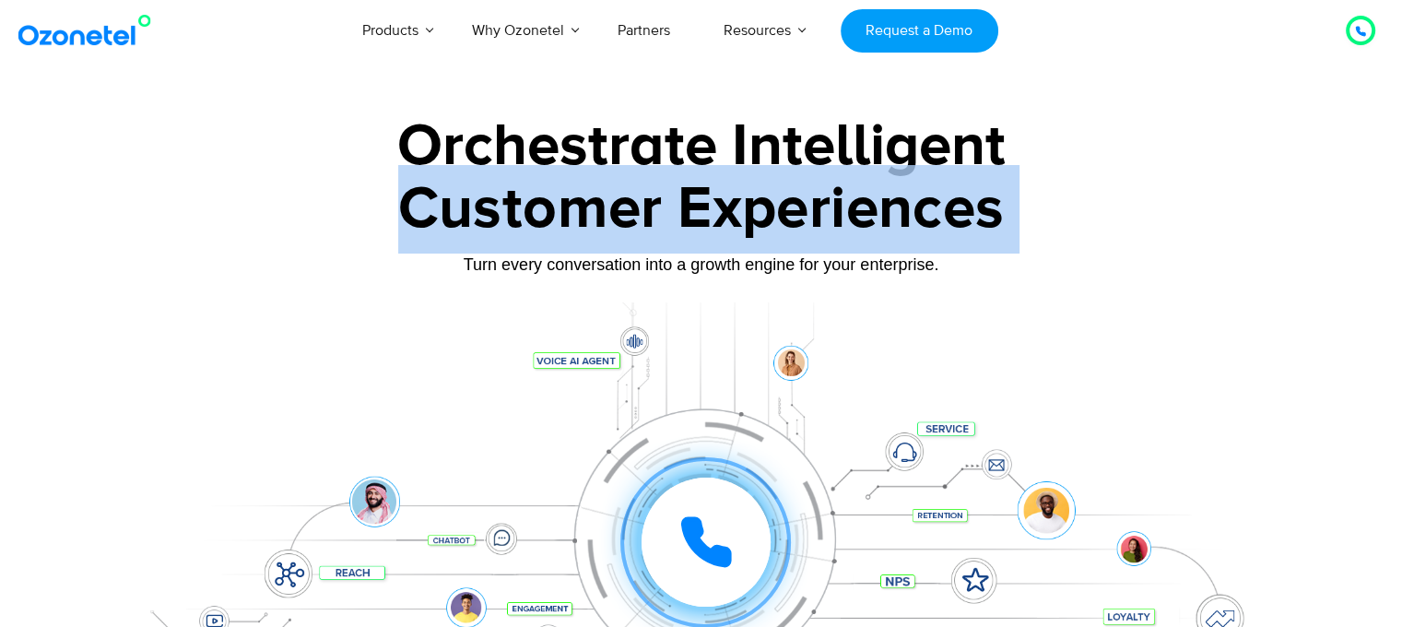
click at [659, 188] on div "Customer Experiences" at bounding box center [701, 209] width 1152 height 89
click at [621, 172] on div "Customer Experiences" at bounding box center [701, 209] width 1152 height 89
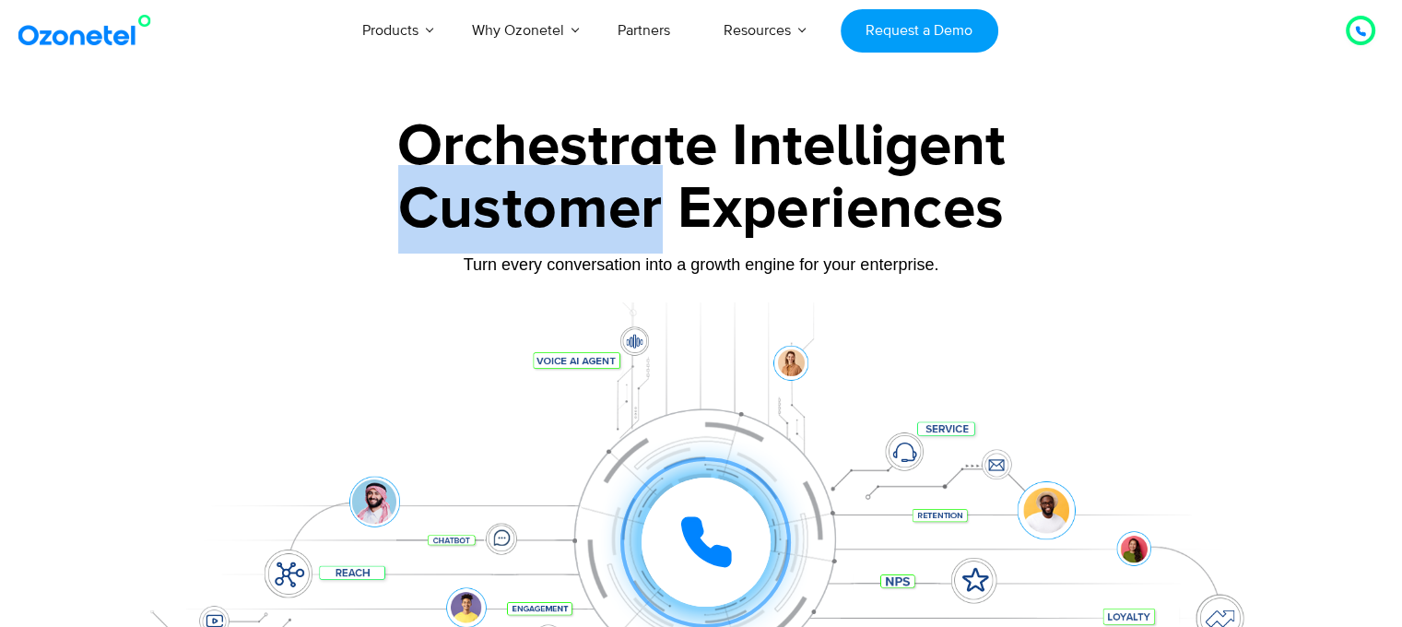
click at [621, 171] on div "Customer Experiences" at bounding box center [701, 209] width 1152 height 89
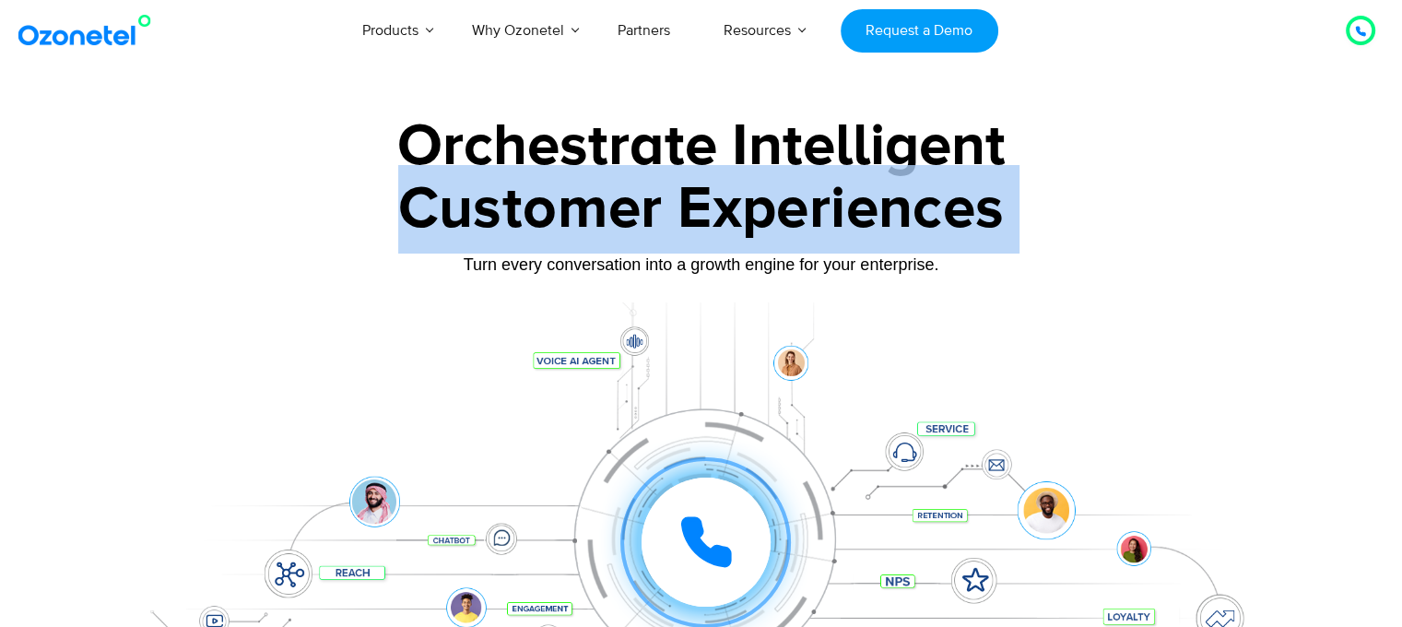
click at [621, 171] on div "Customer Experiences" at bounding box center [701, 209] width 1152 height 89
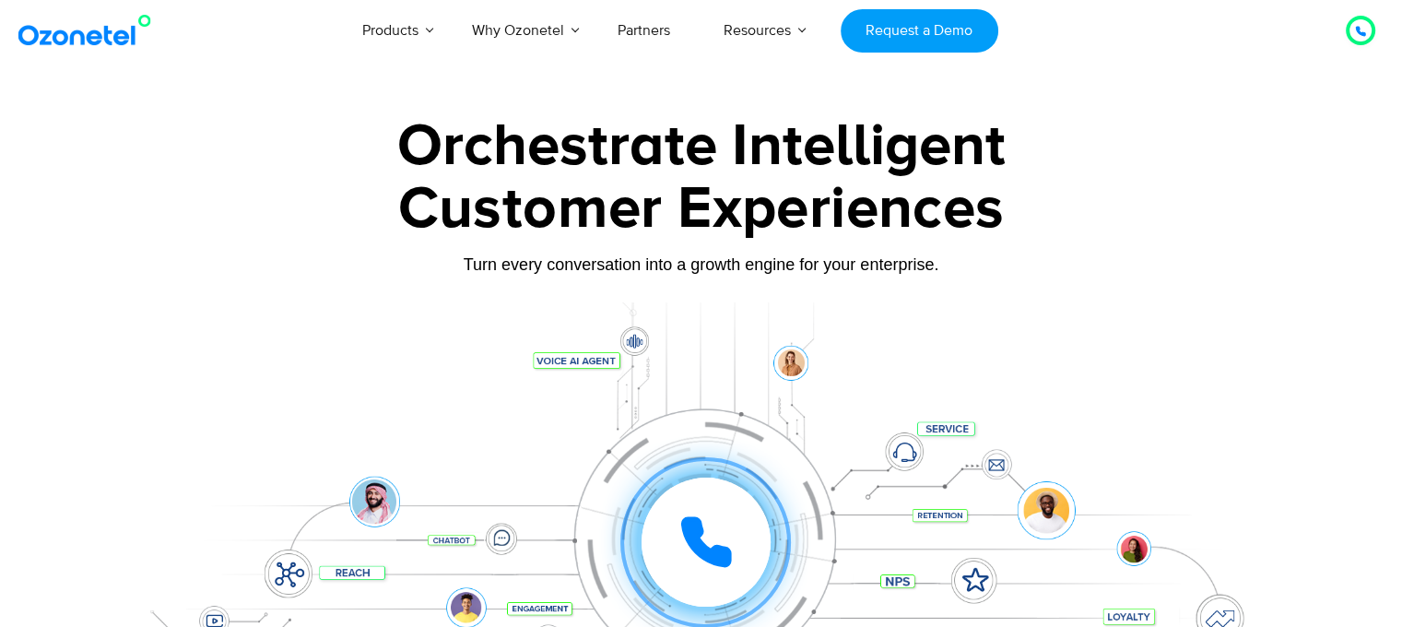
click at [599, 132] on div "Orchestrate Intelligent" at bounding box center [701, 146] width 1152 height 59
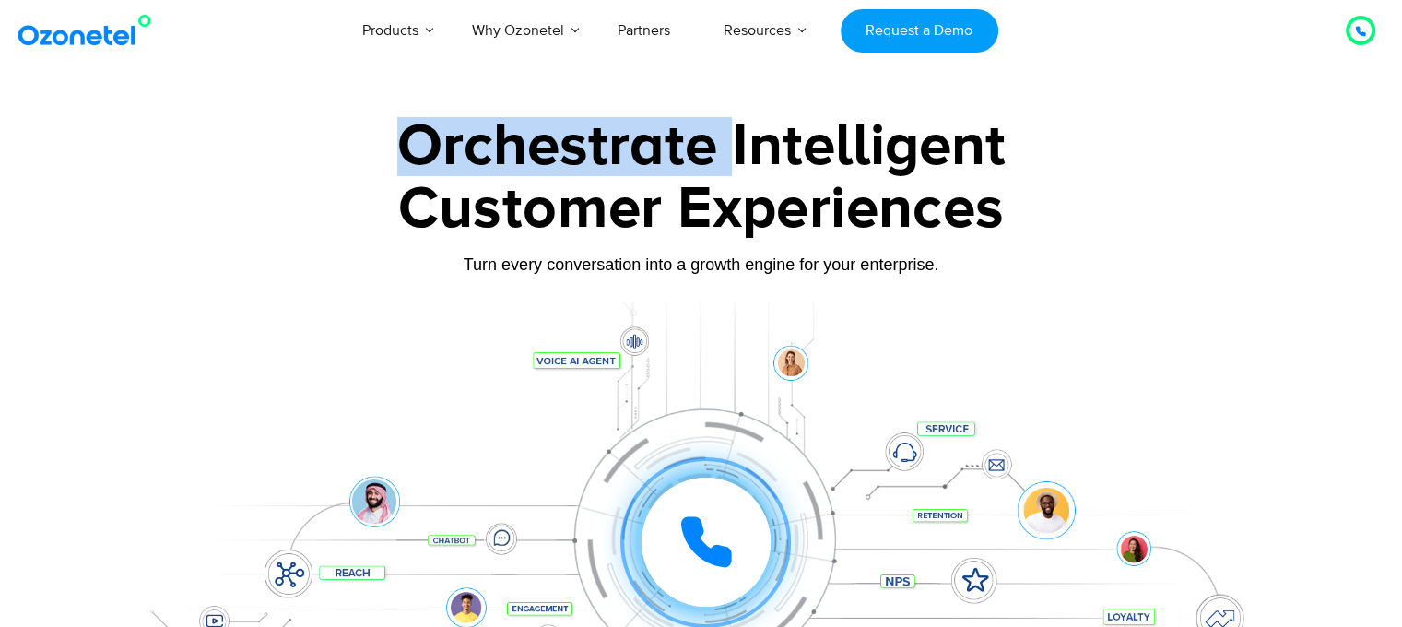
click at [599, 132] on div "Orchestrate Intelligent" at bounding box center [701, 146] width 1152 height 59
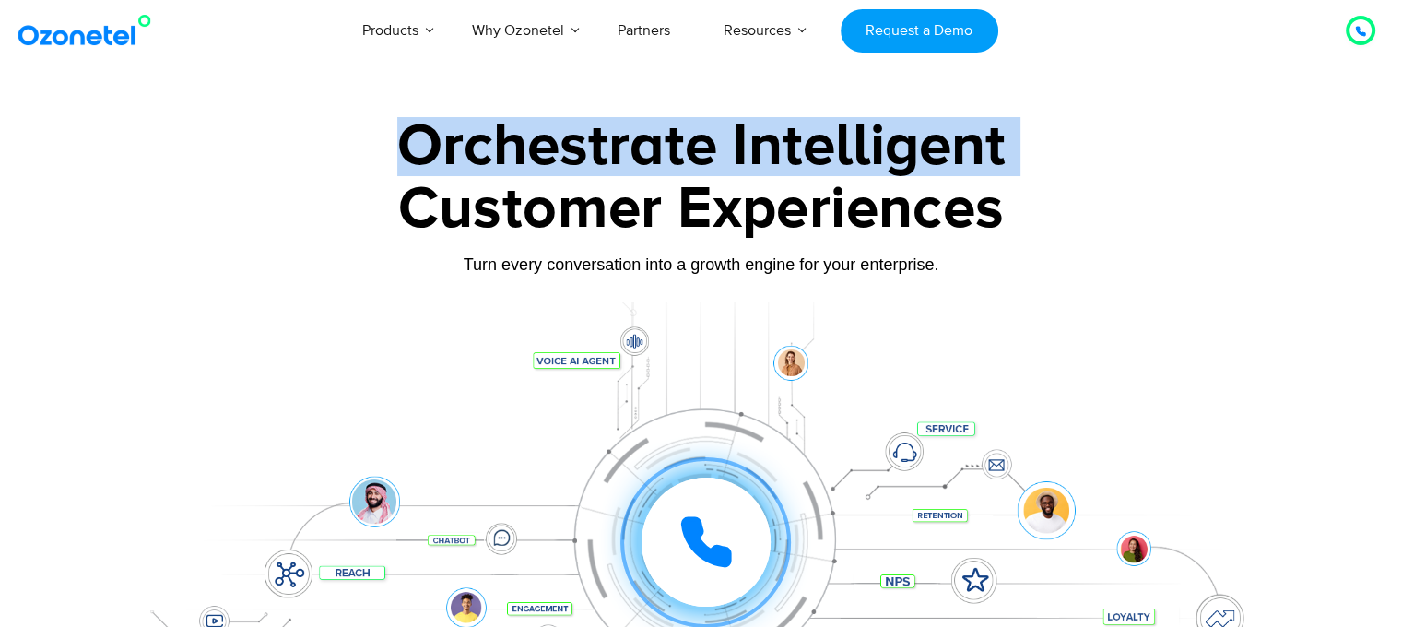
click at [599, 132] on div "Orchestrate Intelligent" at bounding box center [701, 146] width 1152 height 59
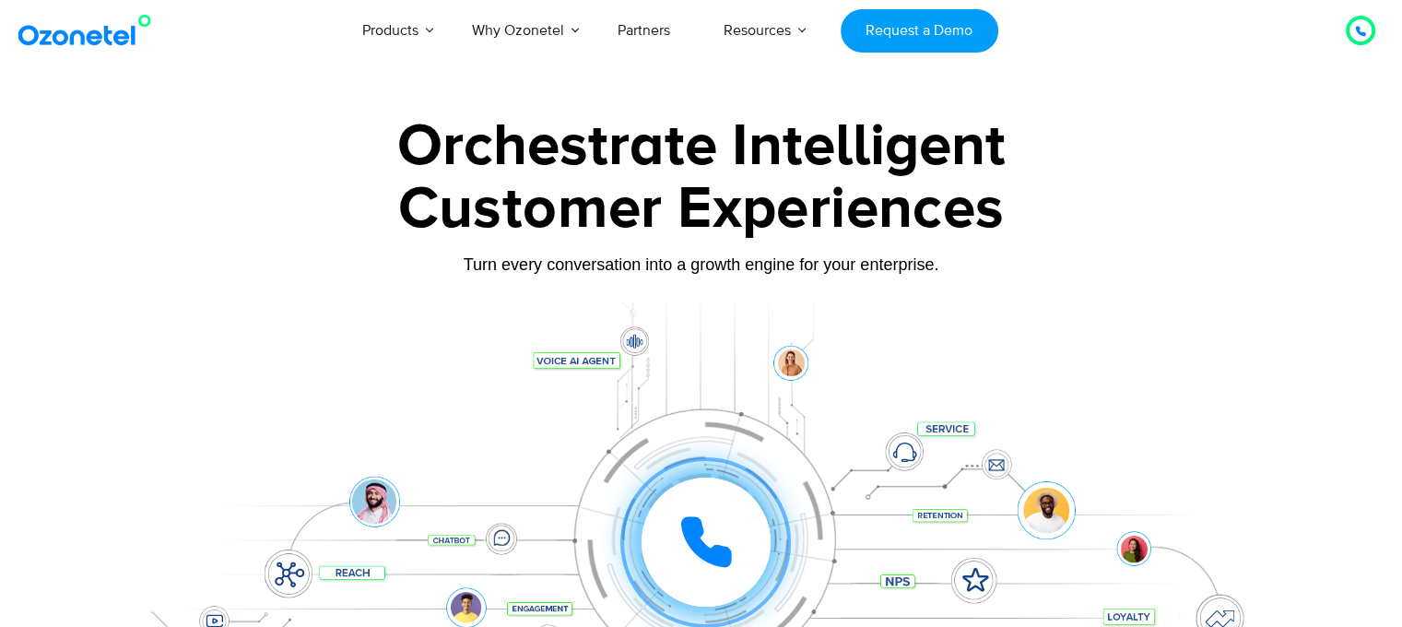
click at [670, 175] on div "Customer Experiences" at bounding box center [701, 209] width 1152 height 89
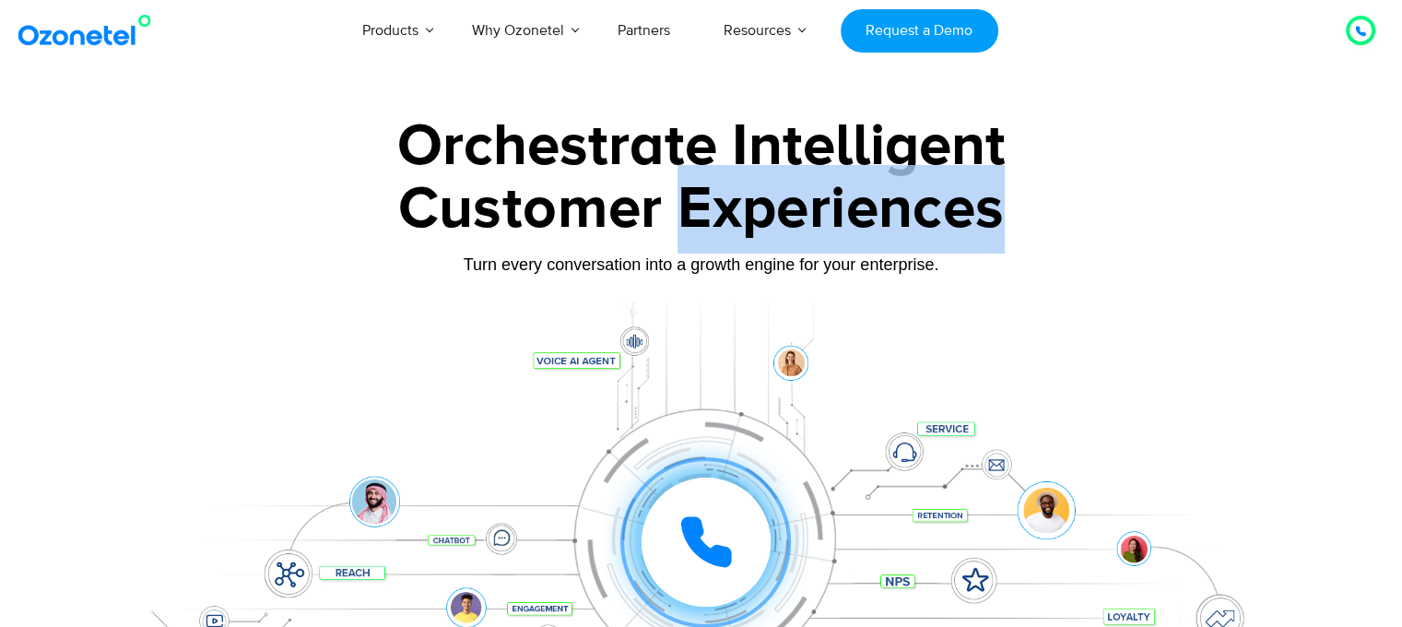
click at [670, 175] on div "Customer Experiences" at bounding box center [701, 209] width 1152 height 89
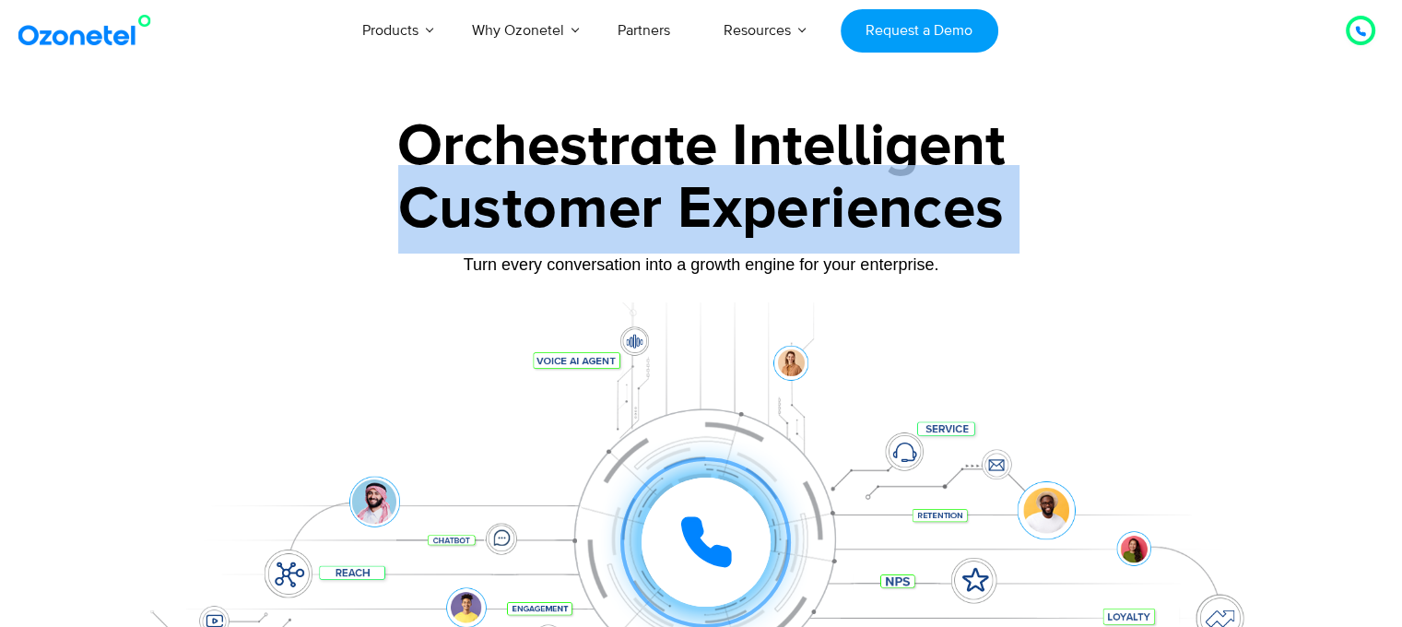
click at [670, 175] on div "Customer Experiences" at bounding box center [701, 209] width 1152 height 89
click at [608, 166] on div "Customer Experiences" at bounding box center [701, 209] width 1152 height 89
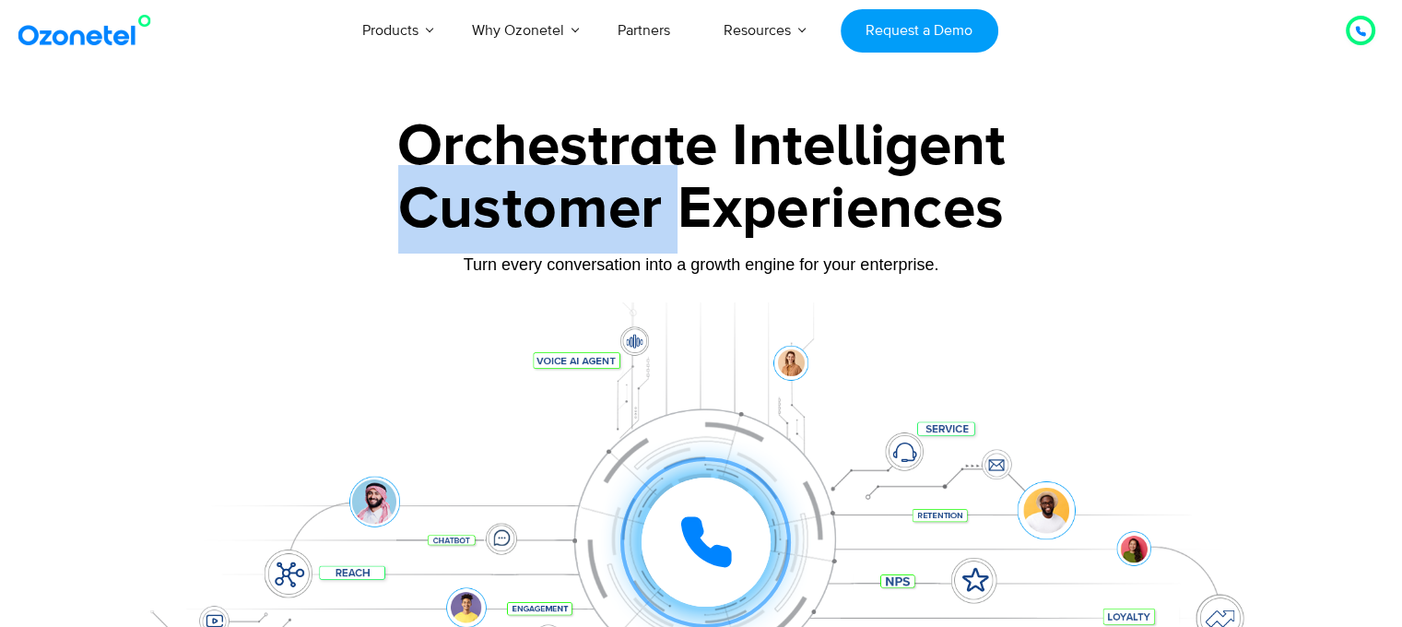
click at [608, 166] on div "Customer Experiences" at bounding box center [701, 209] width 1152 height 89
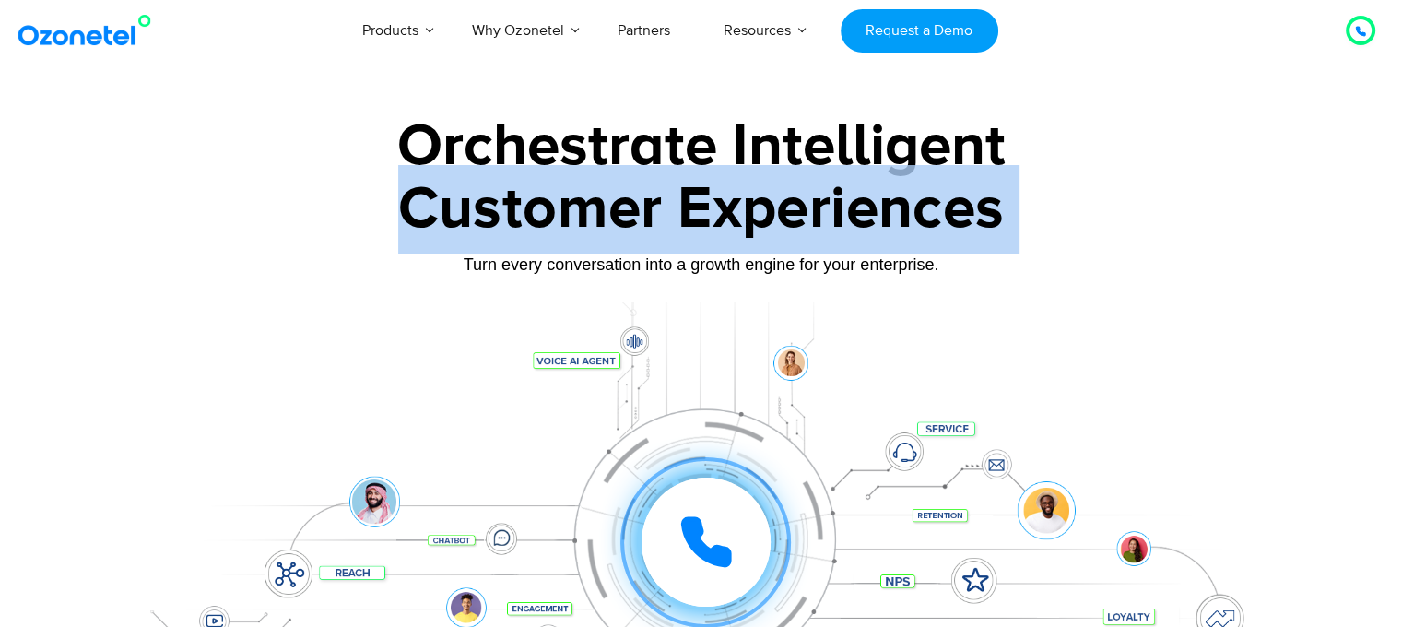
click at [608, 166] on div "Customer Experiences" at bounding box center [701, 209] width 1152 height 89
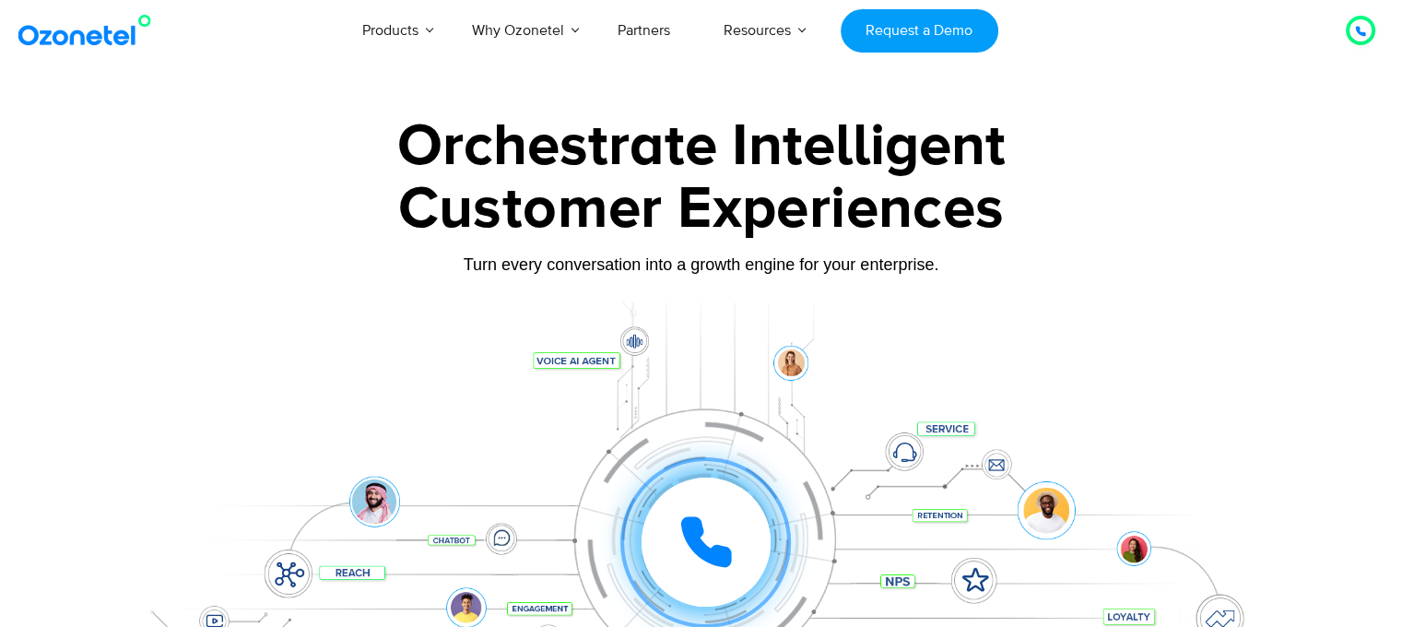
click at [593, 124] on div "Orchestrate Intelligent" at bounding box center [701, 146] width 1152 height 59
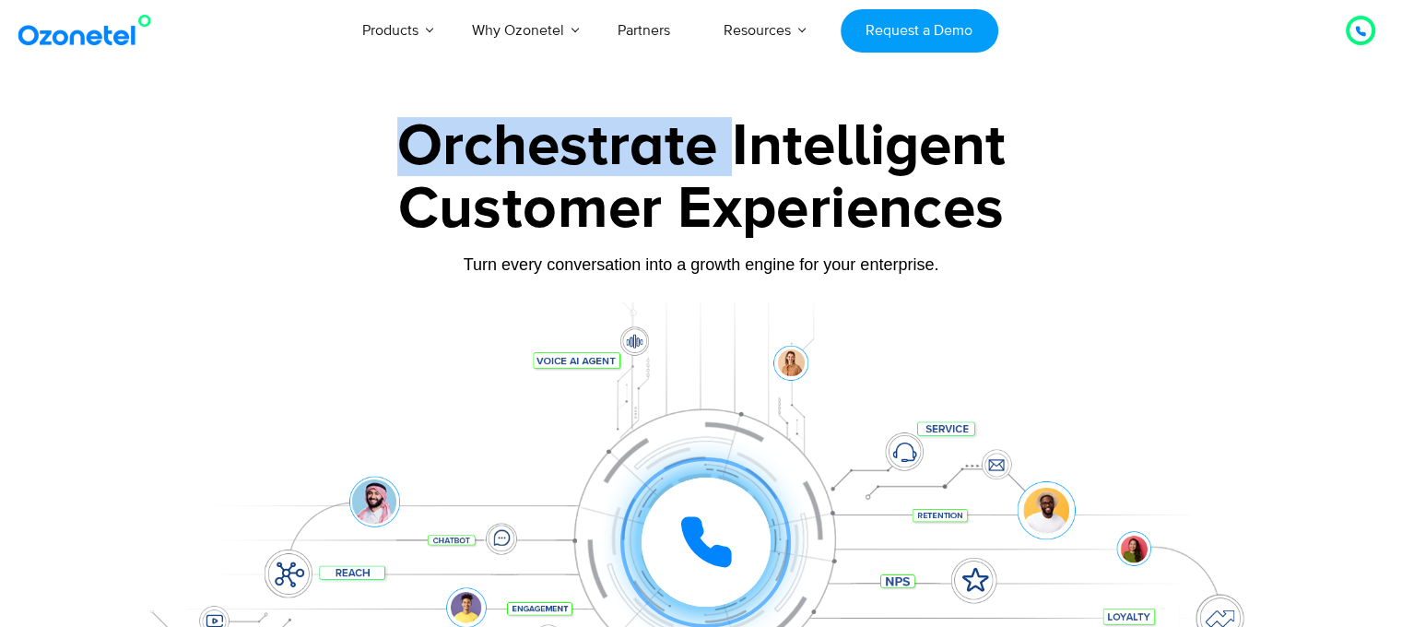
click at [593, 124] on div "Orchestrate Intelligent" at bounding box center [701, 146] width 1152 height 59
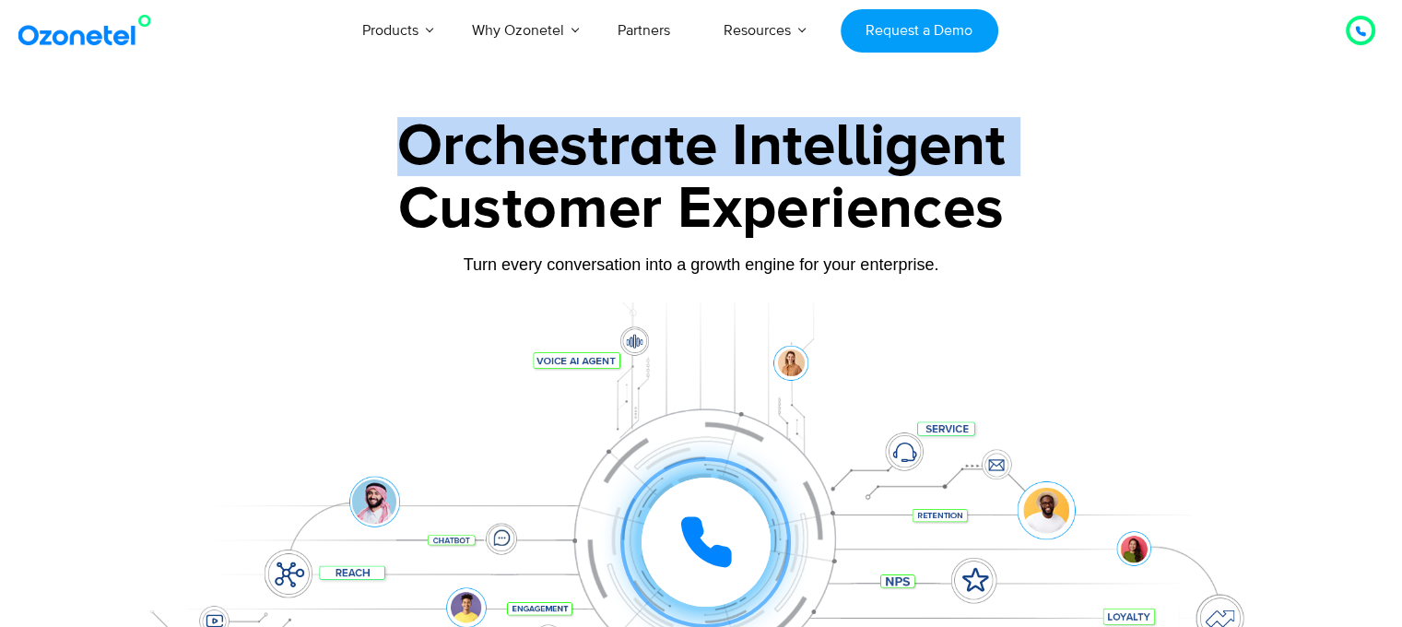
click at [593, 124] on div "Orchestrate Intelligent" at bounding box center [701, 146] width 1152 height 59
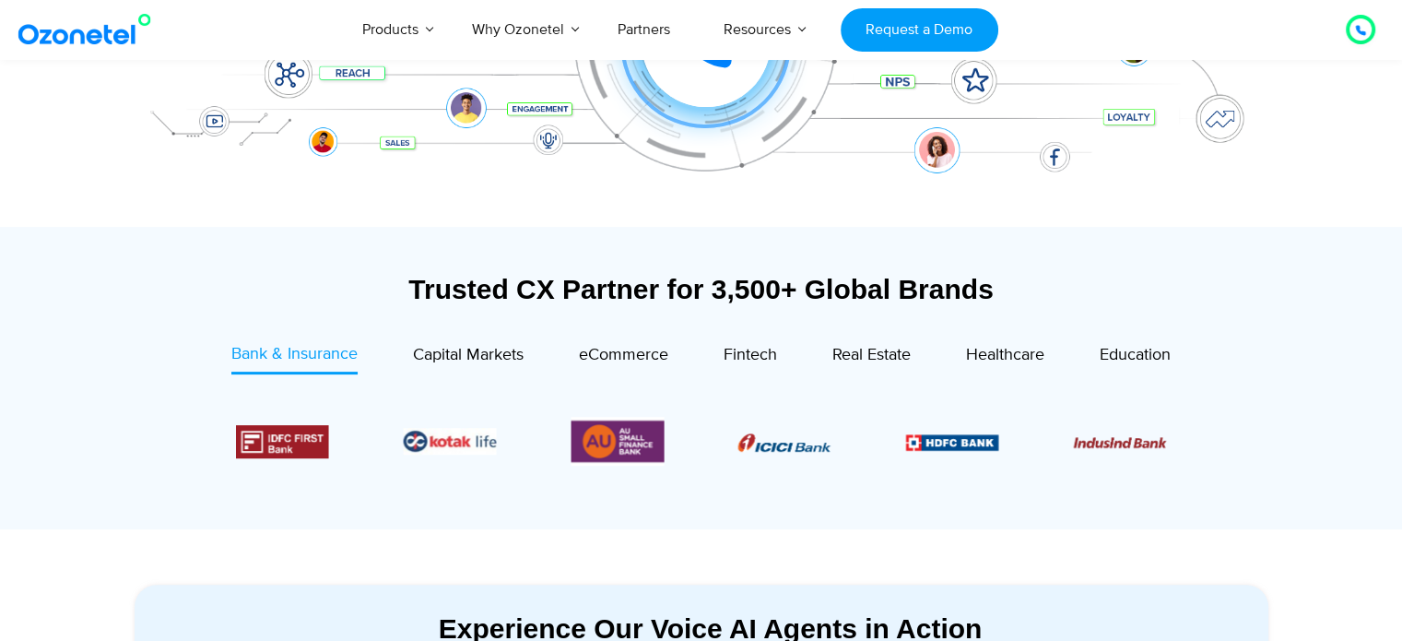
scroll to position [645, 0]
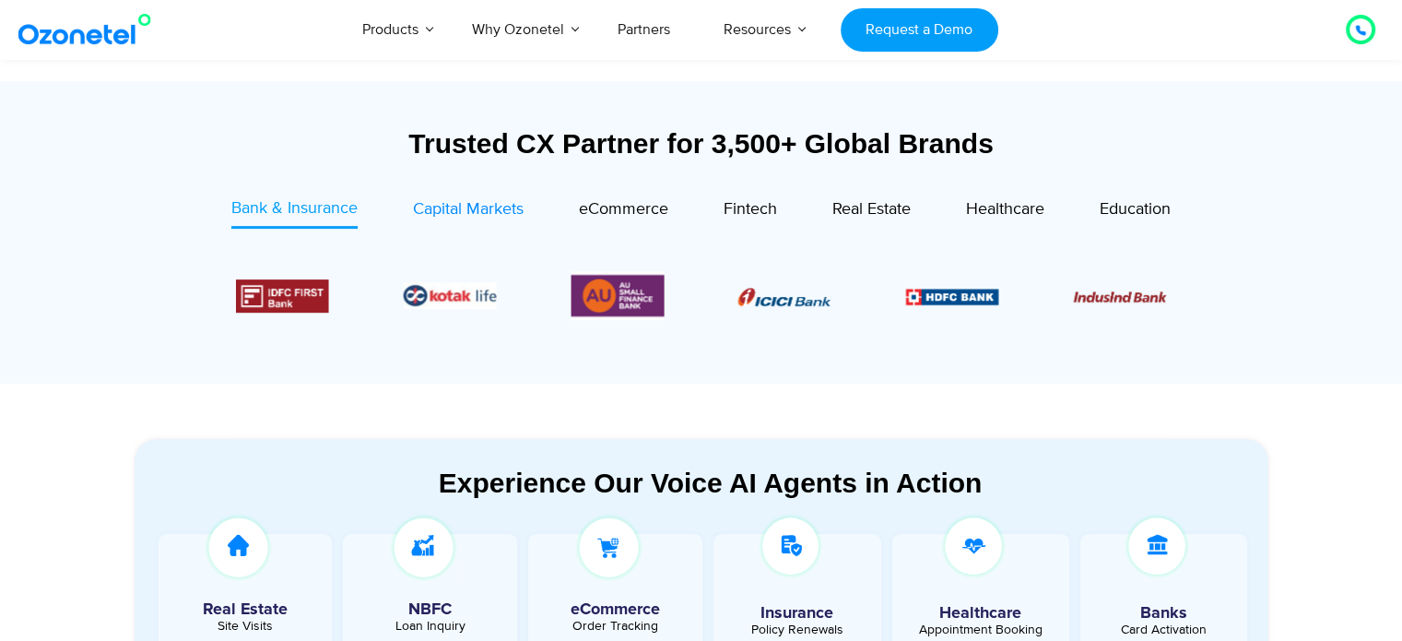
click at [461, 203] on span "Capital Markets" at bounding box center [468, 209] width 111 height 20
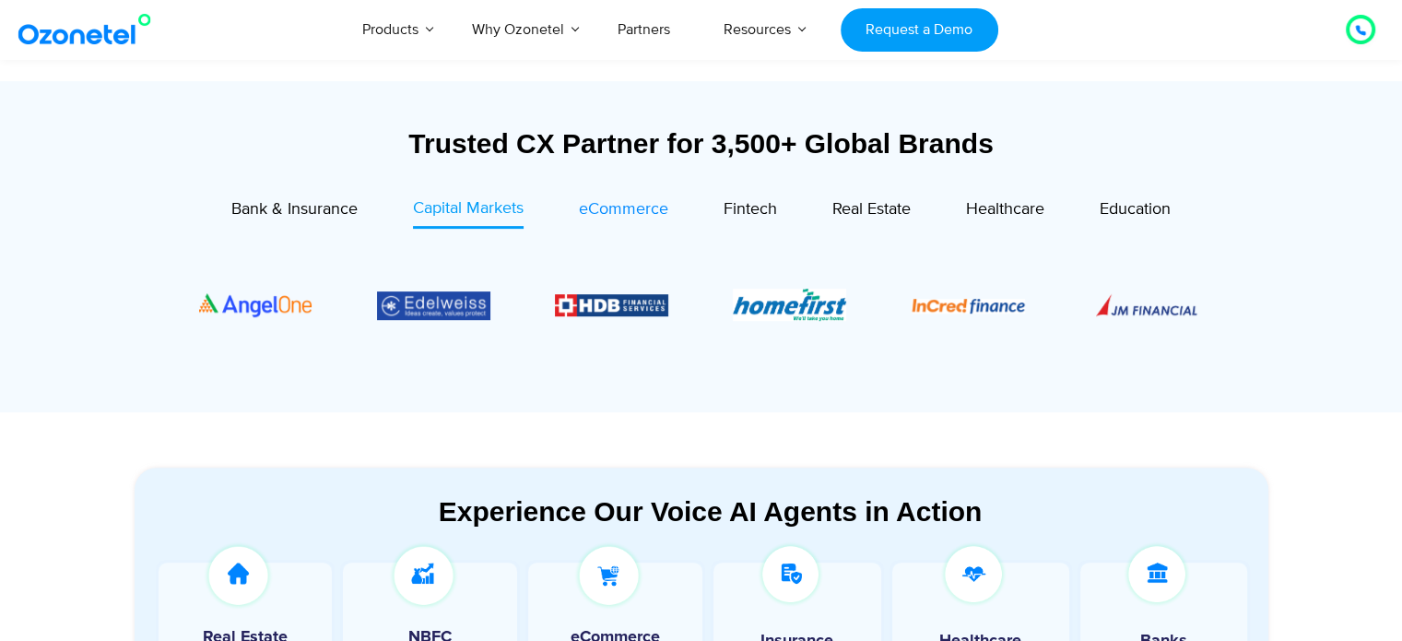
click at [602, 209] on span "eCommerce" at bounding box center [623, 209] width 89 height 20
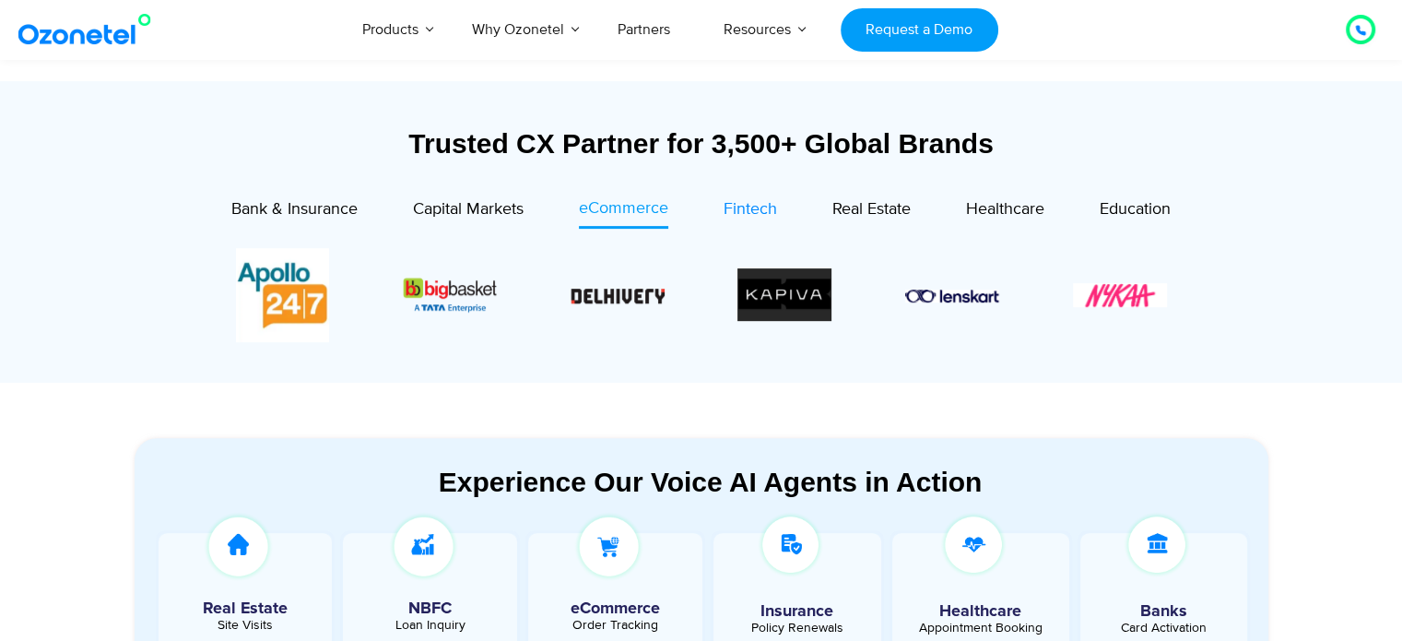
click at [759, 218] on span "Fintech" at bounding box center [750, 209] width 53 height 20
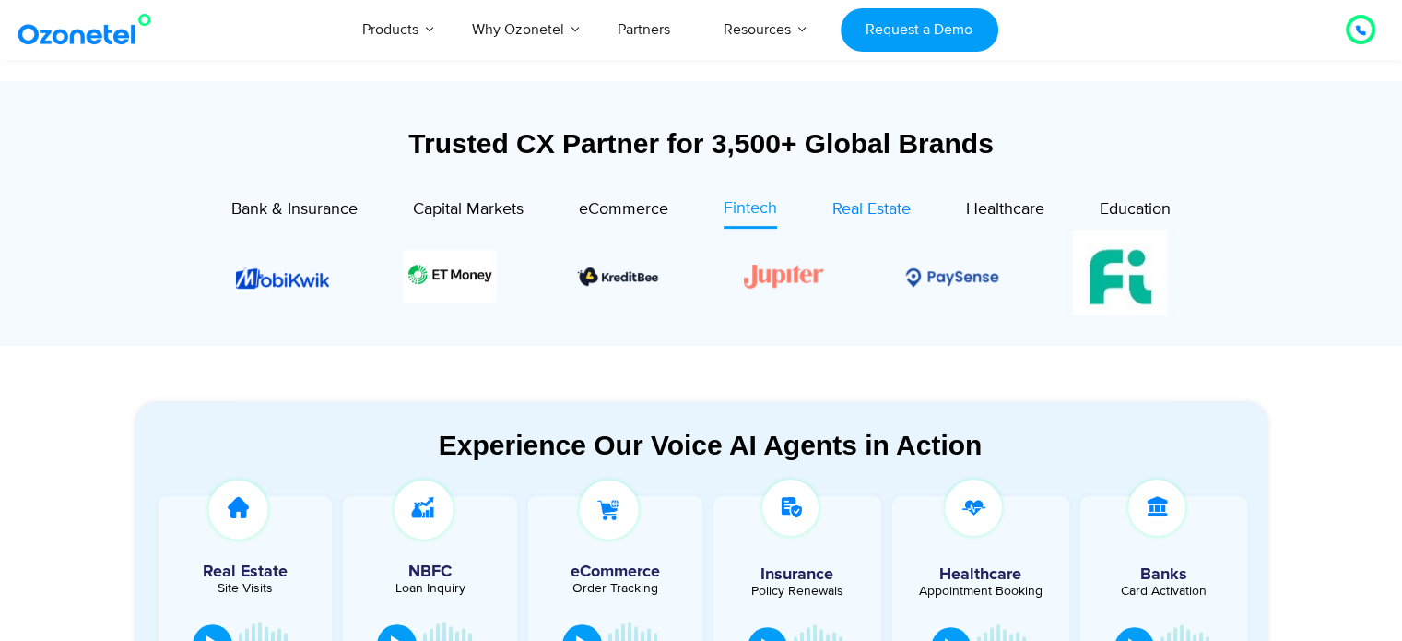
click at [898, 219] on span "Real Estate" at bounding box center [871, 209] width 78 height 20
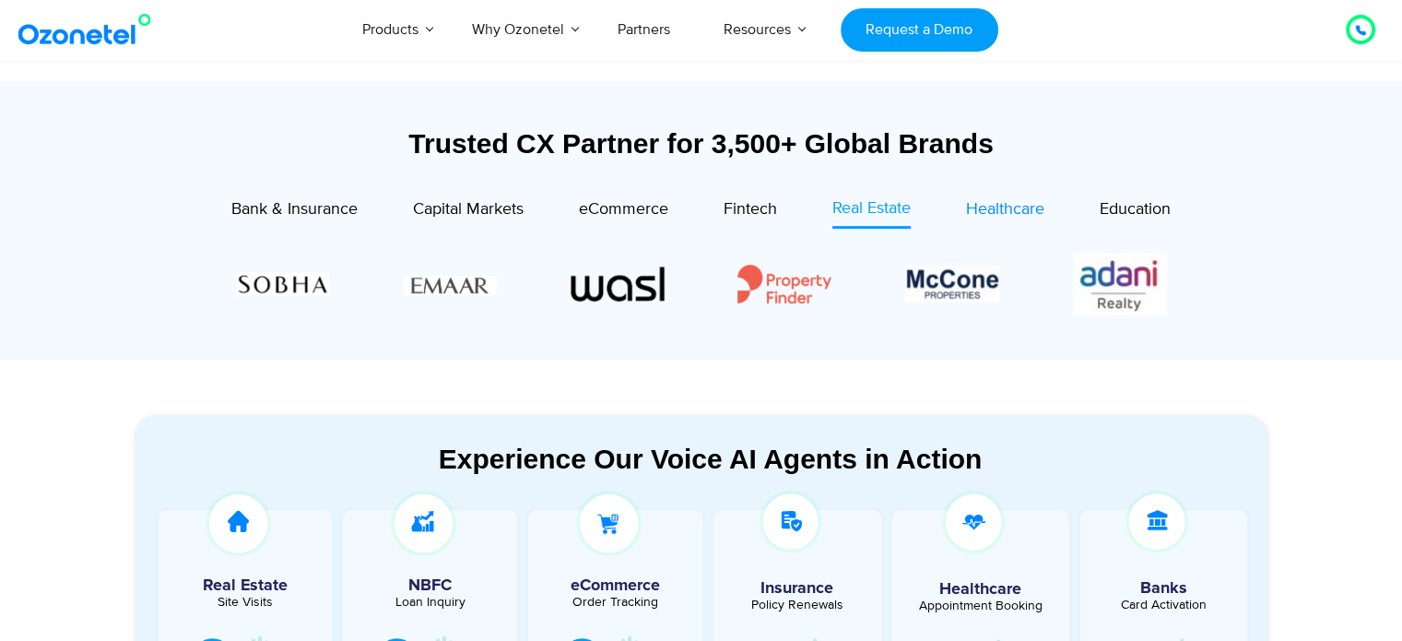
click at [981, 209] on span "Healthcare" at bounding box center [1005, 209] width 78 height 20
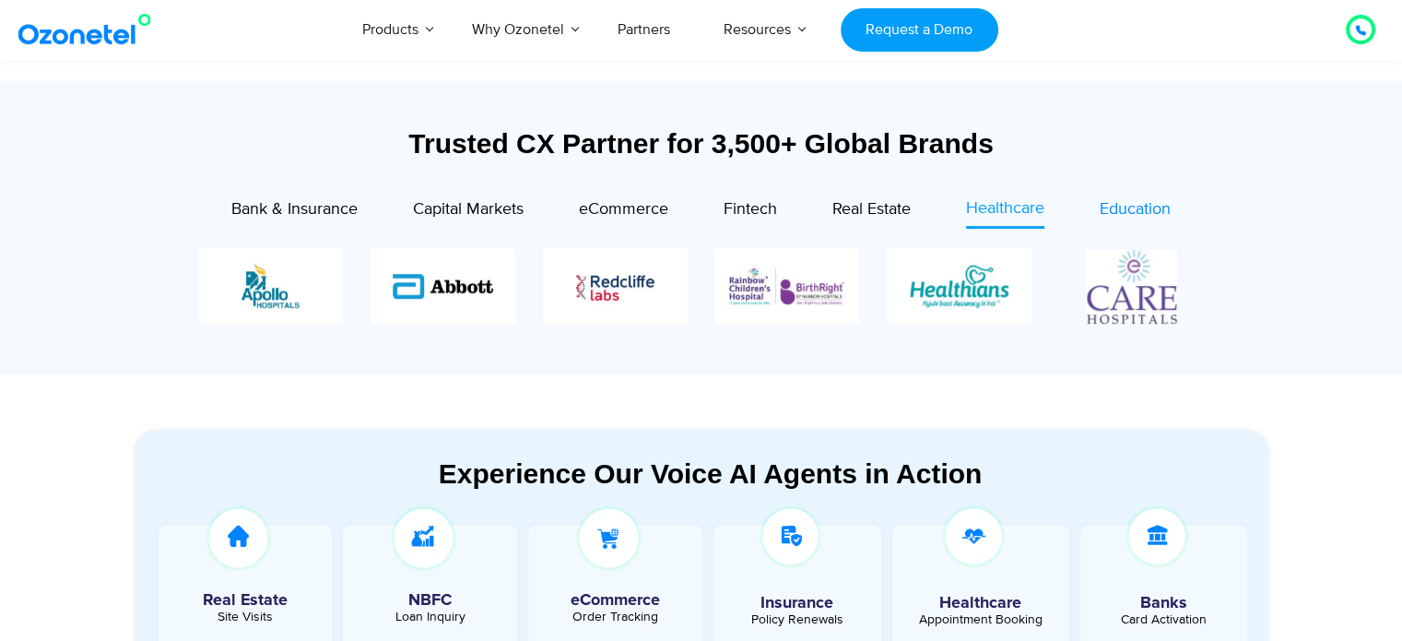
click at [1143, 220] on div "Education" at bounding box center [1135, 209] width 71 height 25
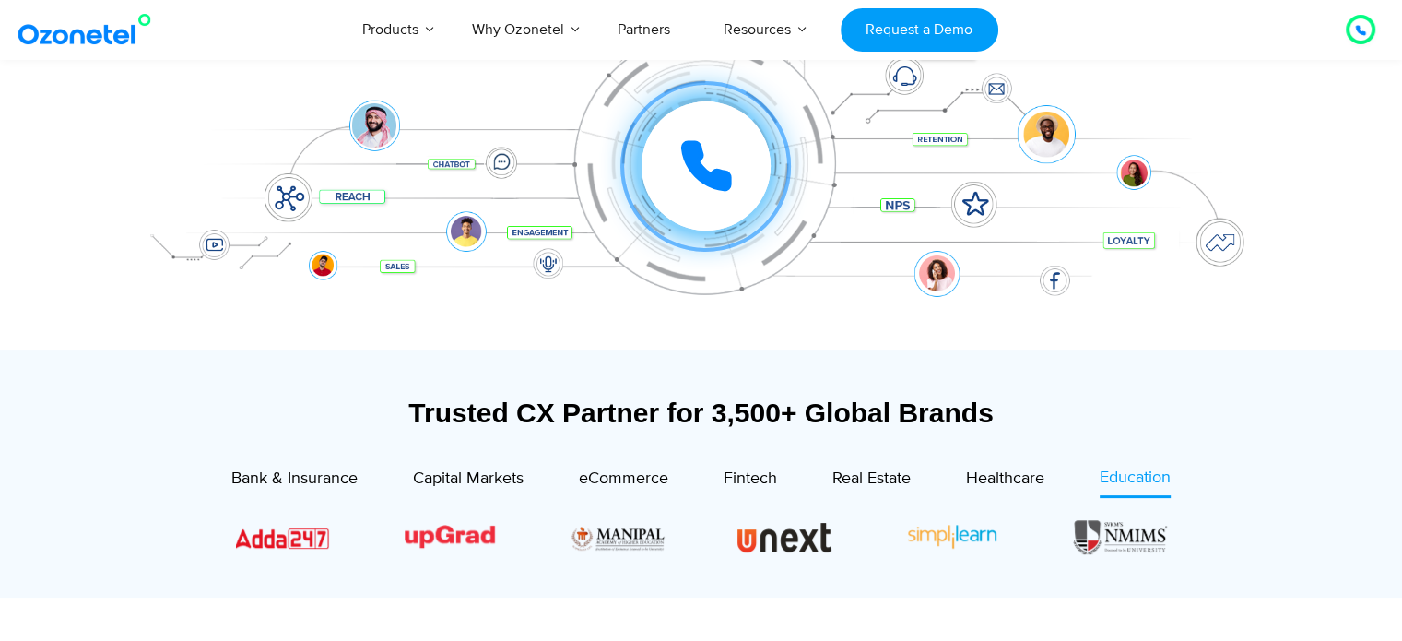
scroll to position [184, 0]
